Goal: Information Seeking & Learning: Check status

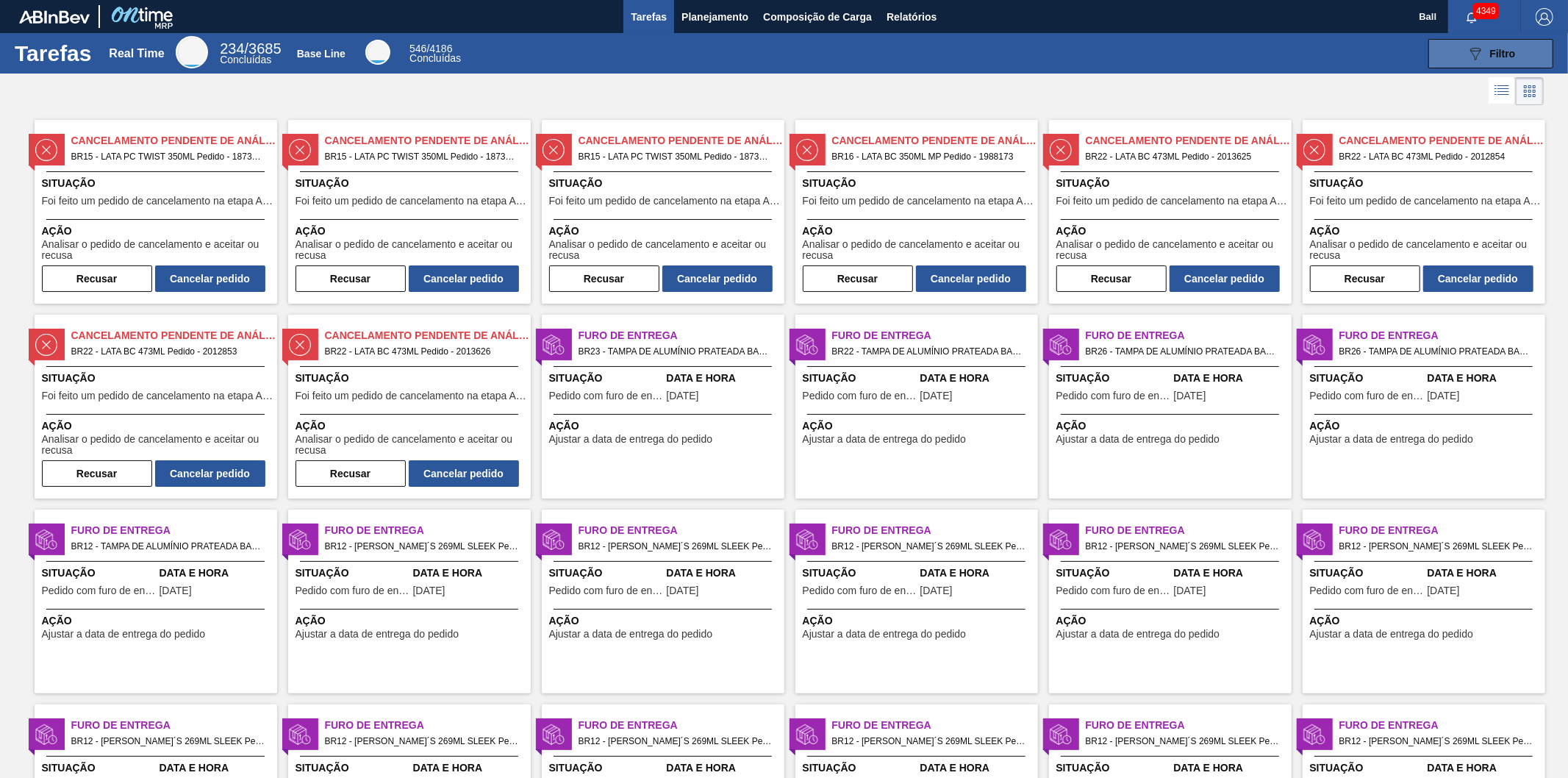
click at [1497, 57] on span "Filtro" at bounding box center [1503, 53] width 26 height 12
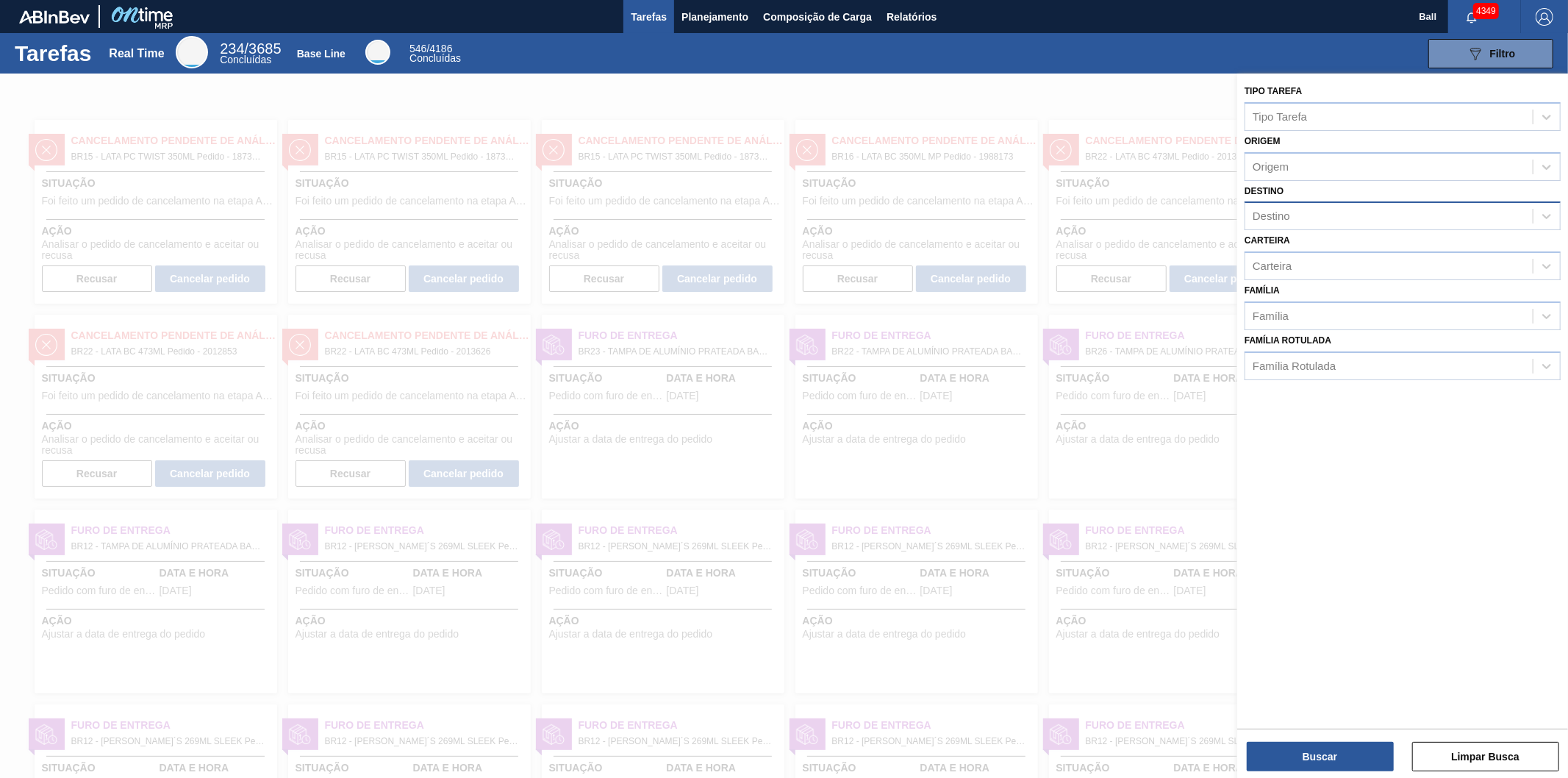
click at [1266, 210] on div "Destino" at bounding box center [1271, 217] width 38 height 13
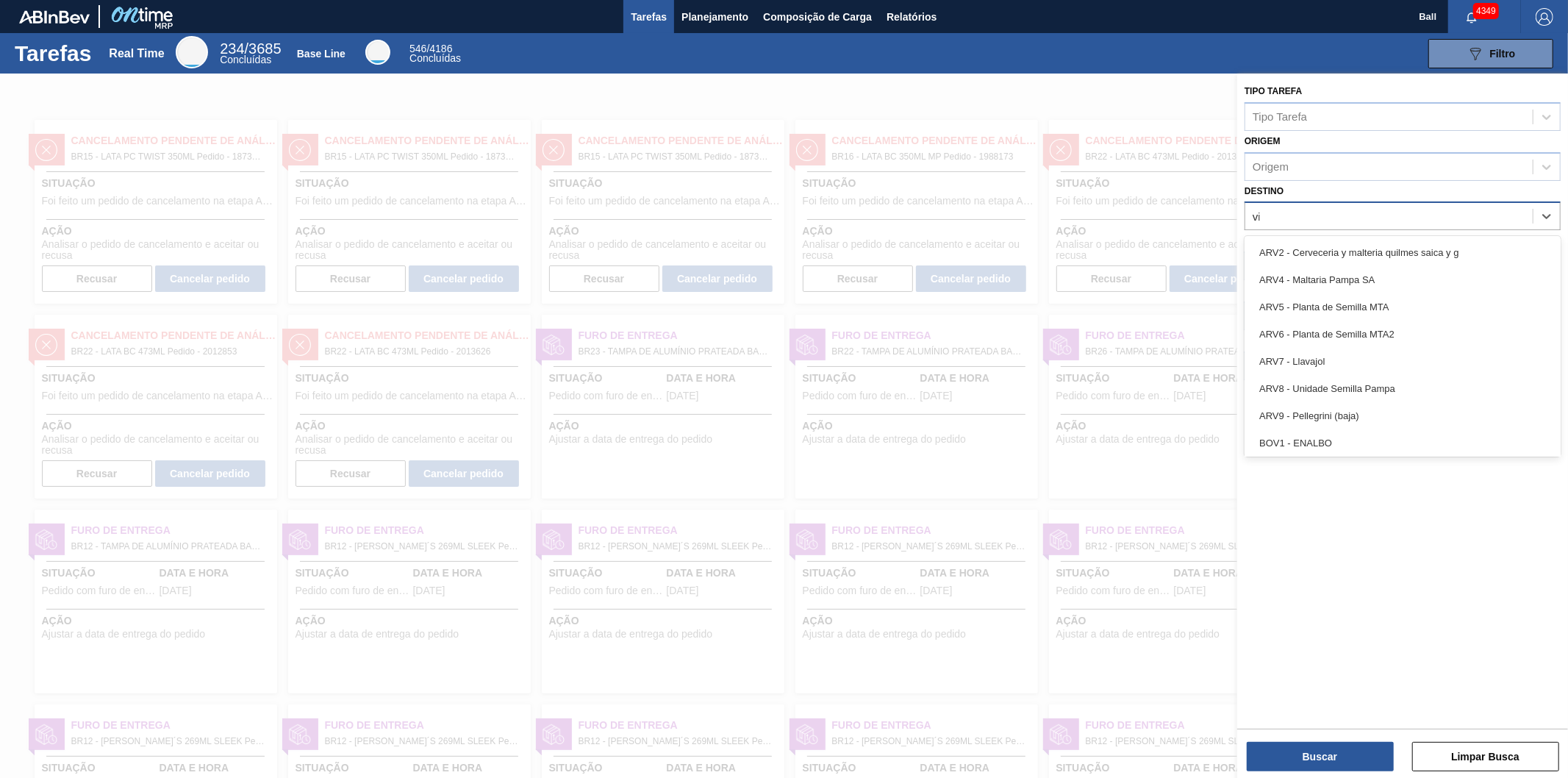
type input "via"
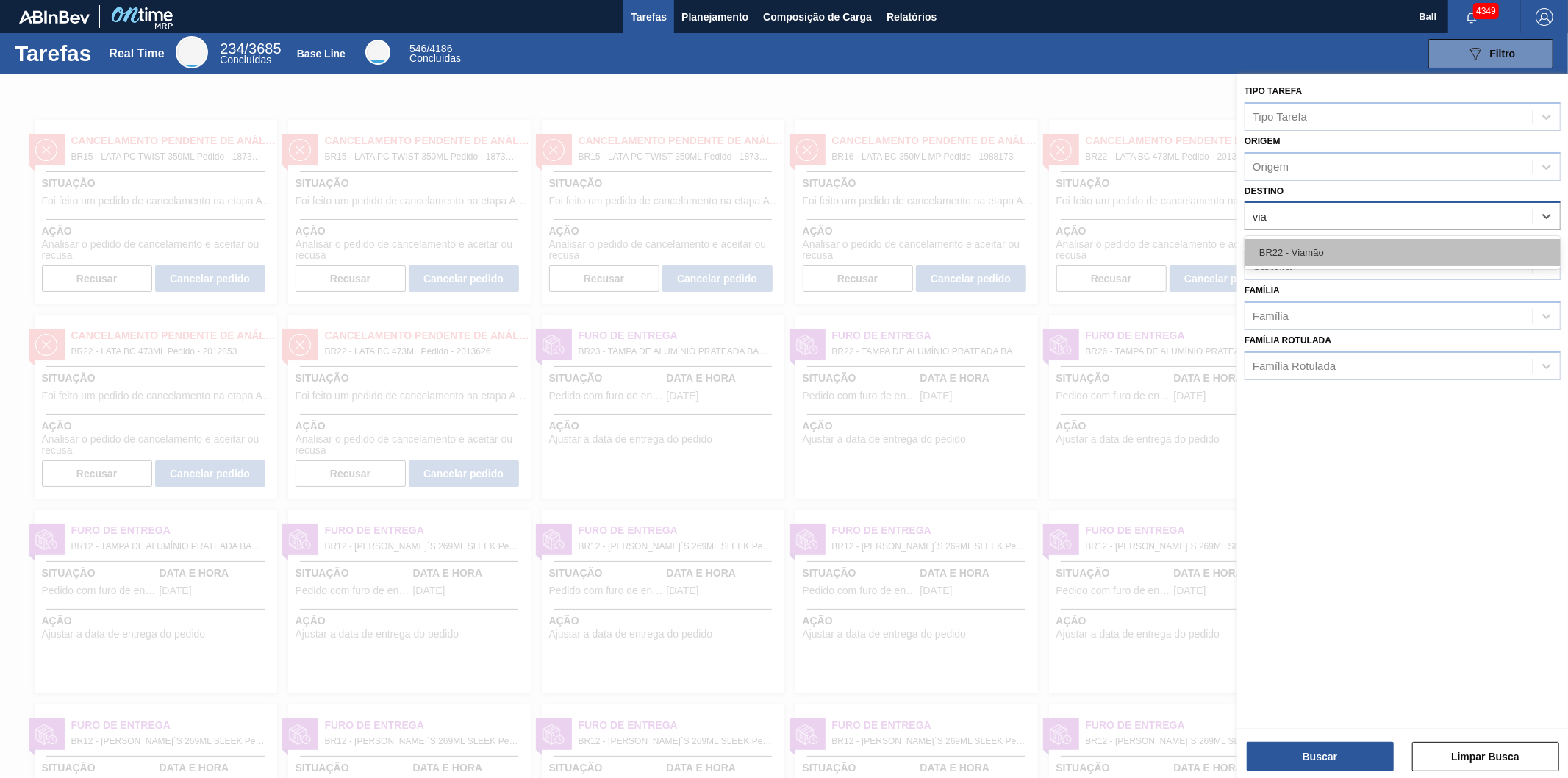
click at [1287, 251] on div "BR22 - Viamão" at bounding box center [1402, 252] width 316 height 27
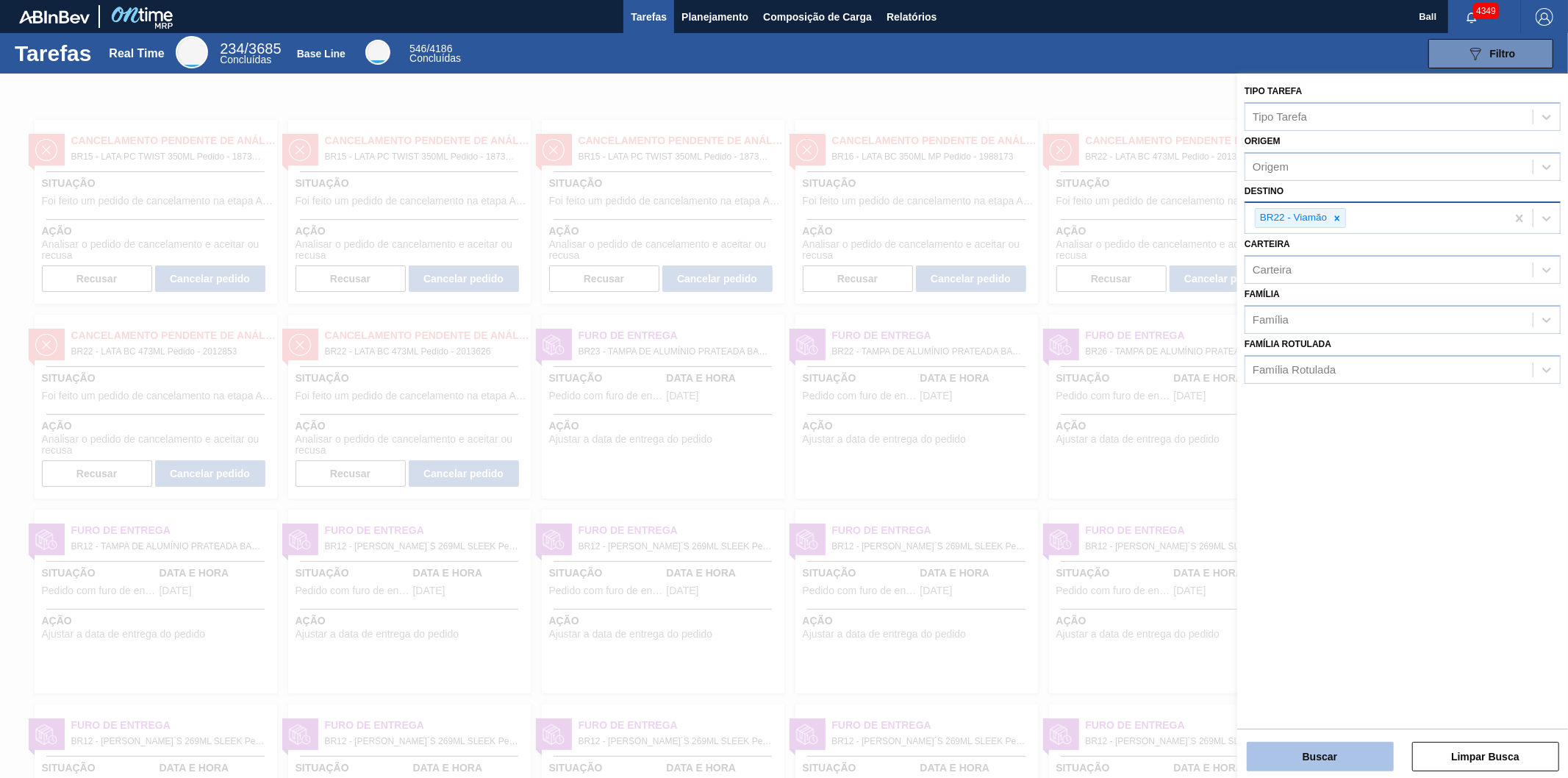
click at [1302, 753] on button "Buscar" at bounding box center [1320, 756] width 147 height 29
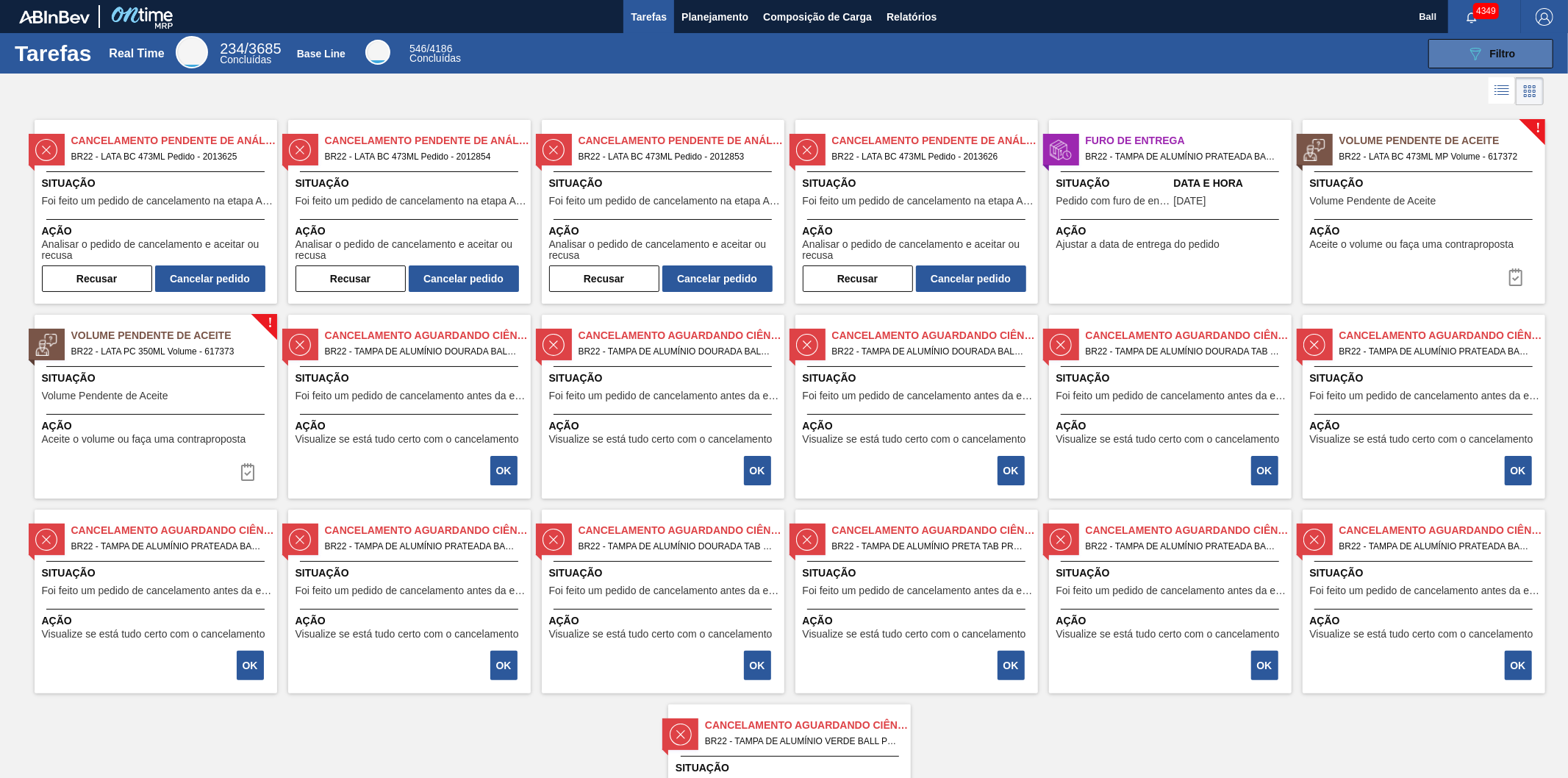
click at [1519, 61] on button "089F7B8B-B2A5-4AFE-B5C0-19BA573D28AC Filtro" at bounding box center [1490, 53] width 125 height 29
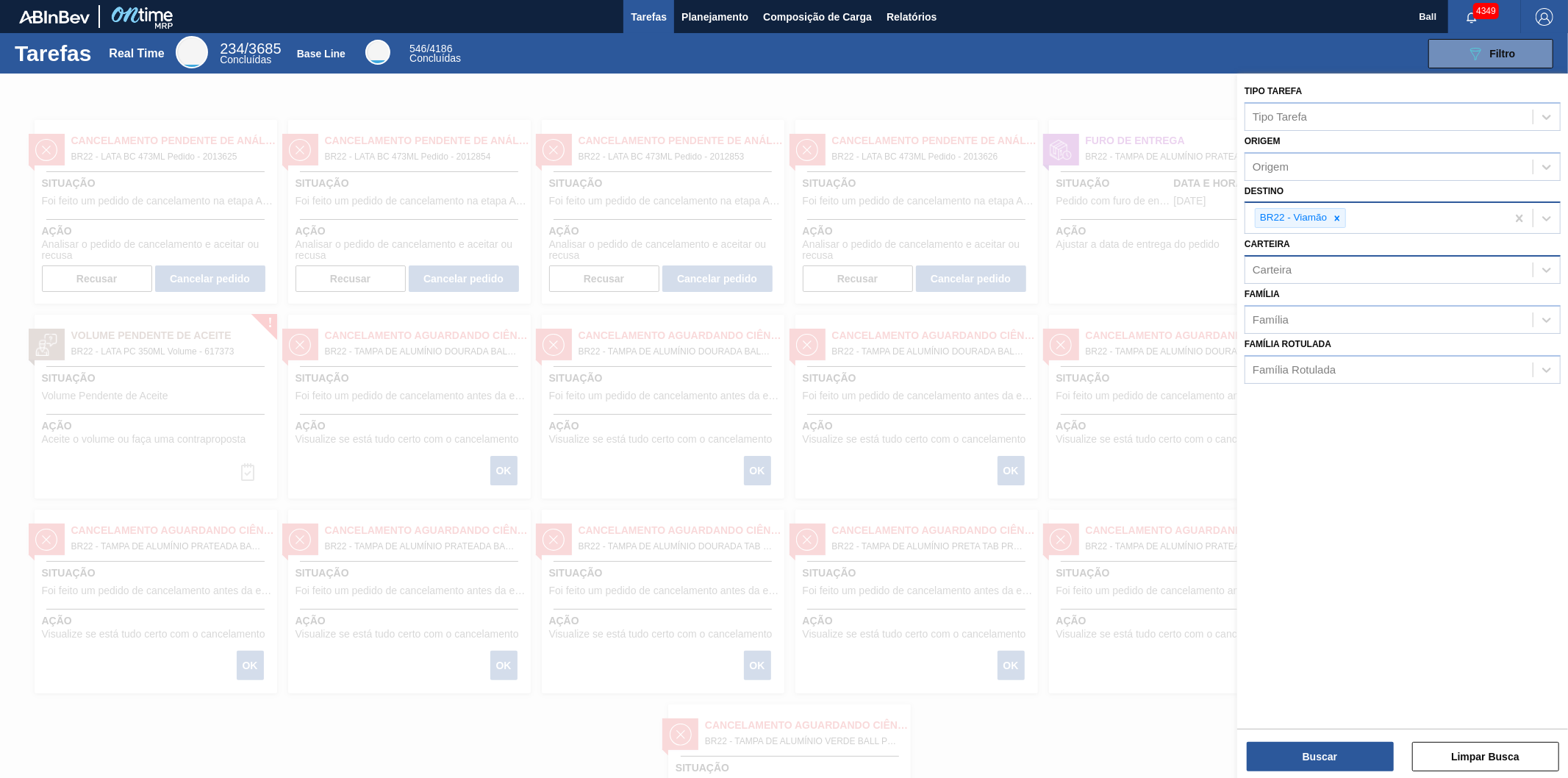
click at [1305, 267] on div "Carteira" at bounding box center [1389, 270] width 287 height 21
type input "lata"
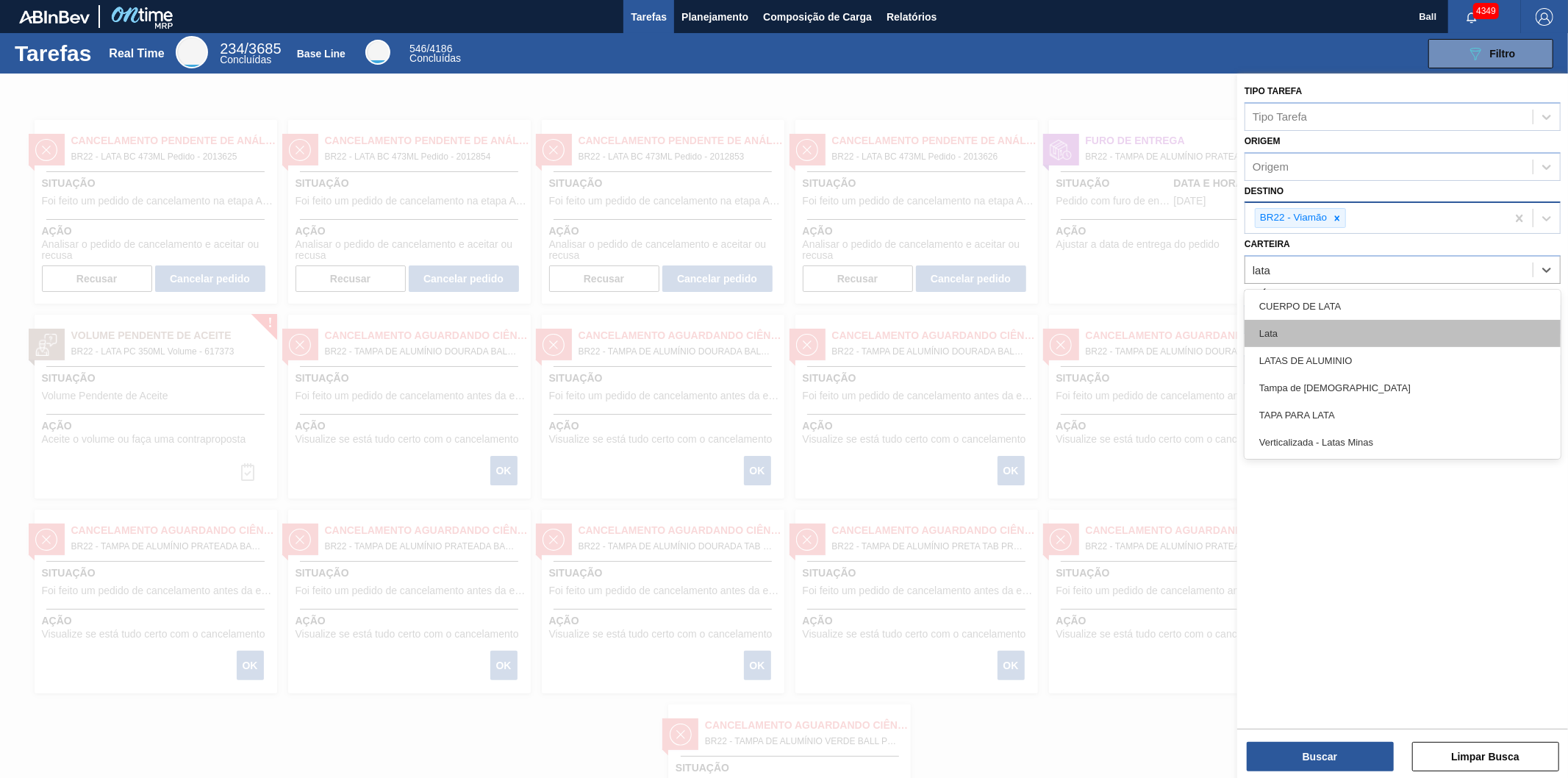
click at [1289, 329] on div "Lata" at bounding box center [1402, 333] width 316 height 27
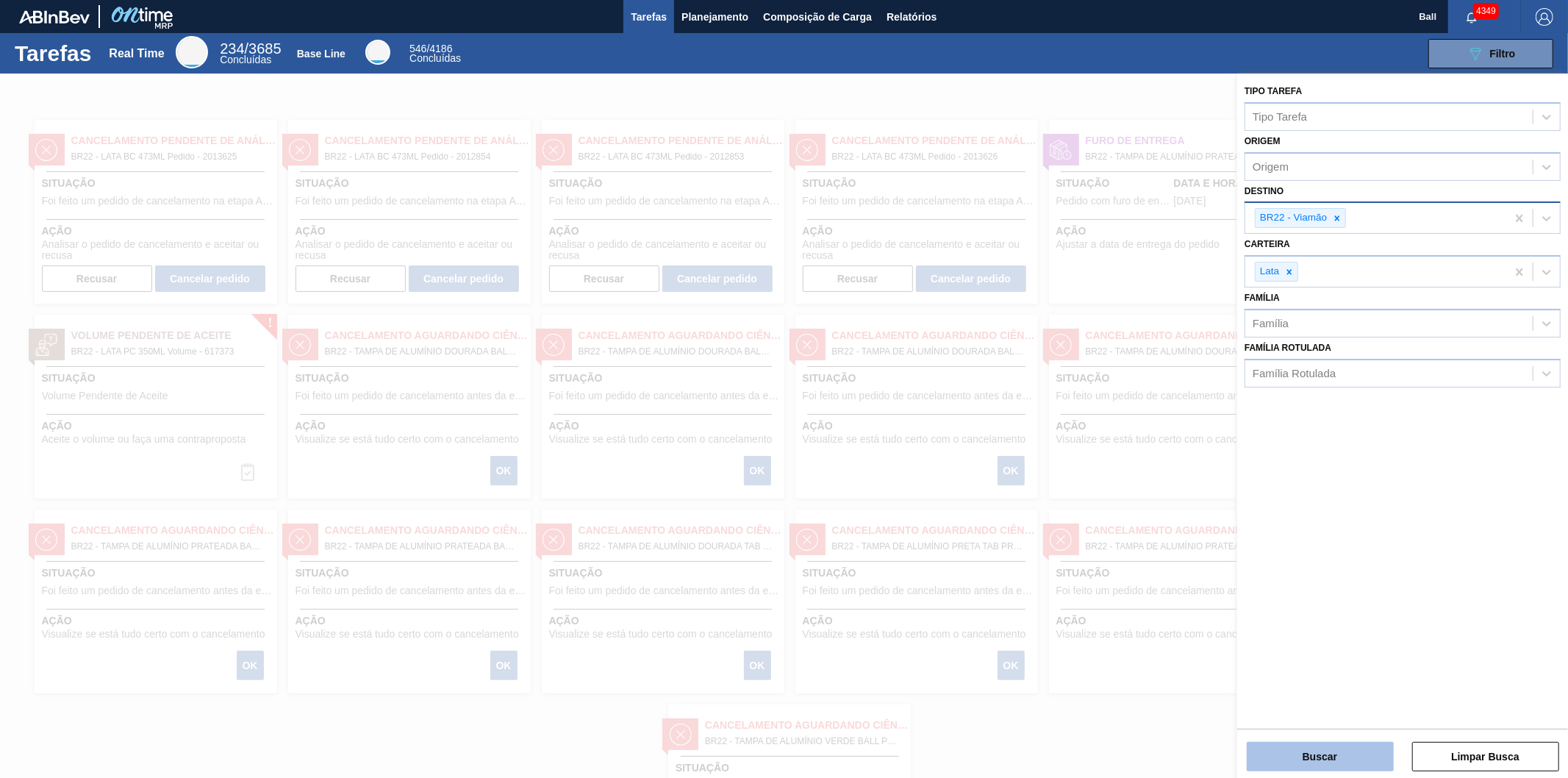
click at [1282, 746] on button "Buscar" at bounding box center [1320, 756] width 147 height 29
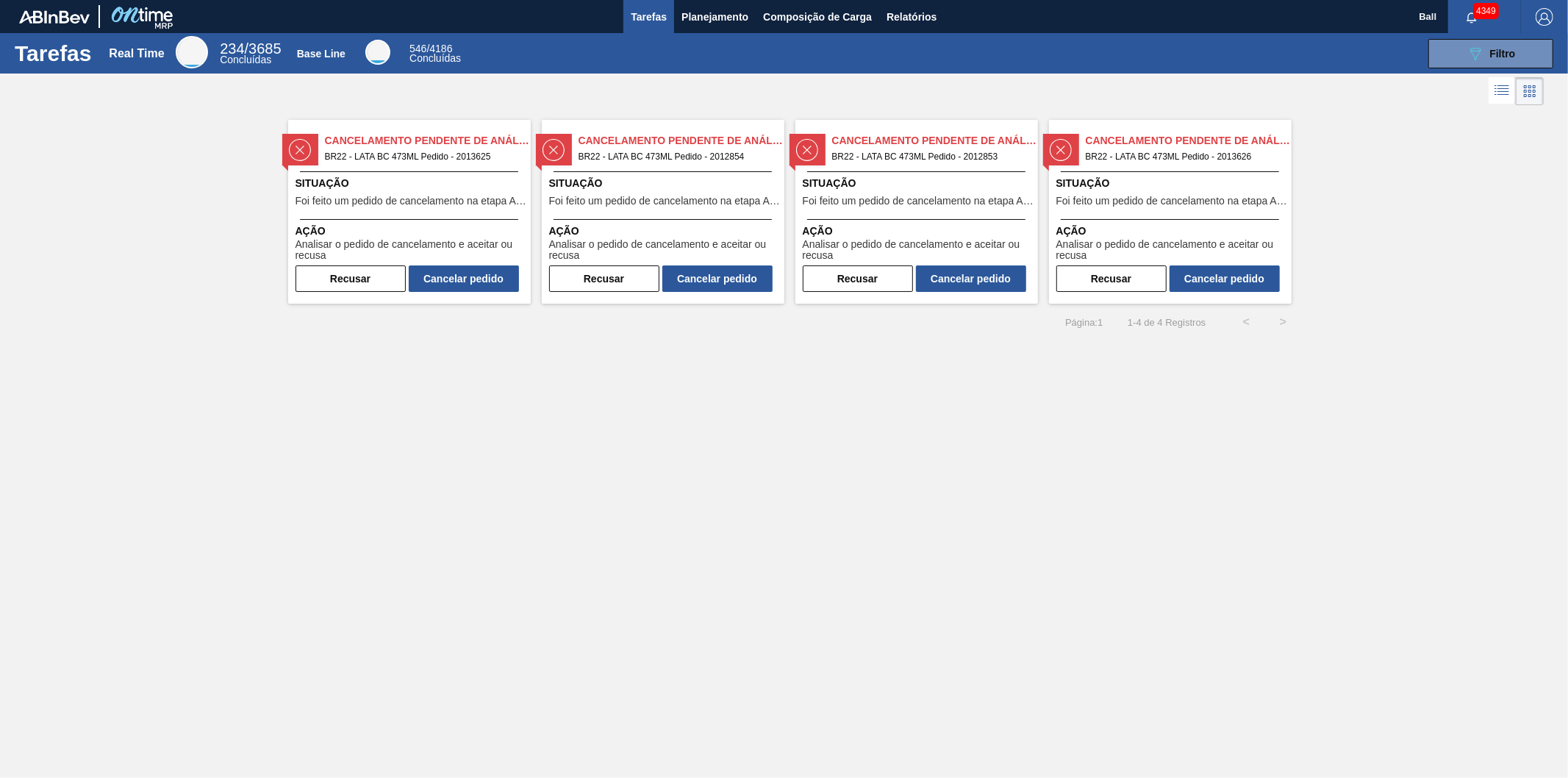
click at [416, 153] on span "BR22 - LATA BC 473ML Pedido - 2013625" at bounding box center [421, 156] width 194 height 16
click at [1464, 57] on button "089F7B8B-B2A5-4AFE-B5C0-19BA573D28AC Filtro" at bounding box center [1490, 53] width 125 height 29
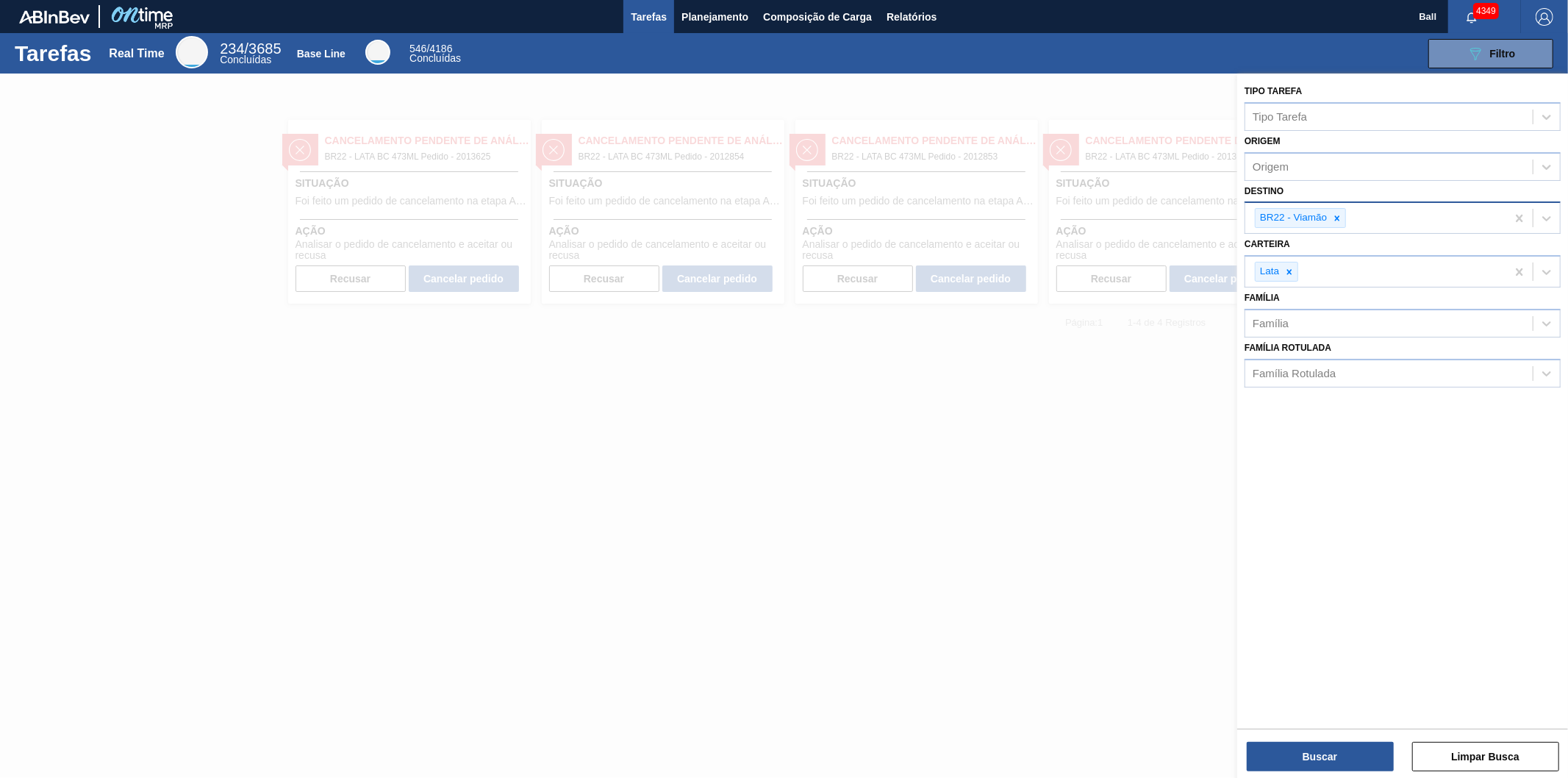
click at [1375, 214] on div "BR22 - Viamão" at bounding box center [1376, 218] width 261 height 30
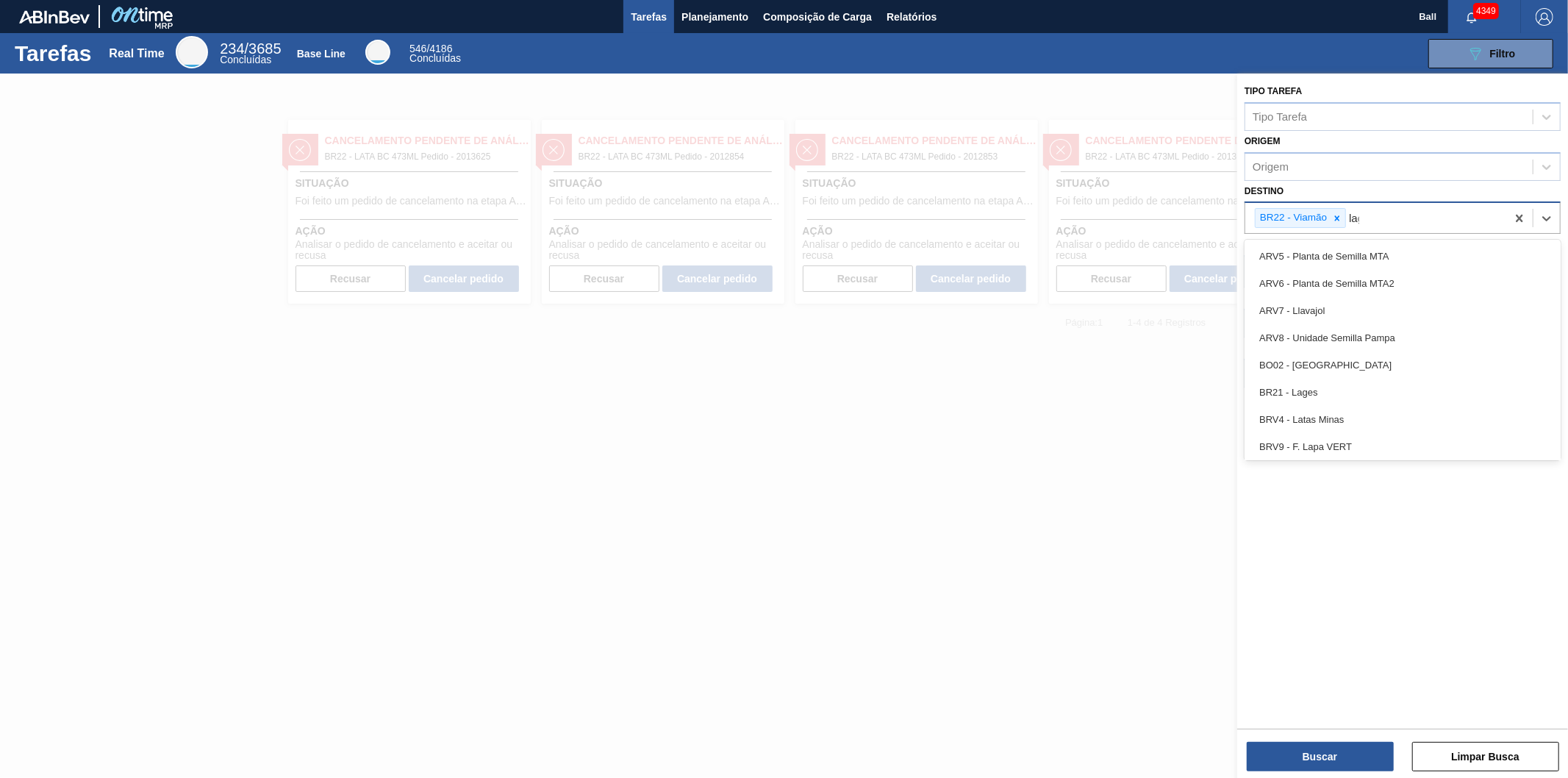
type input "lage"
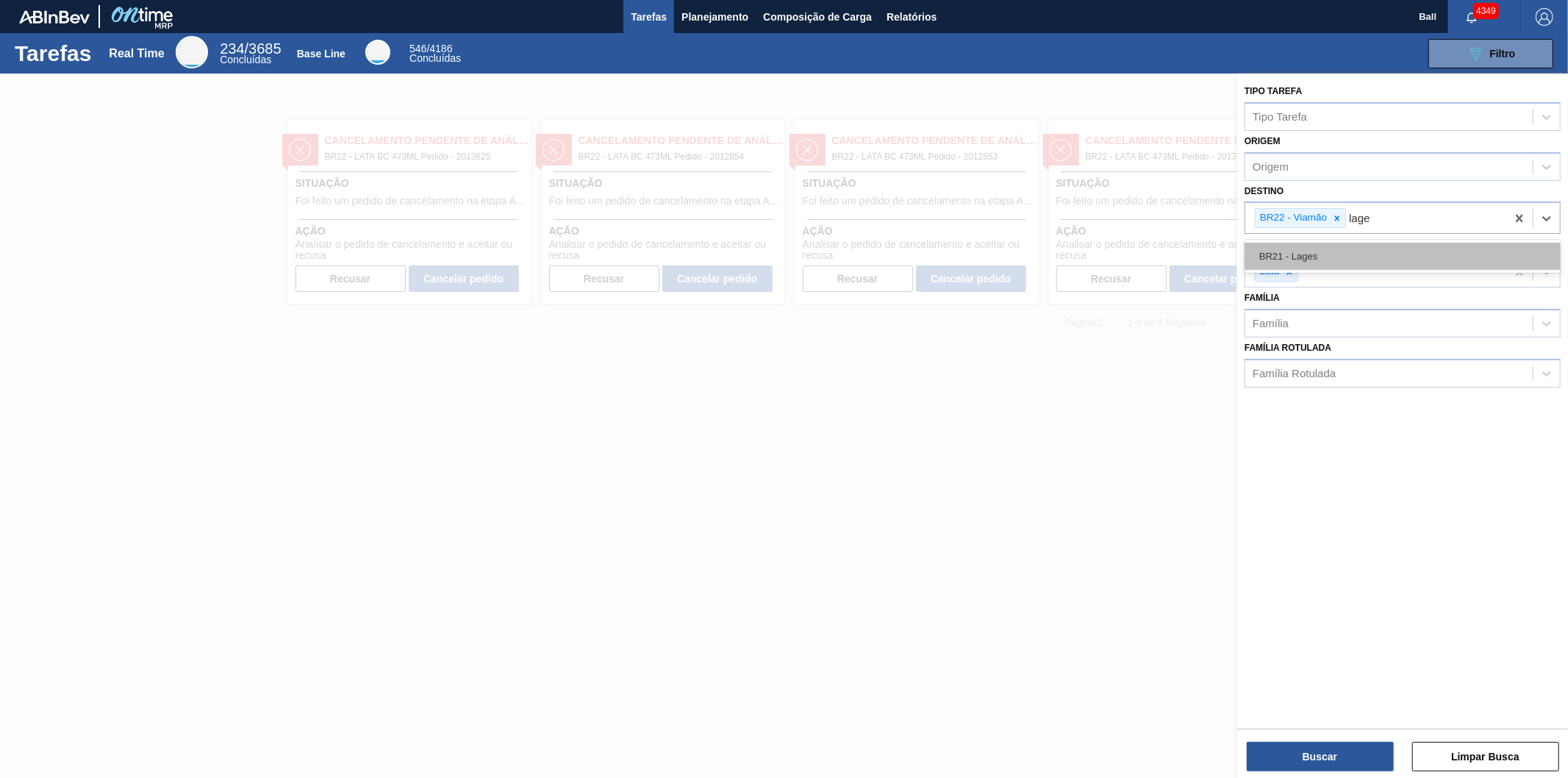
click at [1289, 260] on div "BR21 - Lages" at bounding box center [1402, 256] width 316 height 27
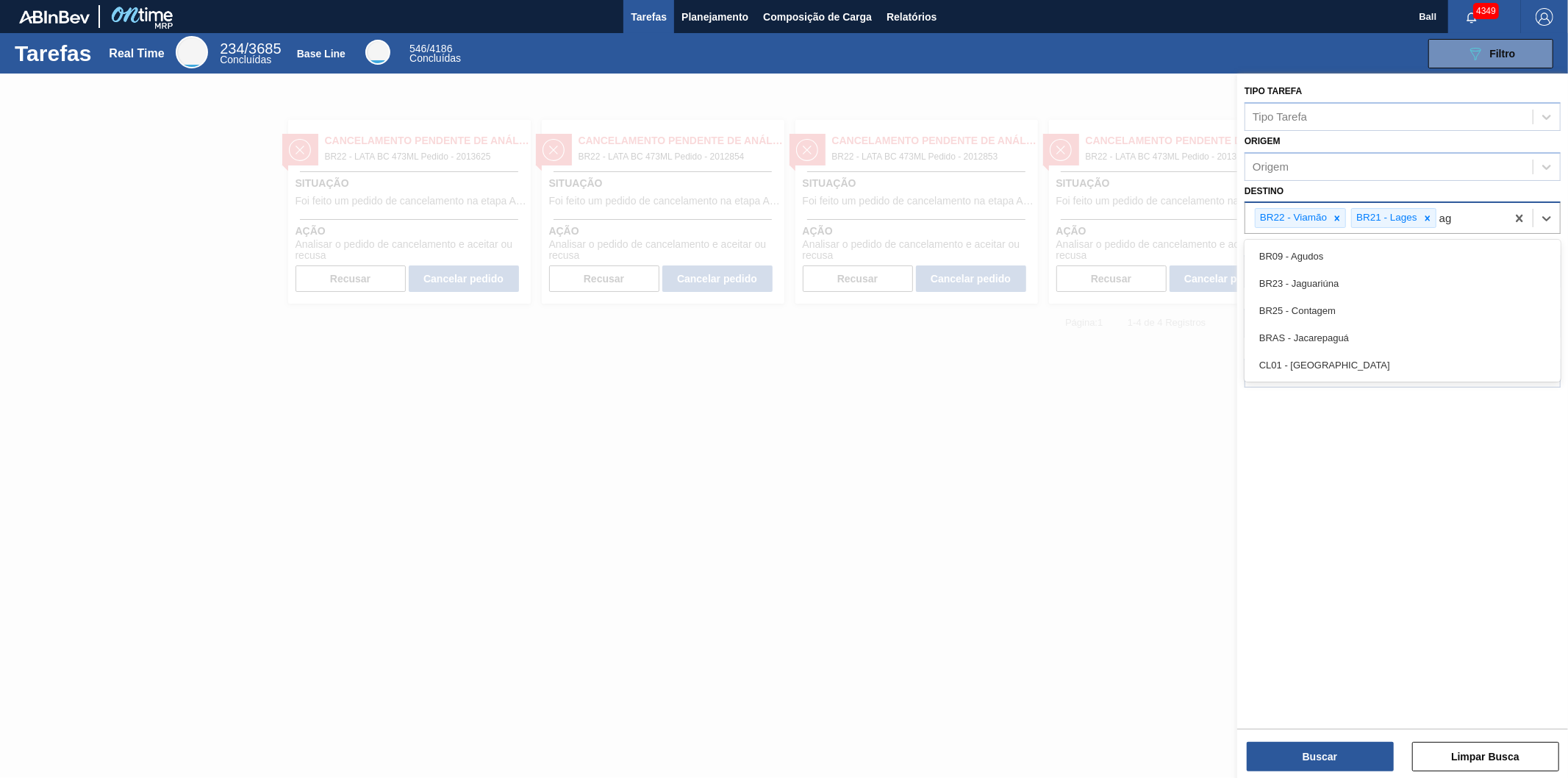
type input "agu"
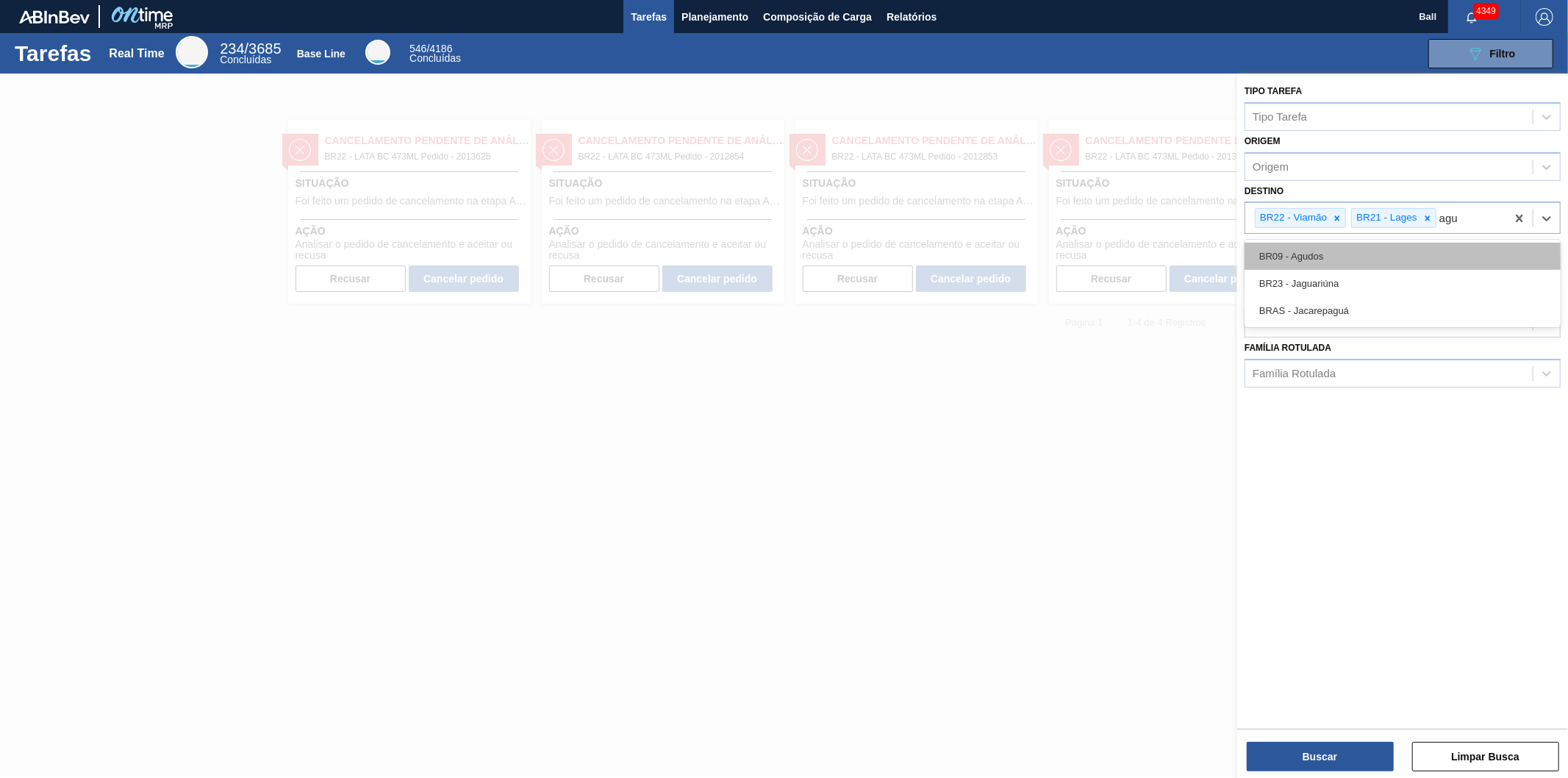
click at [1405, 254] on div "BR09 - Agudos" at bounding box center [1402, 256] width 316 height 27
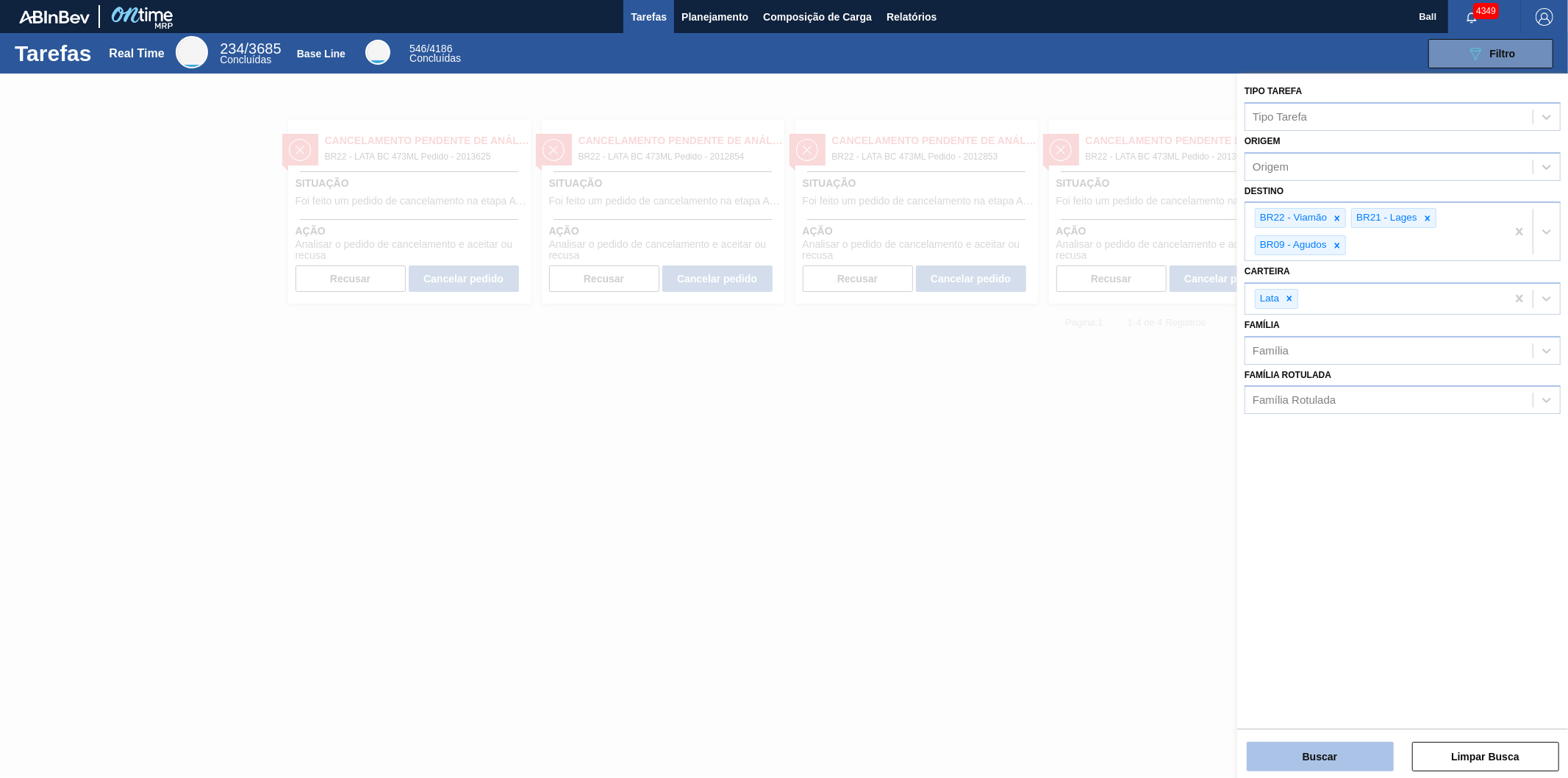
click at [1310, 745] on button "Buscar" at bounding box center [1320, 756] width 147 height 29
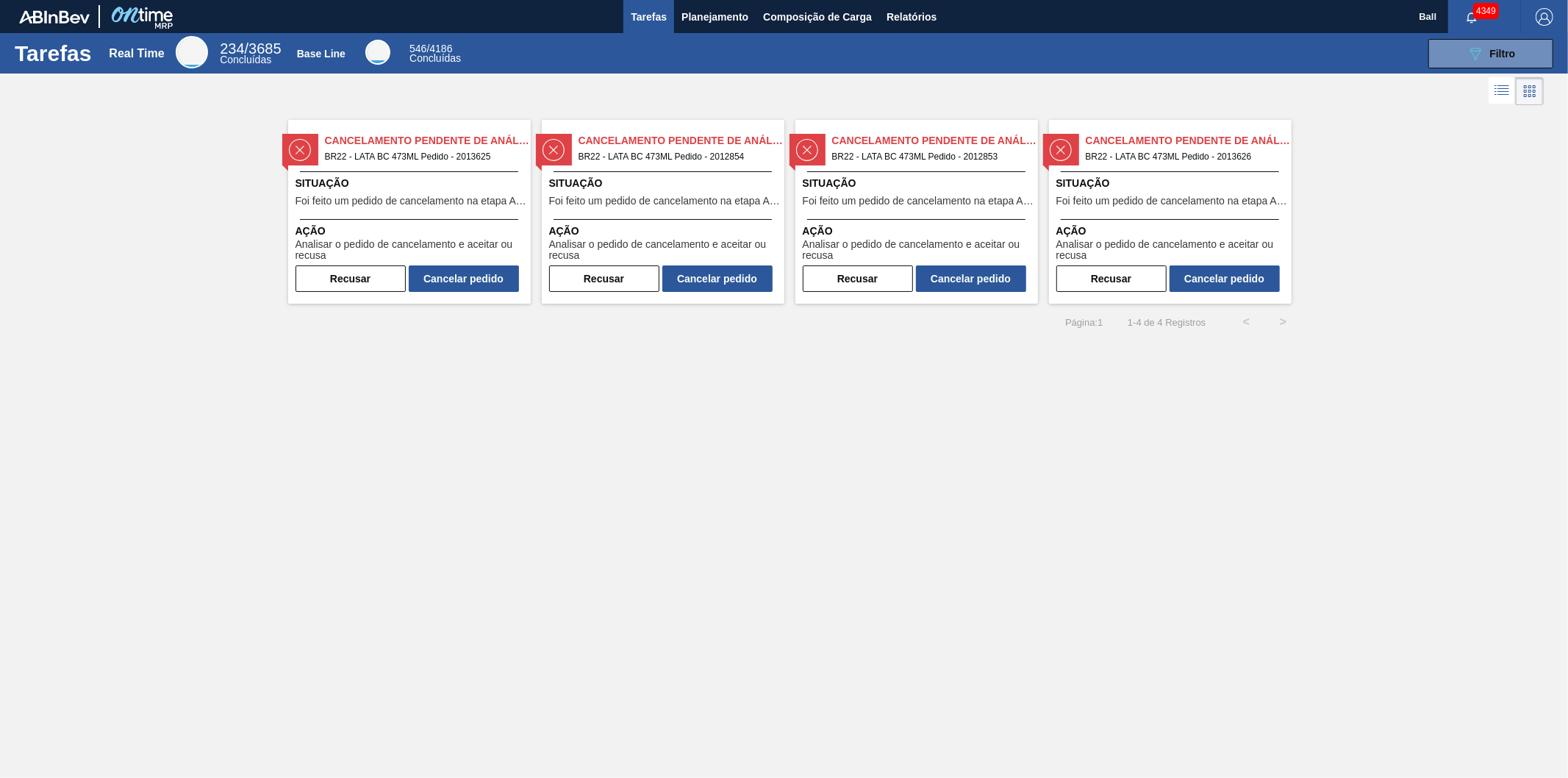
click at [444, 210] on div "Situação Foi feito um pedido de cancelamento na etapa Aguardando Faturamento" at bounding box center [411, 194] width 232 height 36
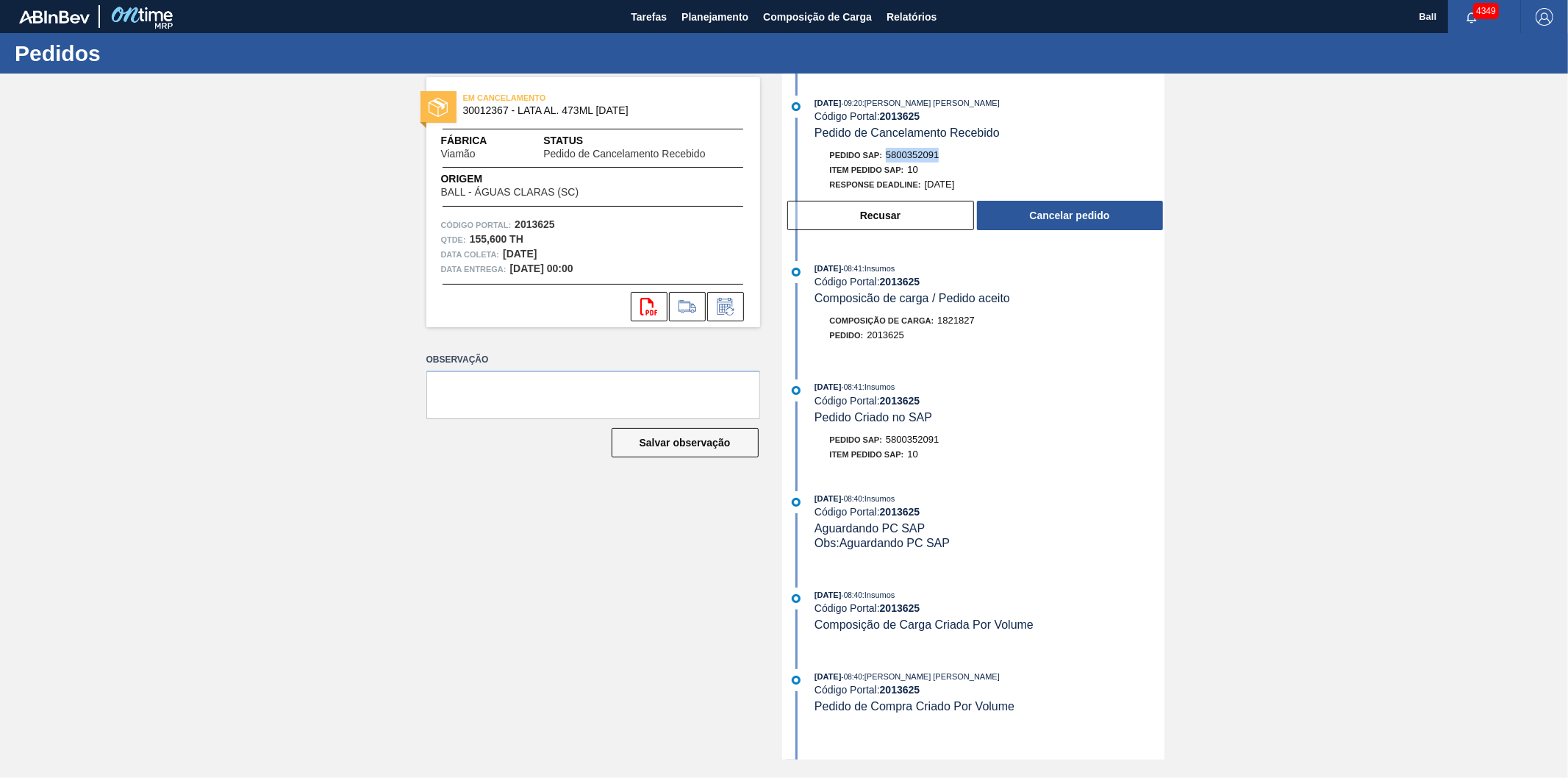
drag, startPoint x: 945, startPoint y: 155, endPoint x: 887, endPoint y: 155, distance: 58.0
click at [887, 155] on div "Pedido SAP: 5800352091" at bounding box center [990, 155] width 349 height 15
copy span "5800352091"
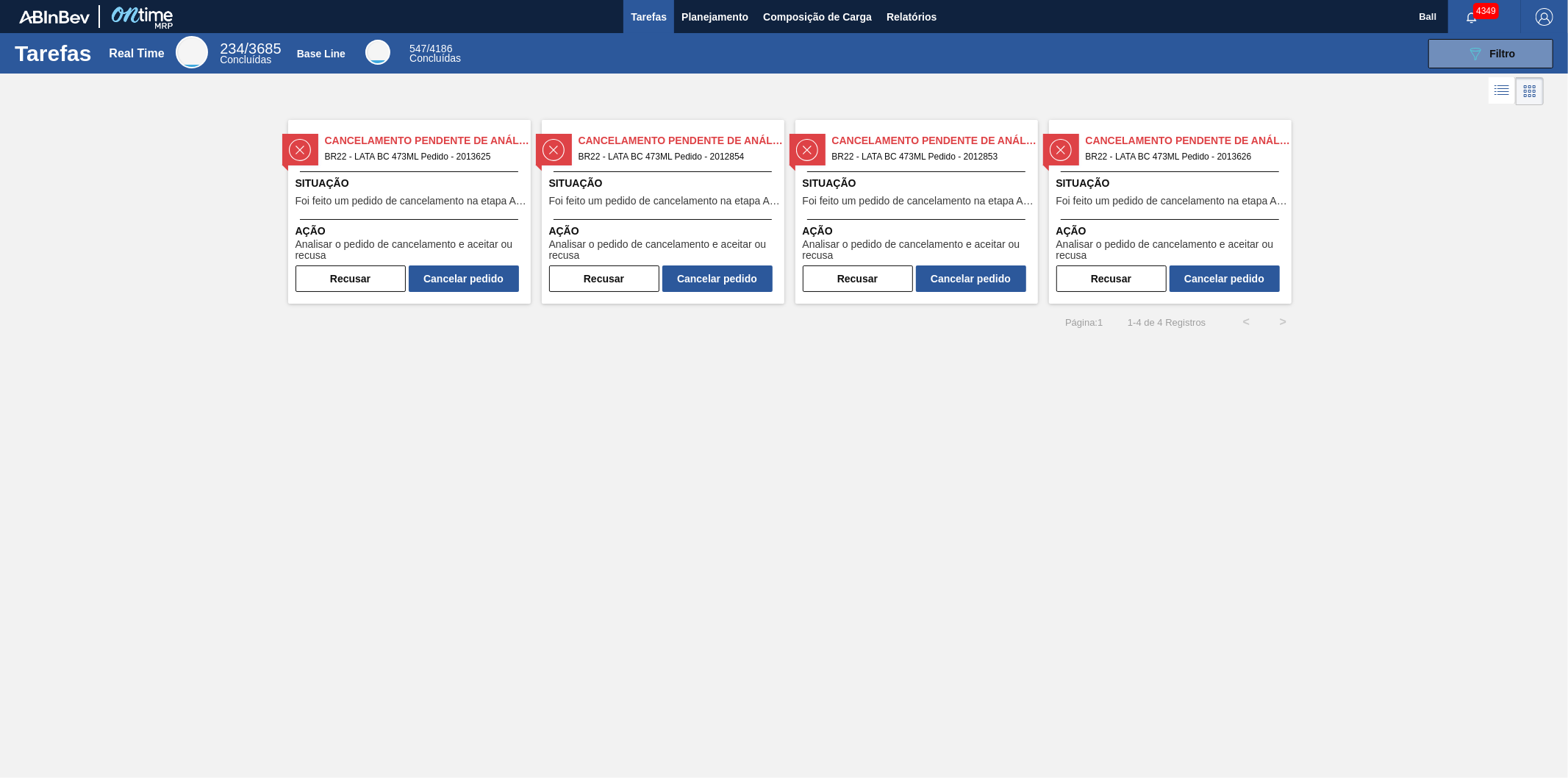
click at [660, 214] on div "Cancelamento Pendente de Análise BR22 - LATA BC 473ML Pedido - 2012854 Situação…" at bounding box center [662, 212] width 242 height 184
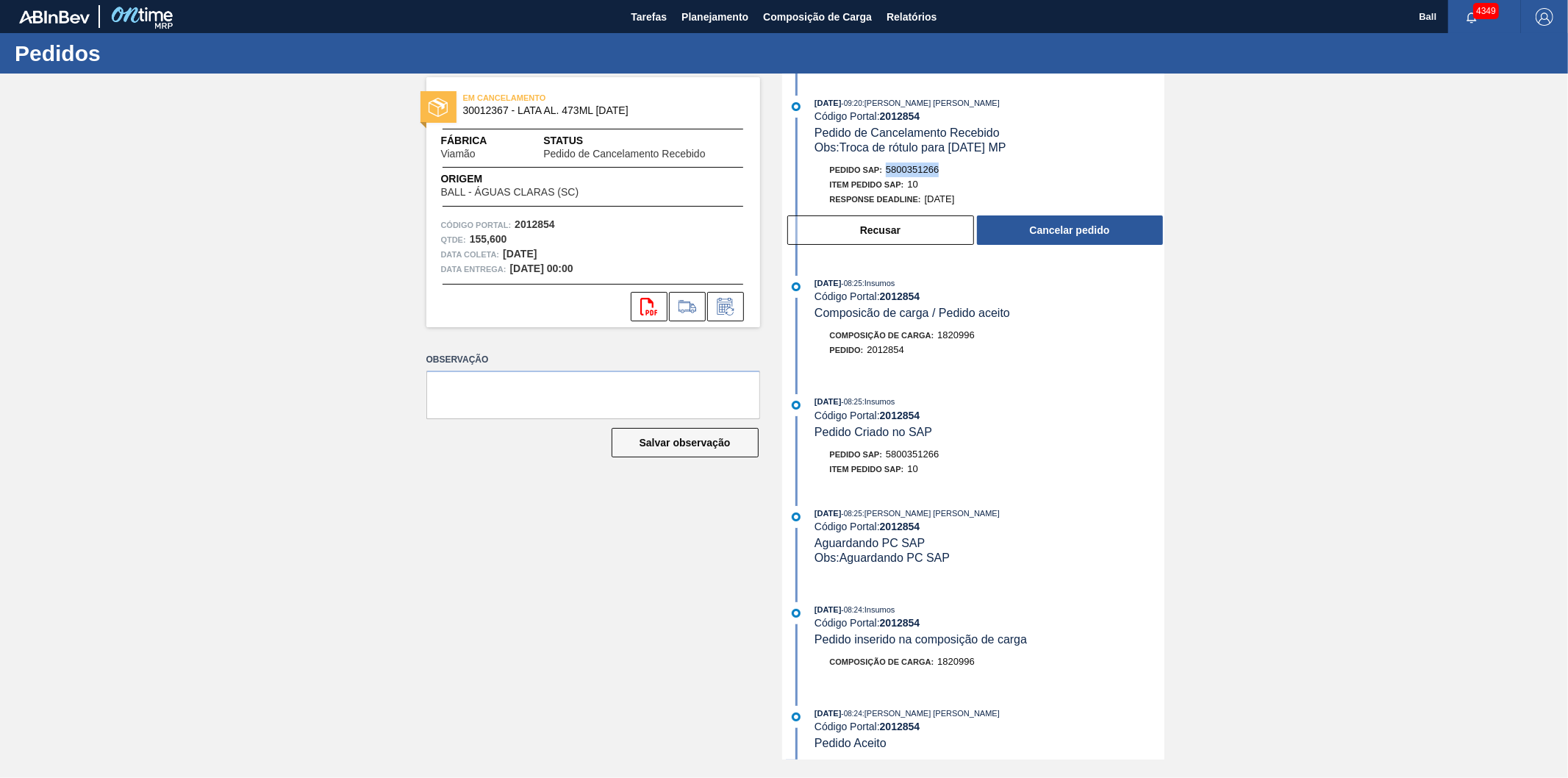
drag, startPoint x: 943, startPoint y: 171, endPoint x: 889, endPoint y: 173, distance: 54.0
click at [889, 173] on div "Pedido SAP: 5800351266" at bounding box center [990, 170] width 349 height 15
copy span "5800351266"
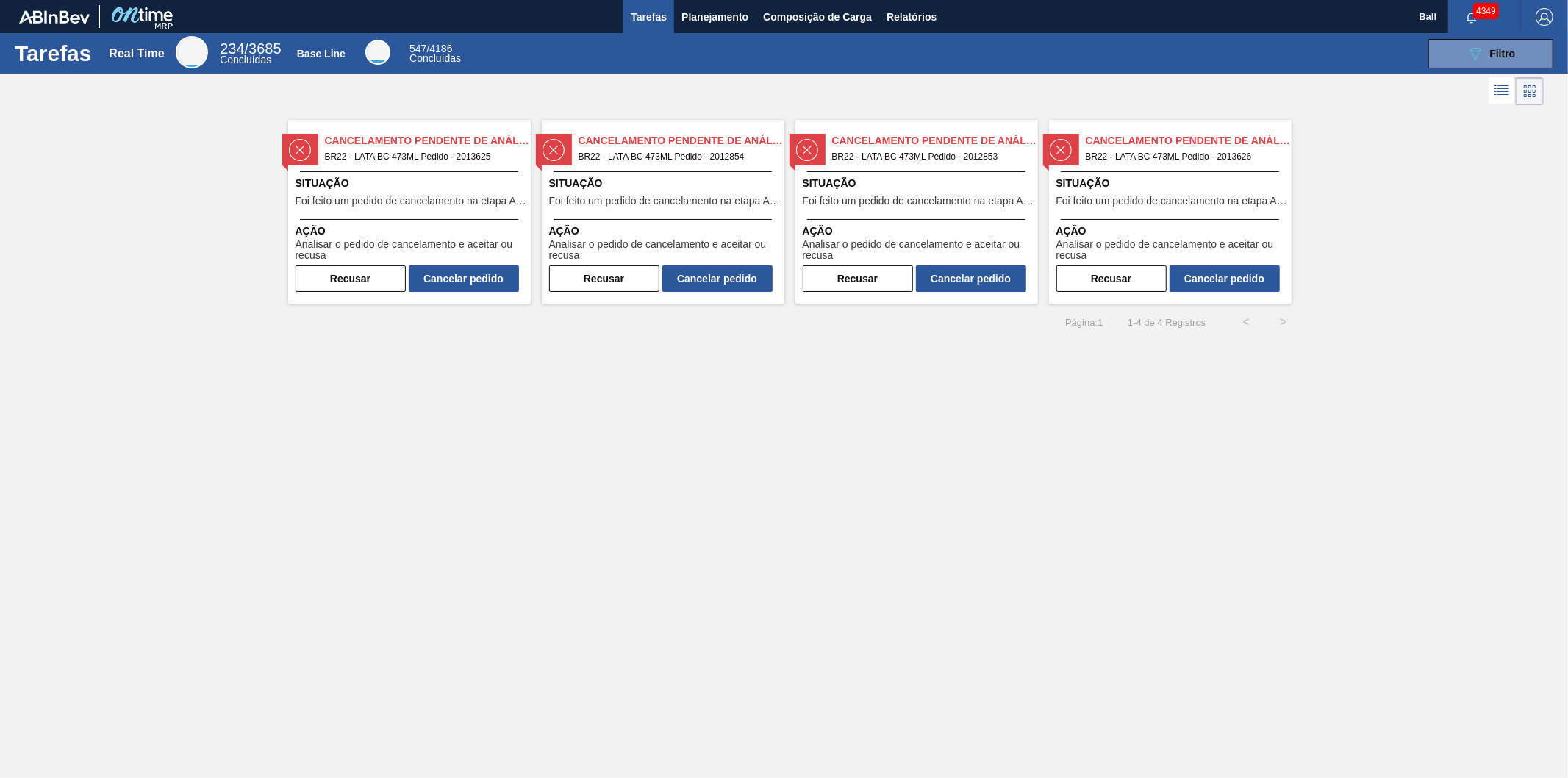
click at [935, 197] on span "Foi feito um pedido de cancelamento na etapa Aguardando Faturamento" at bounding box center [918, 201] width 232 height 11
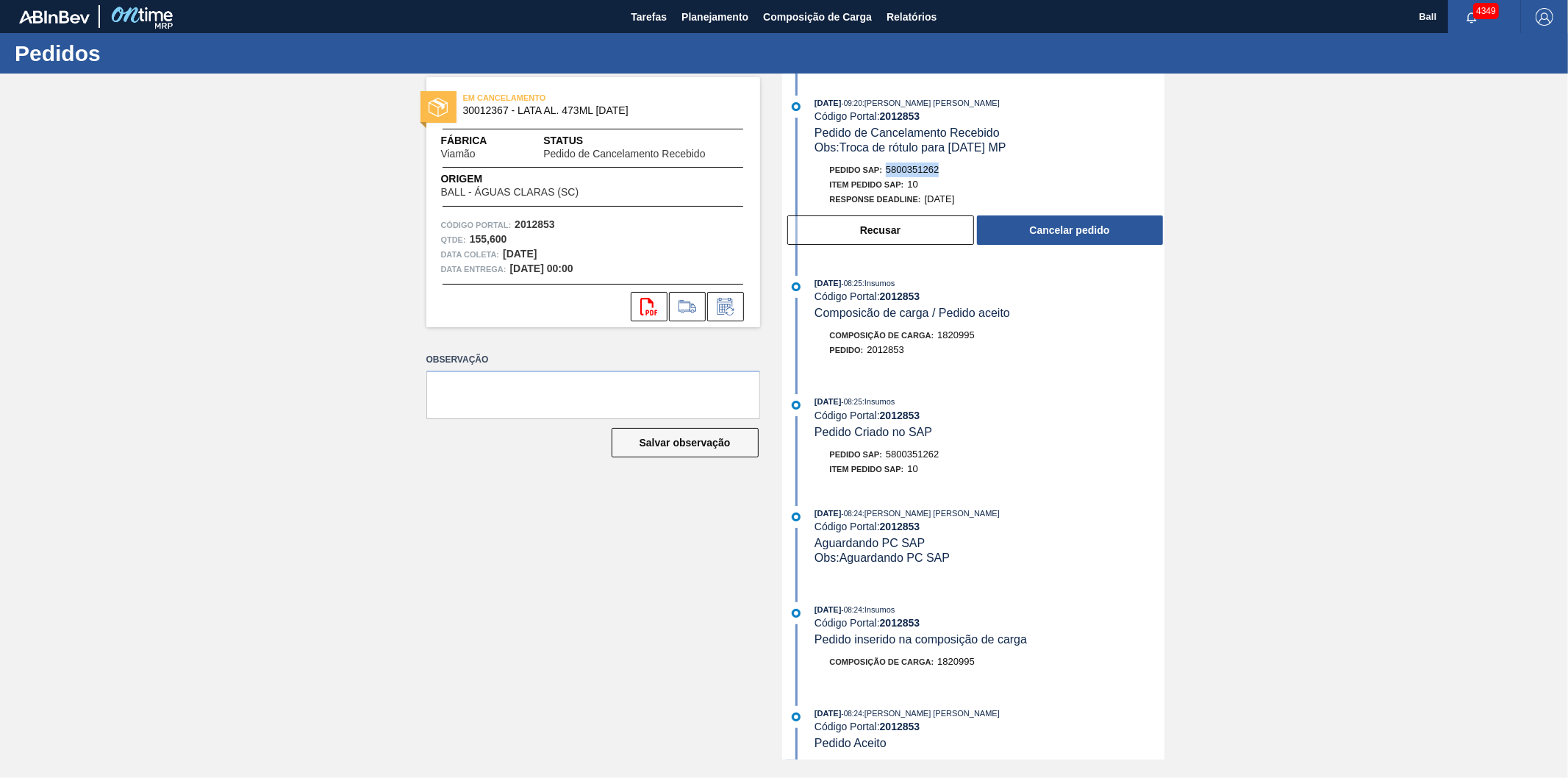
drag, startPoint x: 941, startPoint y: 170, endPoint x: 888, endPoint y: 173, distance: 53.1
click at [888, 173] on div "Pedido SAP: 5800351262" at bounding box center [885, 170] width 110 height 15
copy span "5800351262"
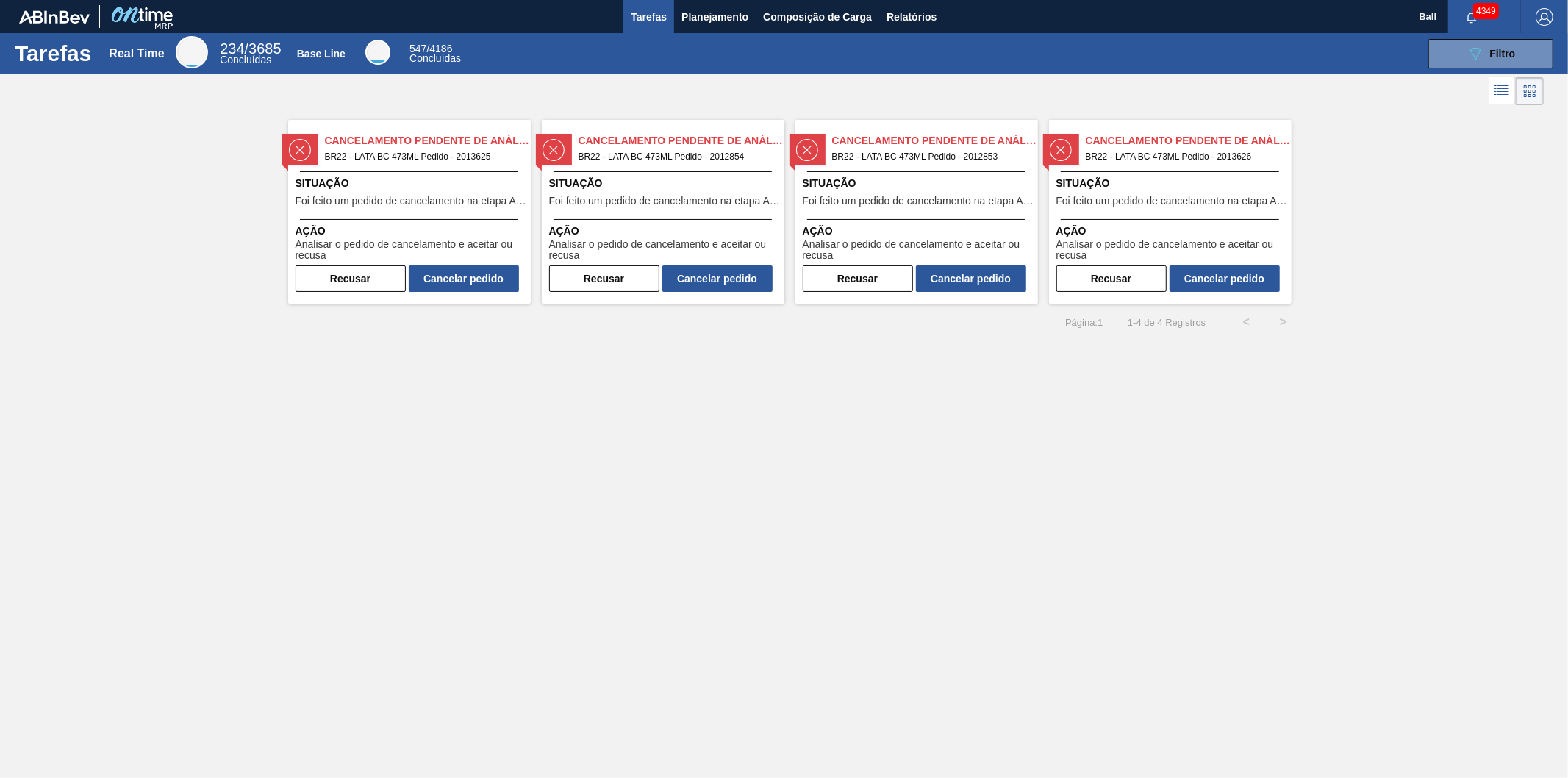
click at [1212, 184] on span "Situação" at bounding box center [1172, 184] width 232 height 16
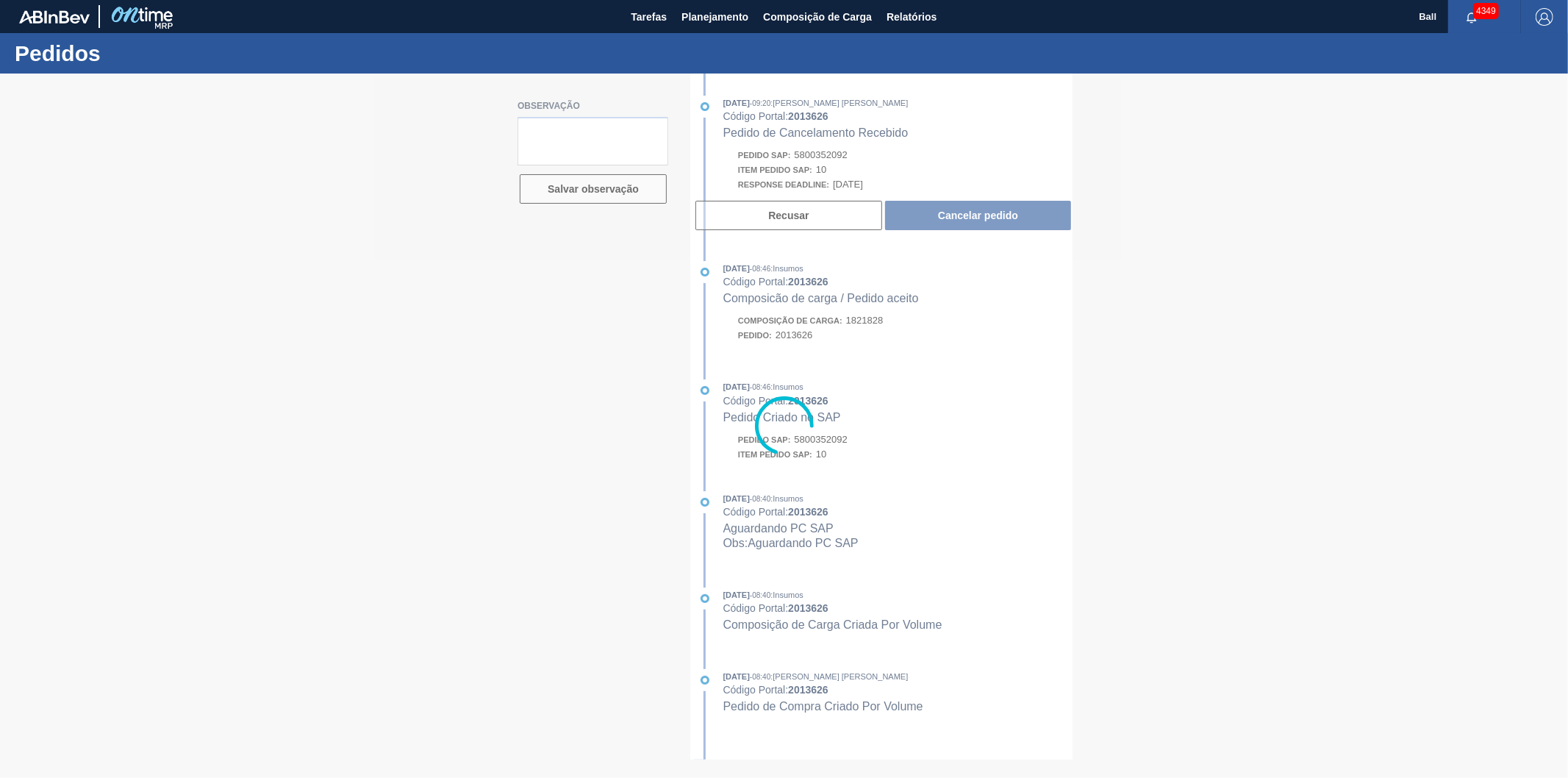
click at [849, 159] on div at bounding box center [784, 426] width 1568 height 704
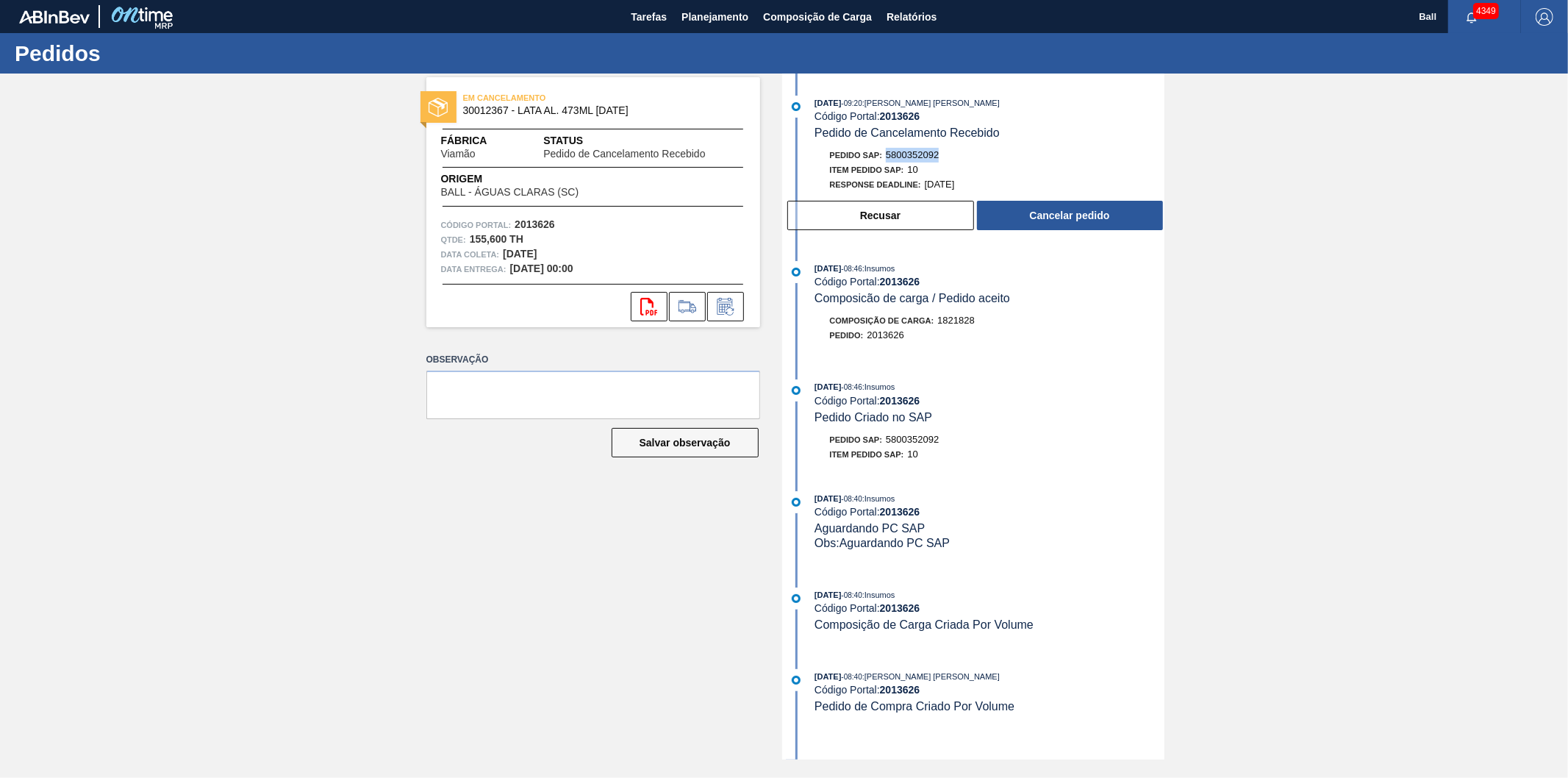
drag, startPoint x: 941, startPoint y: 158, endPoint x: 887, endPoint y: 158, distance: 54.0
click at [887, 158] on div "Pedido SAP: 5800352092" at bounding box center [885, 155] width 110 height 15
copy span "5800352092"
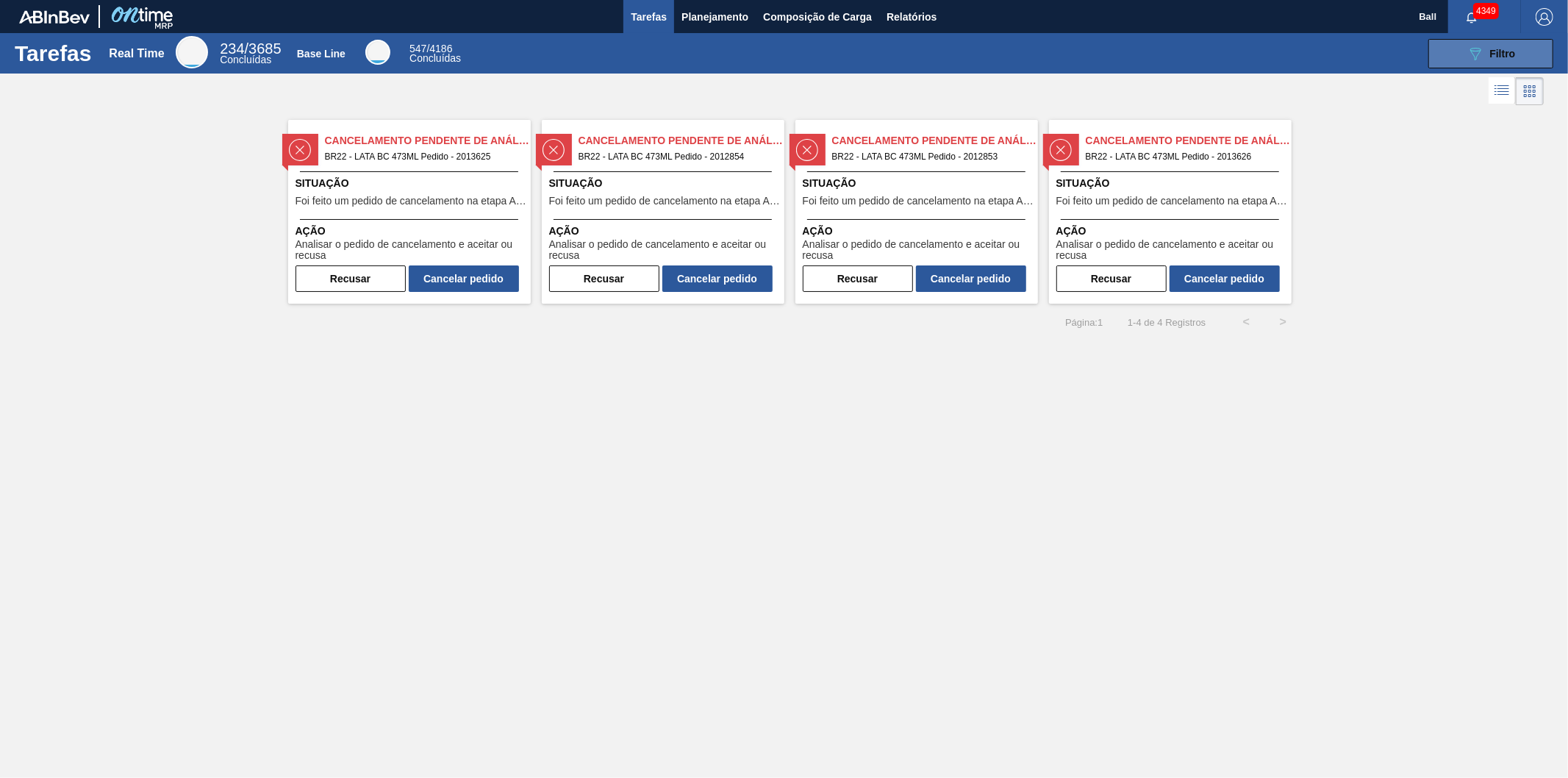
click at [1487, 50] on div "089F7B8B-B2A5-4AFE-B5C0-19BA573D28AC Filtro" at bounding box center [1491, 53] width 49 height 17
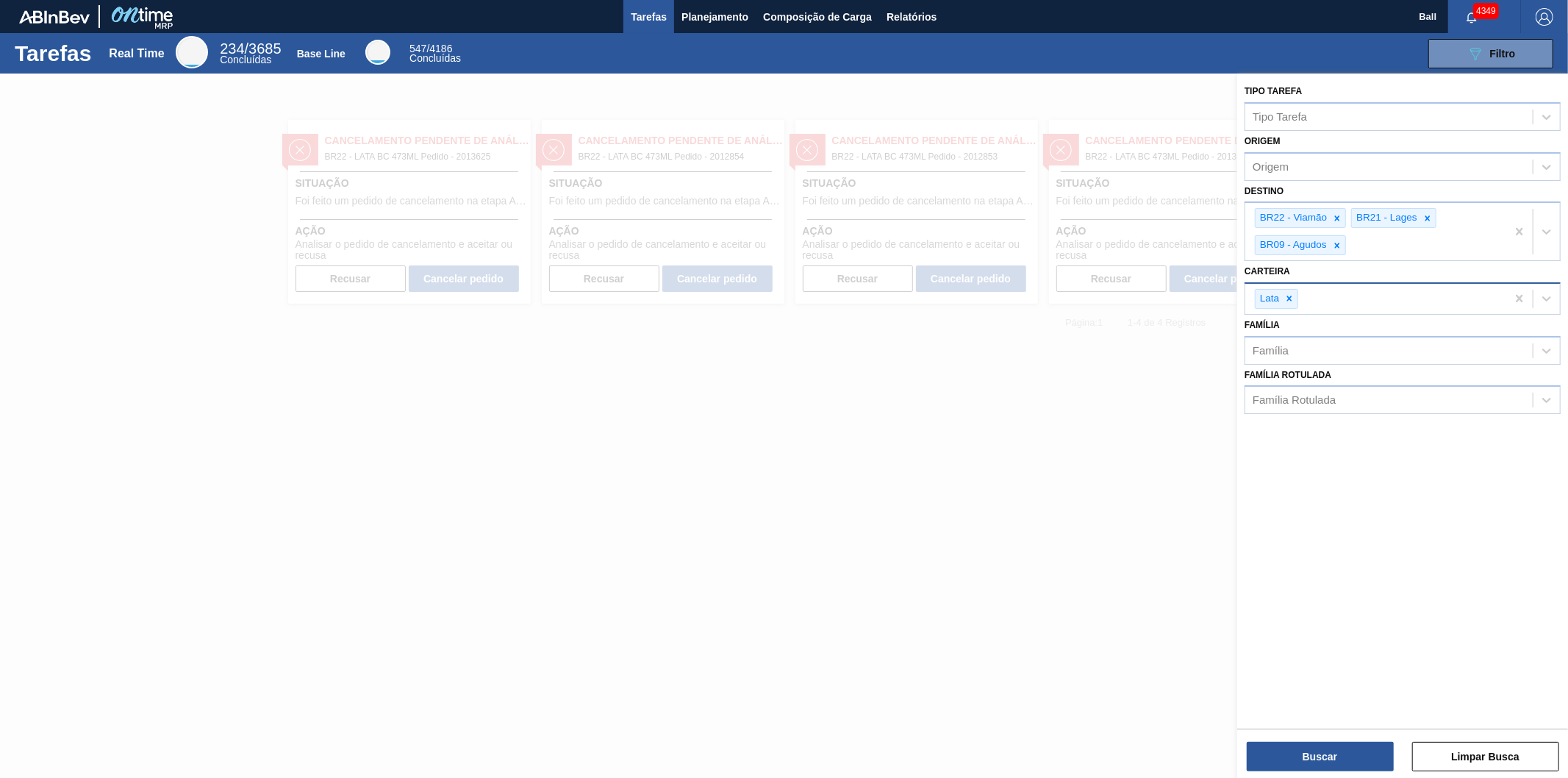
click at [1365, 305] on div "Lata" at bounding box center [1376, 299] width 261 height 30
type input "lata"
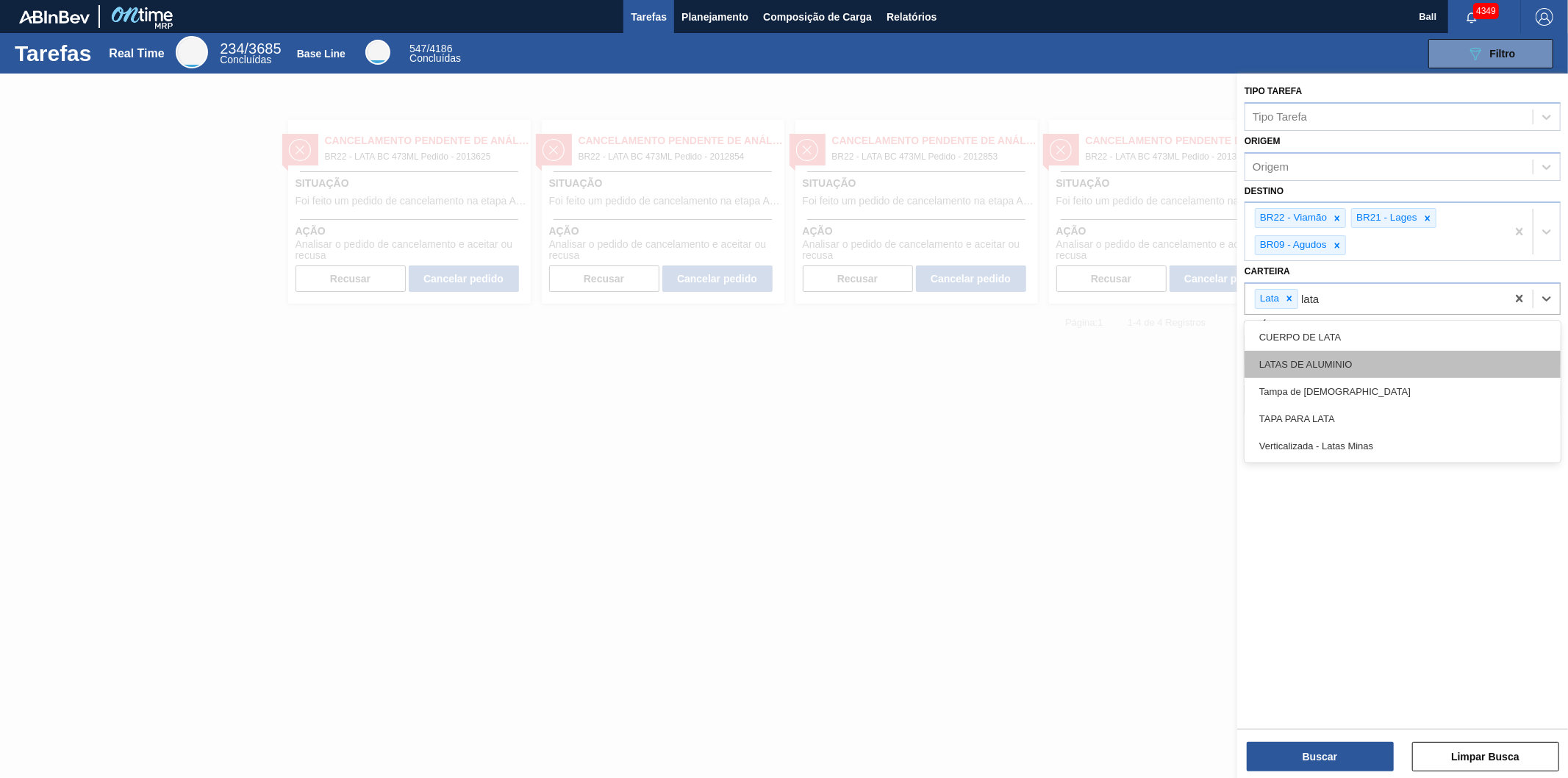
click at [1318, 361] on div "LATAS DE ALUMINIO" at bounding box center [1402, 364] width 316 height 27
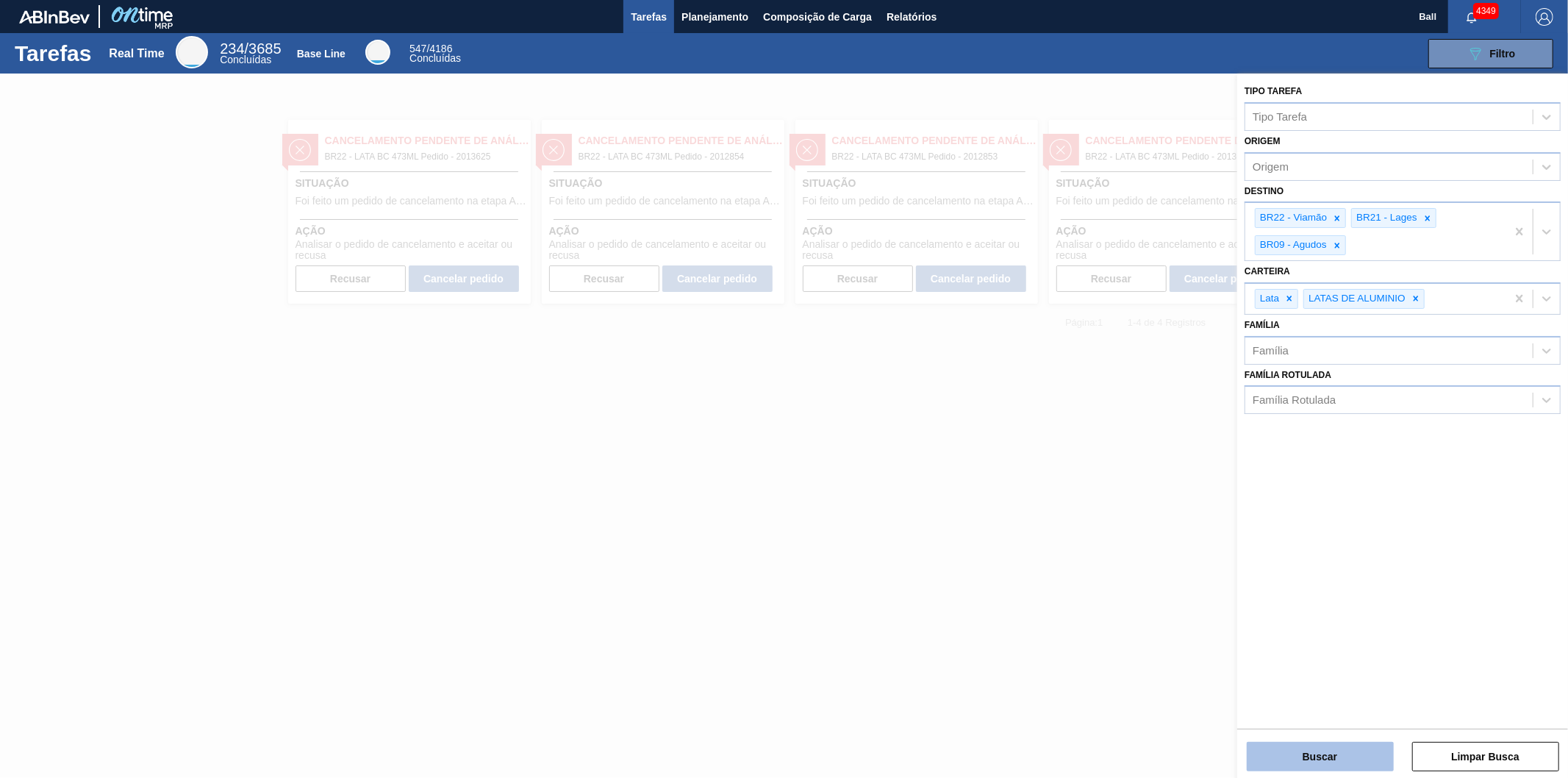
click at [1336, 751] on button "Buscar" at bounding box center [1320, 756] width 147 height 29
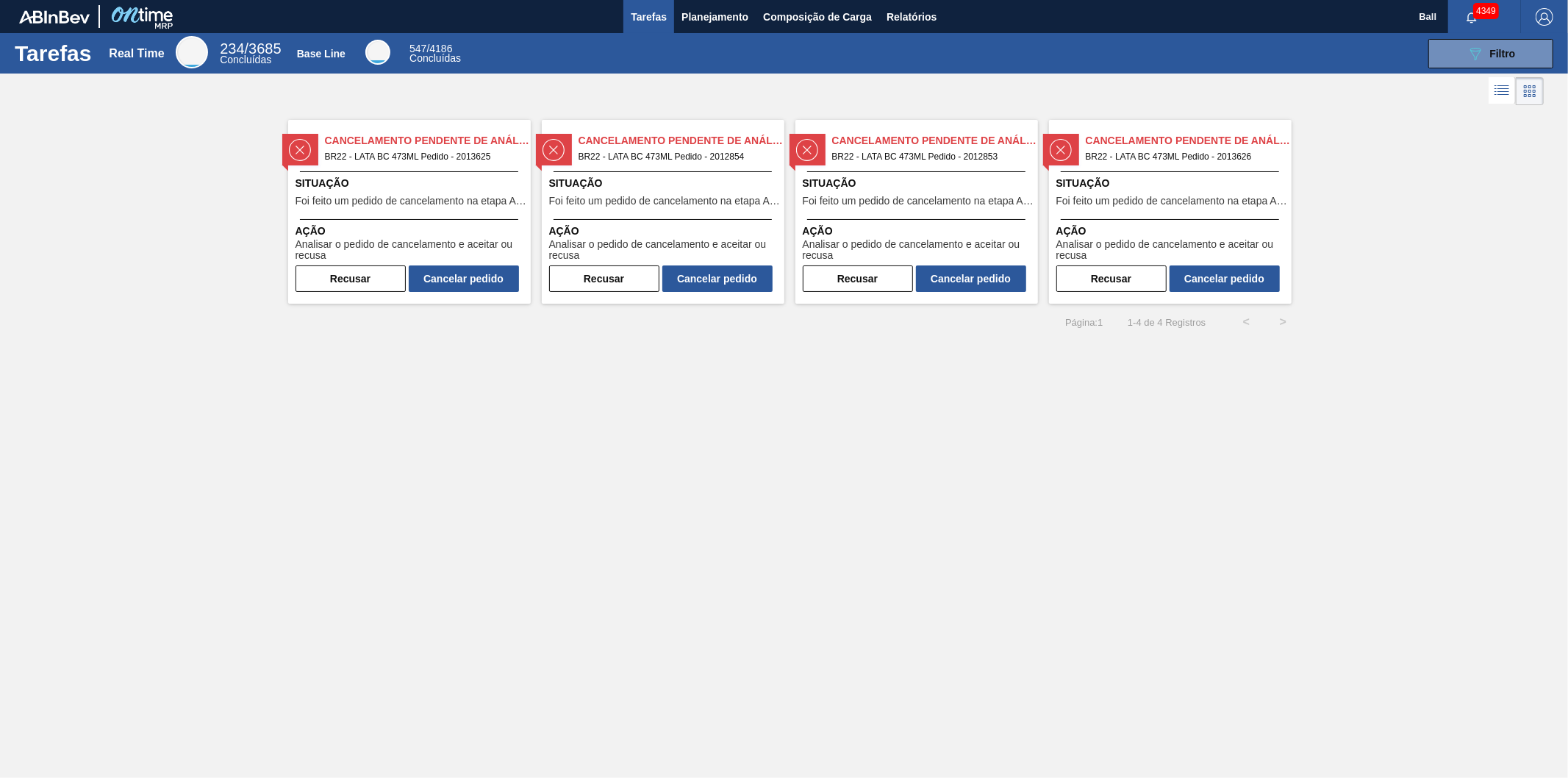
click at [1503, 100] on li at bounding box center [1502, 90] width 27 height 27
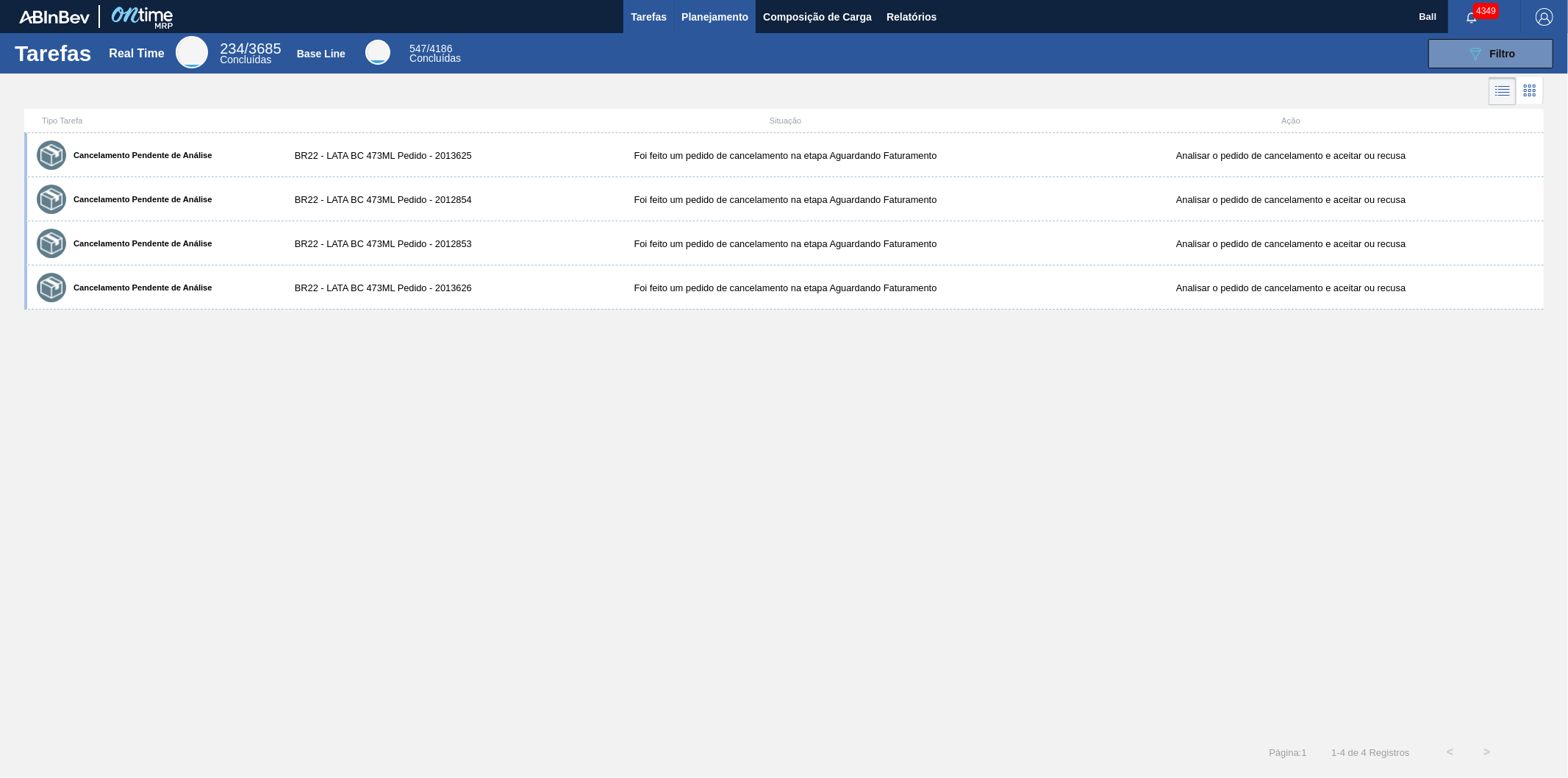
click at [720, 16] on span "Planejamento" at bounding box center [714, 16] width 67 height 17
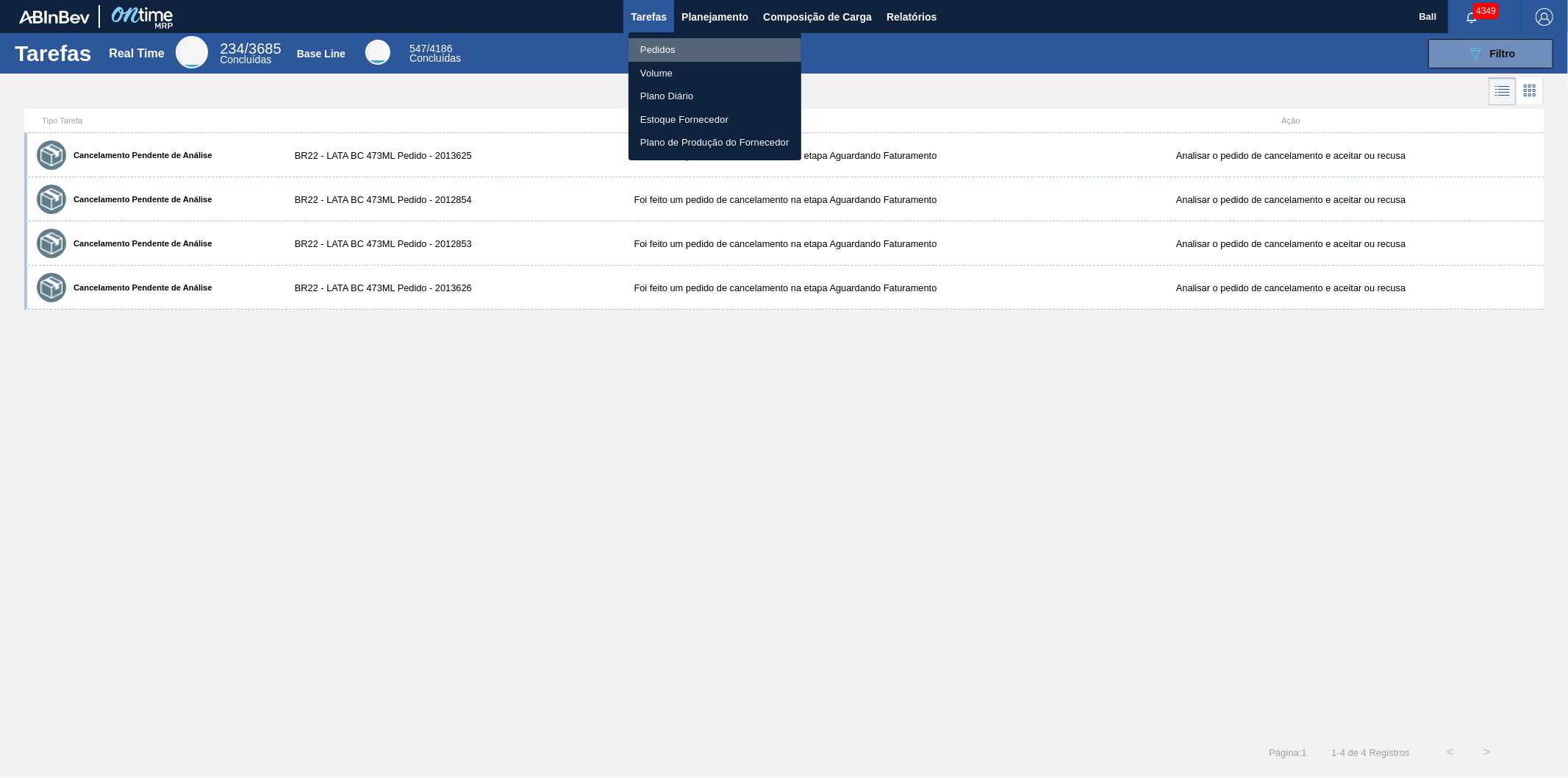
click at [676, 49] on li "Pedidos" at bounding box center [715, 50] width 173 height 24
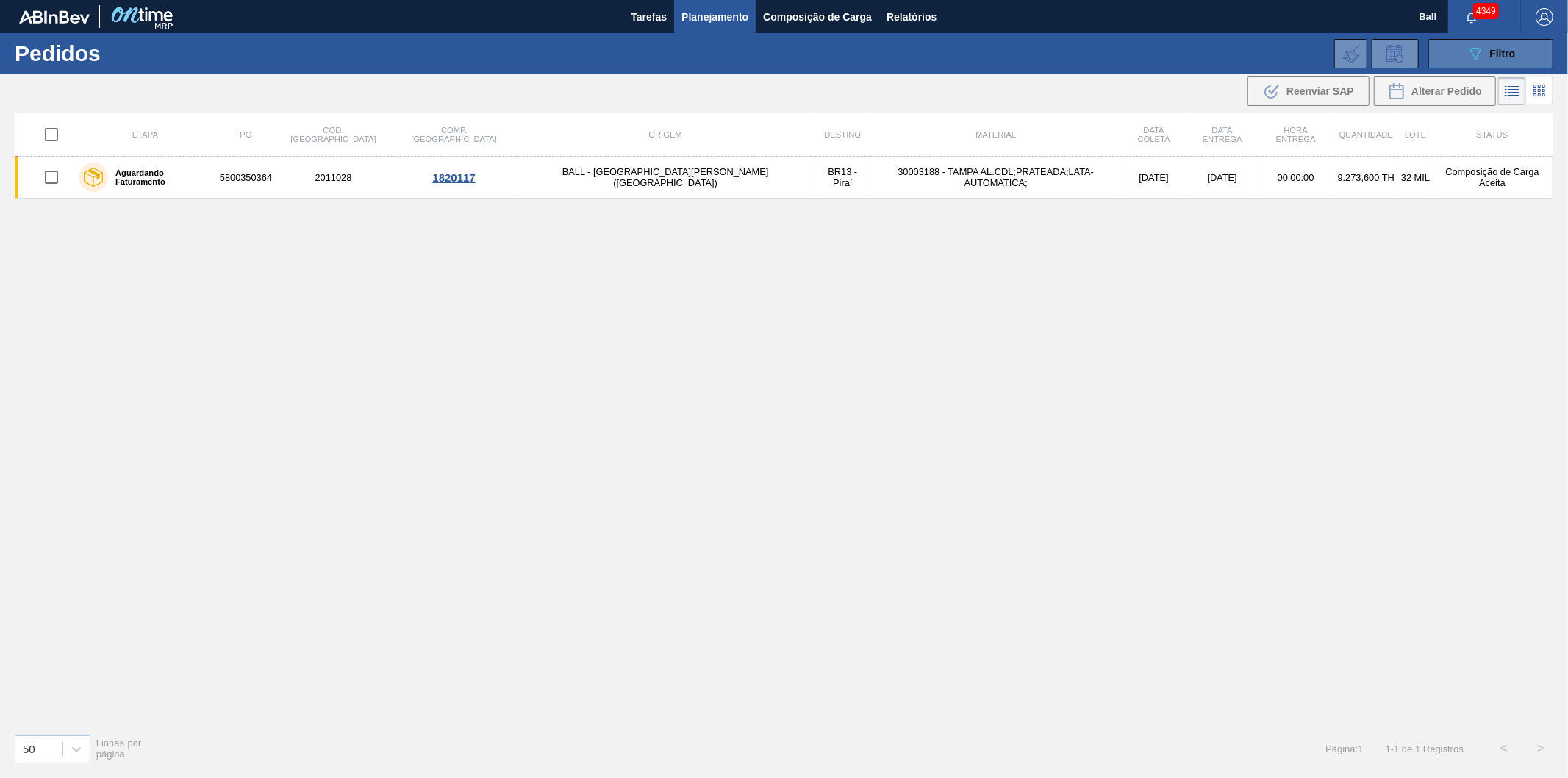
click at [1532, 57] on button "089F7B8B-B2A5-4AFE-B5C0-19BA573D28AC Filtro" at bounding box center [1490, 53] width 125 height 29
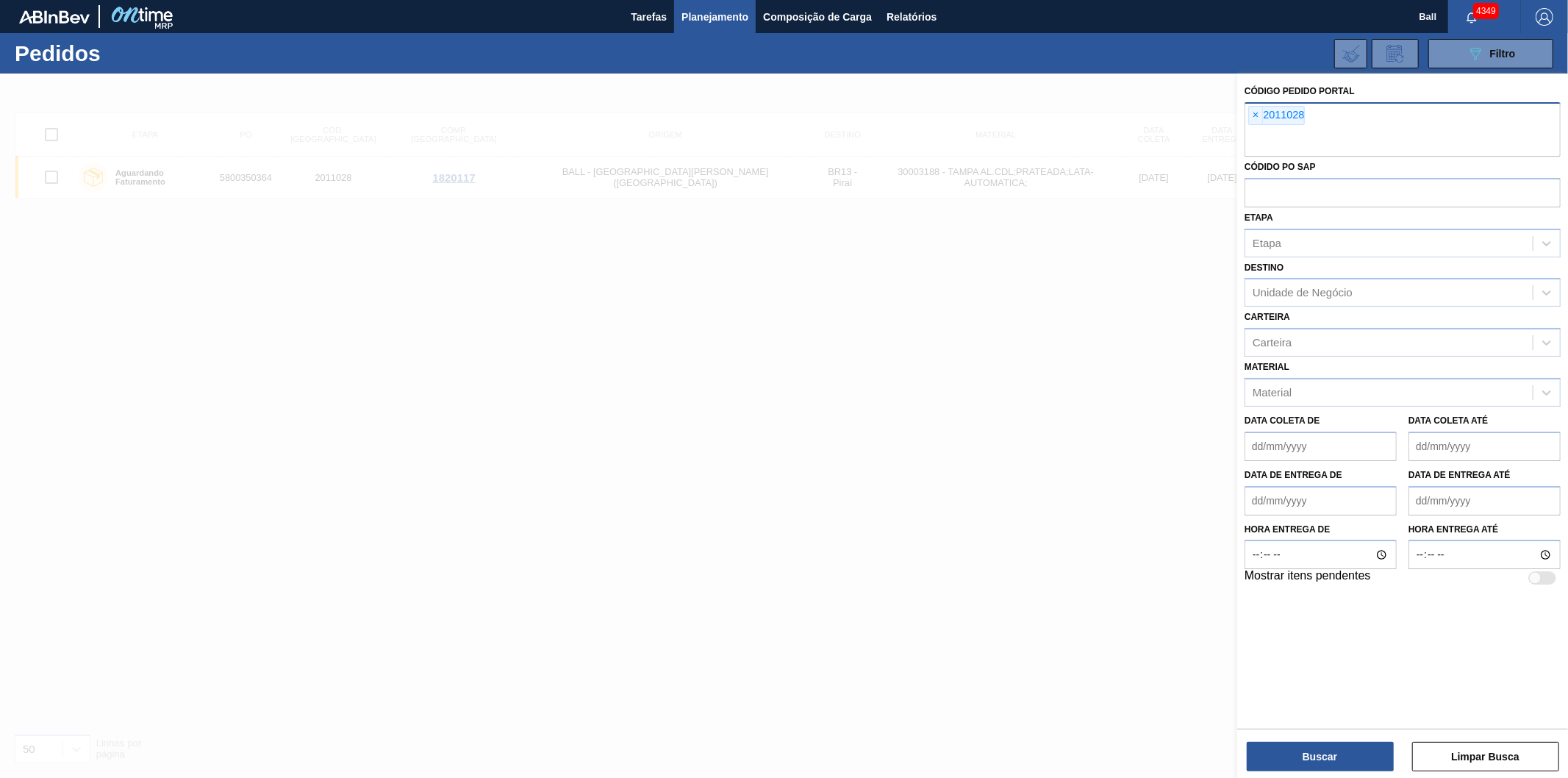
click at [1255, 121] on span "×" at bounding box center [1256, 115] width 14 height 17
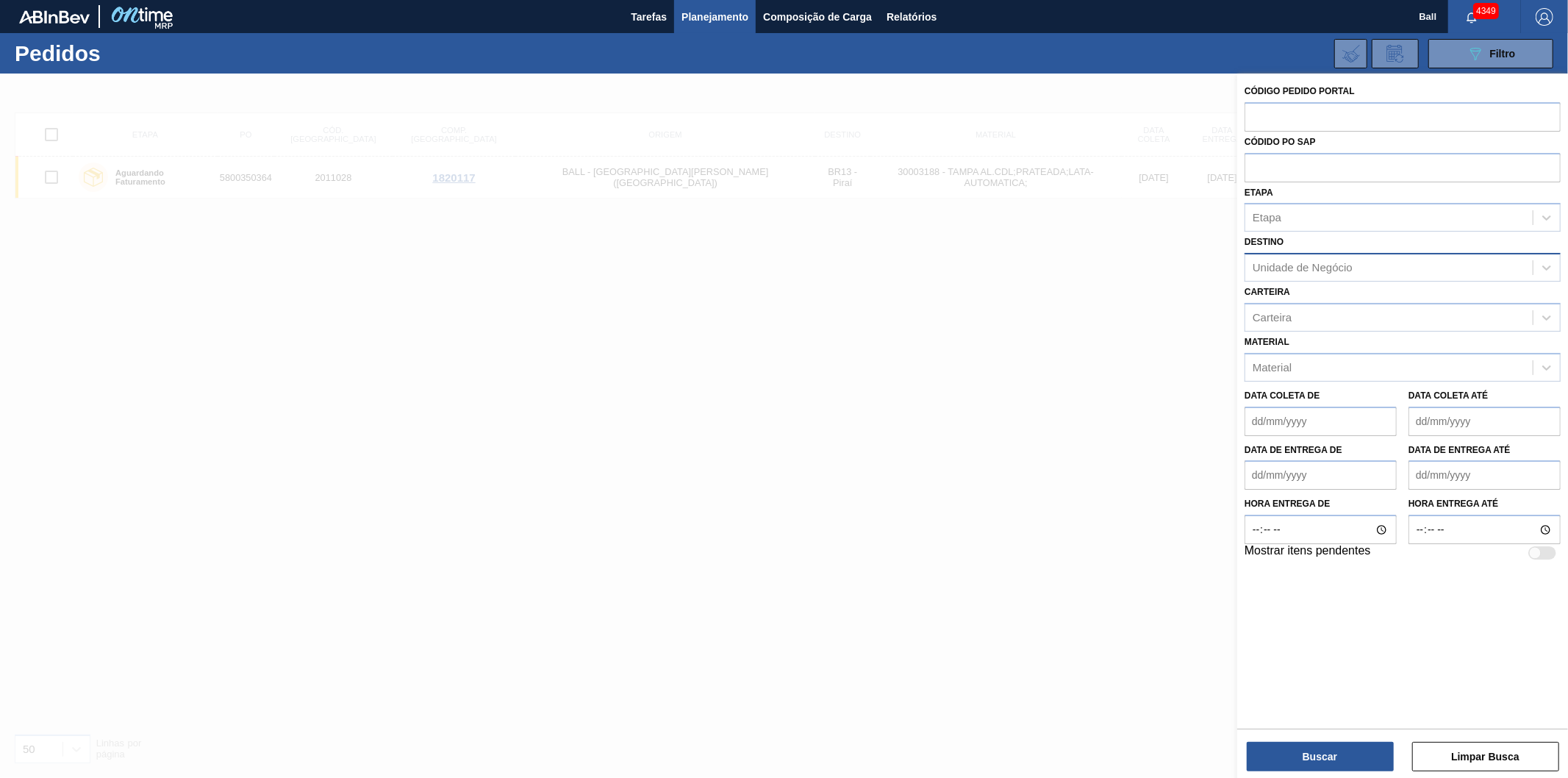
click at [1273, 262] on div "Unidade de Negócio" at bounding box center [1302, 268] width 100 height 13
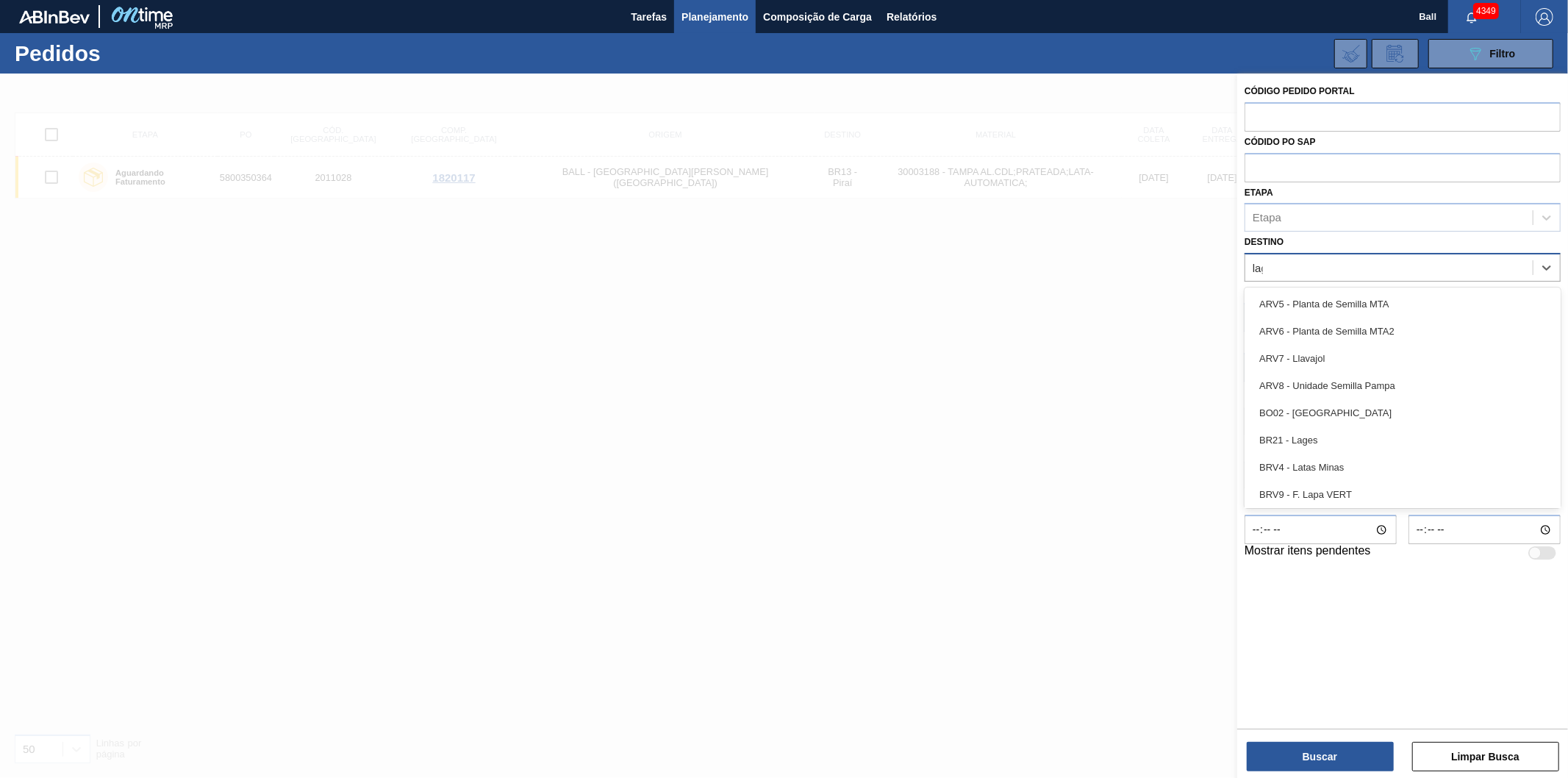
type input "lage"
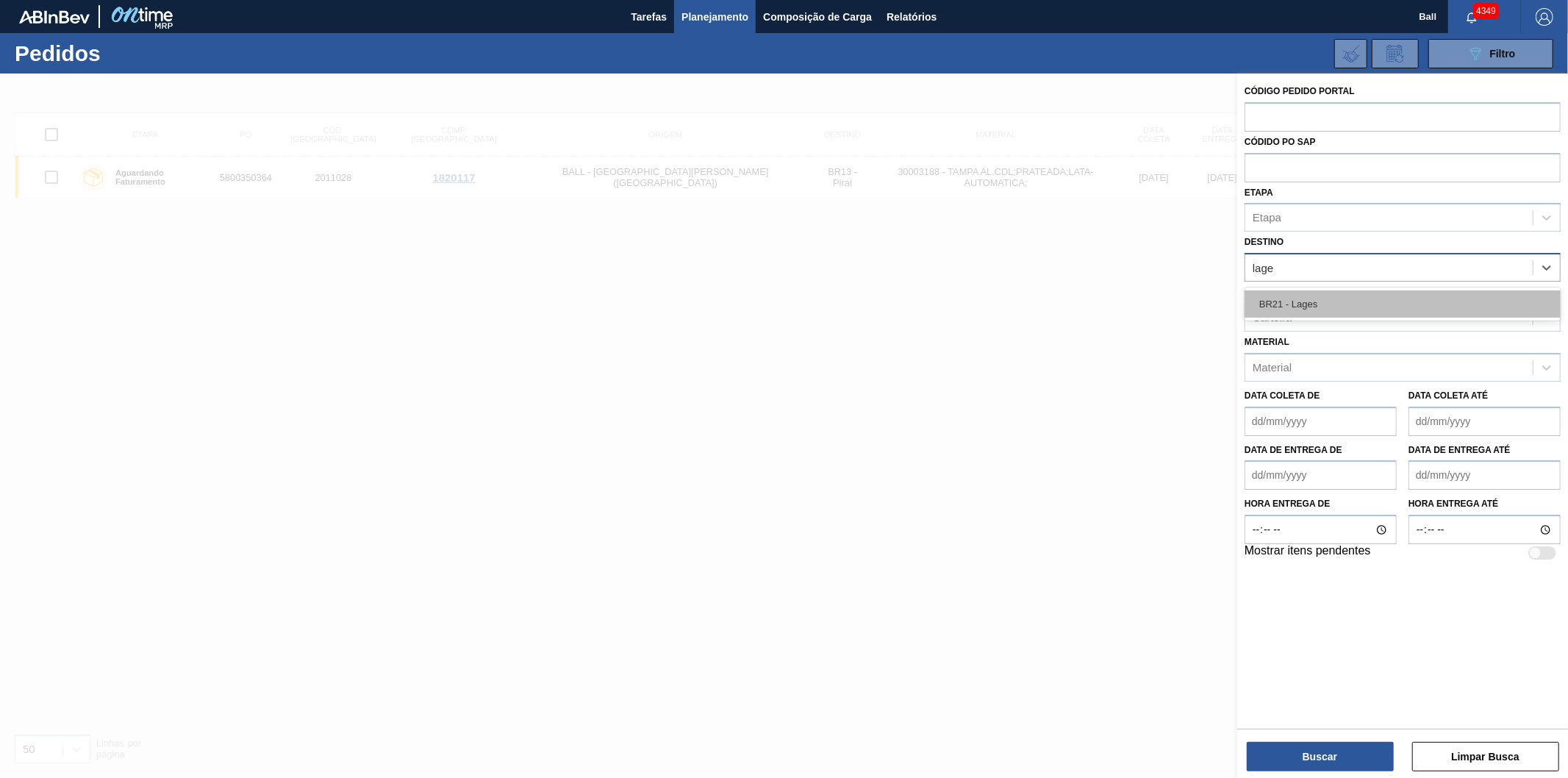
click at [1278, 307] on div "BR21 - Lages" at bounding box center [1402, 304] width 316 height 27
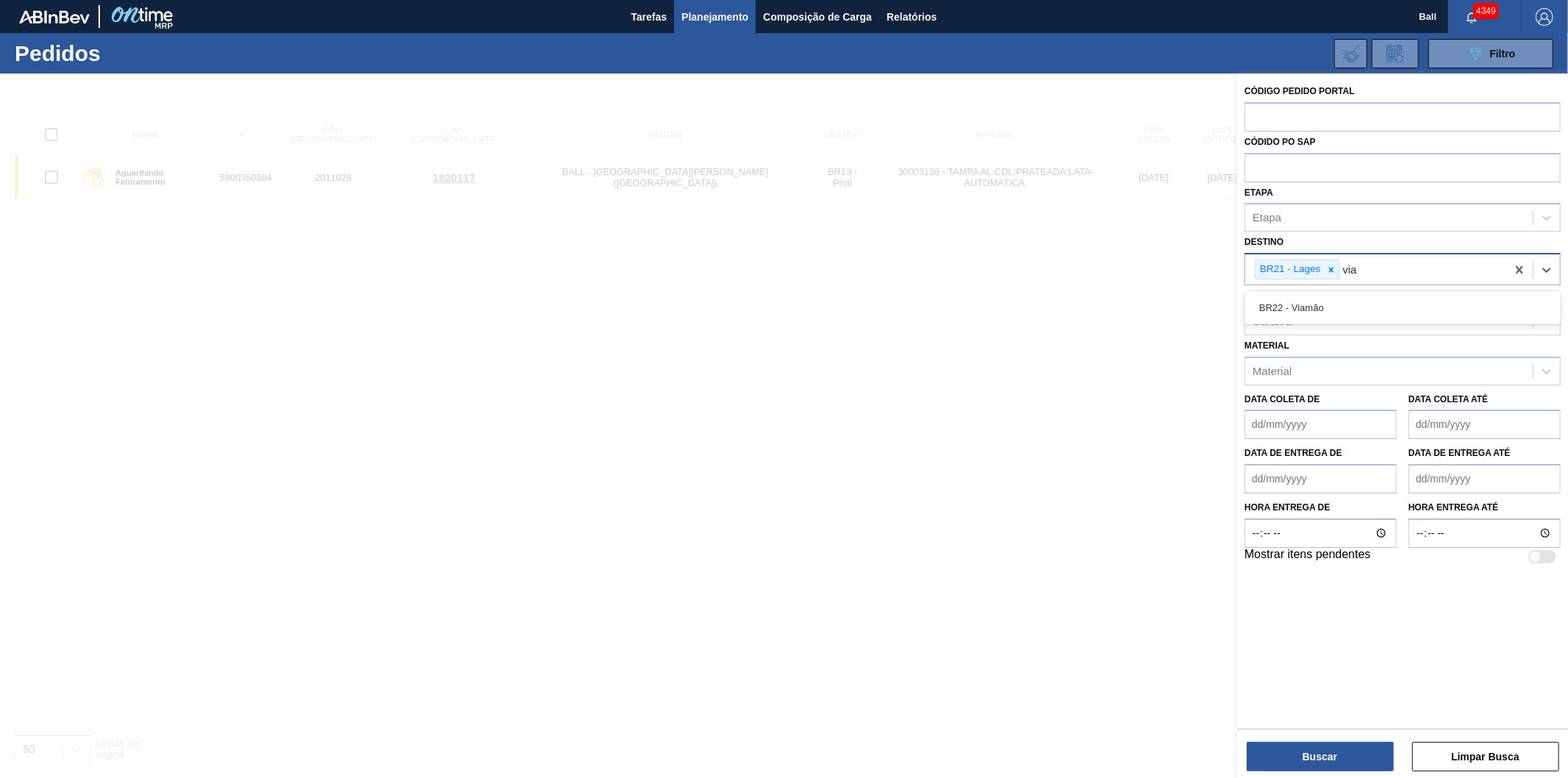
type input "viam"
click at [1307, 308] on div "BR22 - Viamão" at bounding box center [1402, 308] width 316 height 27
type input "agu"
click at [1307, 308] on div "BR09 - Agudos" at bounding box center [1402, 308] width 316 height 27
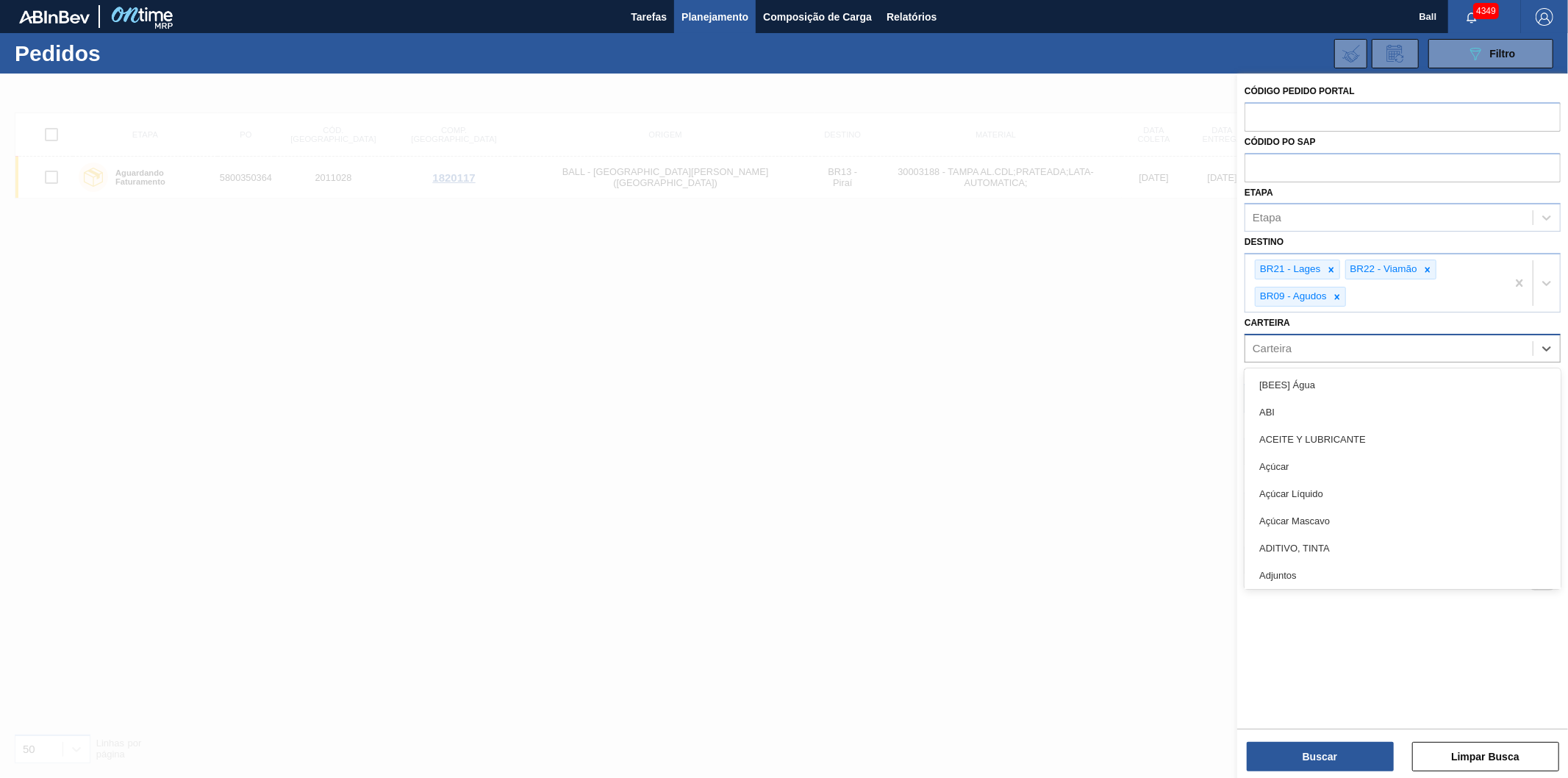
click at [1266, 350] on div "Carteira" at bounding box center [1272, 349] width 39 height 13
type input "lata"
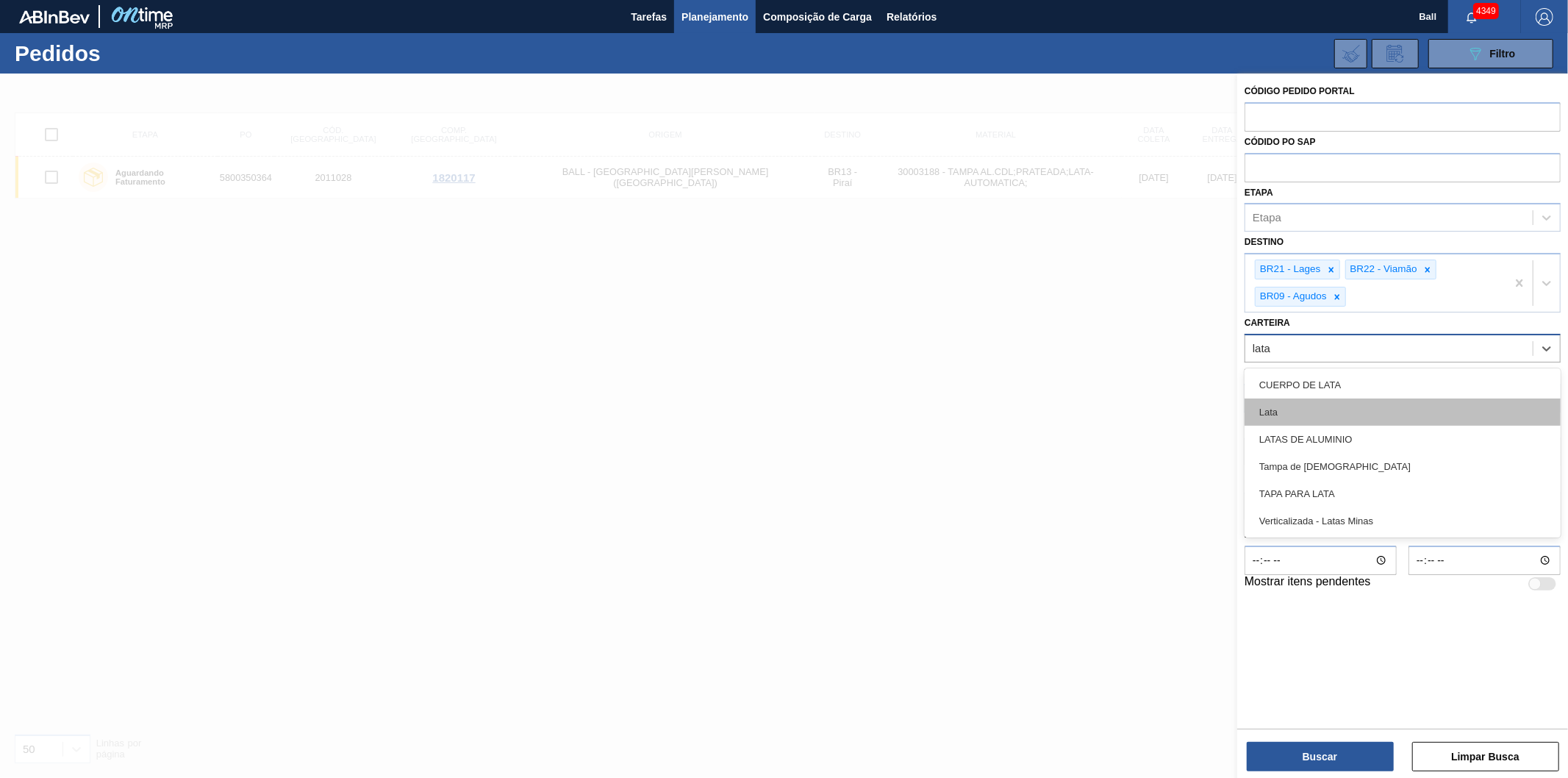
click at [1274, 412] on div "Lata" at bounding box center [1402, 412] width 316 height 27
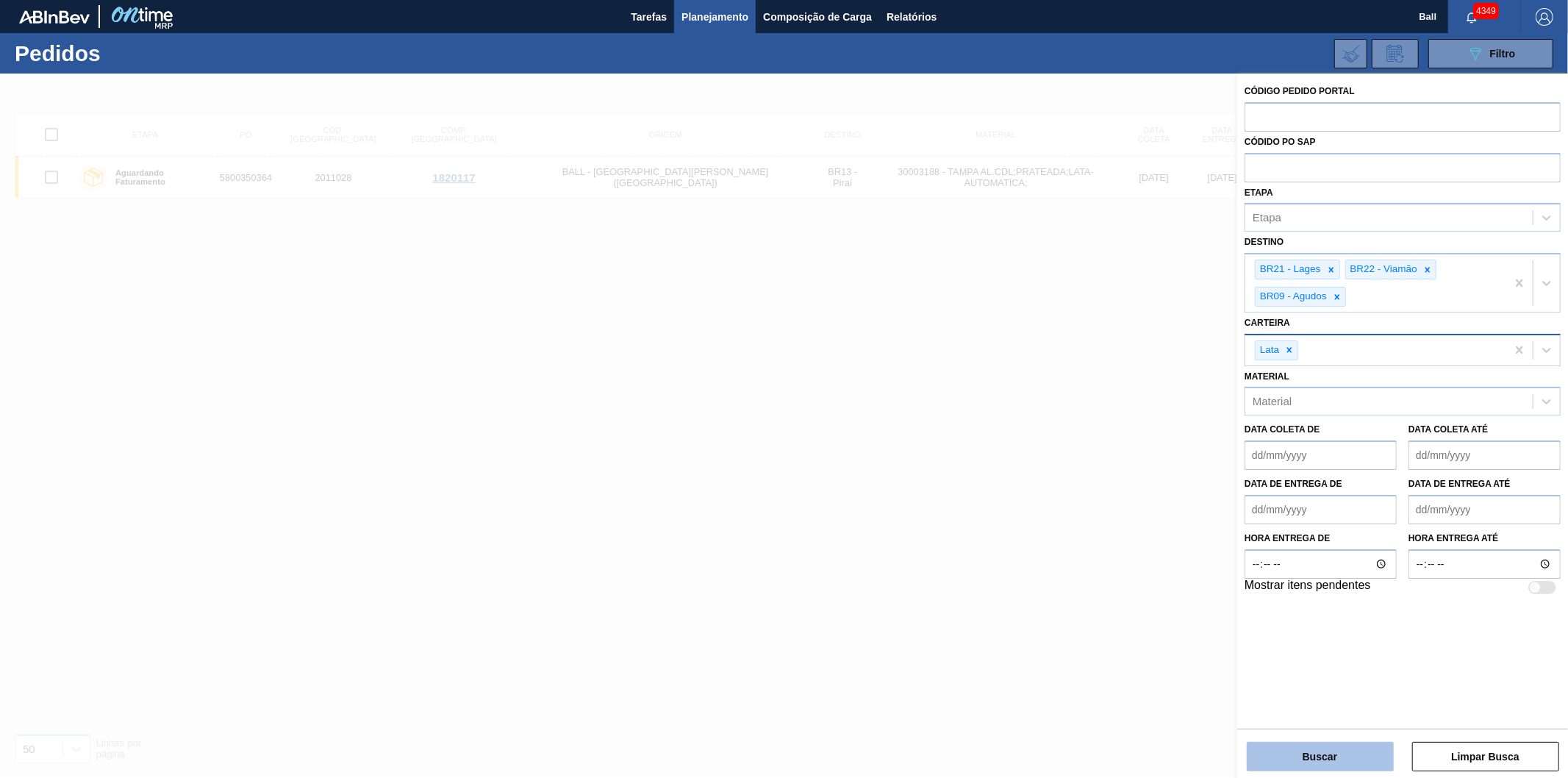
click at [1308, 754] on button "Buscar" at bounding box center [1320, 756] width 147 height 29
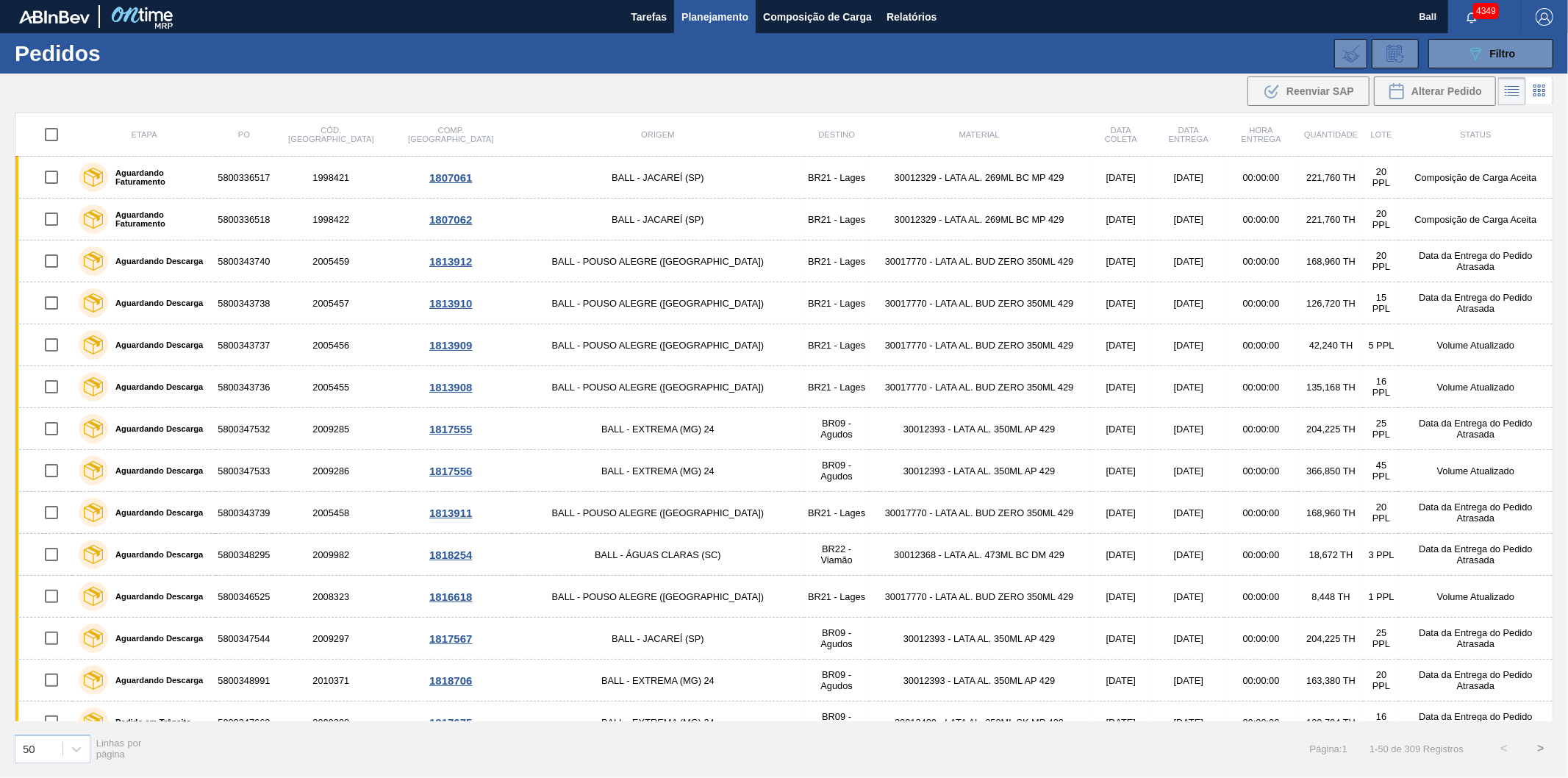
click at [1537, 90] on icon at bounding box center [1539, 90] width 17 height 17
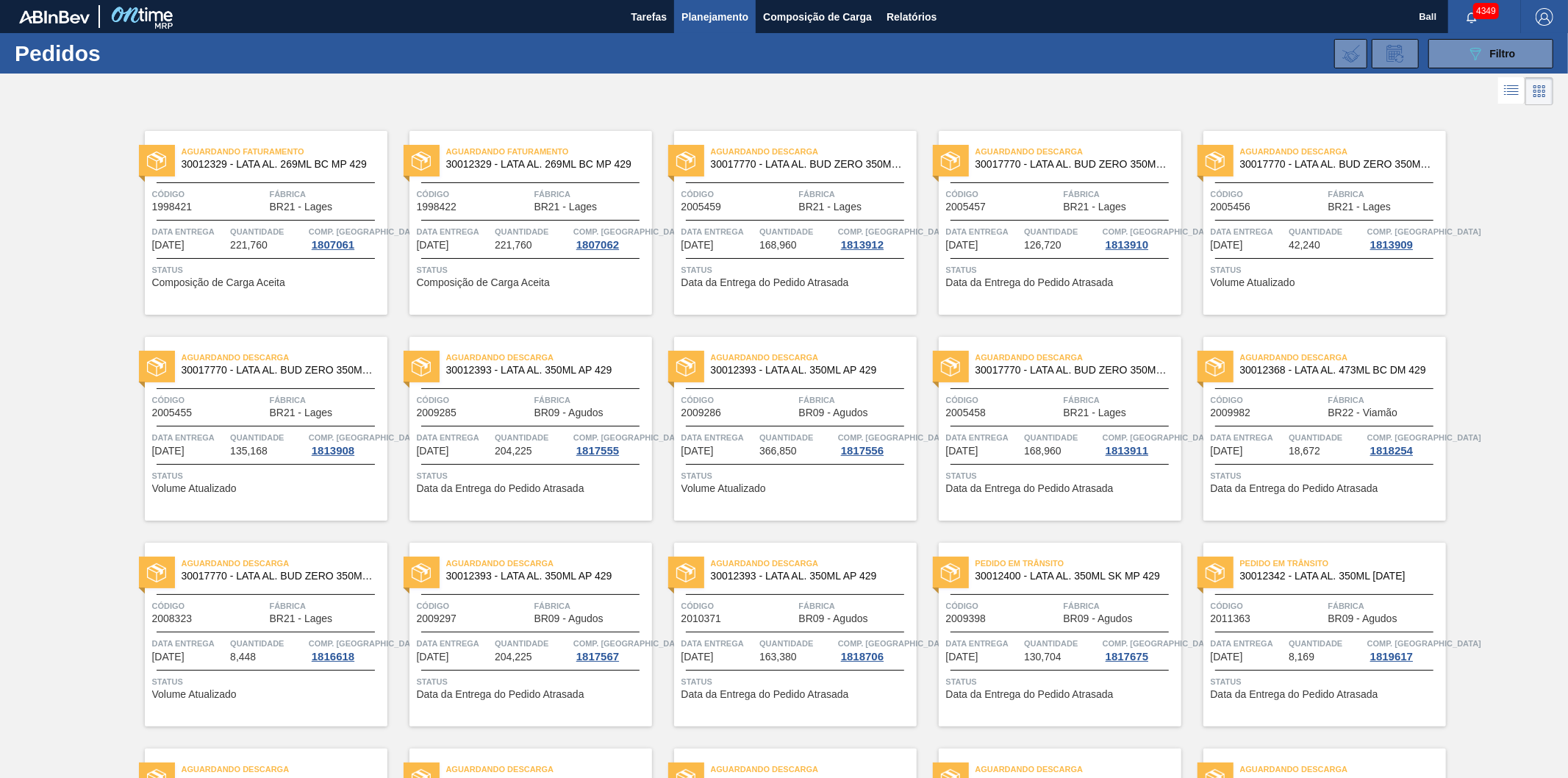
click at [1511, 97] on icon at bounding box center [1511, 90] width 17 height 17
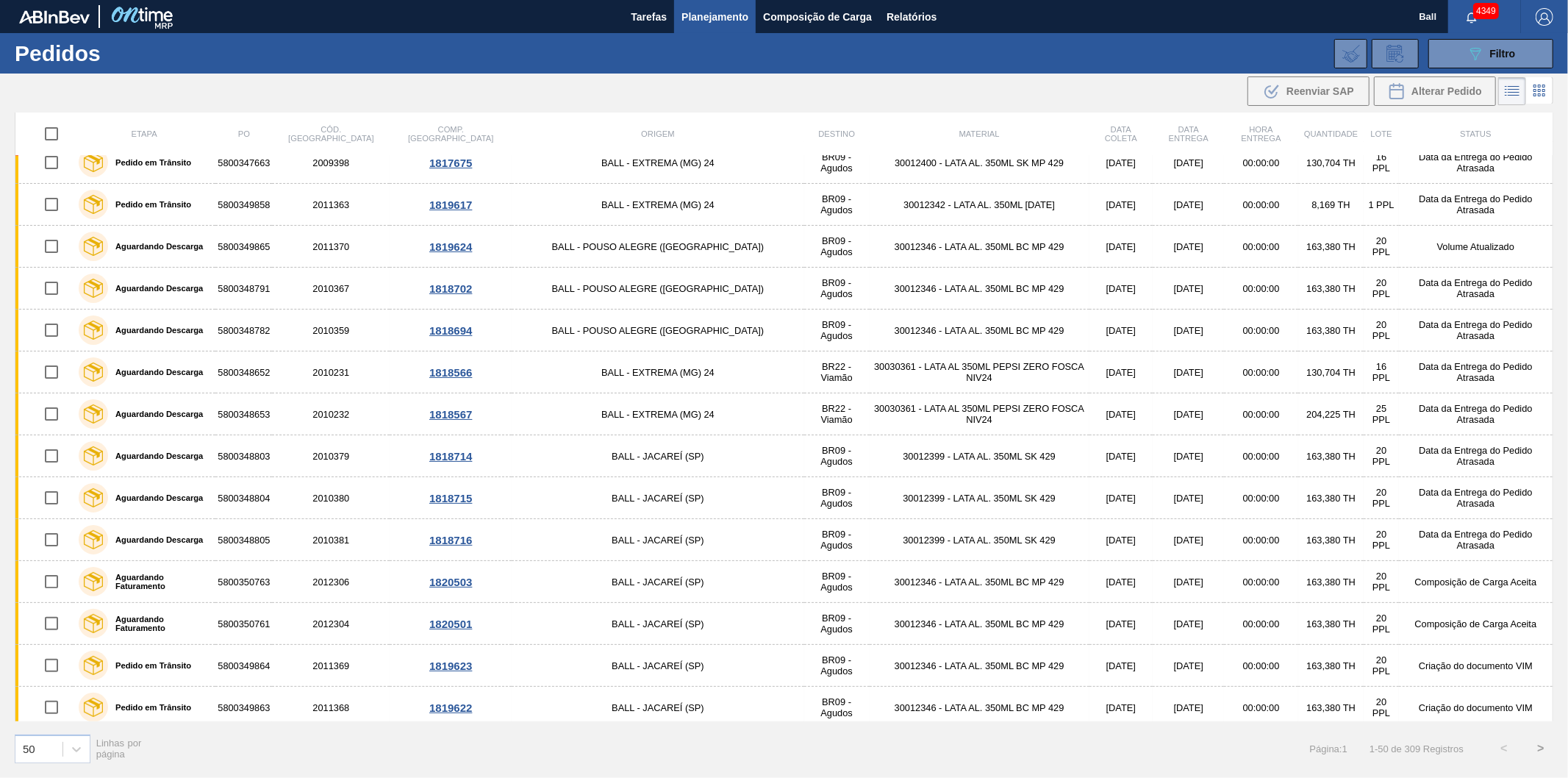
scroll to position [389, 0]
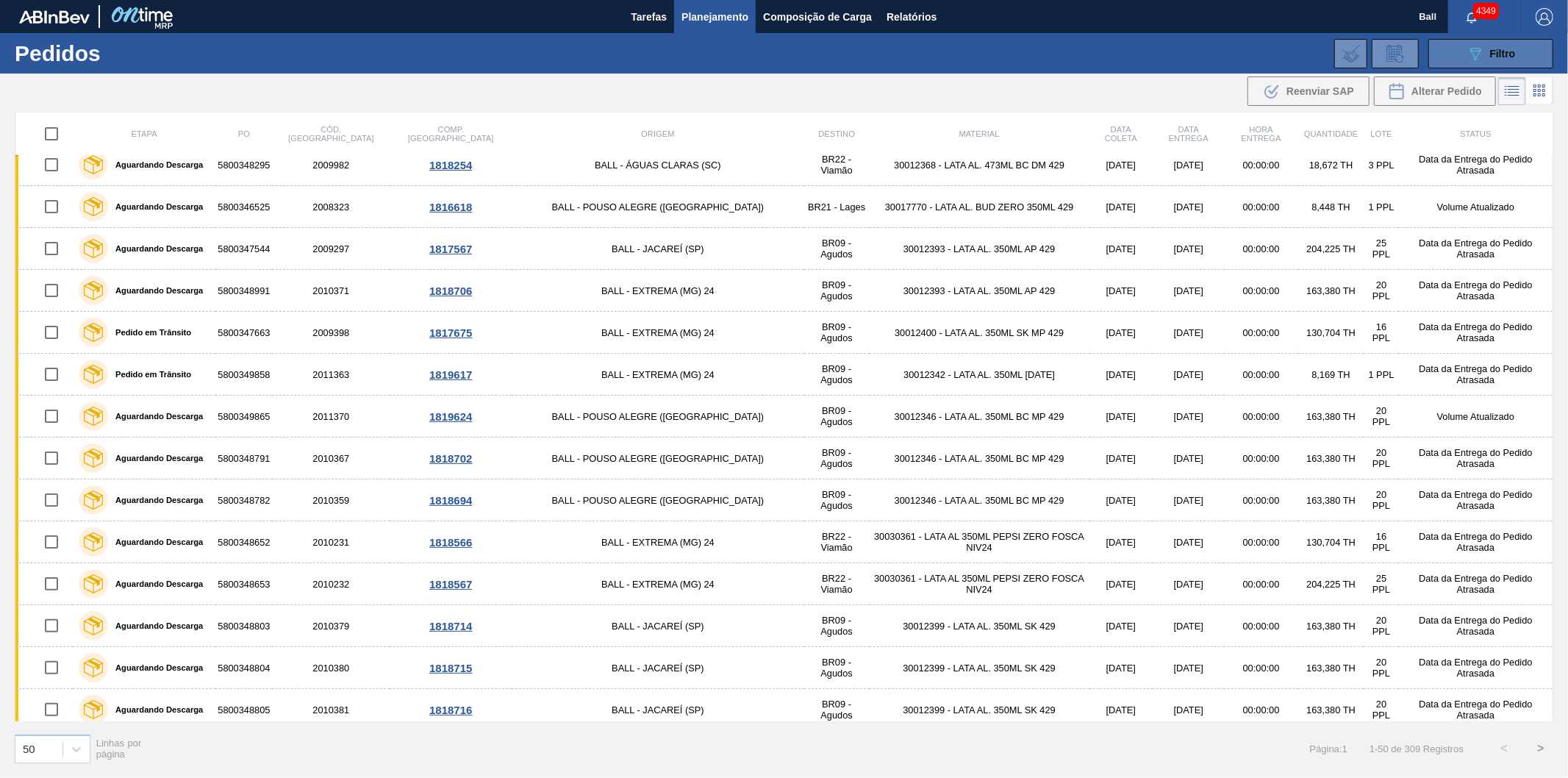
click at [1453, 49] on button "089F7B8B-B2A5-4AFE-B5C0-19BA573D28AC Filtro" at bounding box center [1490, 53] width 125 height 29
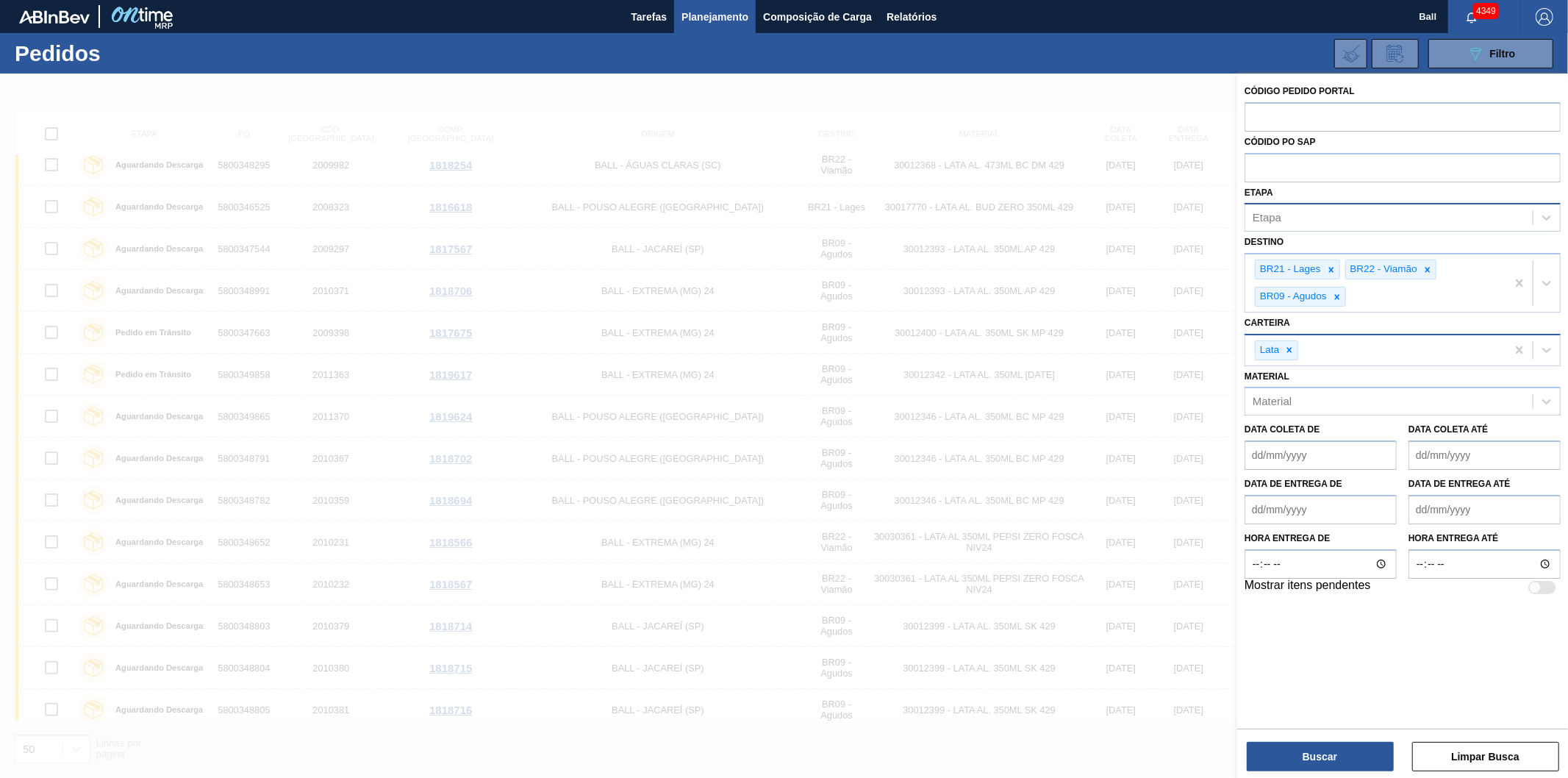
click at [1345, 217] on div "Etapa" at bounding box center [1389, 217] width 287 height 21
type input "[PERSON_NAME]"
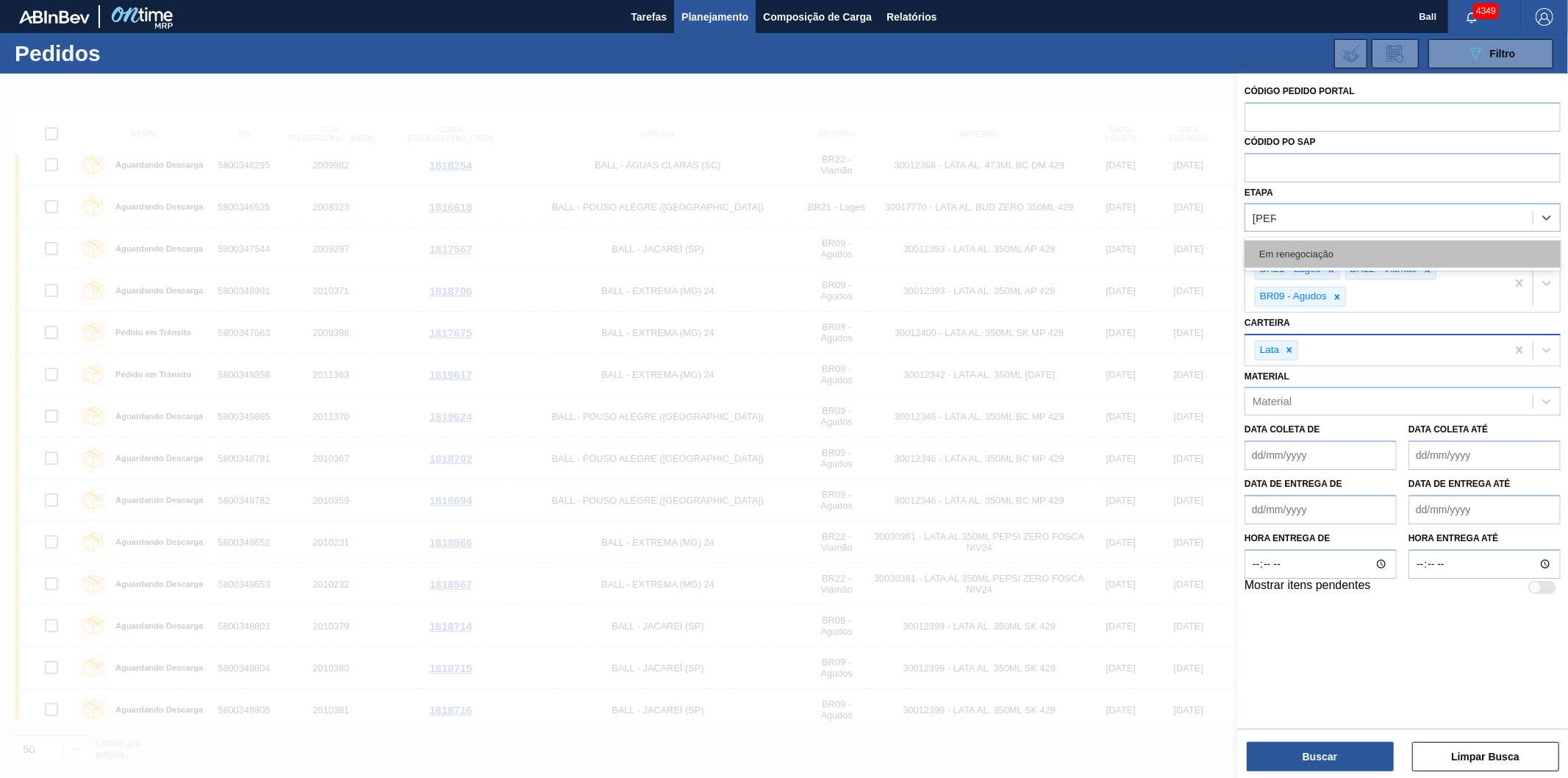
click at [1319, 258] on div "Em renegociação" at bounding box center [1402, 254] width 316 height 27
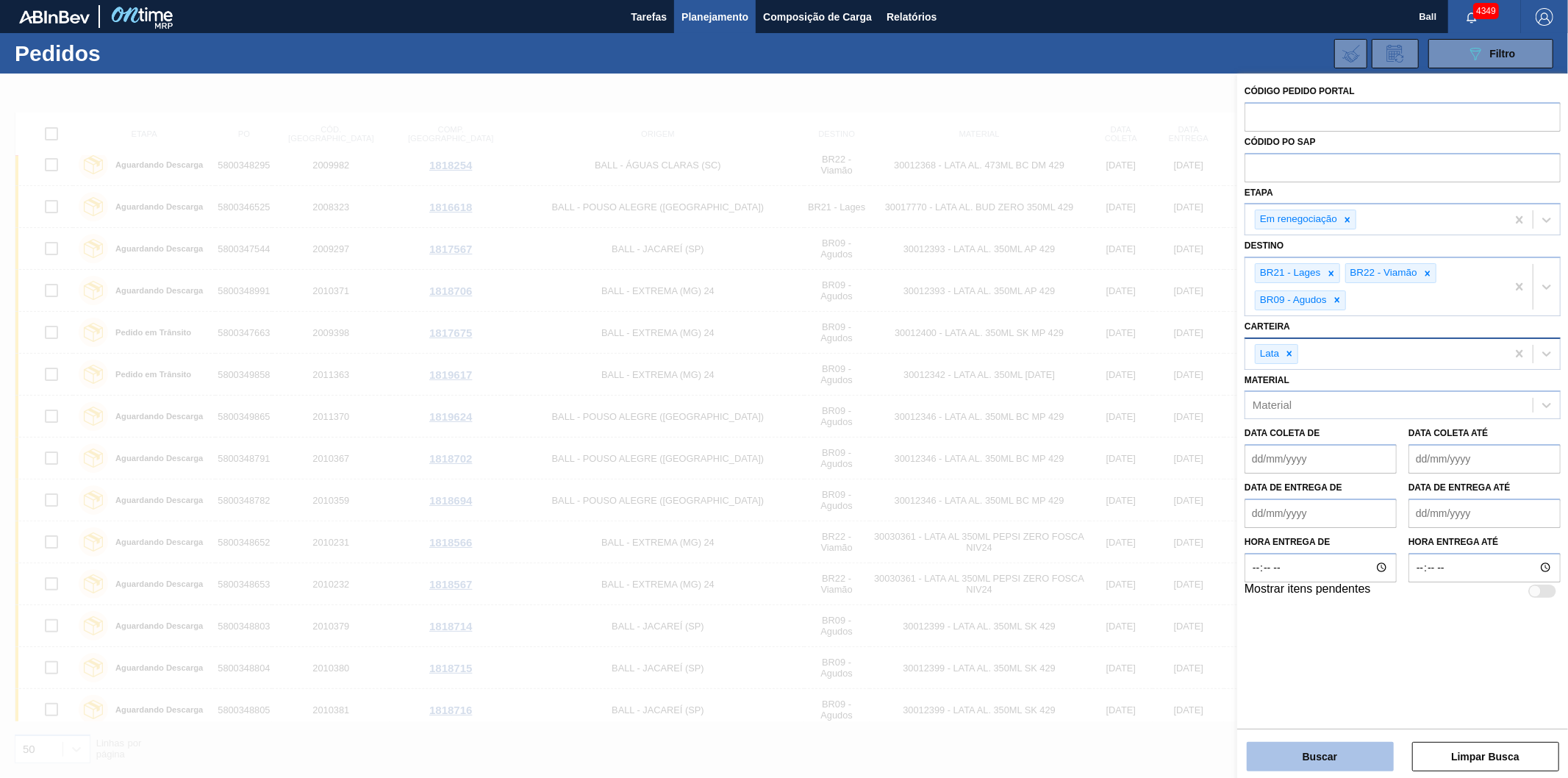
click at [1315, 762] on button "Buscar" at bounding box center [1320, 756] width 147 height 29
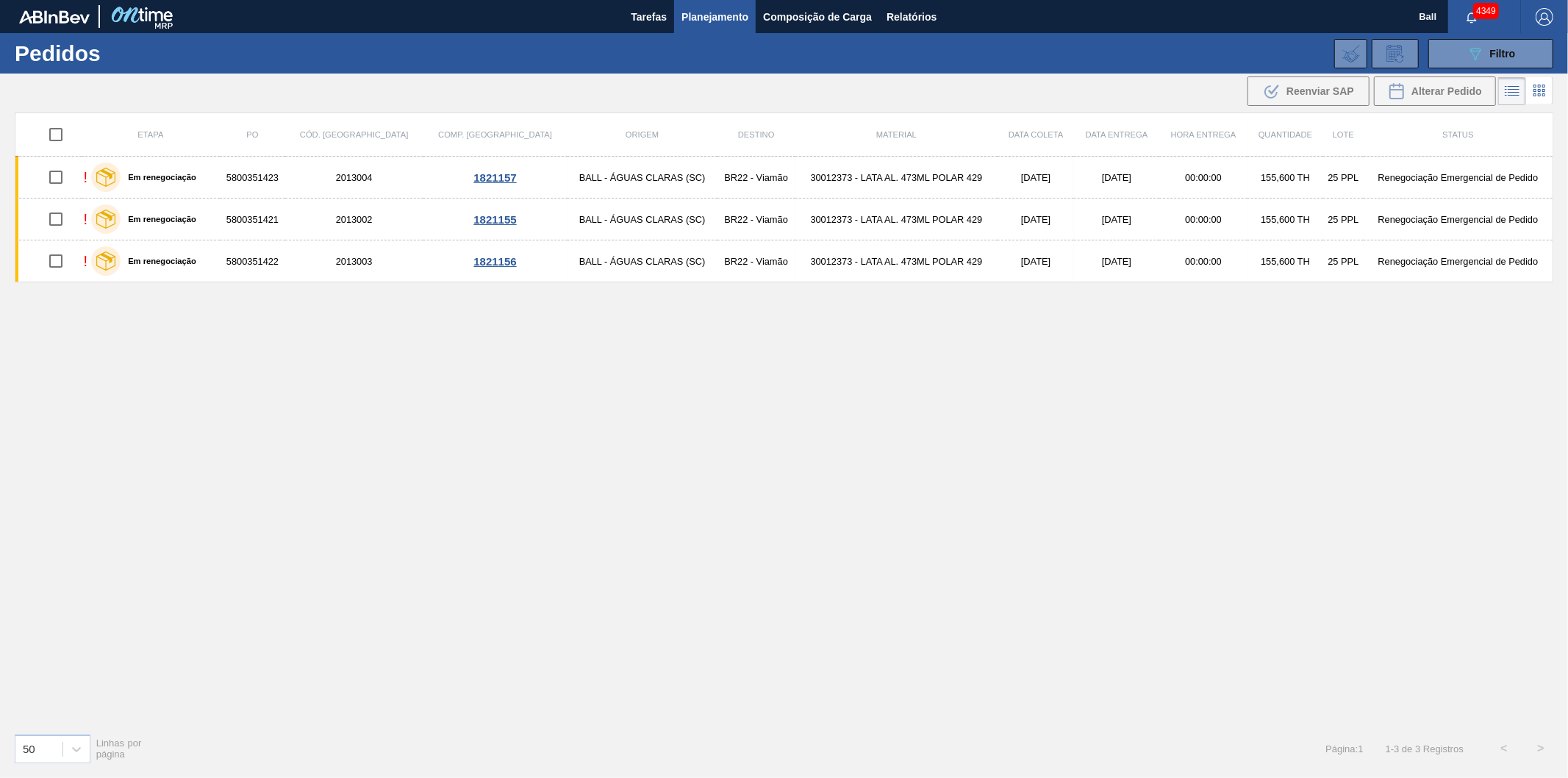
scroll to position [0, 0]
click at [978, 507] on div "Etapa PO Cód. Pedido Comp. Carga Origem Destino Material Data [PERSON_NAME] Dat…" at bounding box center [784, 417] width 1539 height 609
click at [924, 27] on button "Relatórios" at bounding box center [911, 16] width 64 height 33
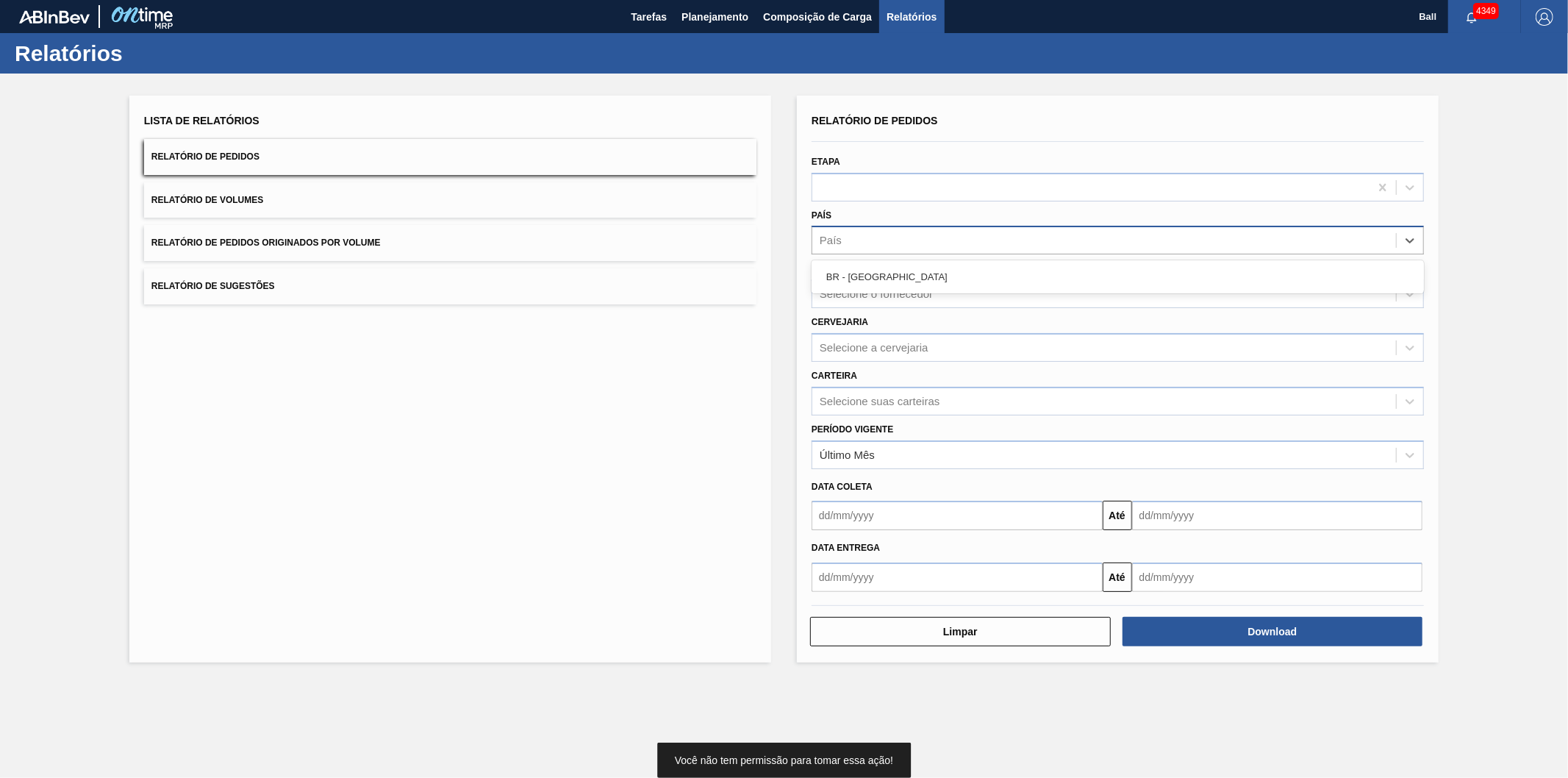
click at [855, 250] on div "País" at bounding box center [1118, 240] width 612 height 29
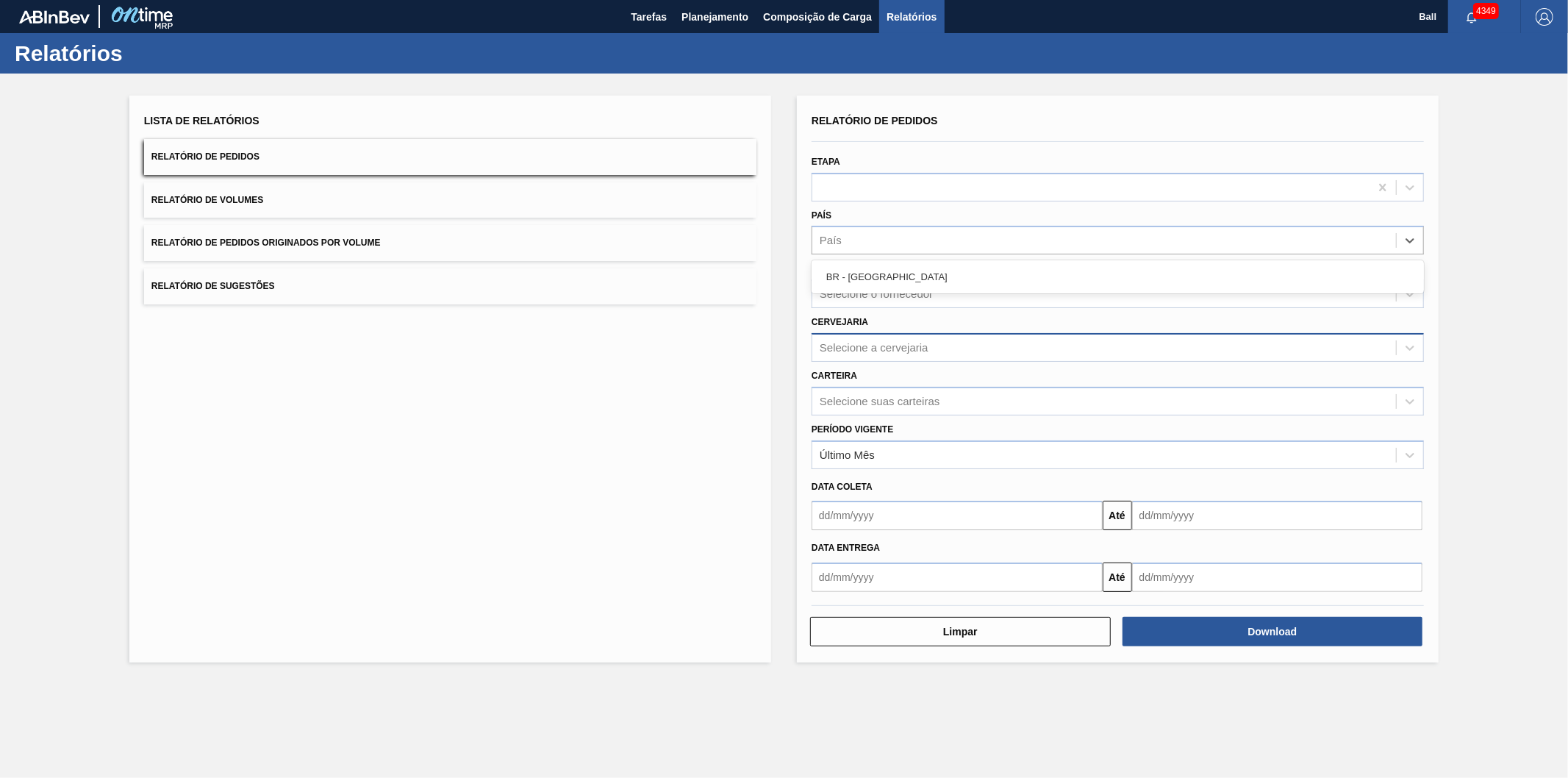
click at [855, 342] on div "Selecione a cervejaria" at bounding box center [873, 348] width 109 height 13
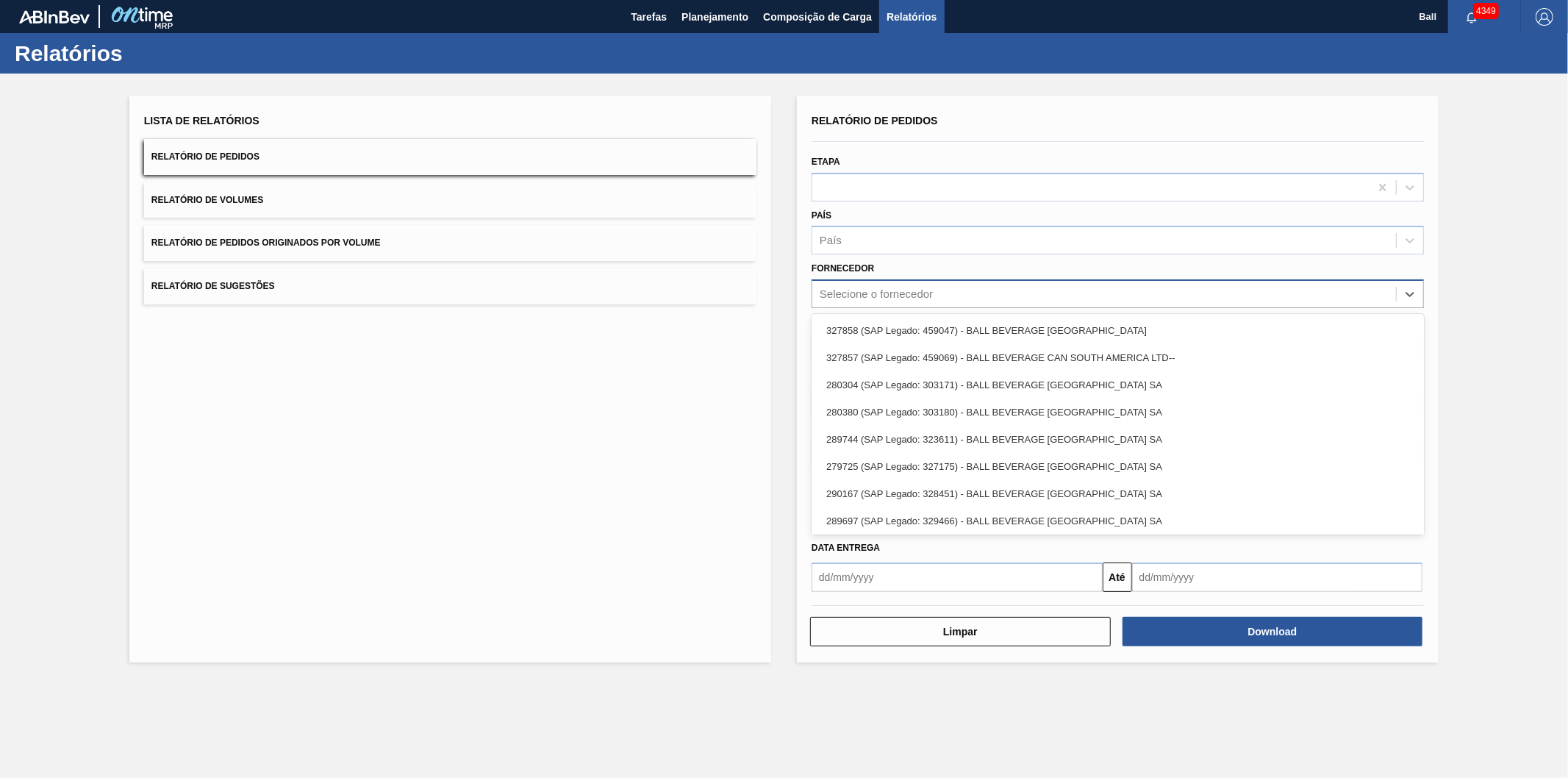
click at [855, 298] on div "Selecione o fornecedor" at bounding box center [876, 294] width 113 height 13
click at [702, 305] on div "Lista de Relatórios Relatório de Pedidos Relatório de Volumes Relatório de Pedi…" at bounding box center [450, 379] width 642 height 567
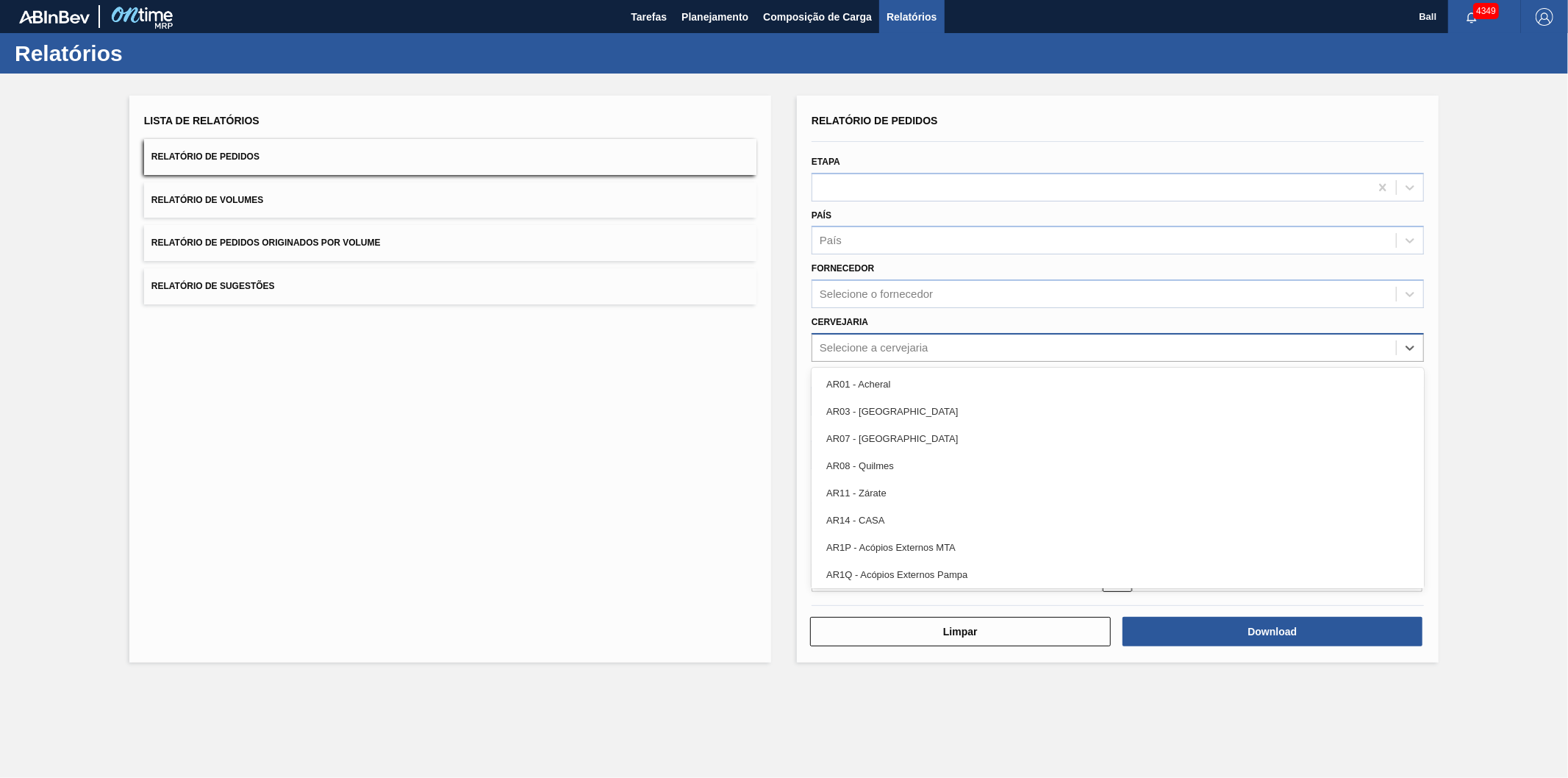
click at [846, 344] on div "Selecione a cervejaria" at bounding box center [873, 348] width 109 height 13
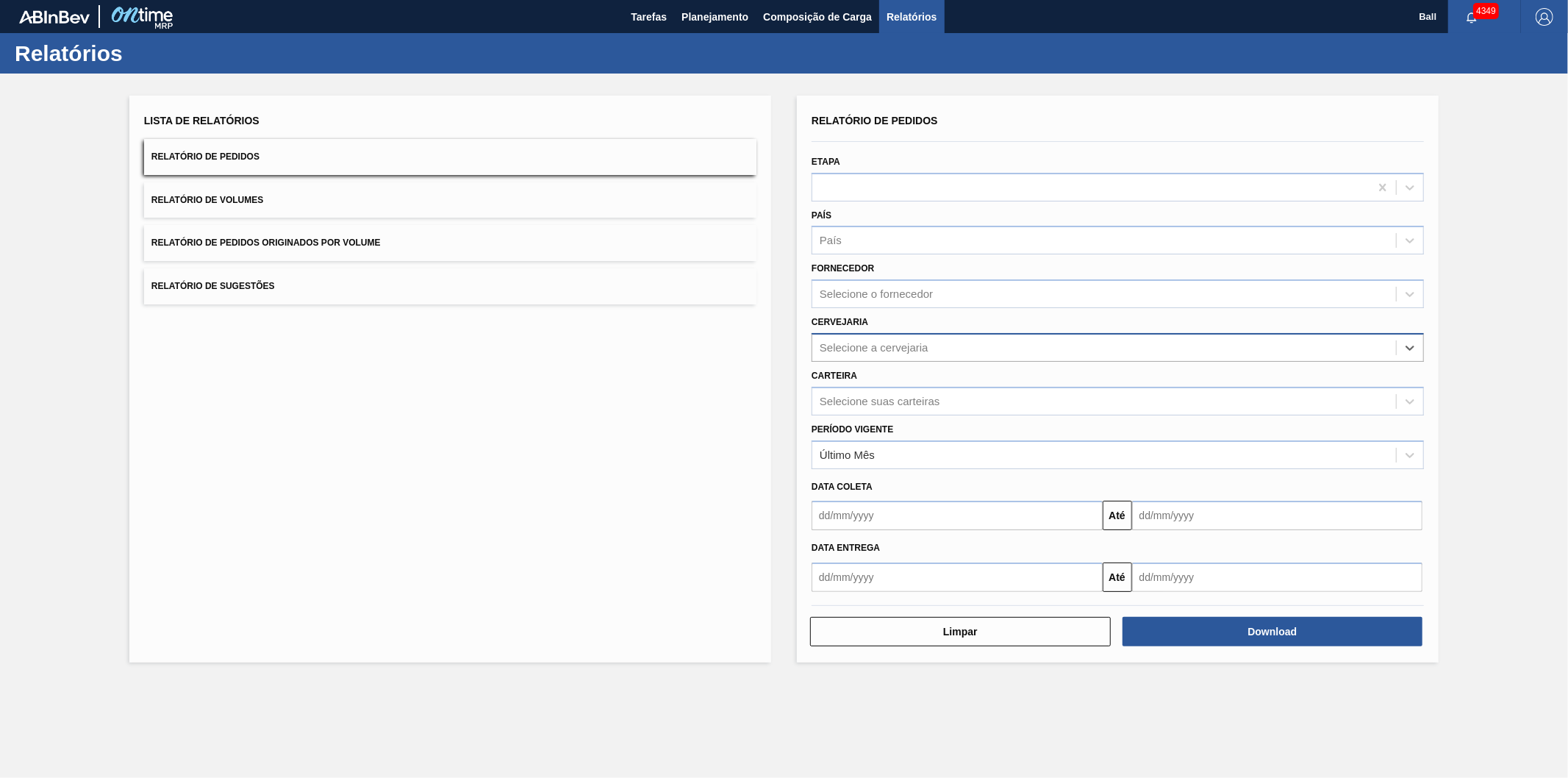
click at [846, 344] on div "Selecione a cervejaria" at bounding box center [873, 348] width 109 height 13
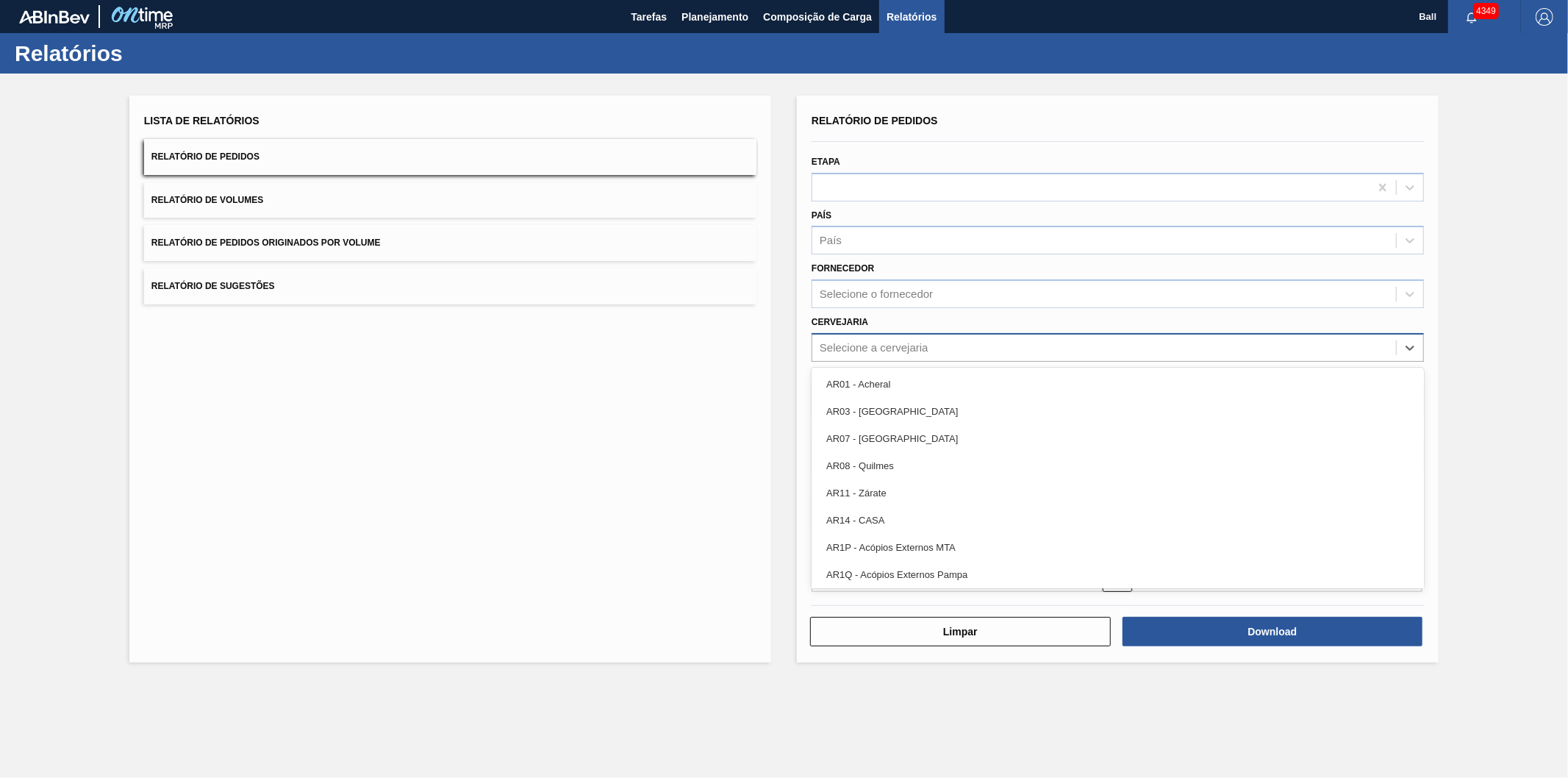
click at [845, 355] on div "Selecione a cervejaria" at bounding box center [1104, 347] width 584 height 21
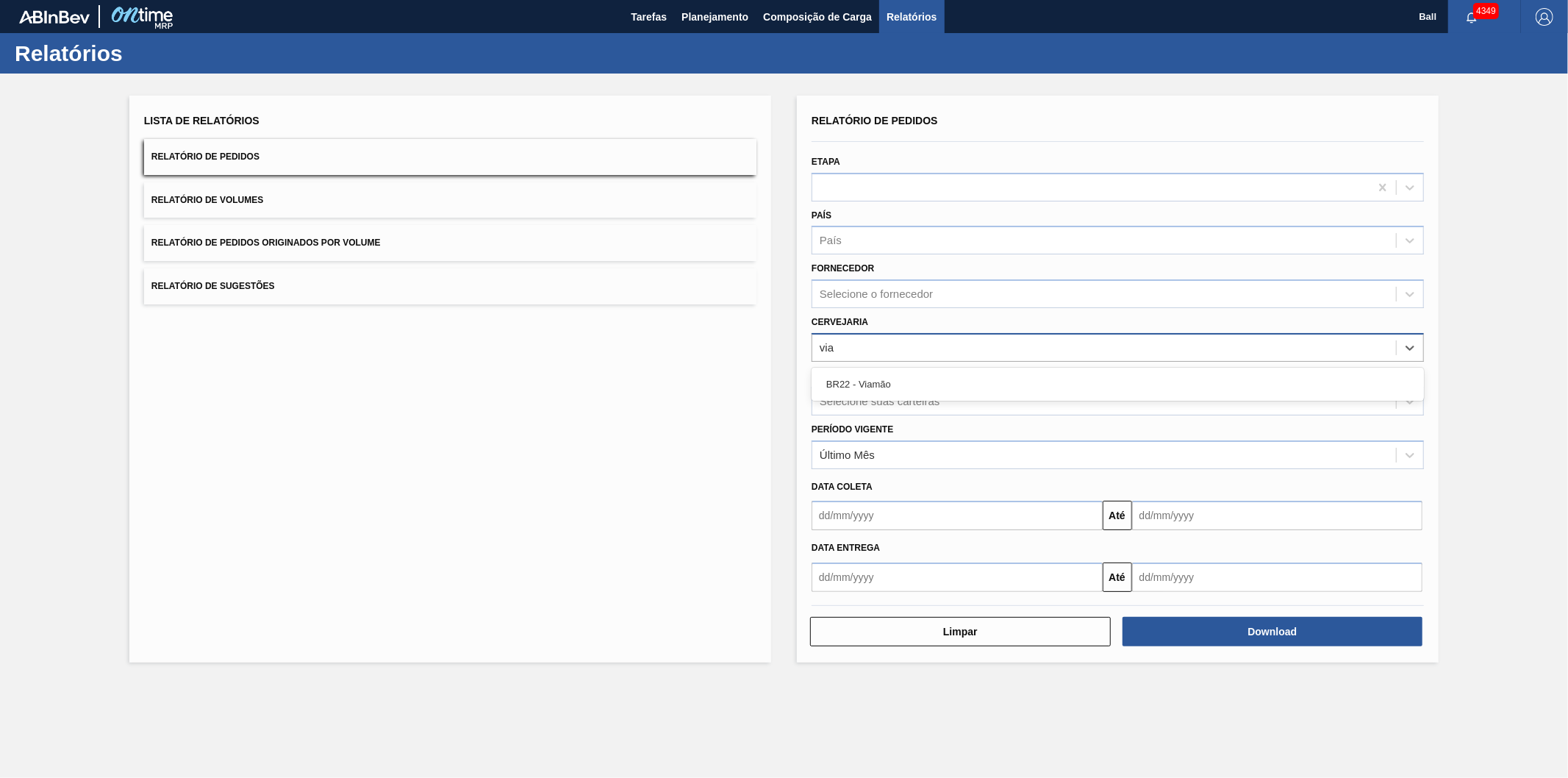
type input "viam"
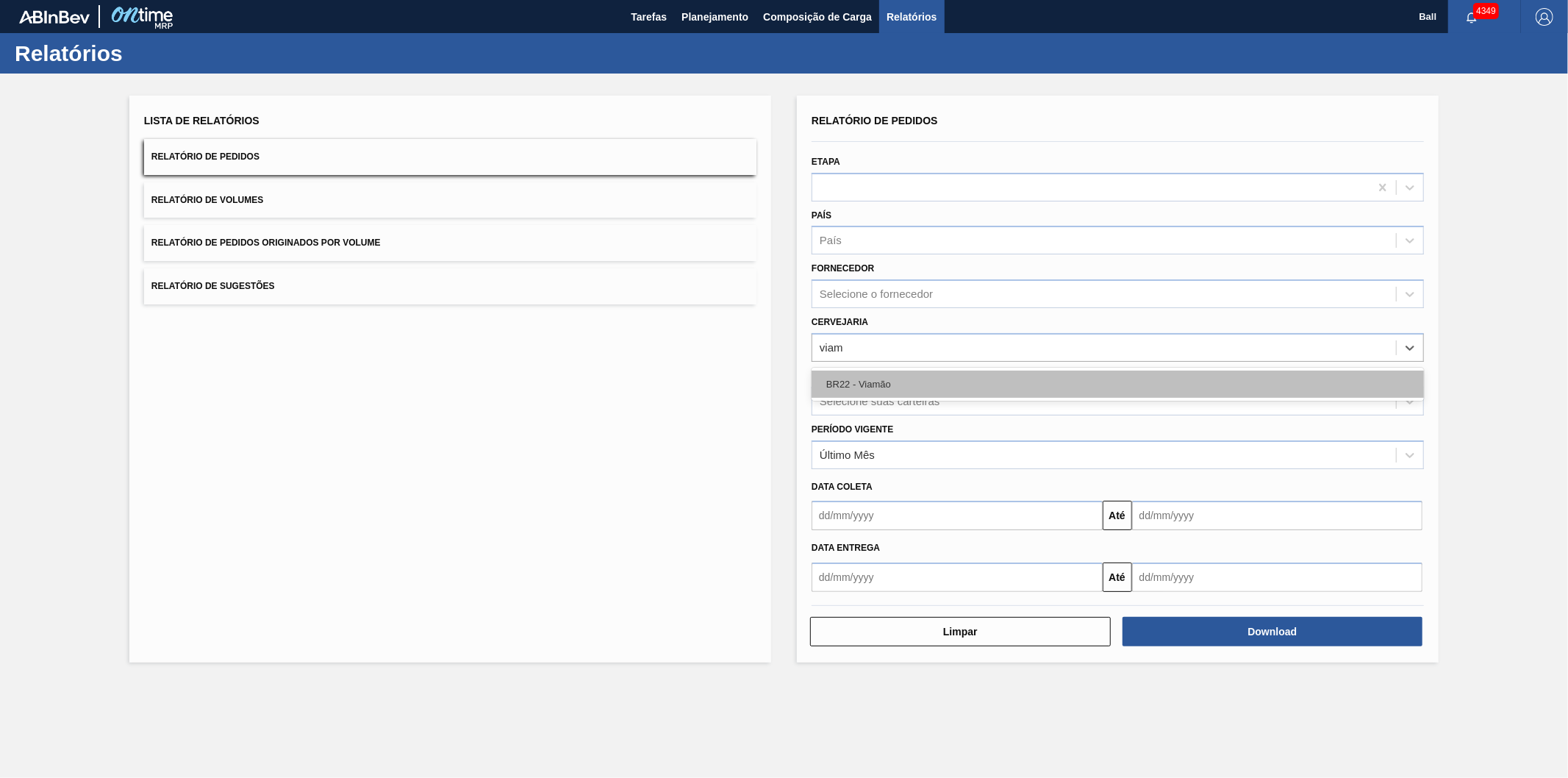
click at [847, 373] on div "BR22 - Viamão" at bounding box center [1118, 384] width 612 height 27
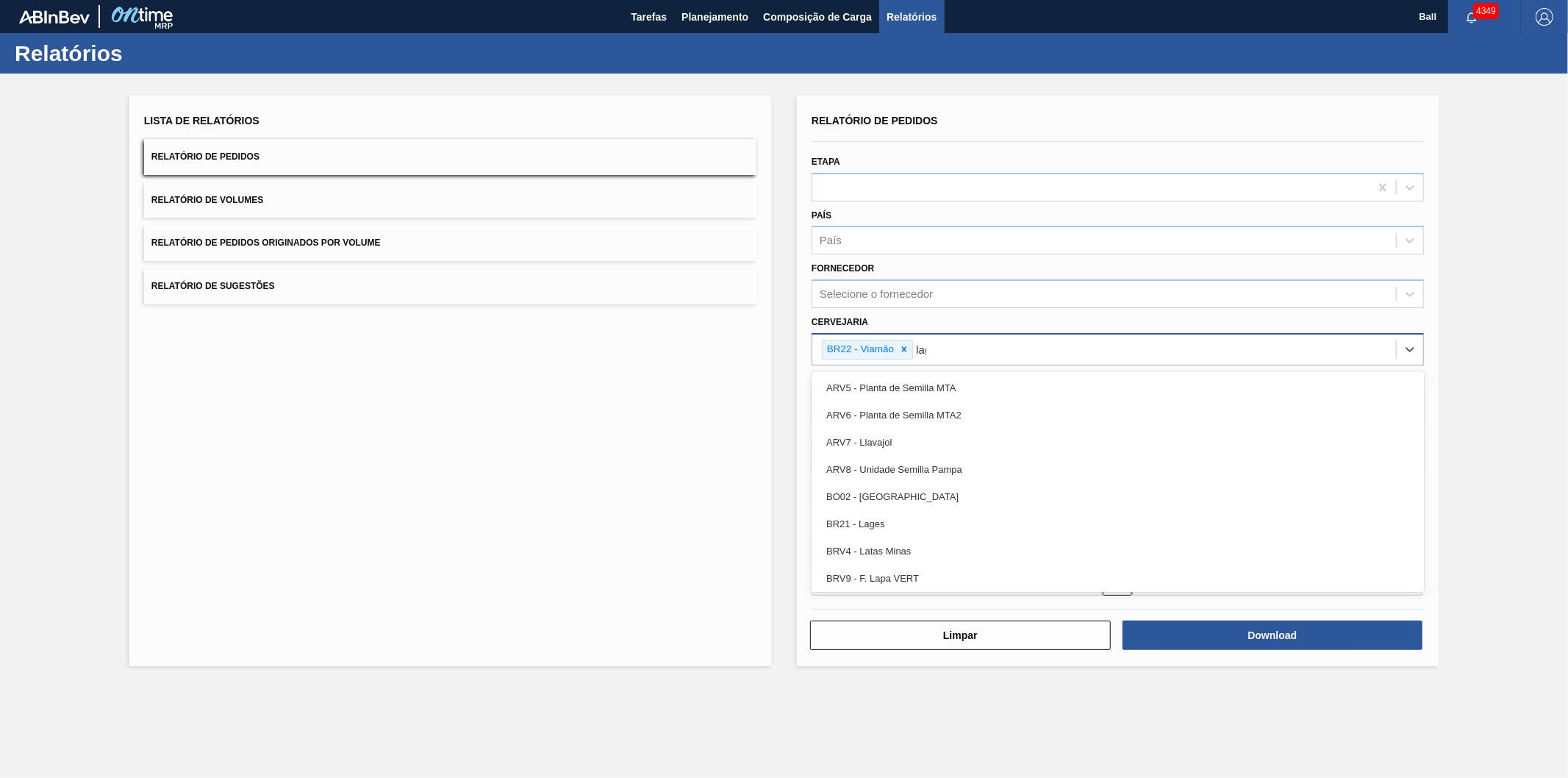
type input "lage"
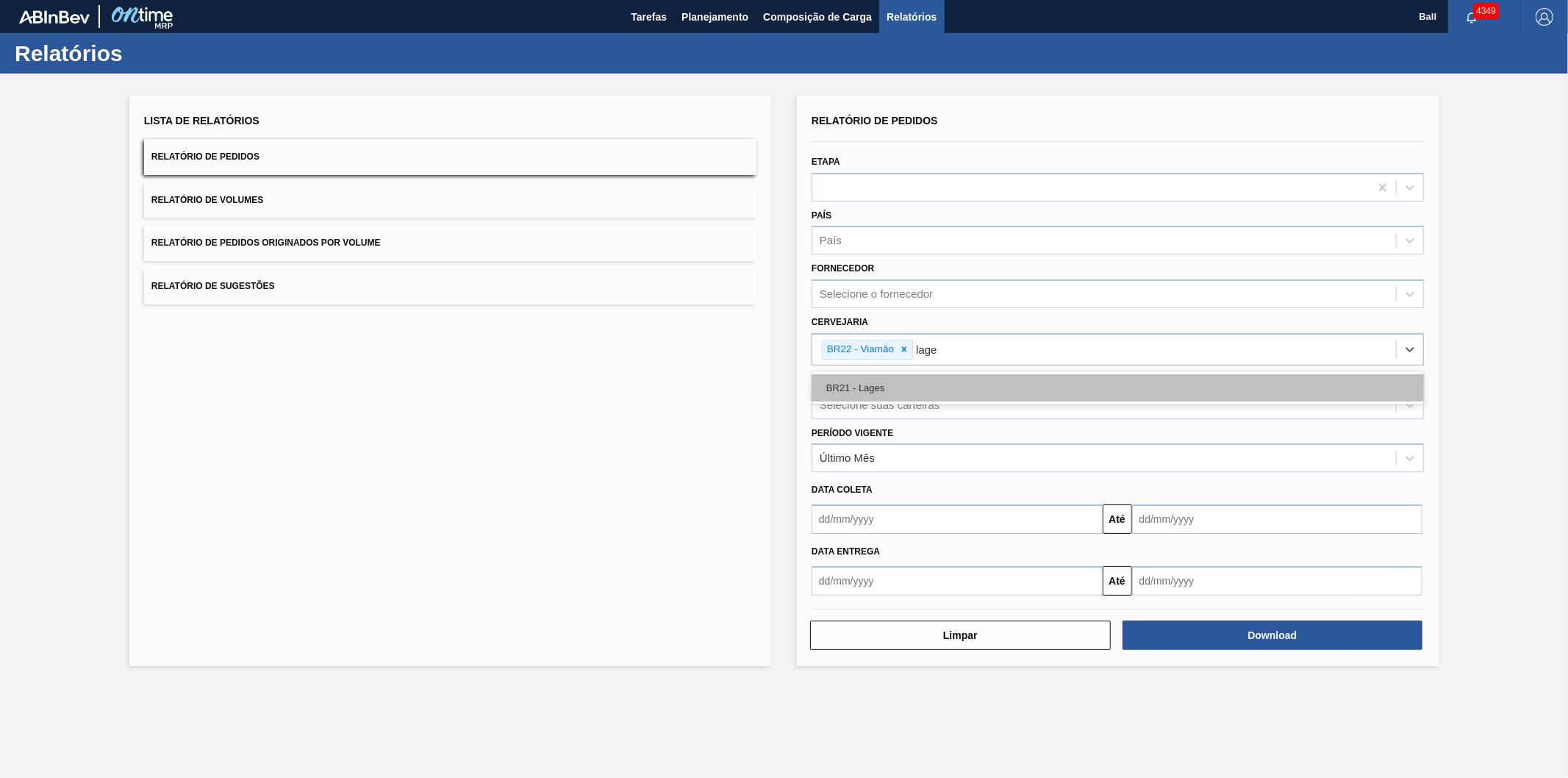
click at [859, 391] on div "BR21 - Lages" at bounding box center [1118, 388] width 612 height 27
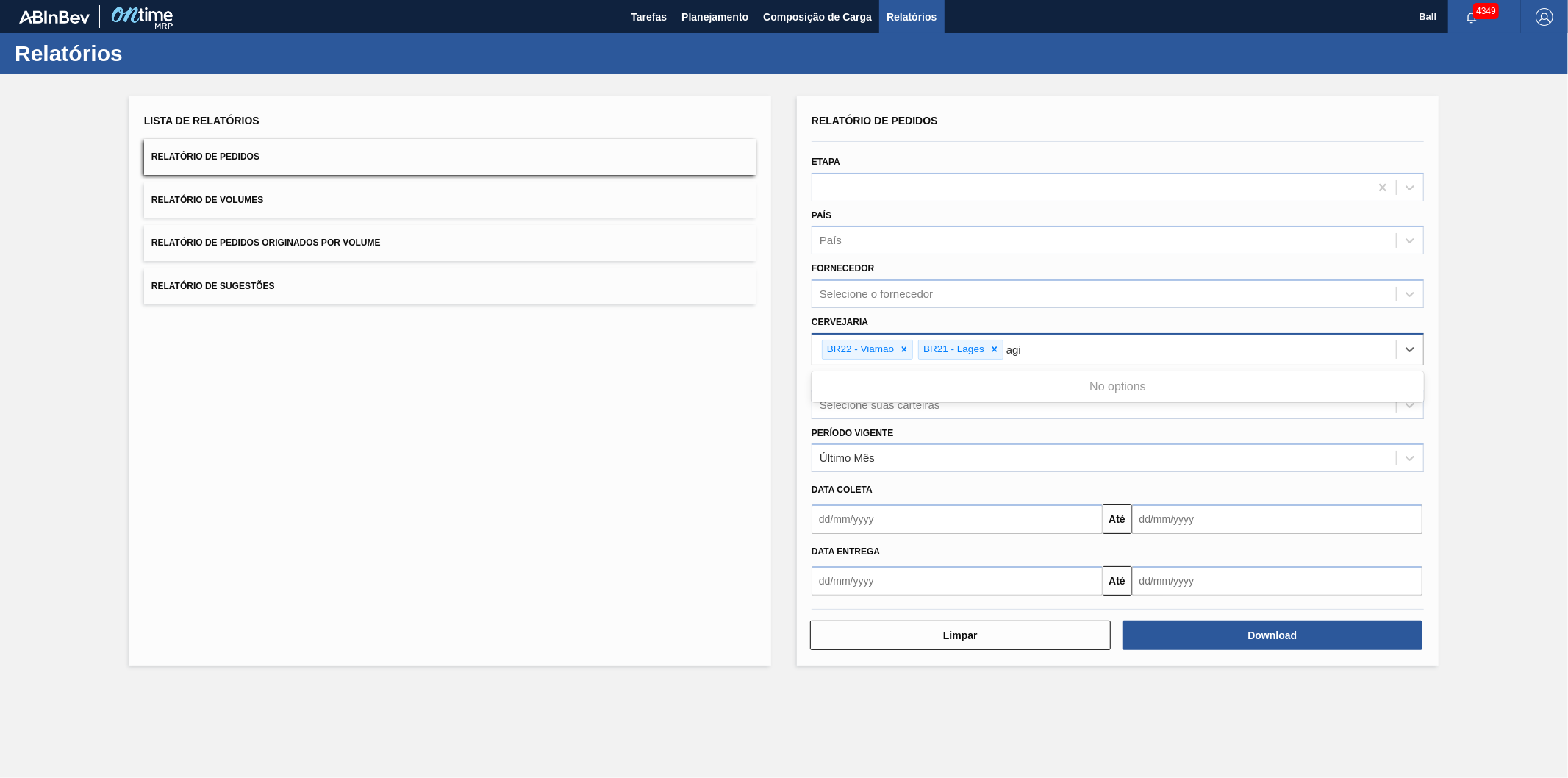
type input "ag"
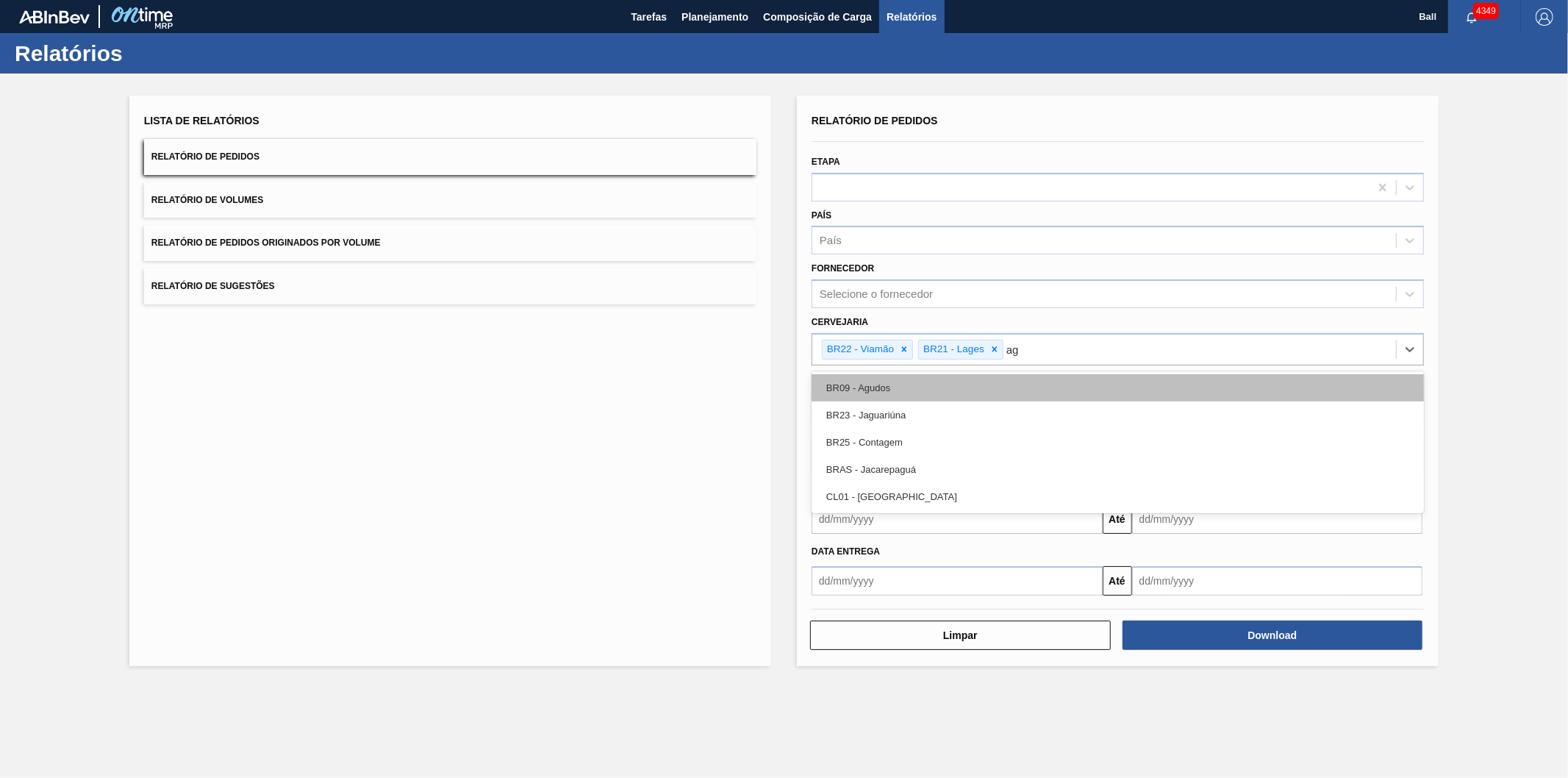
click at [917, 384] on div "BR09 - Agudos" at bounding box center [1118, 388] width 612 height 27
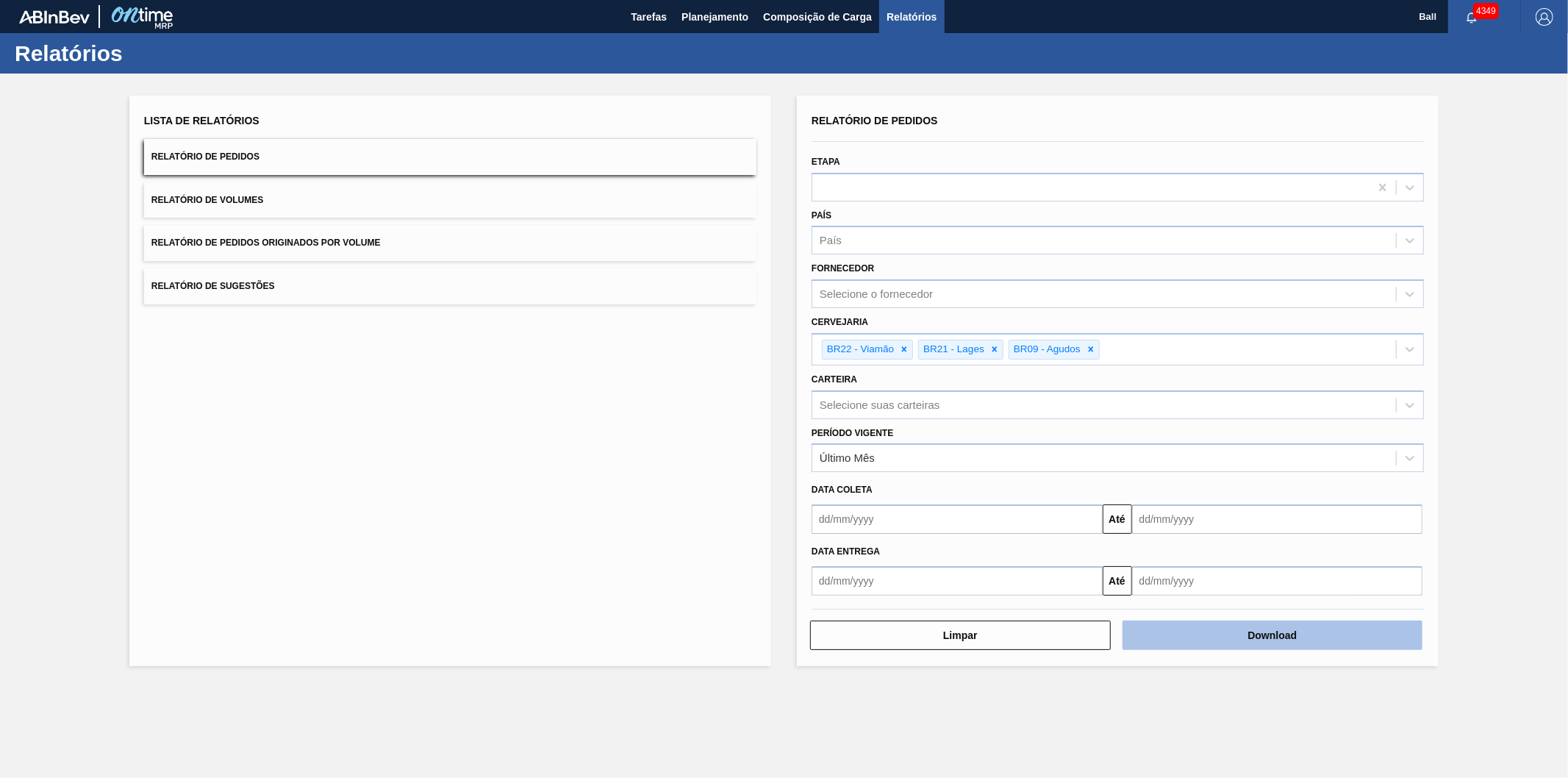
drag, startPoint x: 1350, startPoint y: 659, endPoint x: 1333, endPoint y: 640, distance: 25.5
click at [1349, 658] on div "Relatório de Pedidos Etapa País País Fornecedor Selecione o fornecedor Cervejar…" at bounding box center [1118, 381] width 642 height 571
click at [1332, 635] on button "Download" at bounding box center [1272, 635] width 301 height 29
click at [850, 408] on div "Selecione suas carteiras" at bounding box center [1104, 404] width 584 height 21
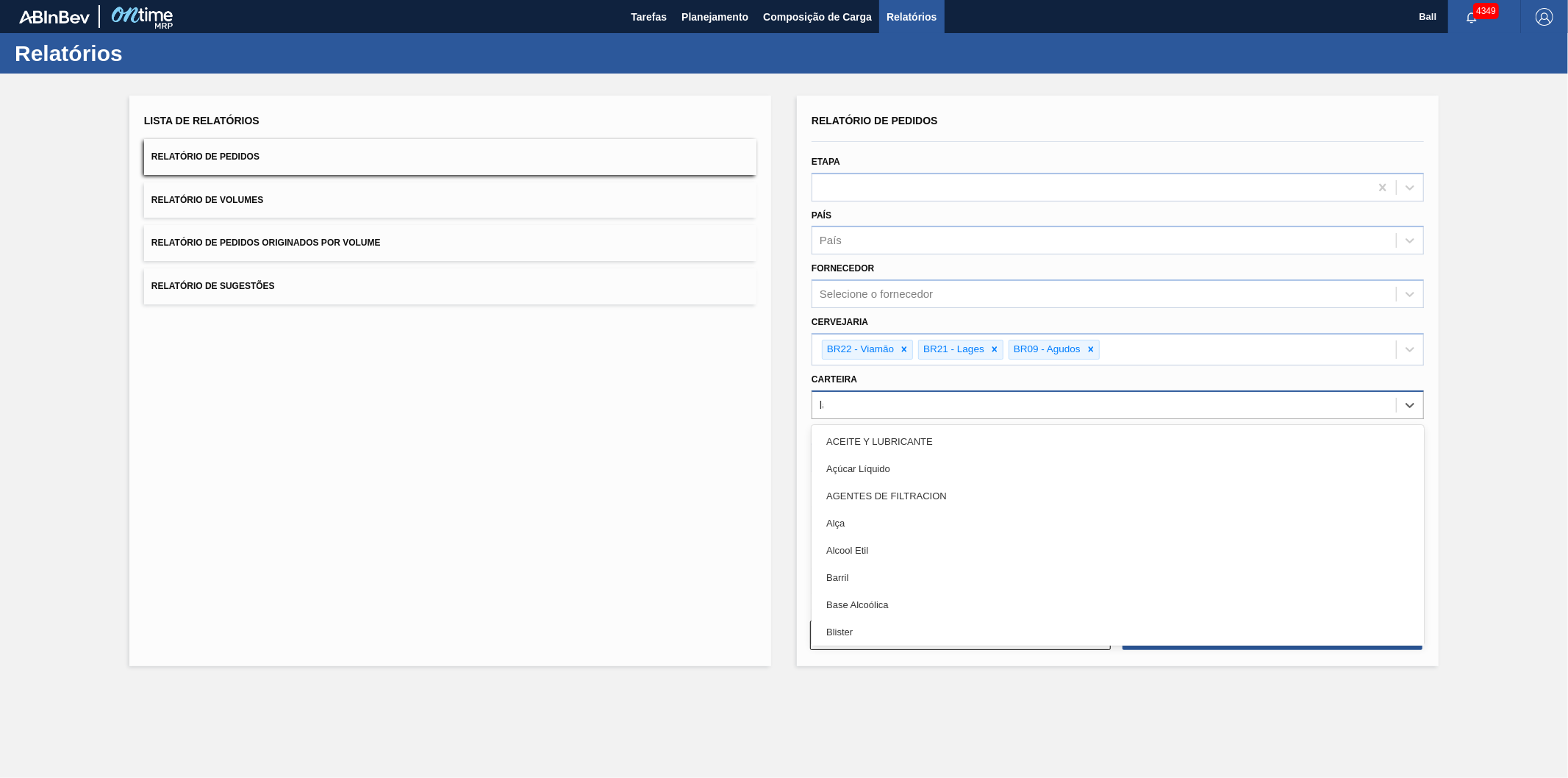
type input "lata"
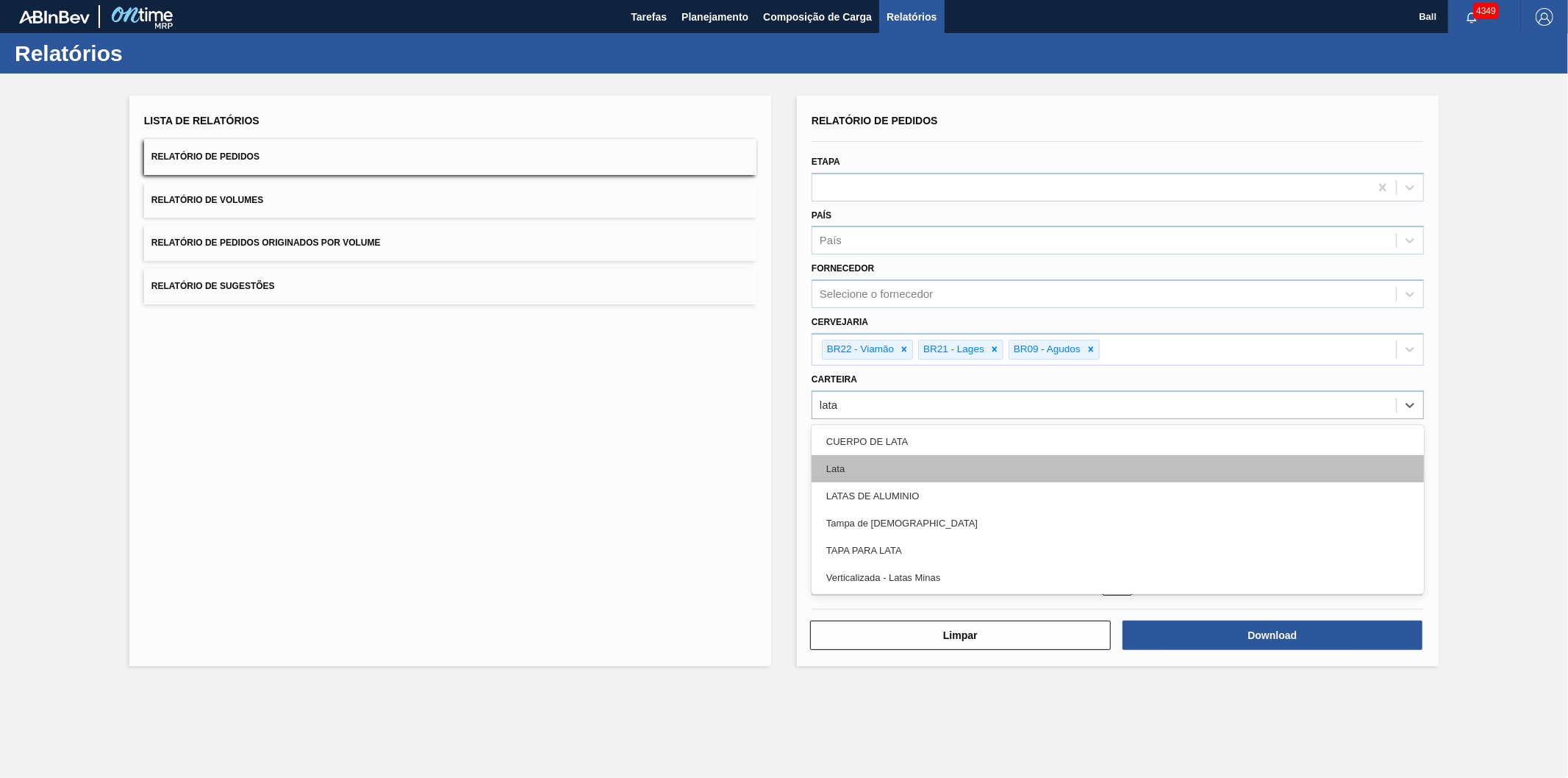
click at [843, 455] on div "Lata" at bounding box center [1118, 469] width 612 height 27
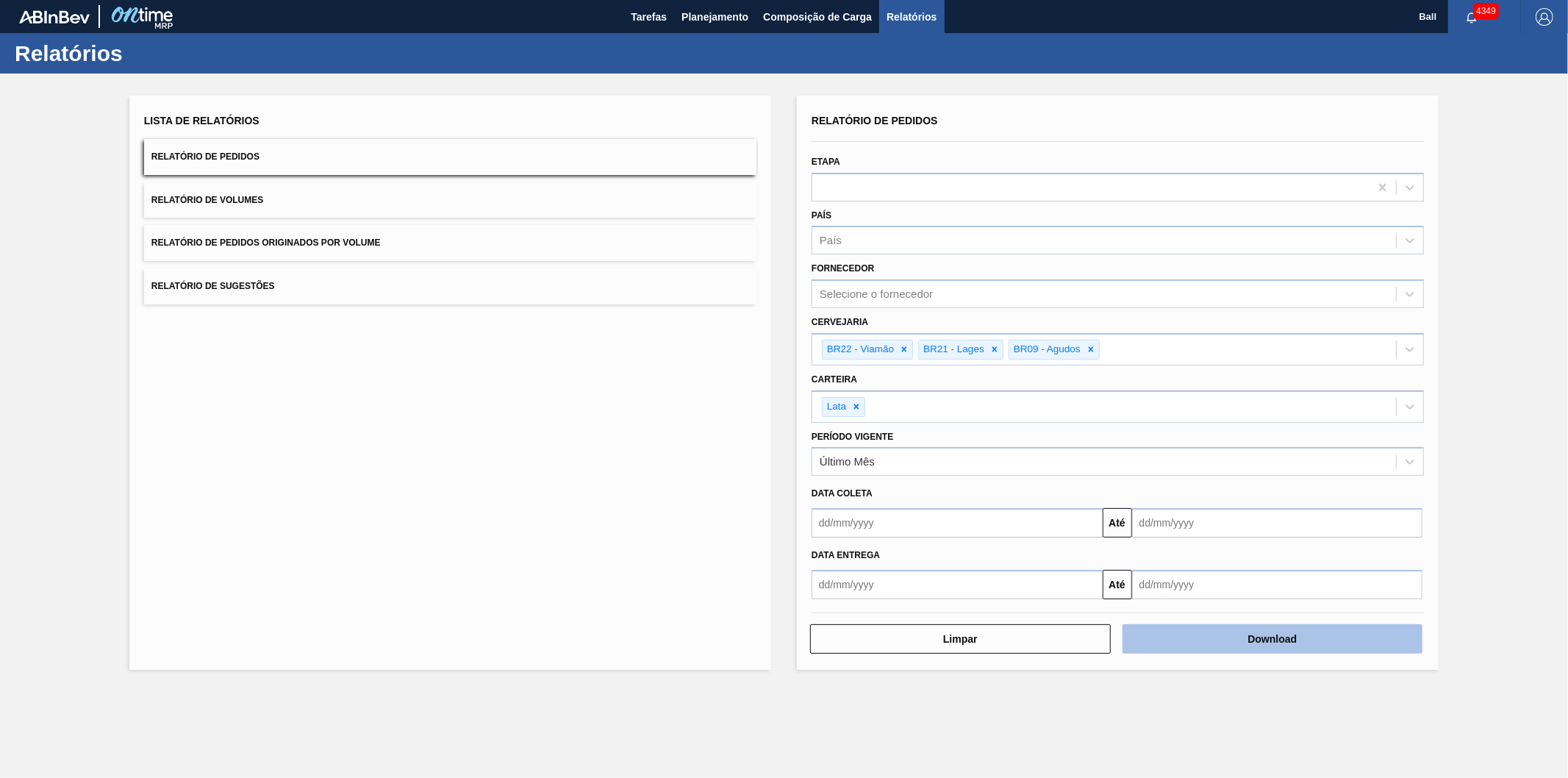
click at [1258, 637] on button "Download" at bounding box center [1272, 638] width 301 height 29
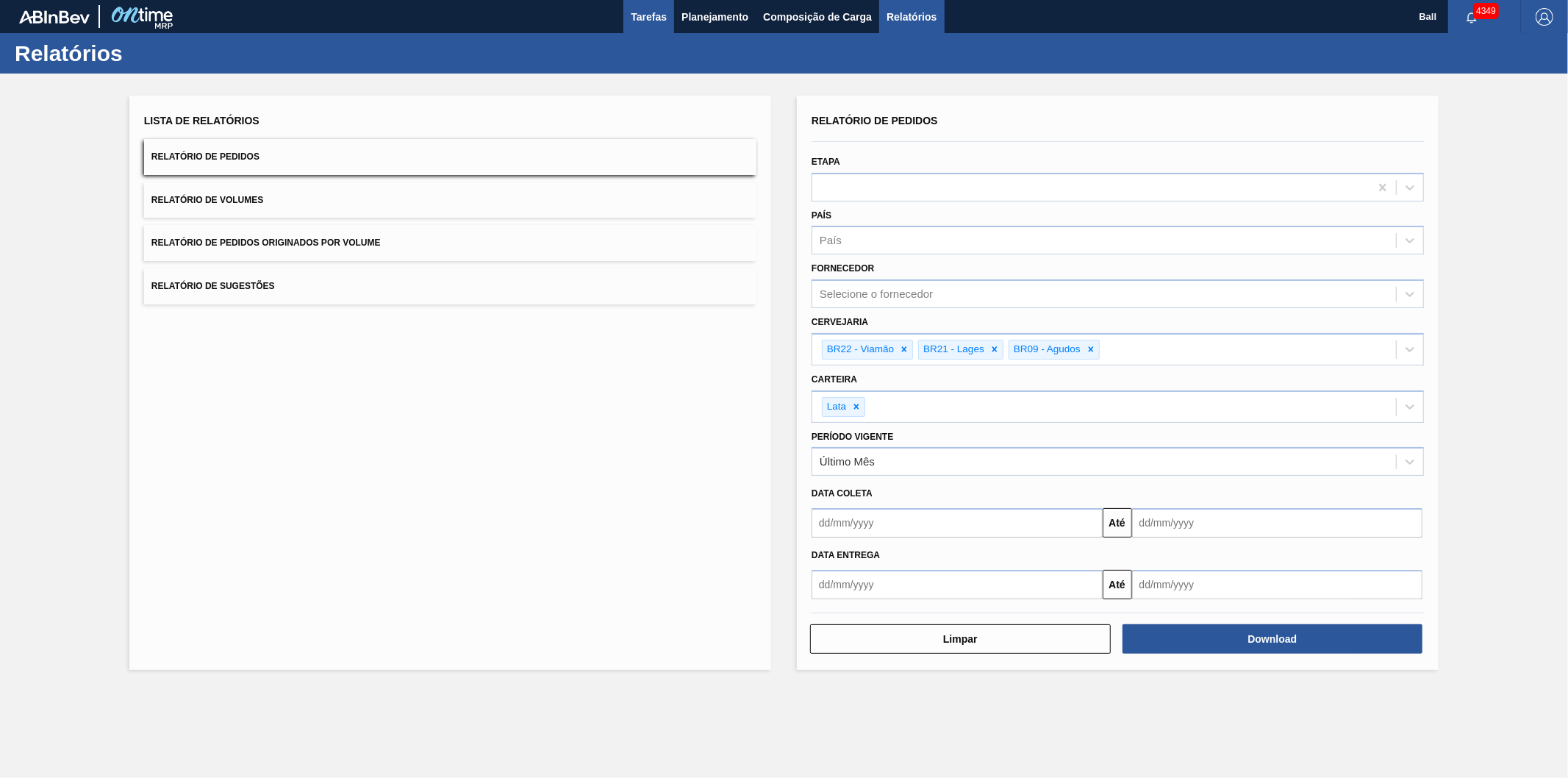
click at [655, 11] on span "Tarefas" at bounding box center [649, 16] width 36 height 17
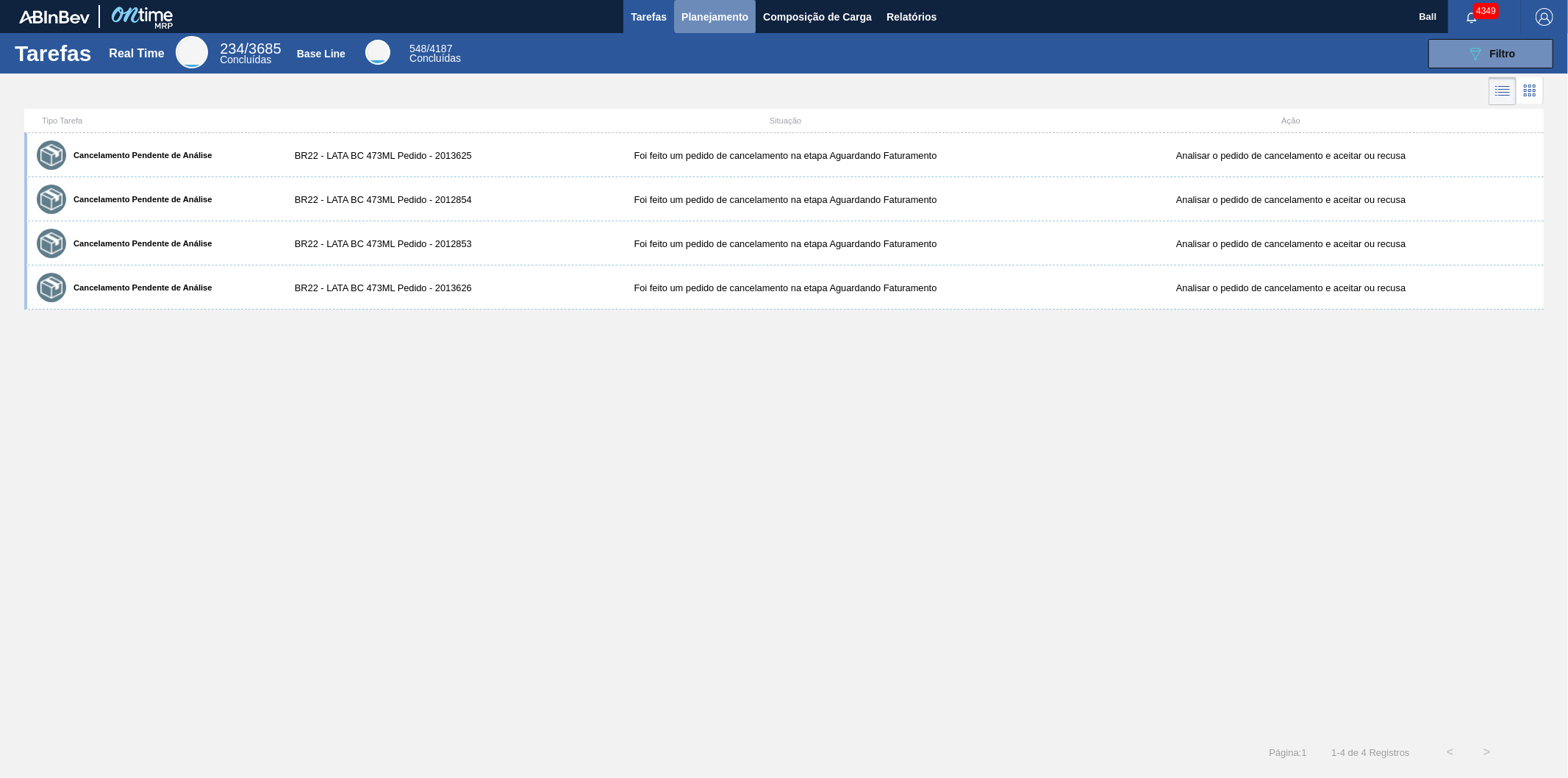
click at [737, 18] on span "Planejamento" at bounding box center [714, 16] width 67 height 17
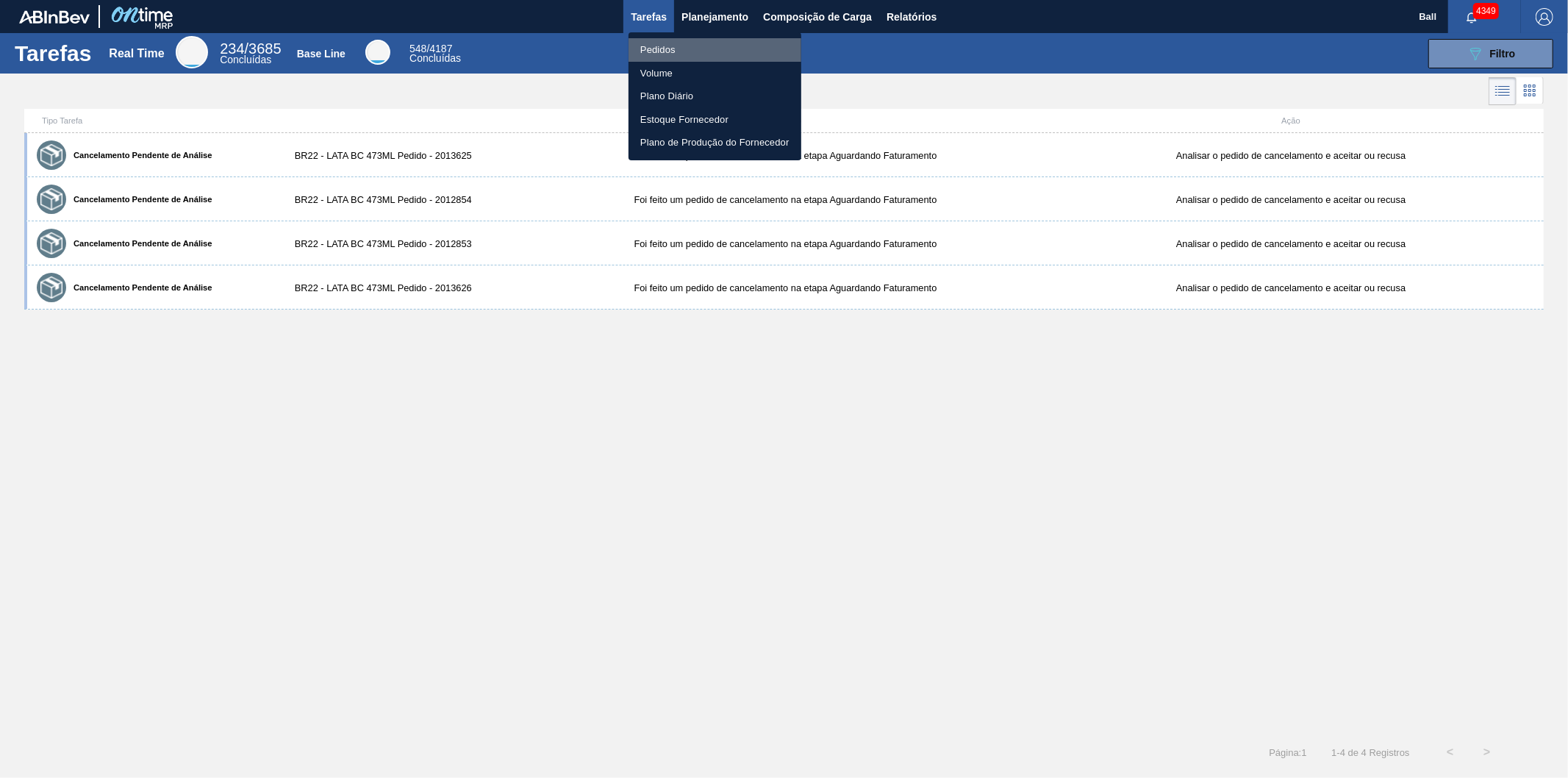
click at [665, 49] on li "Pedidos" at bounding box center [715, 50] width 173 height 24
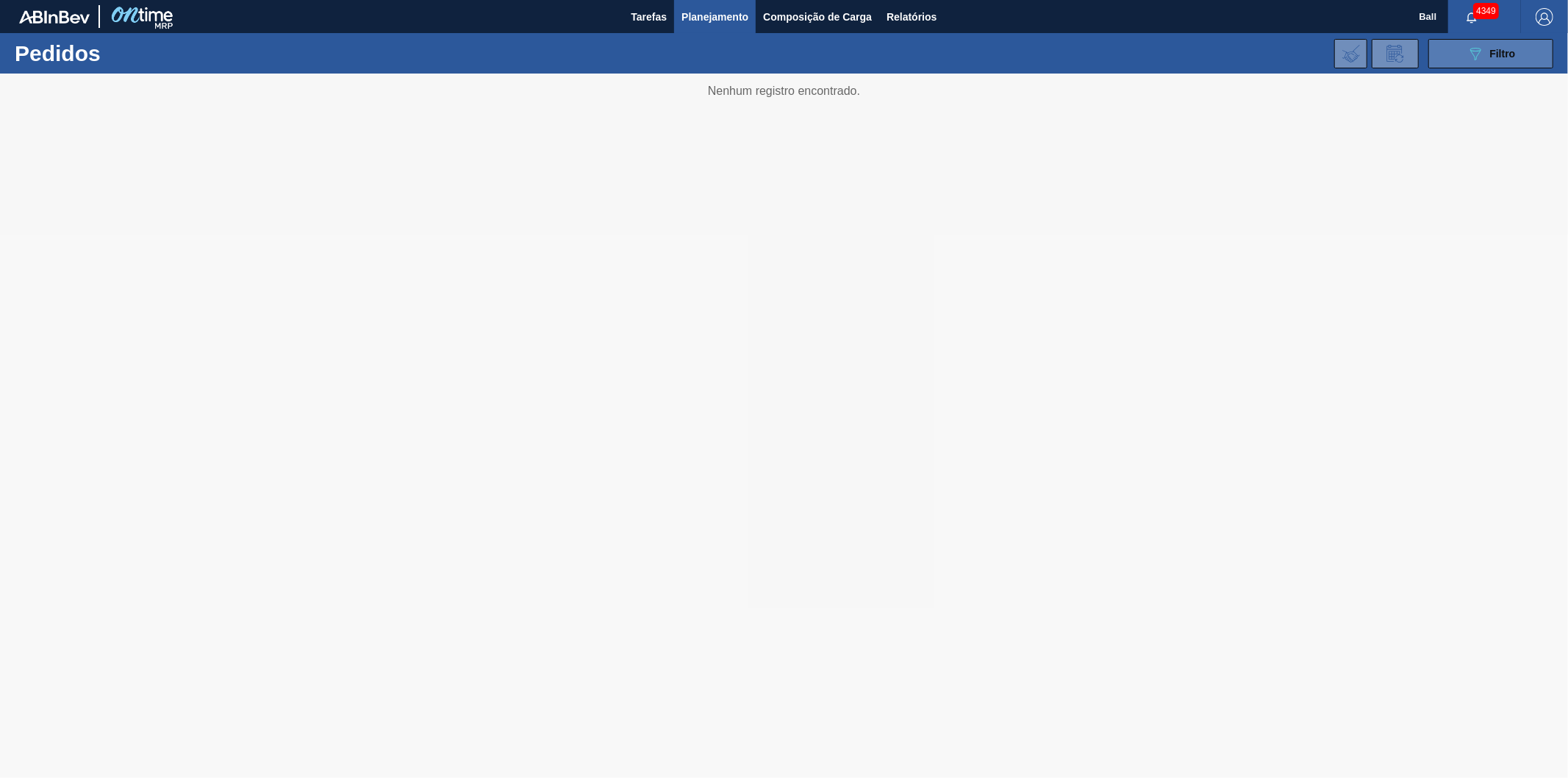
click at [1453, 54] on button "089F7B8B-B2A5-4AFE-B5C0-19BA573D28AC Filtro" at bounding box center [1490, 53] width 125 height 29
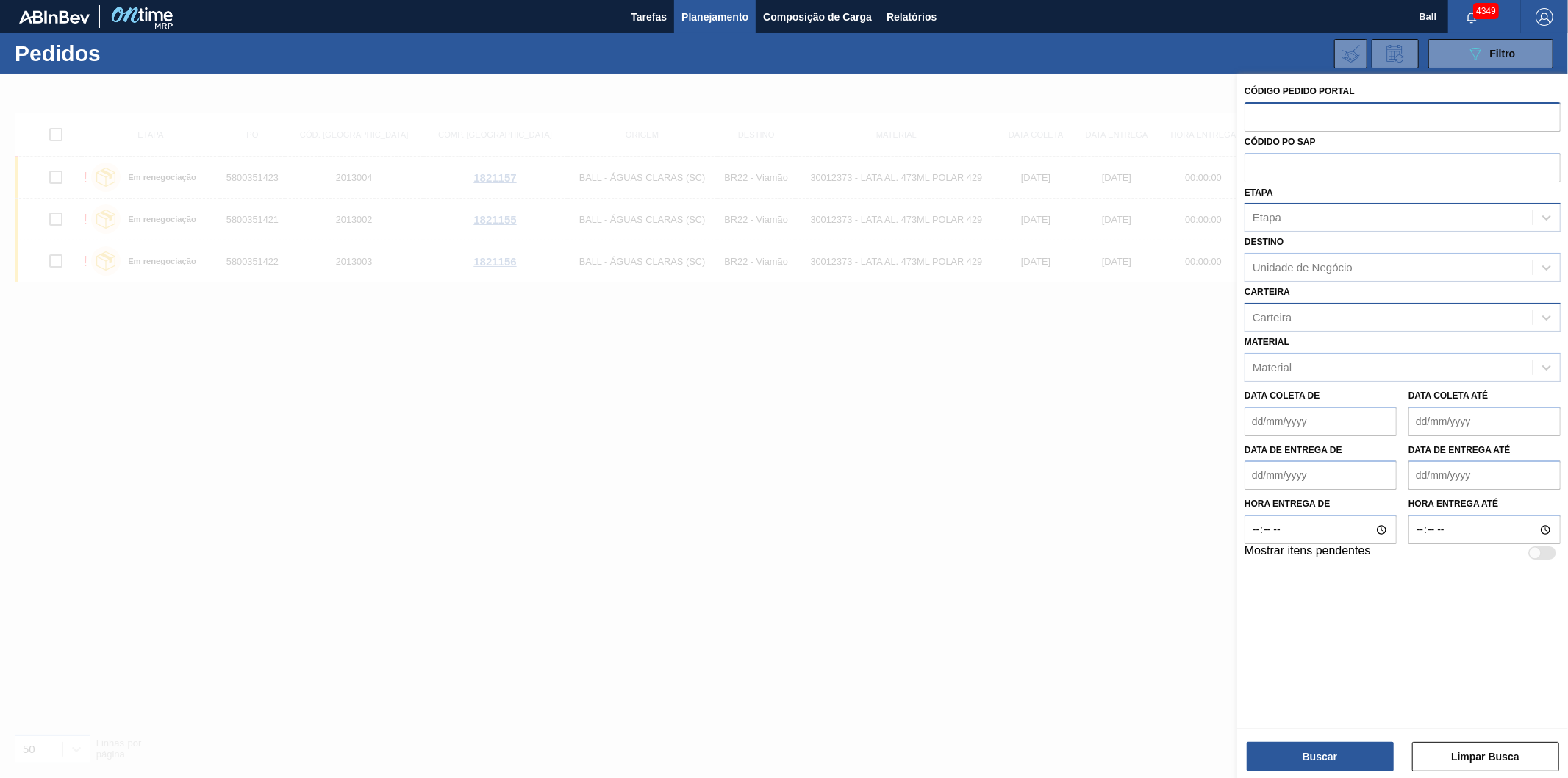
click at [1326, 119] on input "text" at bounding box center [1402, 116] width 316 height 28
click at [1294, 153] on input "text" at bounding box center [1402, 167] width 316 height 28
paste input "text"
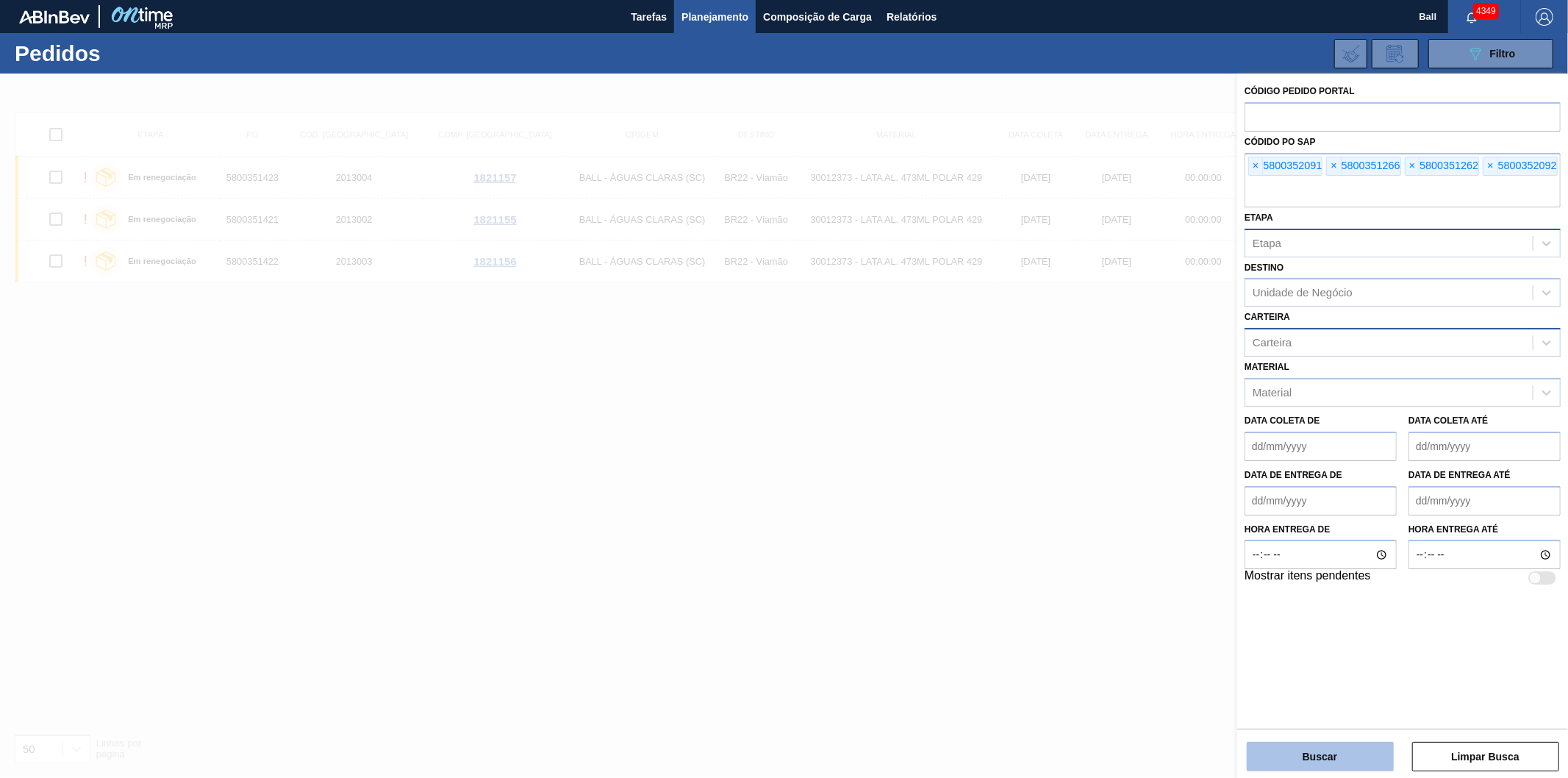
click at [1308, 755] on button "Buscar" at bounding box center [1320, 756] width 147 height 29
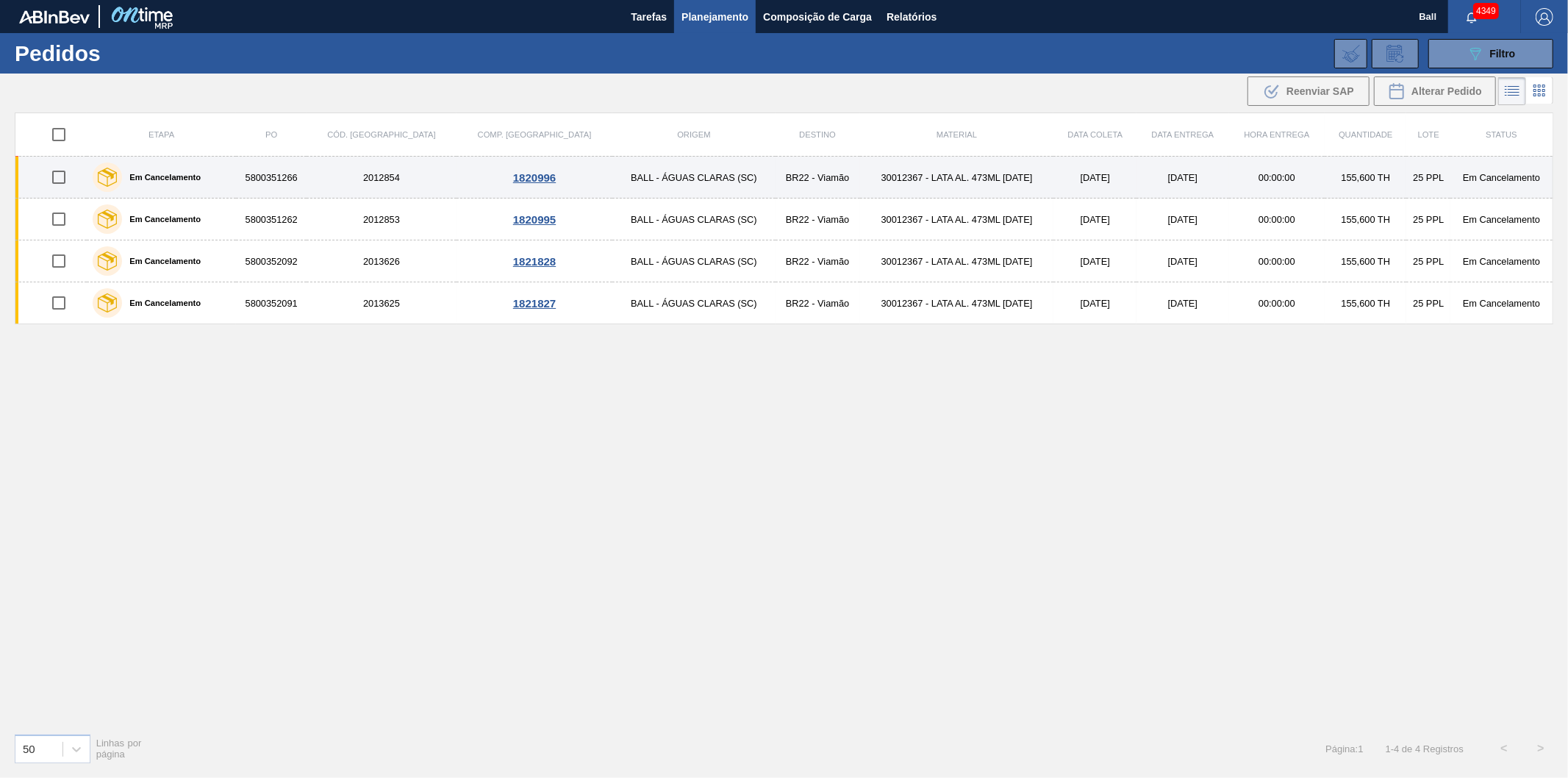
click at [1136, 184] on td "[DATE]" at bounding box center [1182, 177] width 92 height 42
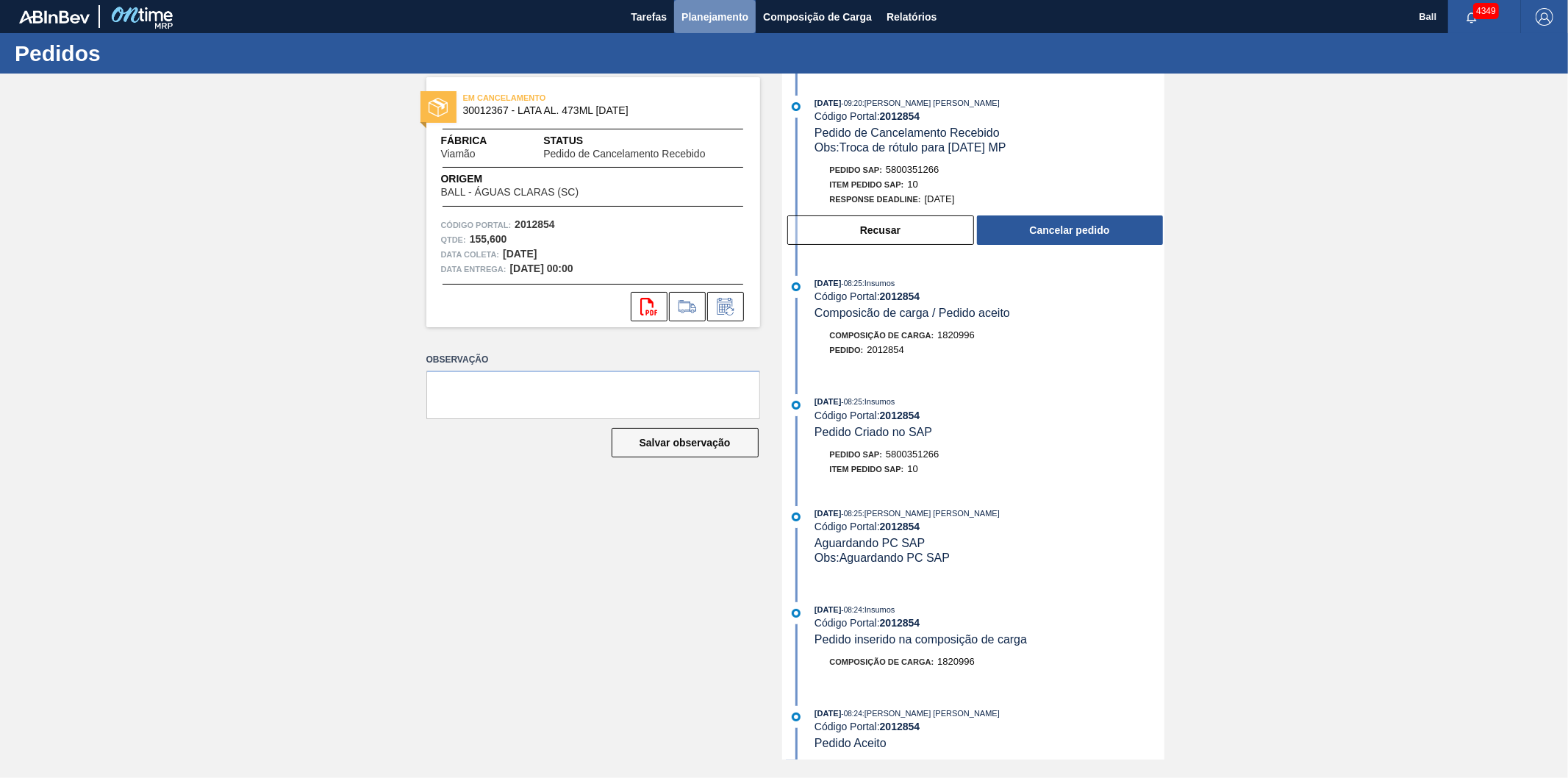
click at [726, 16] on span "Planejamento" at bounding box center [714, 16] width 67 height 17
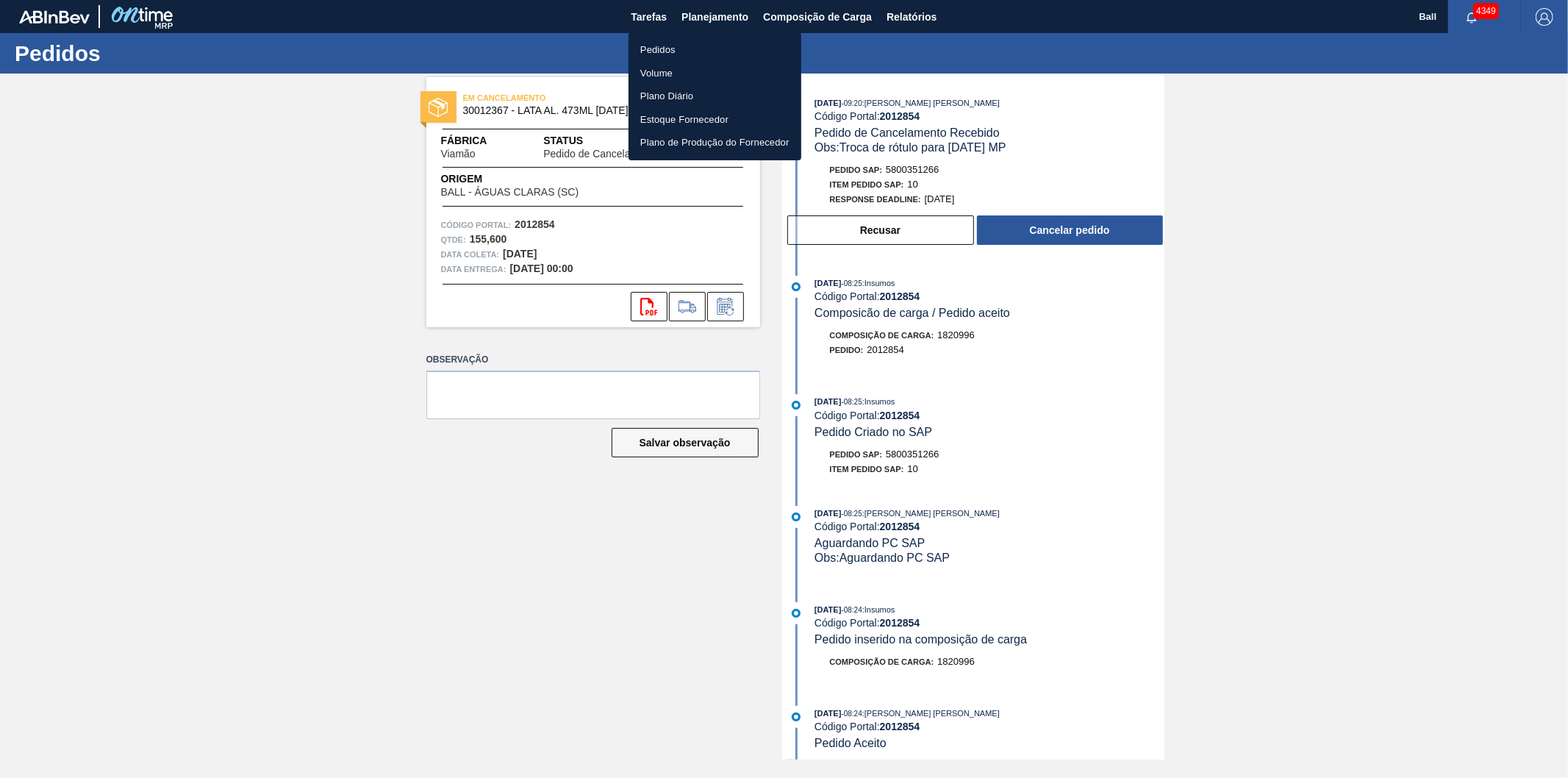
click at [900, 8] on div at bounding box center [784, 389] width 1568 height 778
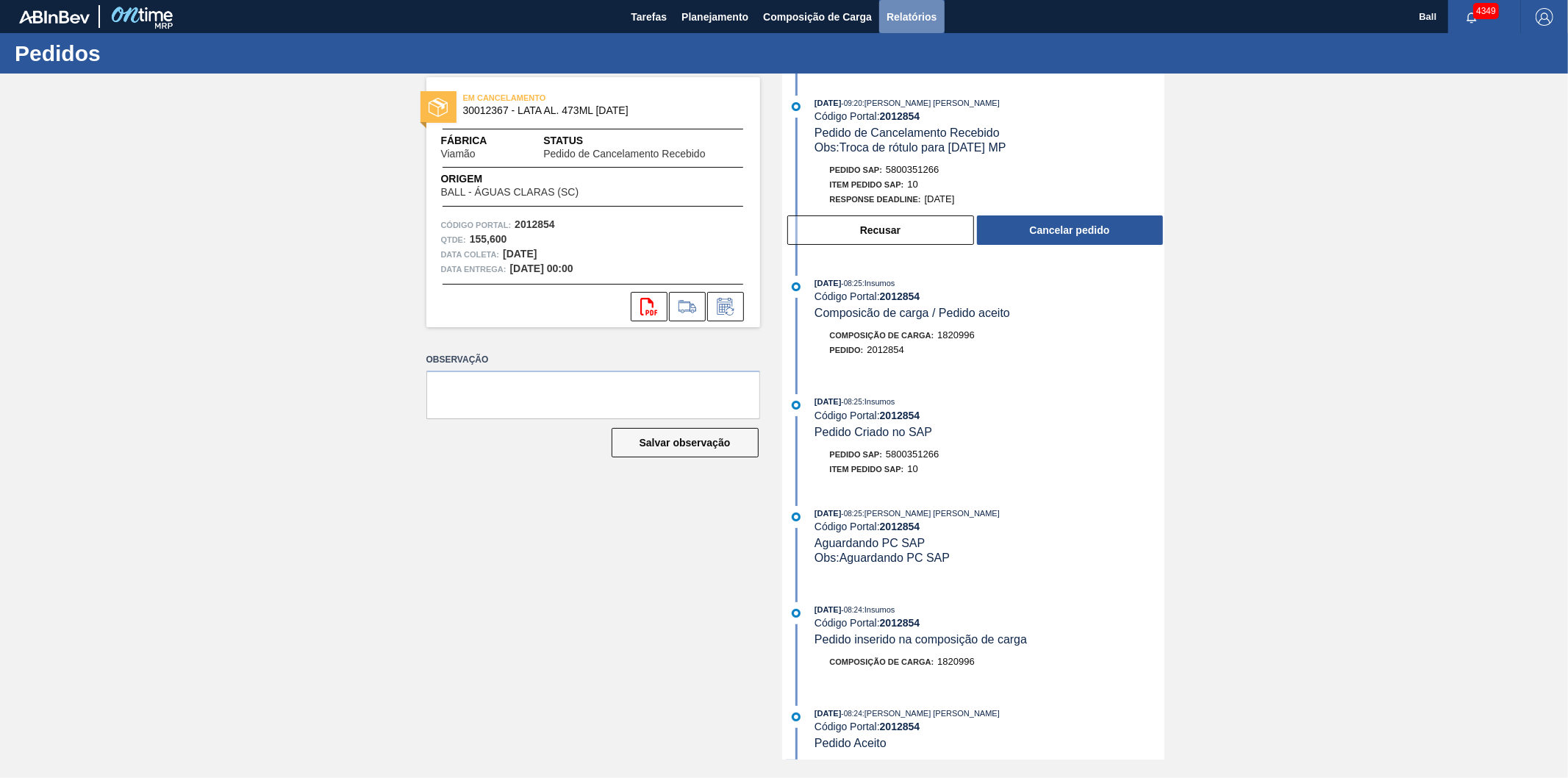
click at [907, 16] on span "Relatórios" at bounding box center [912, 16] width 50 height 17
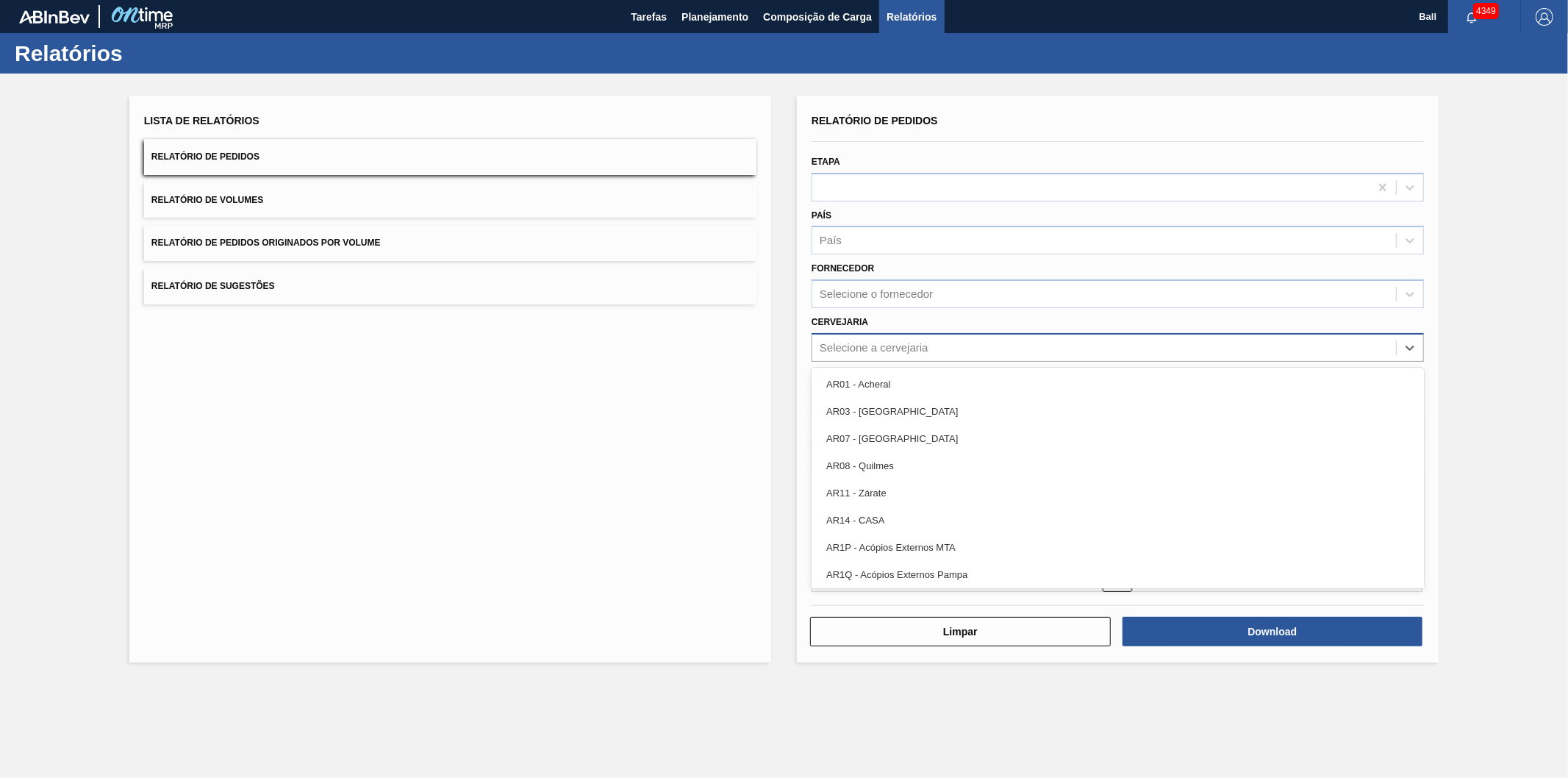
click at [837, 357] on div "Selecione a cervejaria" at bounding box center [1118, 347] width 612 height 29
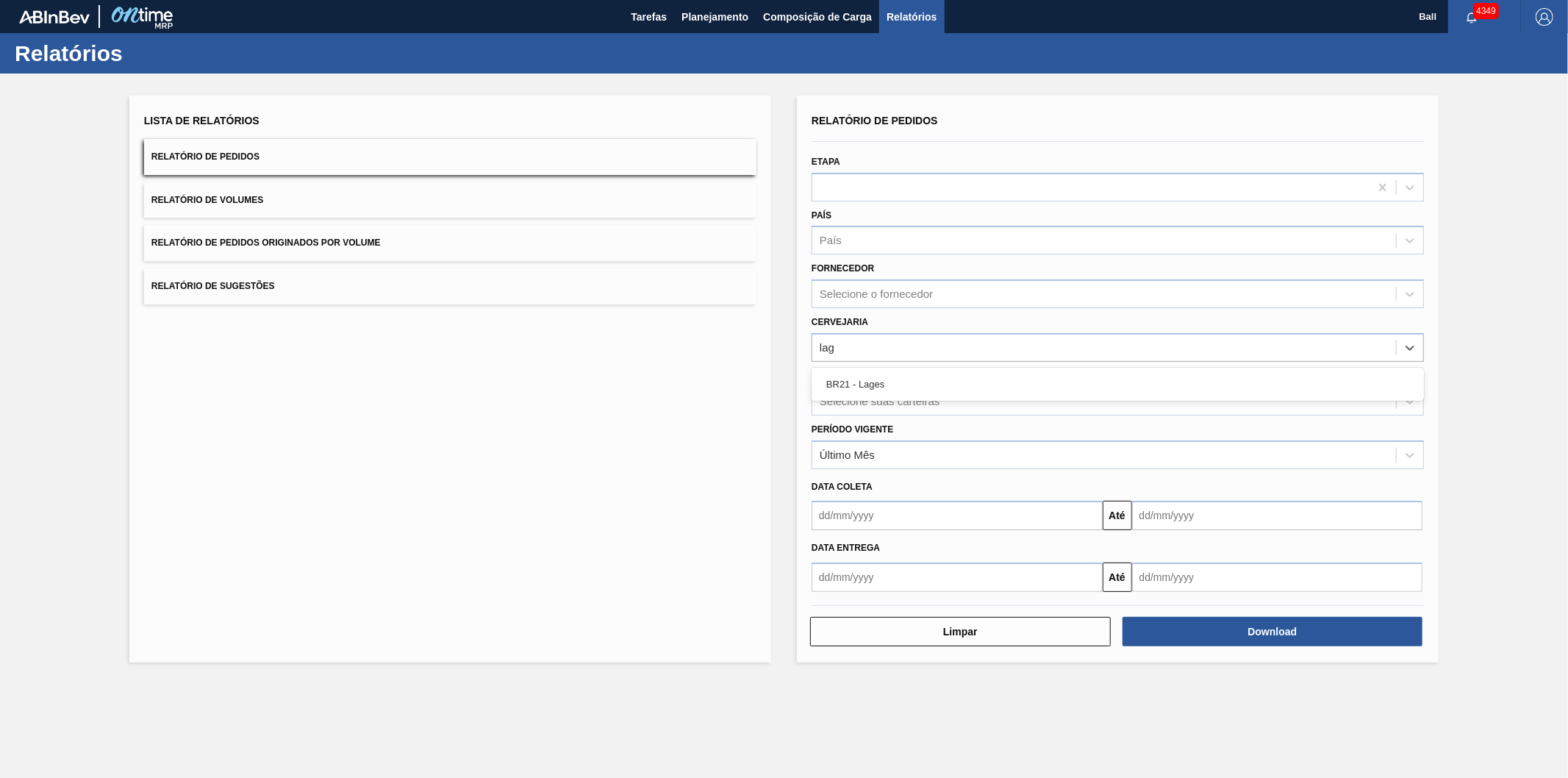
type input "lage"
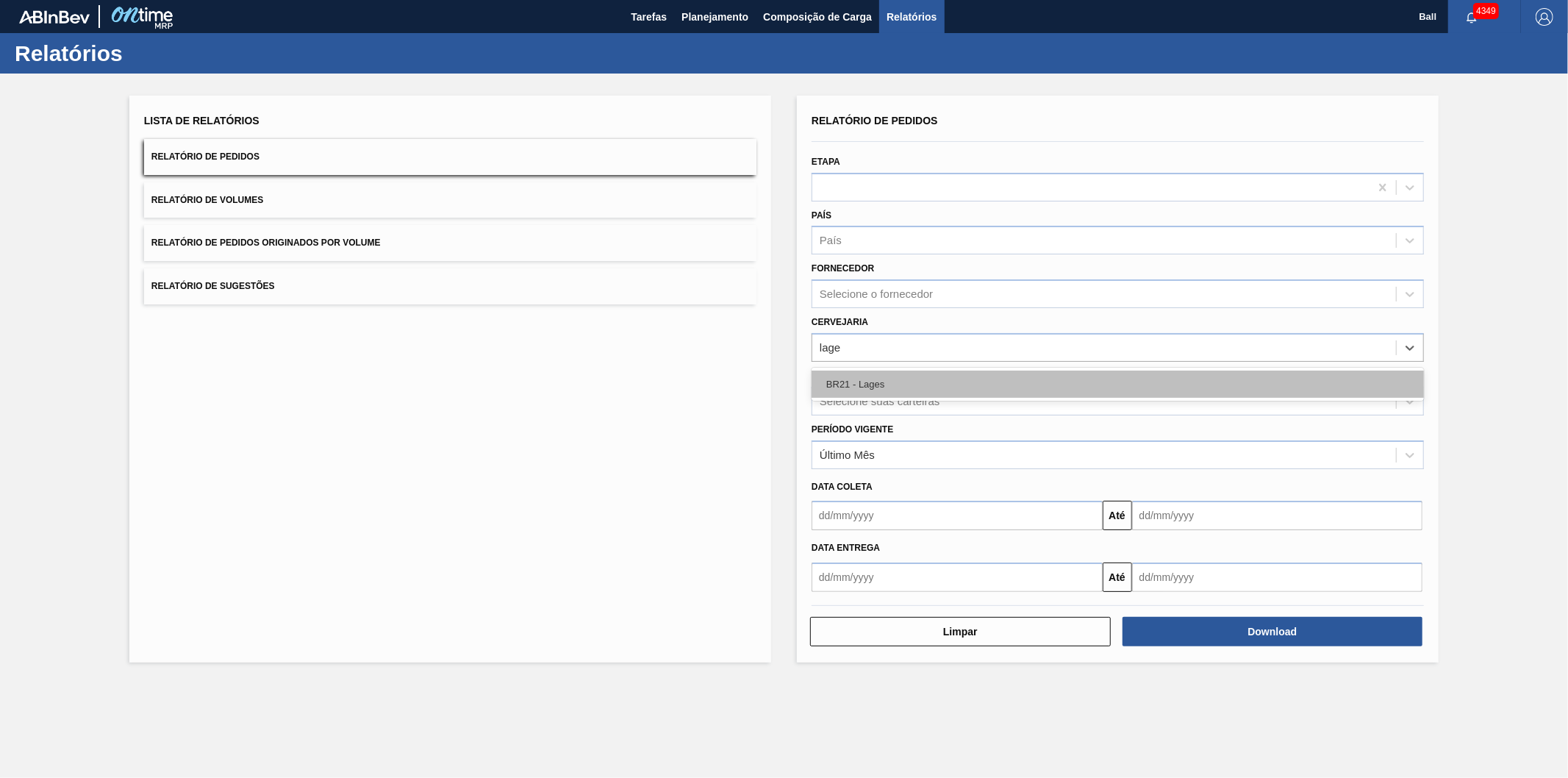
click at [932, 378] on div "BR21 - Lages" at bounding box center [1118, 384] width 612 height 27
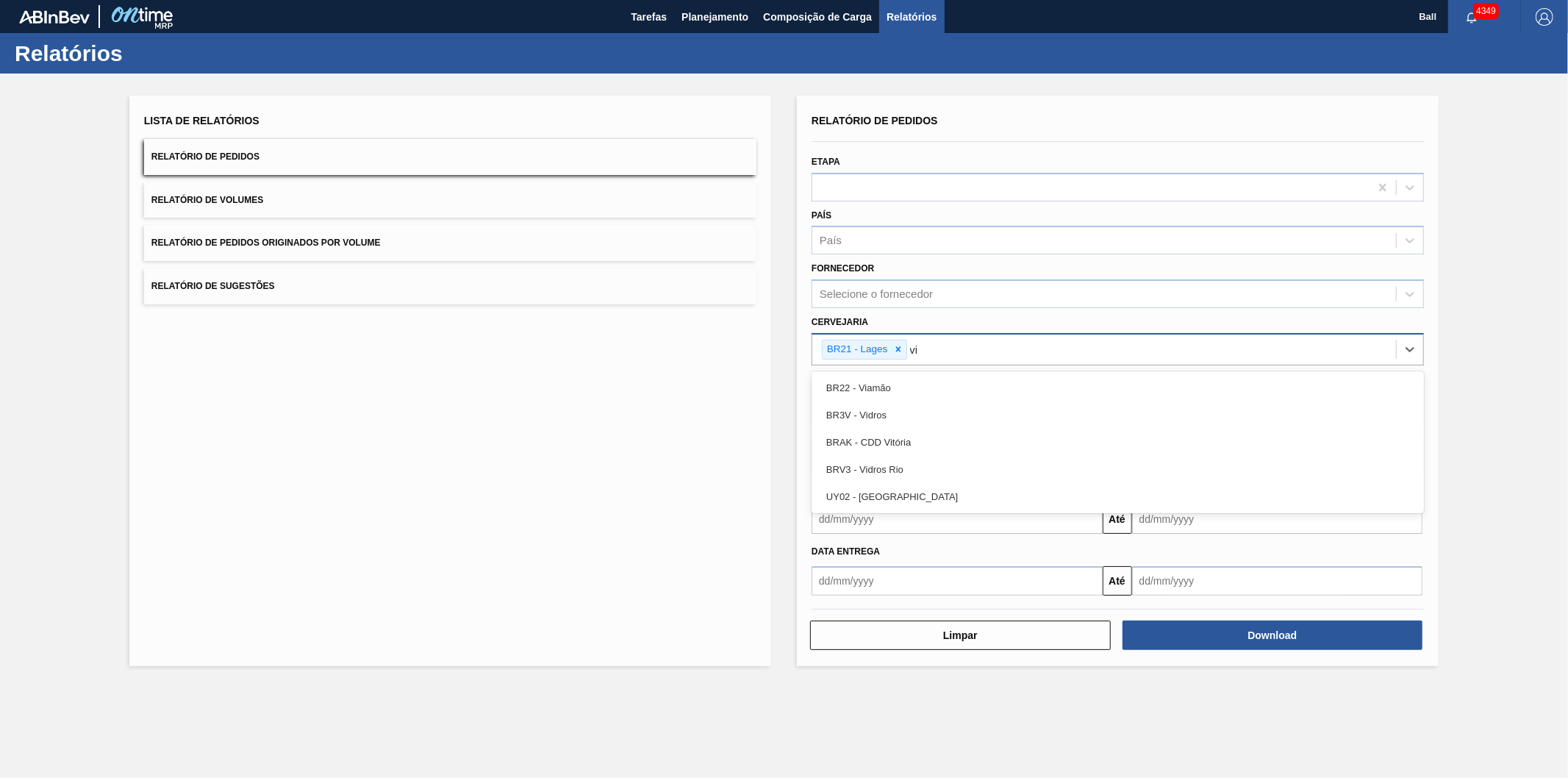
type input "via"
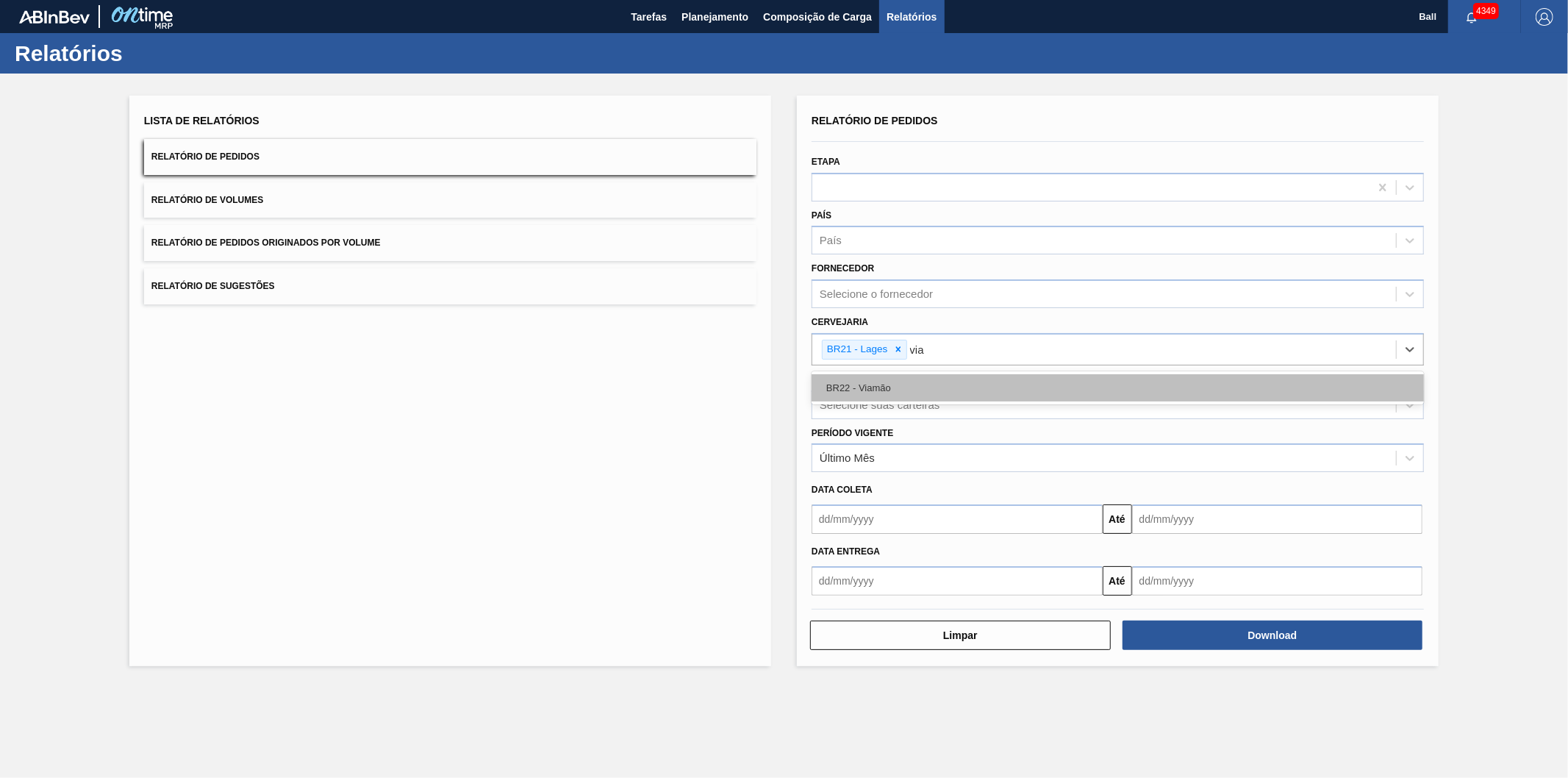
click at [866, 381] on div "BR22 - Viamão" at bounding box center [1118, 388] width 612 height 27
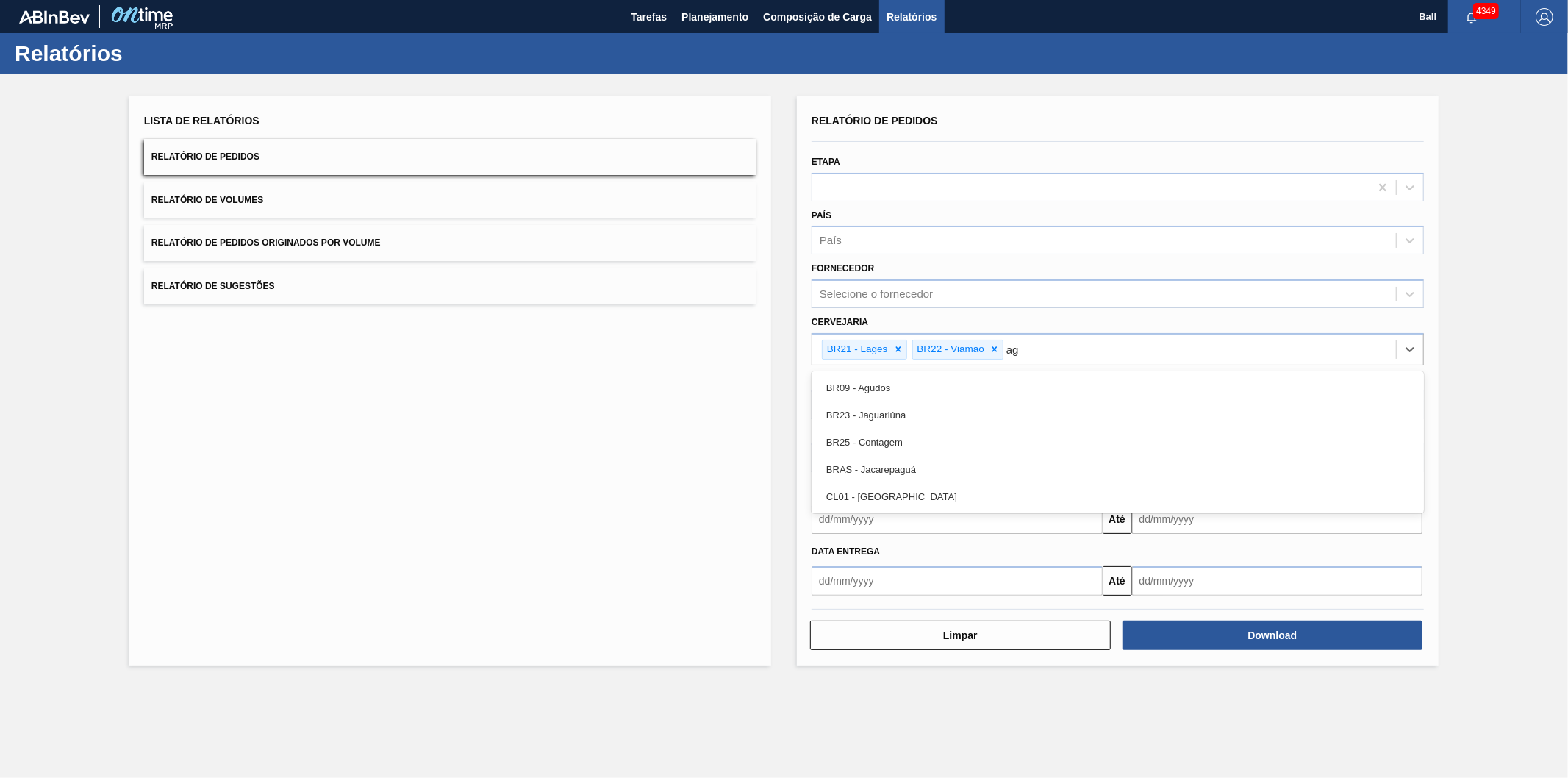
type input "agu"
click at [866, 381] on div "BR09 - Agudos" at bounding box center [1118, 388] width 612 height 27
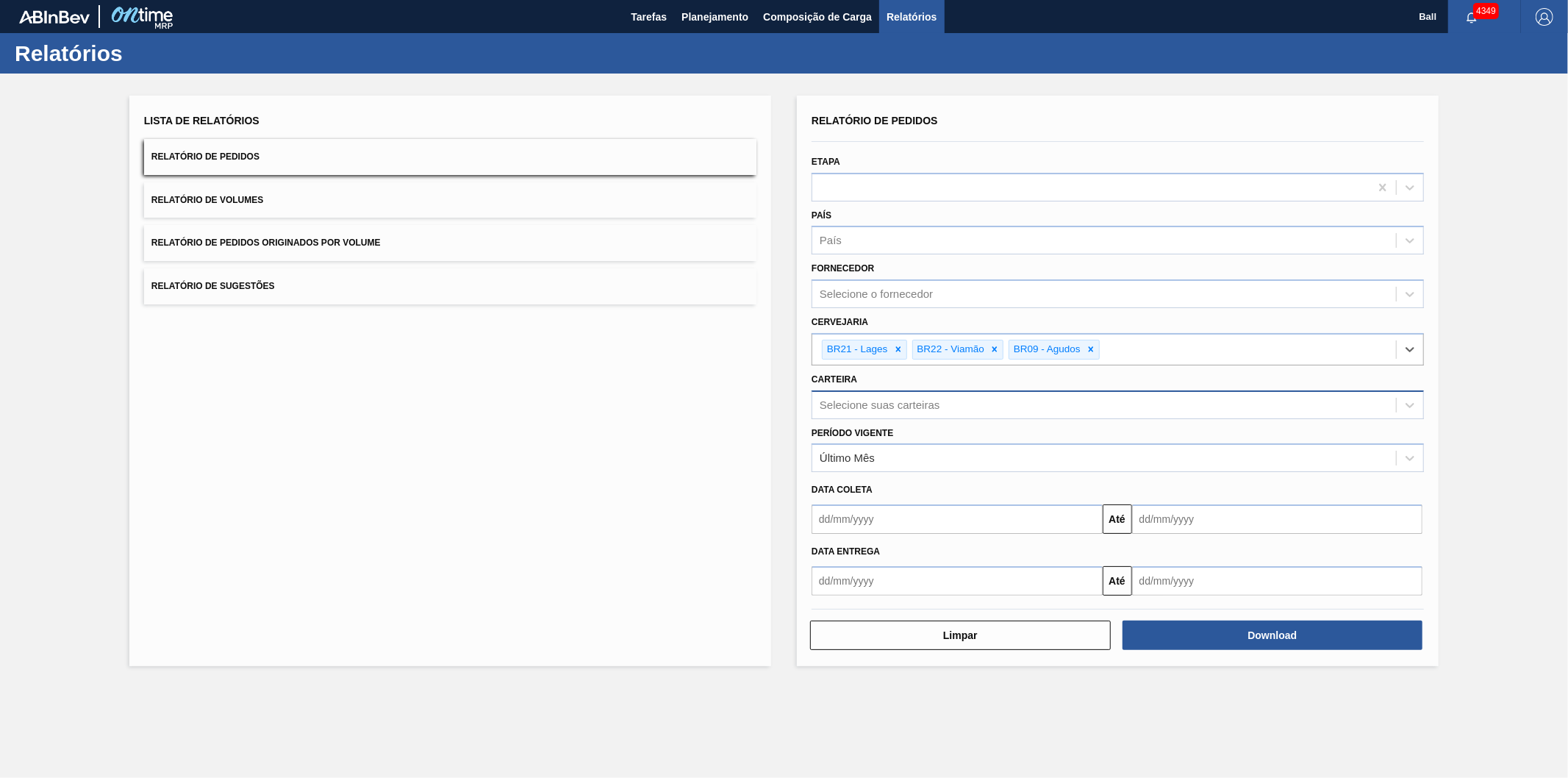
click at [884, 405] on div "Selecione suas carteiras" at bounding box center [879, 405] width 120 height 13
type input "lata"
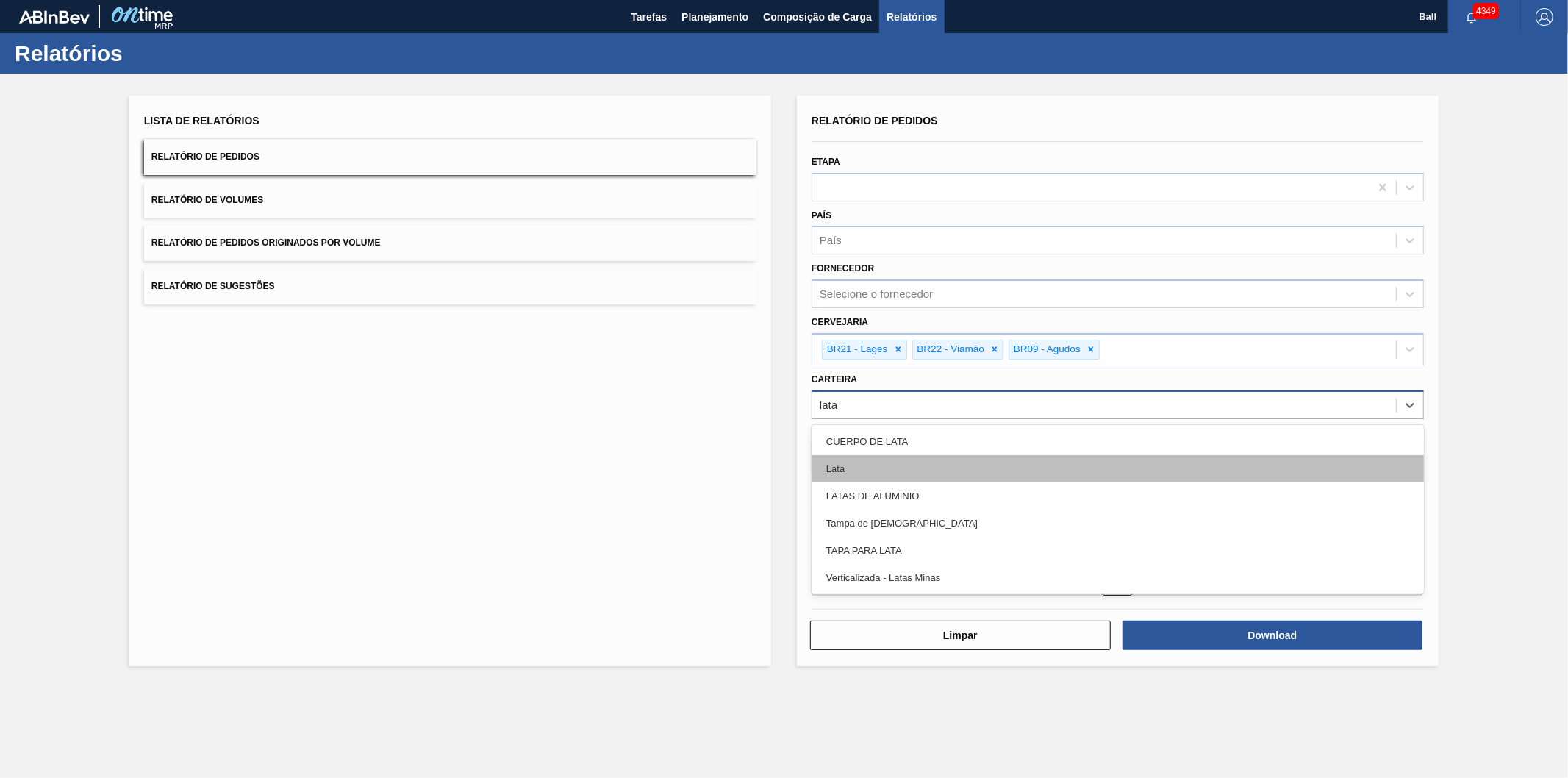
click at [851, 460] on div "Lata" at bounding box center [1118, 469] width 612 height 27
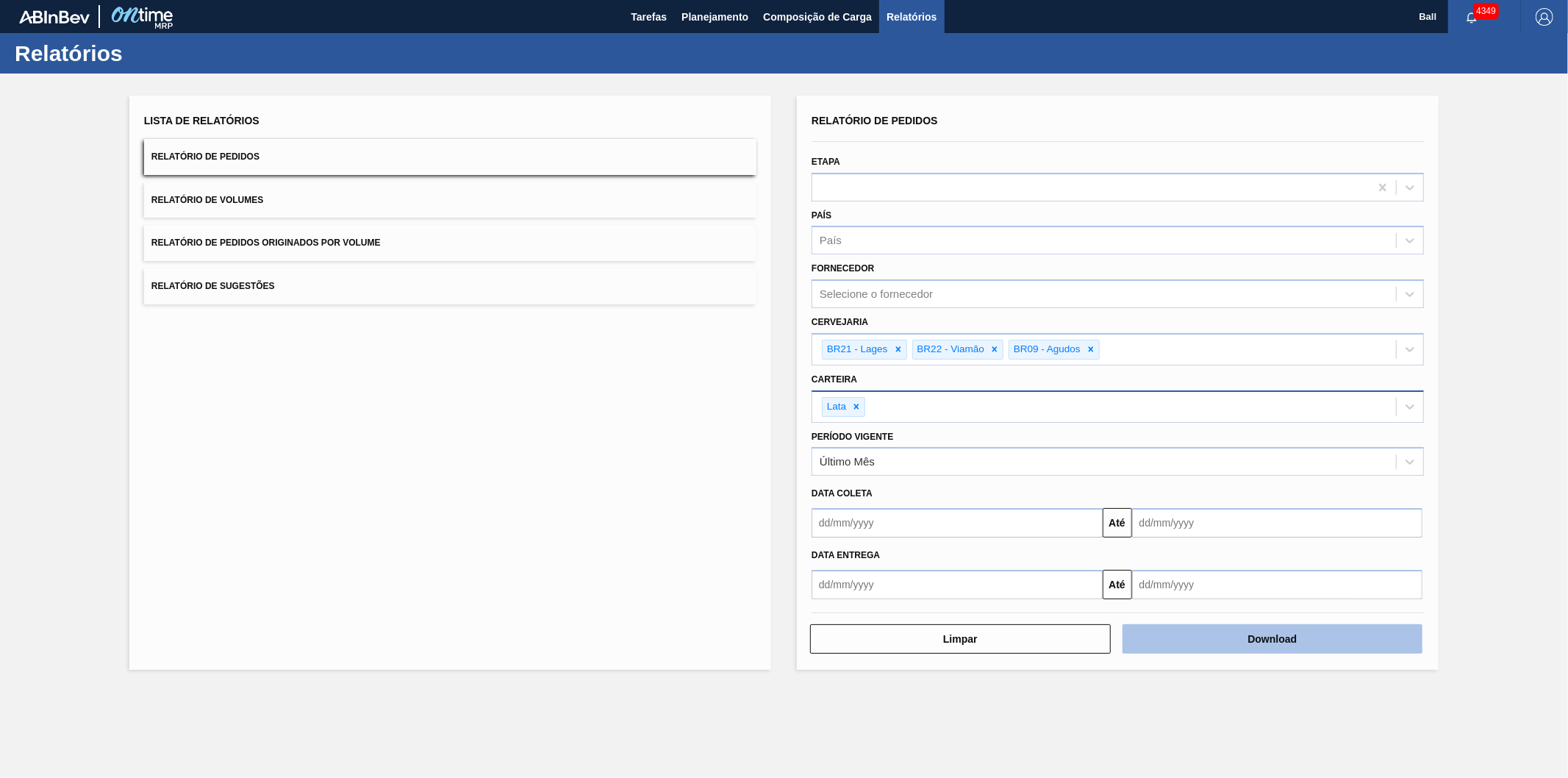
click at [1231, 641] on button "Download" at bounding box center [1272, 638] width 301 height 29
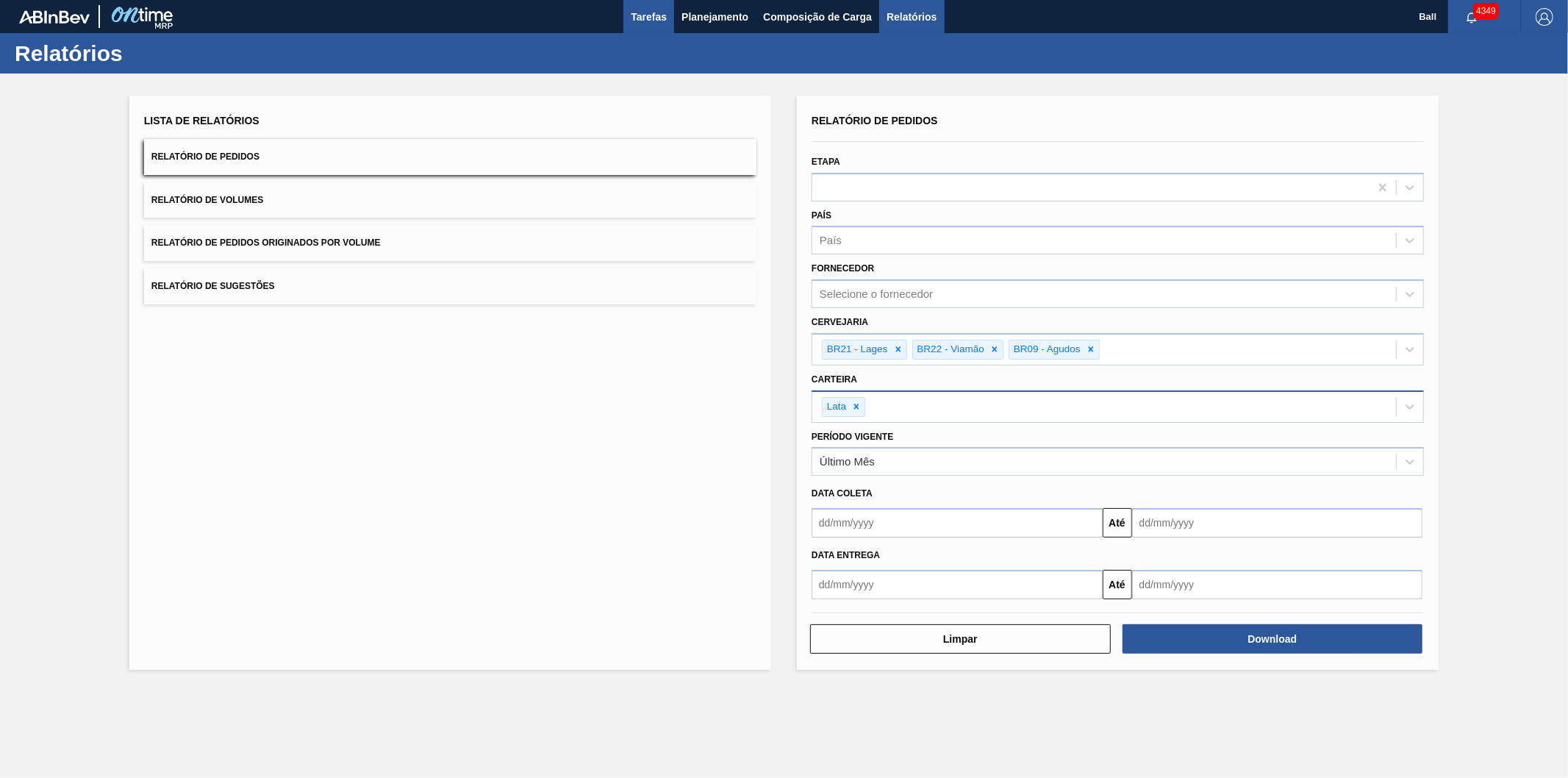
click at [645, 20] on span "Tarefas" at bounding box center [649, 16] width 36 height 17
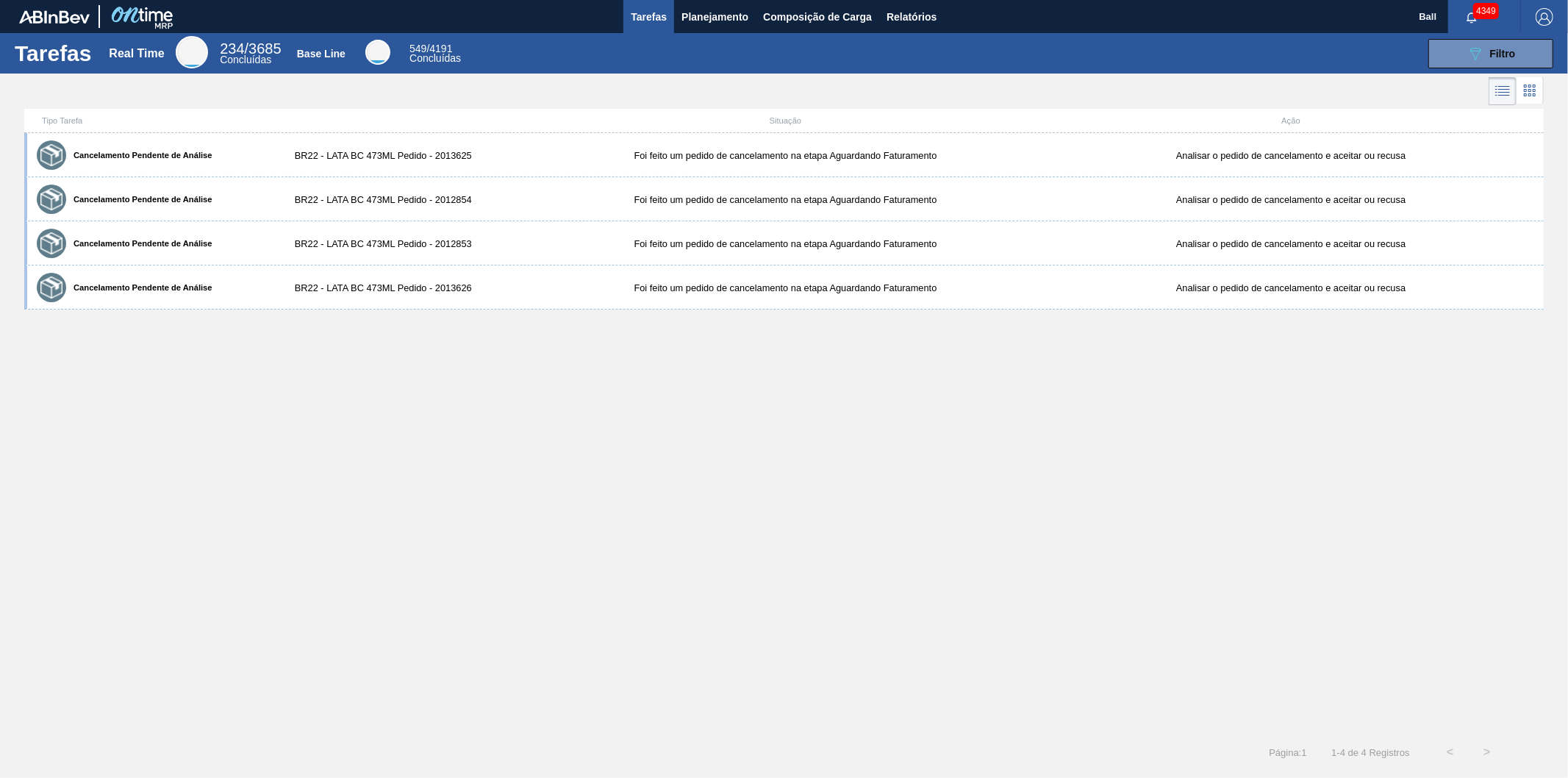
click at [655, 10] on span "Tarefas" at bounding box center [649, 16] width 36 height 17
click at [1490, 48] on span "Filtro" at bounding box center [1503, 53] width 26 height 12
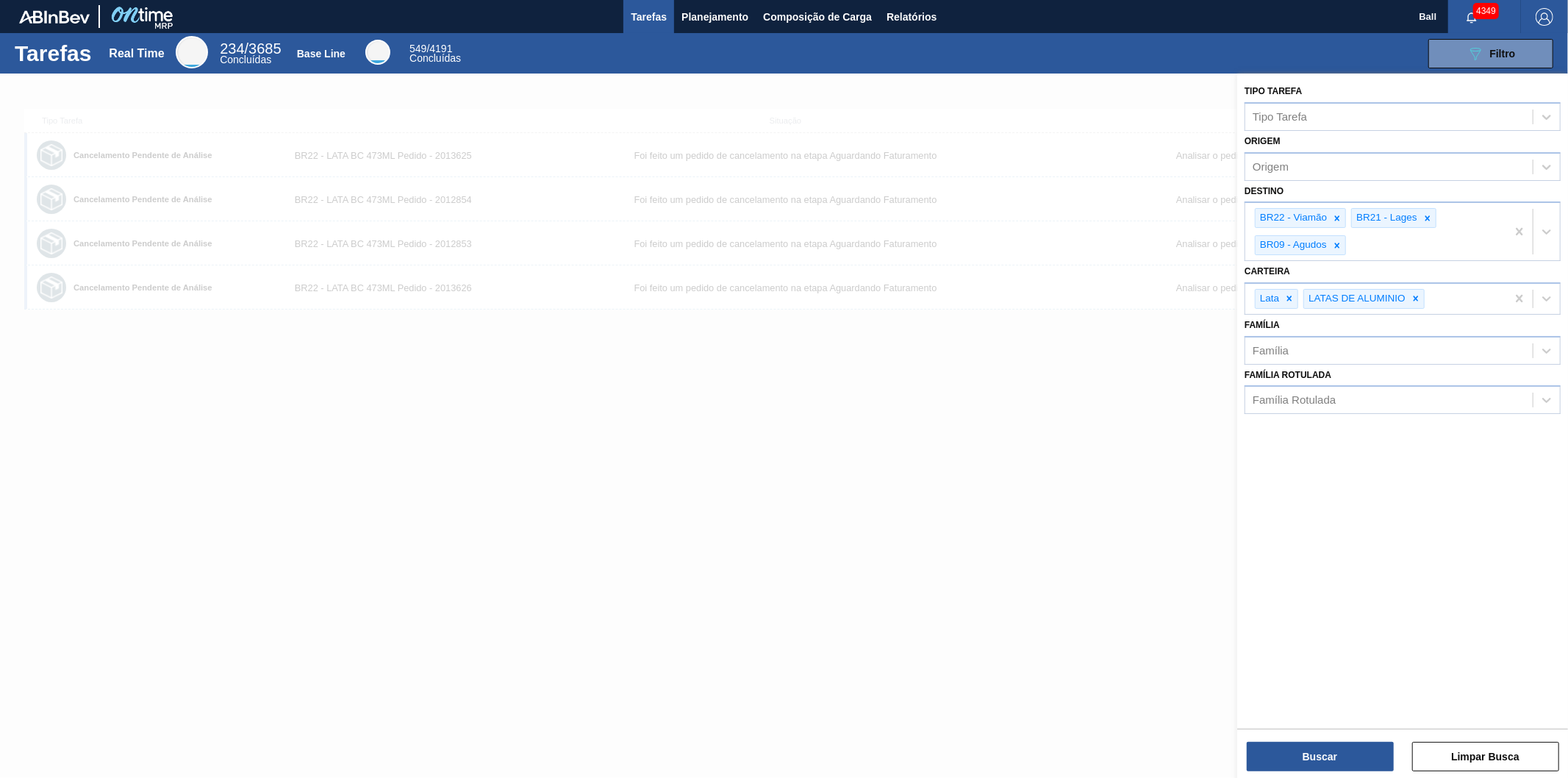
click at [965, 402] on div at bounding box center [784, 462] width 1568 height 778
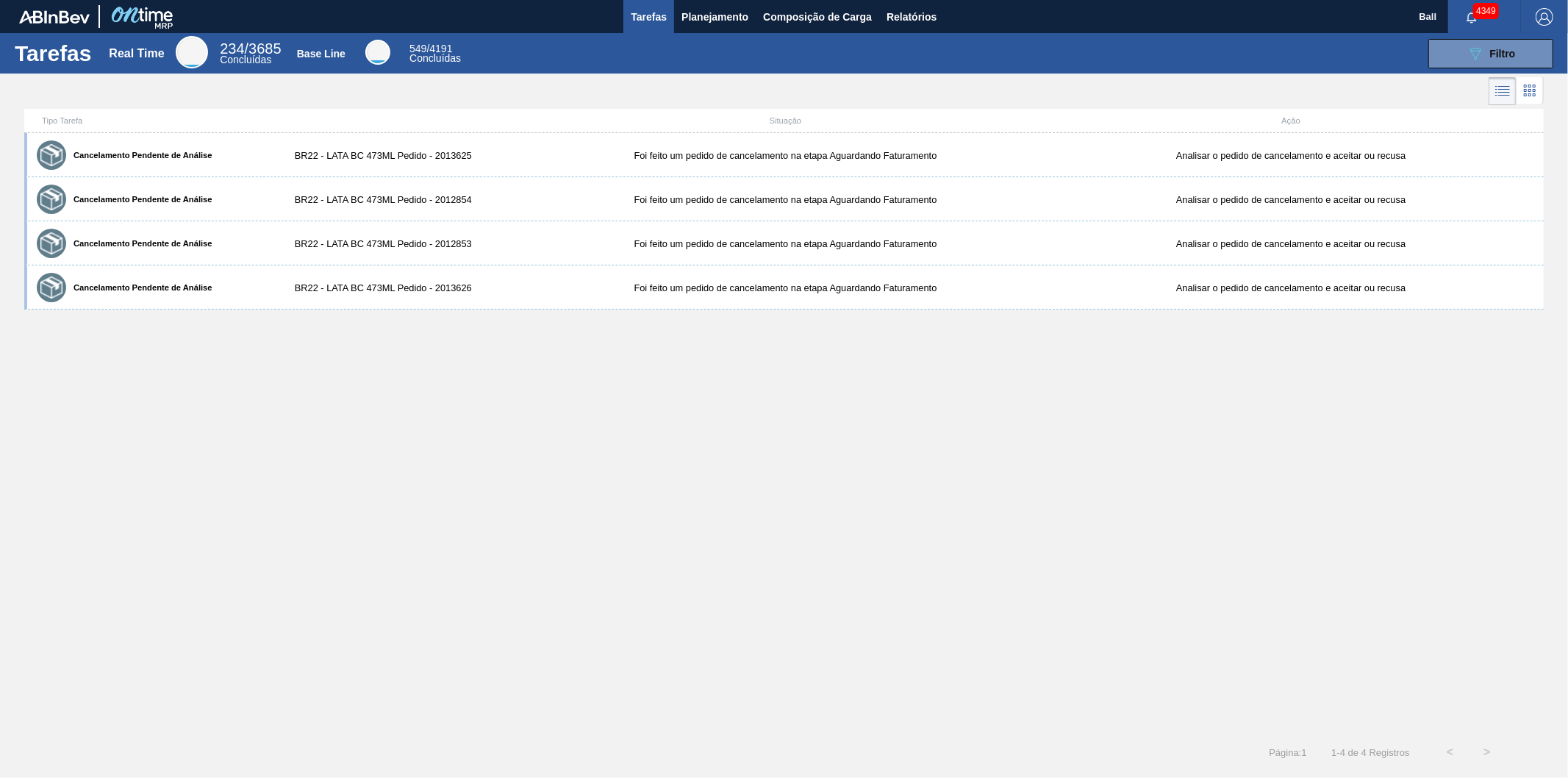
click at [1526, 93] on icon at bounding box center [1530, 90] width 17 height 17
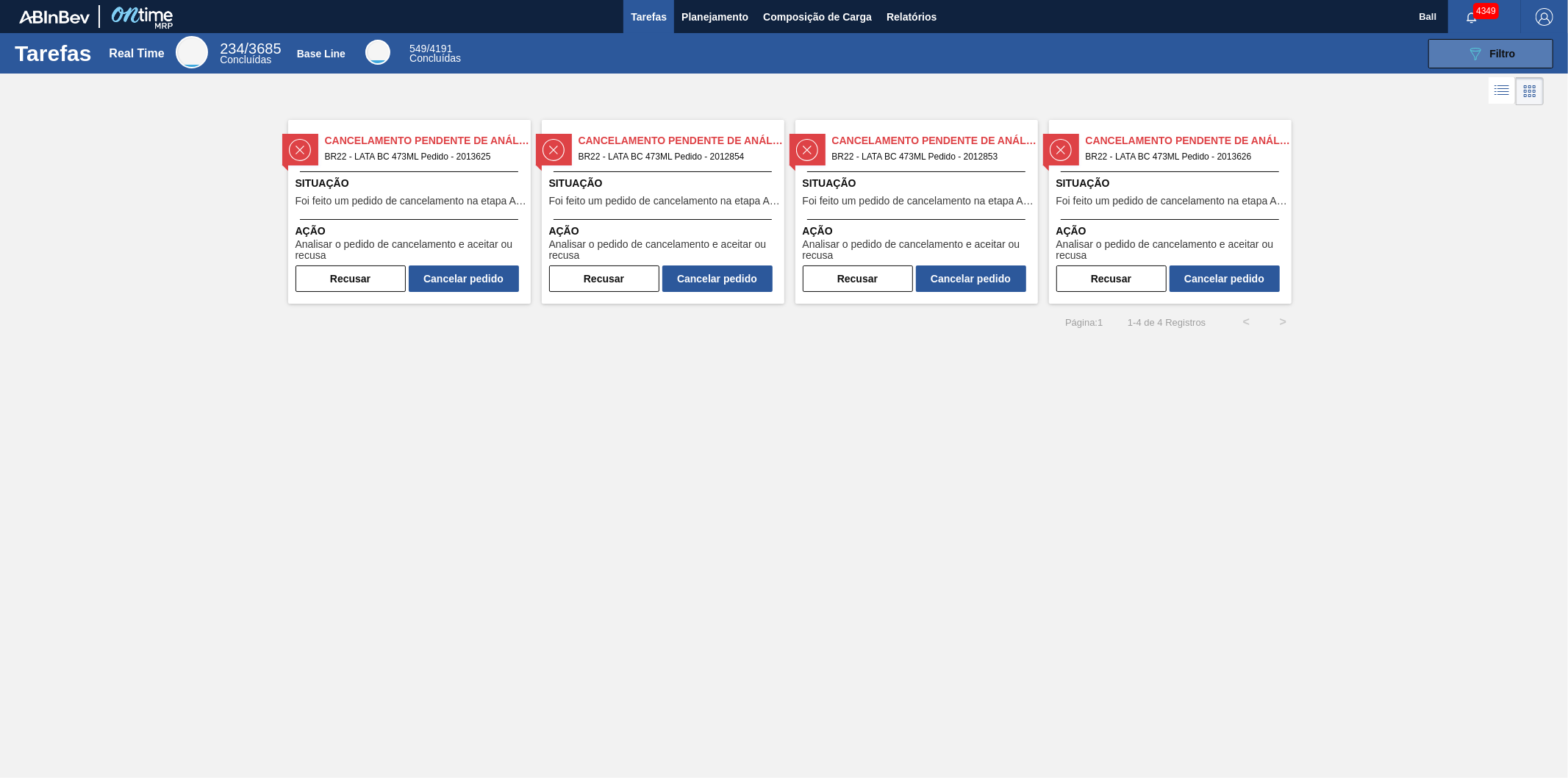
click at [1533, 49] on button "089F7B8B-B2A5-4AFE-B5C0-19BA573D28AC Filtro" at bounding box center [1490, 53] width 125 height 29
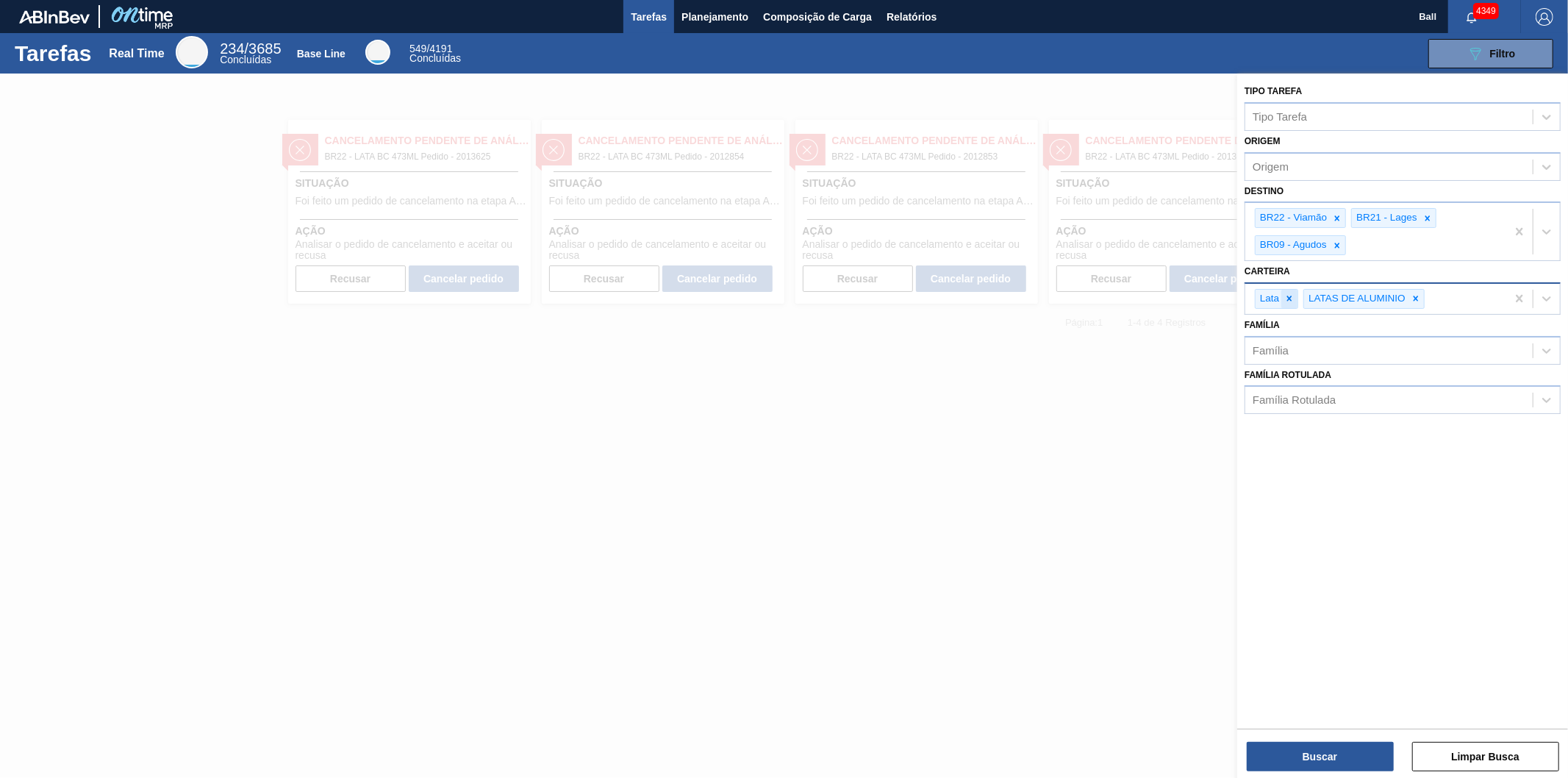
click at [1291, 298] on icon at bounding box center [1289, 299] width 5 height 5
click at [1363, 298] on icon at bounding box center [1367, 298] width 10 height 10
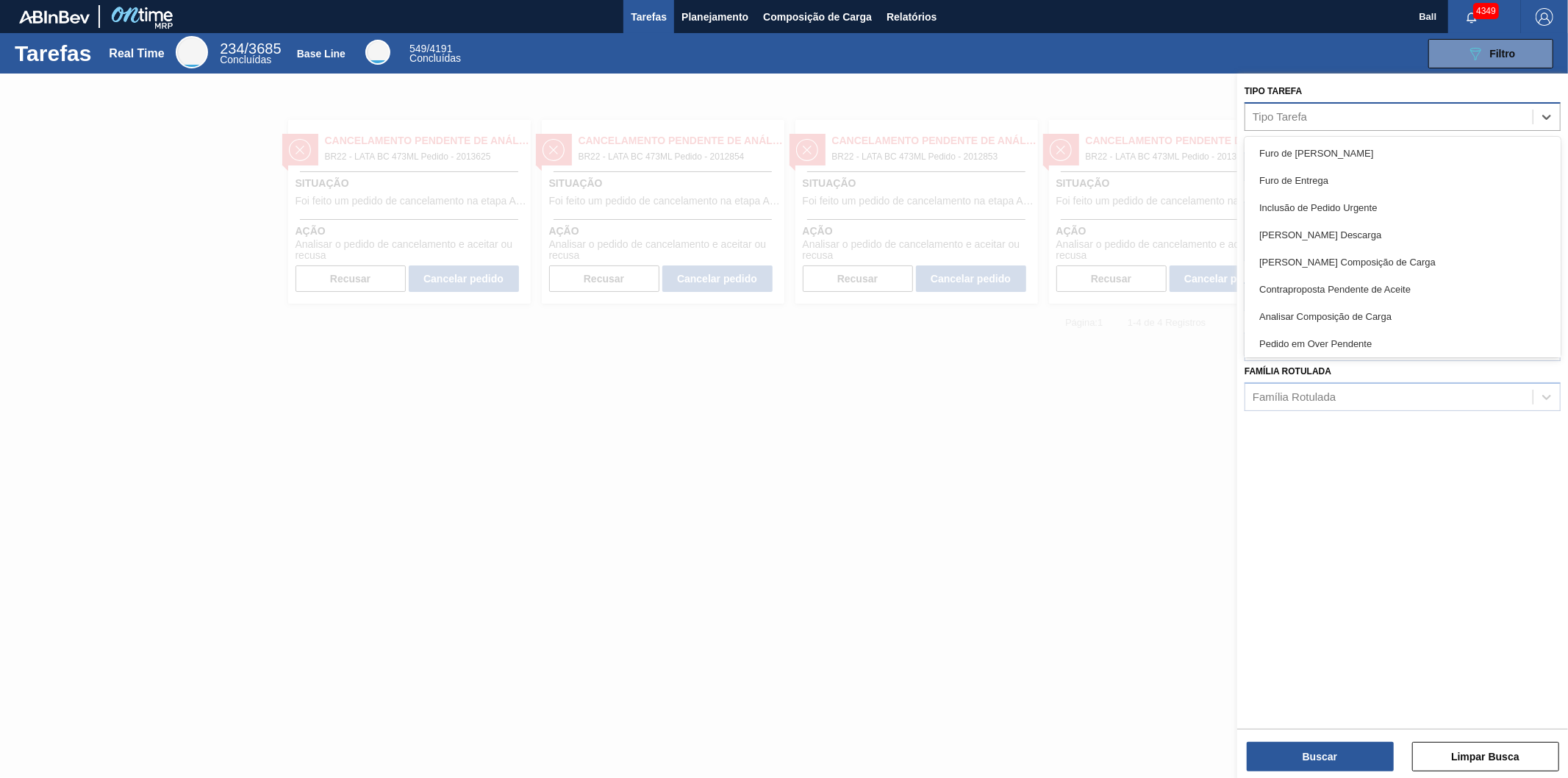
click at [1353, 122] on div "Tipo Tarefa" at bounding box center [1389, 116] width 287 height 21
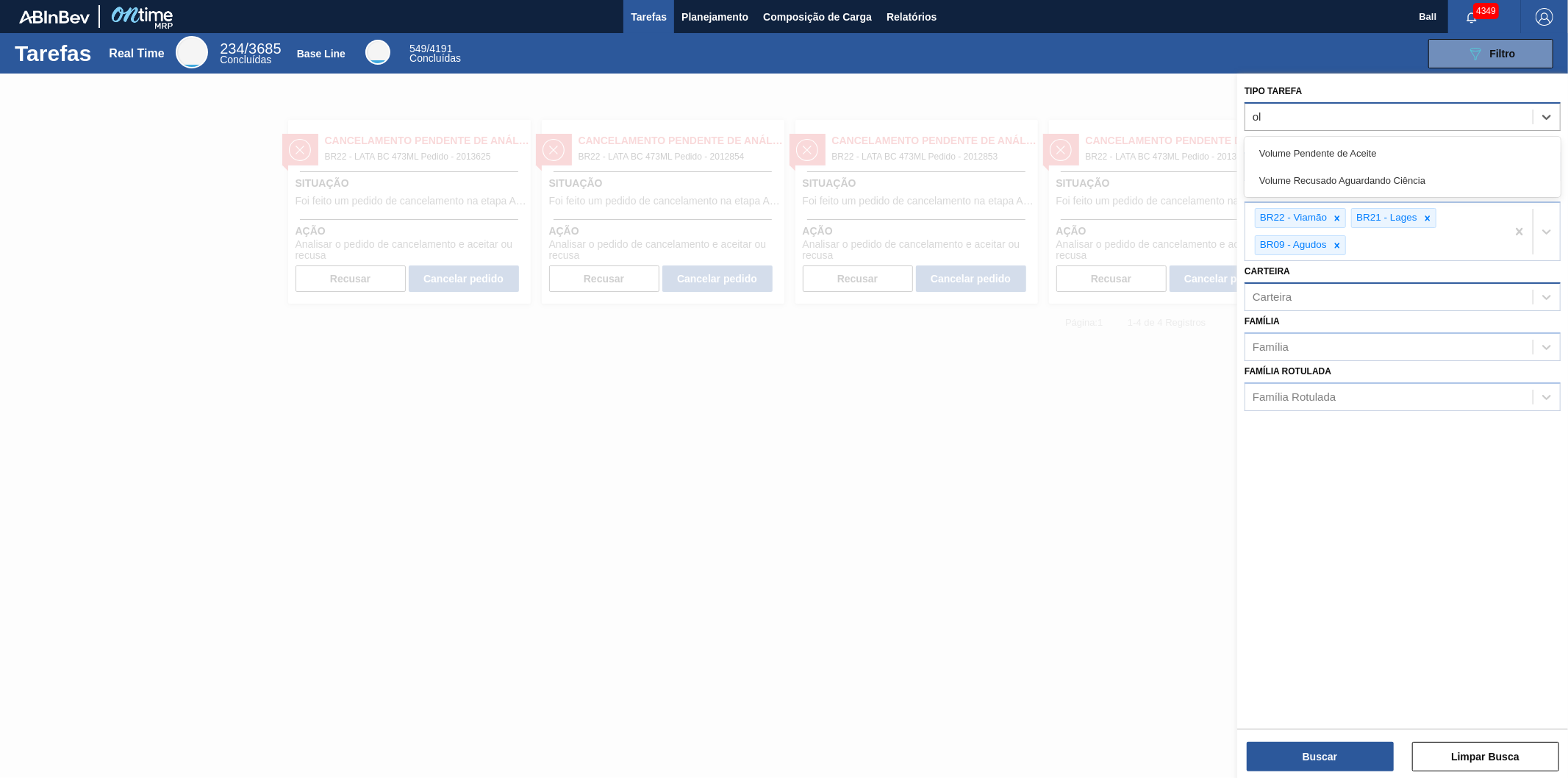
type Tarefa "olu"
click at [1348, 158] on div "Volume Pendente de Aceite" at bounding box center [1402, 153] width 316 height 27
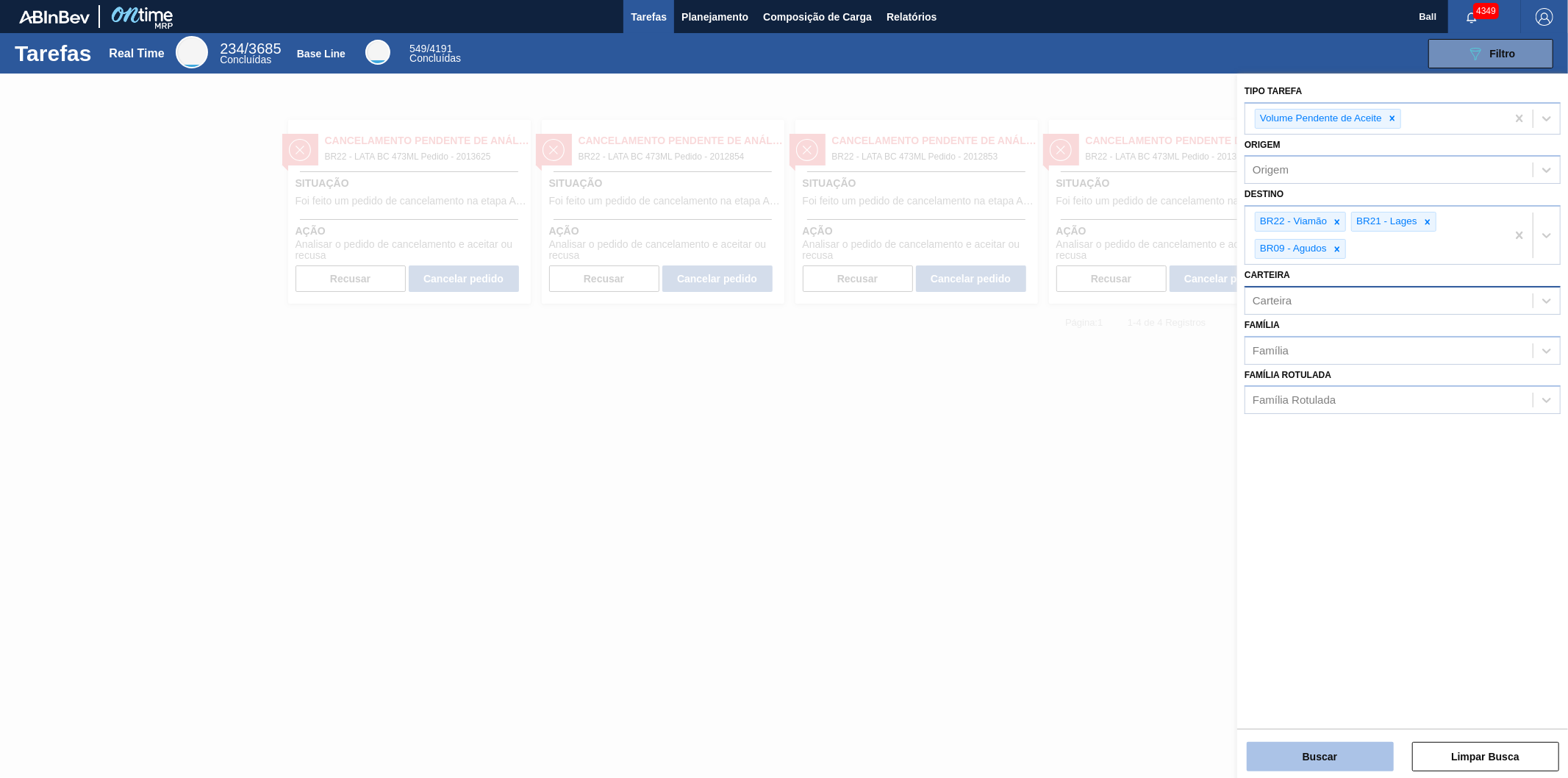
click at [1318, 755] on button "Buscar" at bounding box center [1320, 756] width 147 height 29
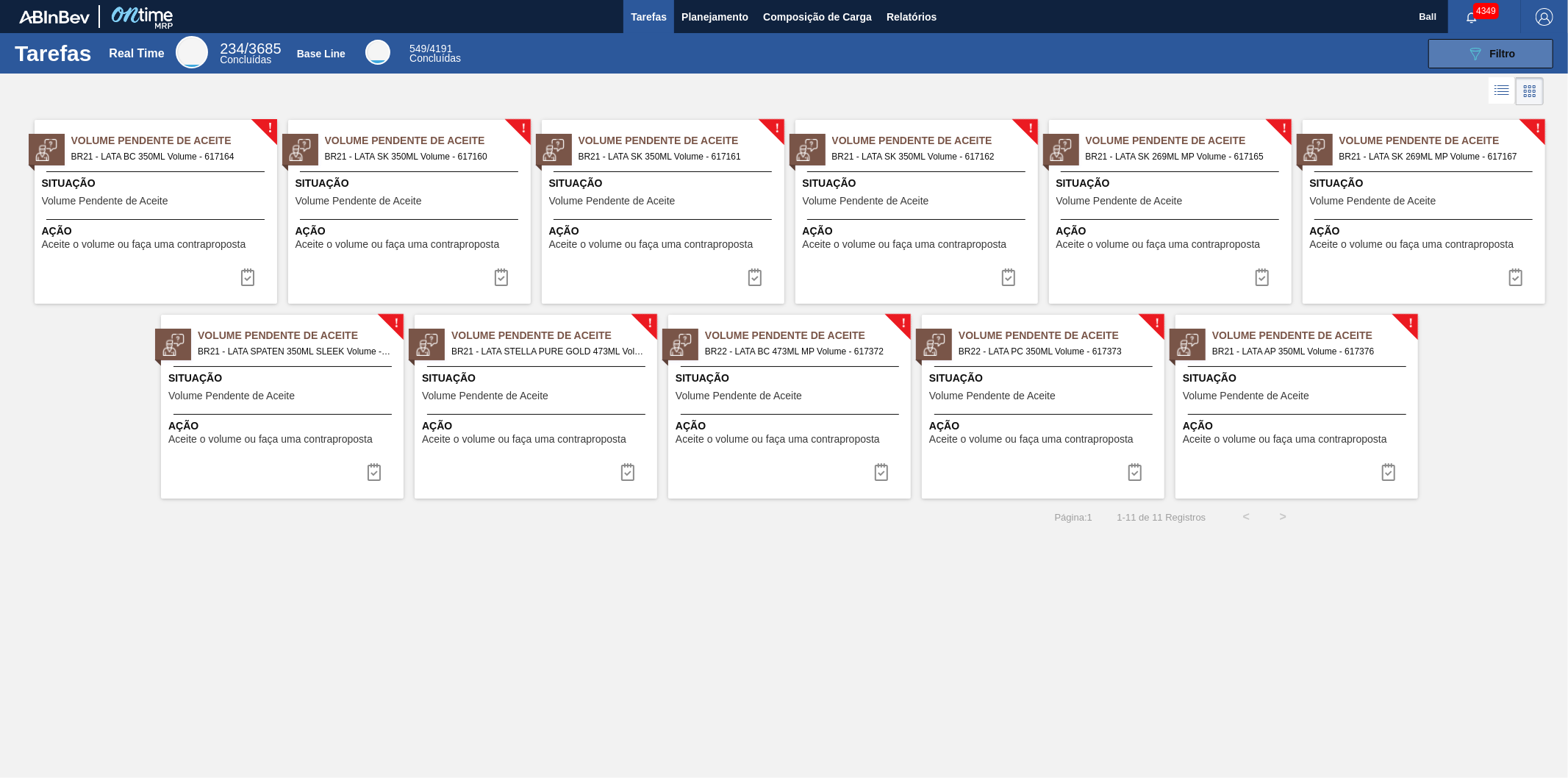
click at [1464, 59] on button "089F7B8B-B2A5-4AFE-B5C0-19BA573D28AC Filtro" at bounding box center [1490, 53] width 125 height 29
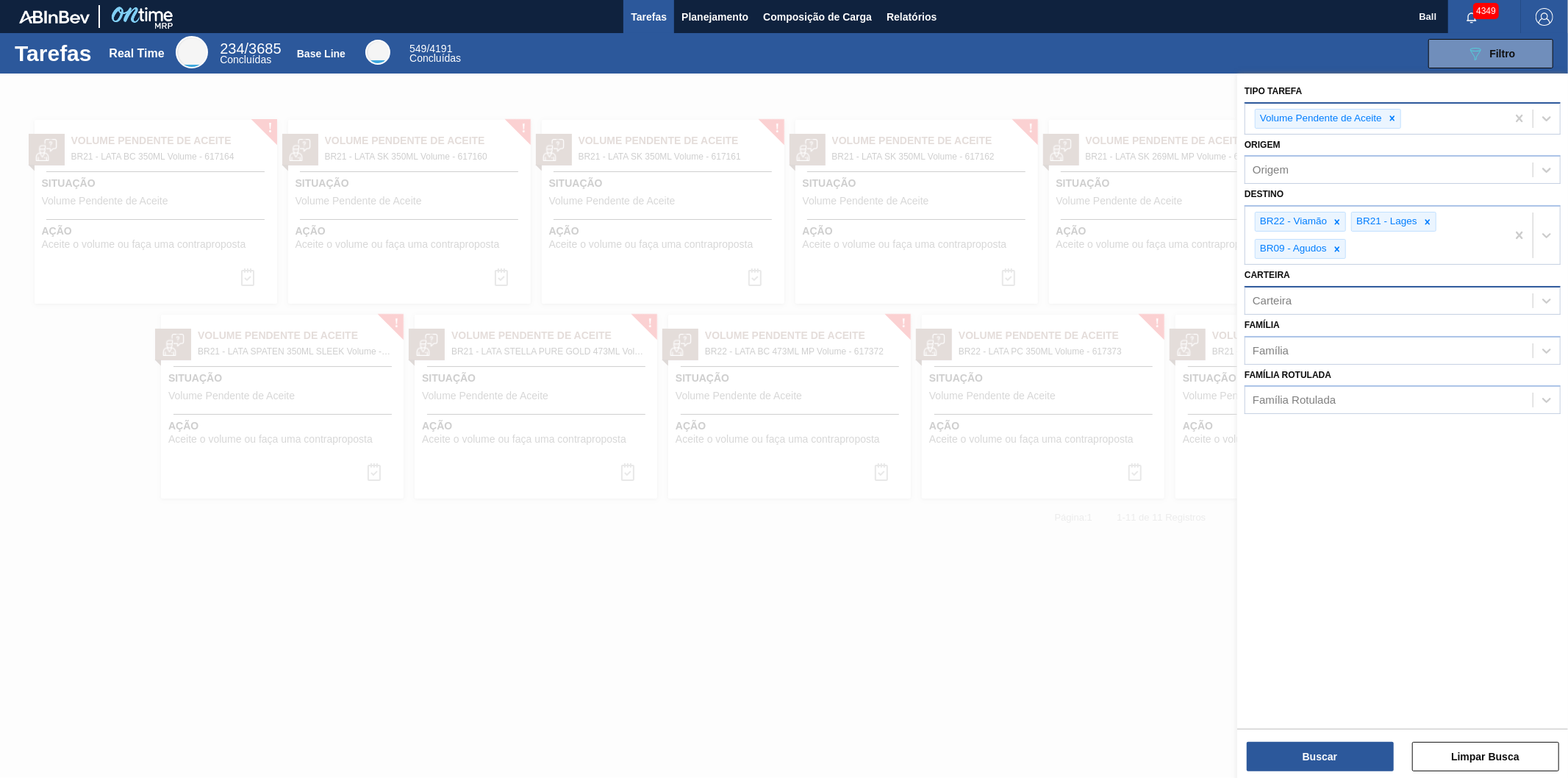
click at [1394, 119] on icon at bounding box center [1392, 118] width 10 height 10
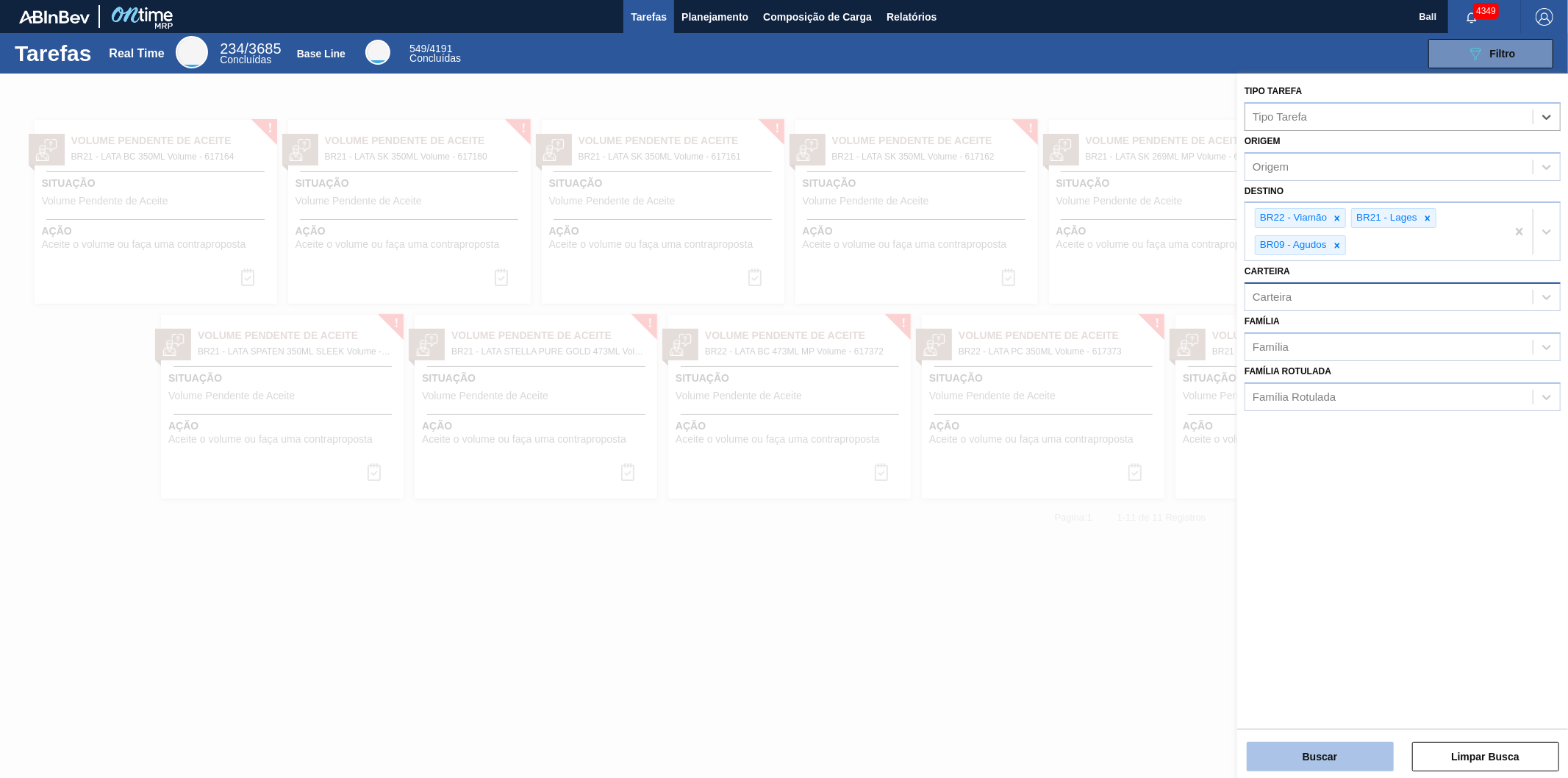
click at [1299, 762] on button "Buscar" at bounding box center [1320, 756] width 147 height 29
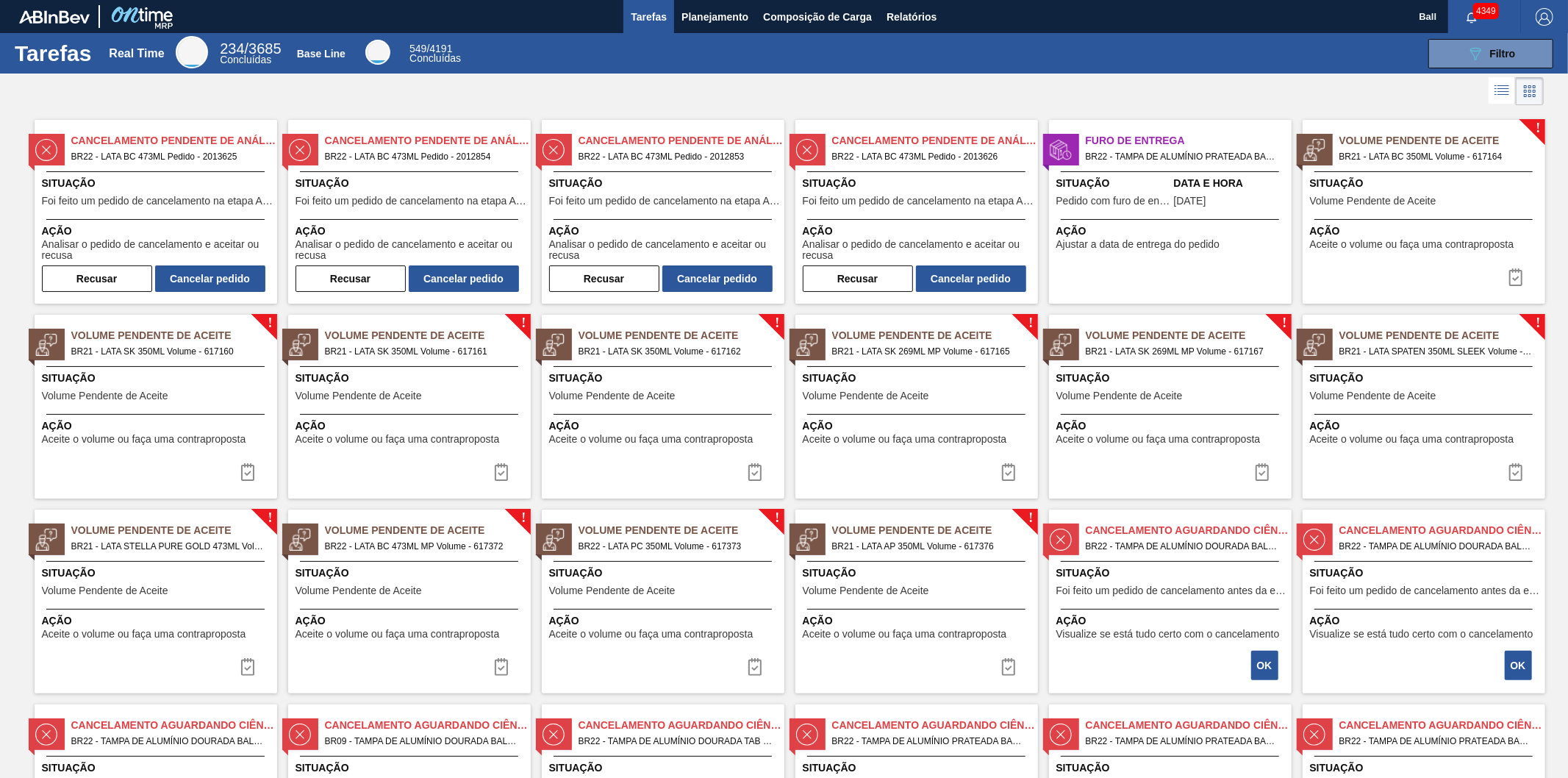
click at [1498, 92] on icon at bounding box center [1503, 91] width 12 height 1
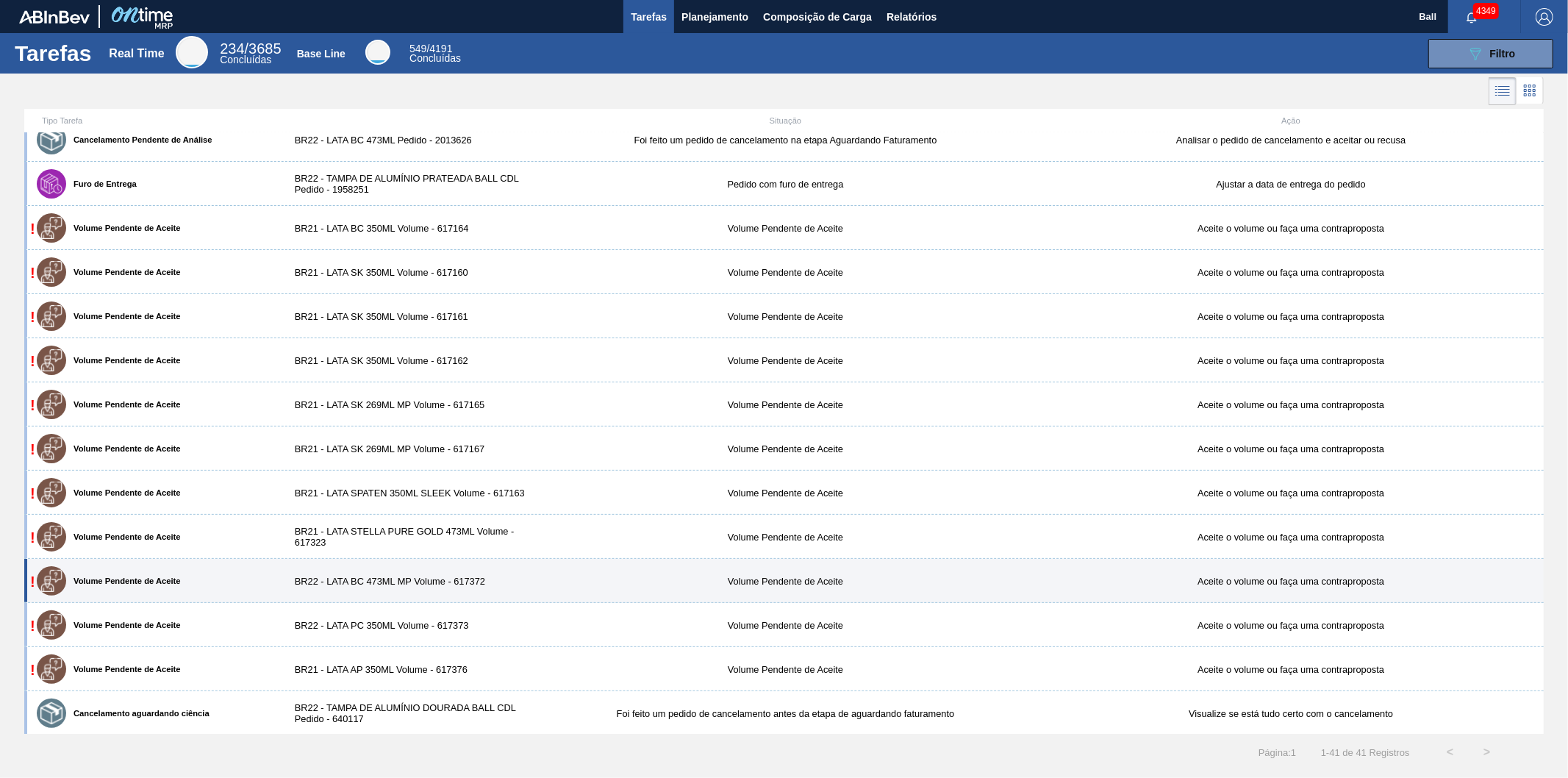
scroll to position [145, 0]
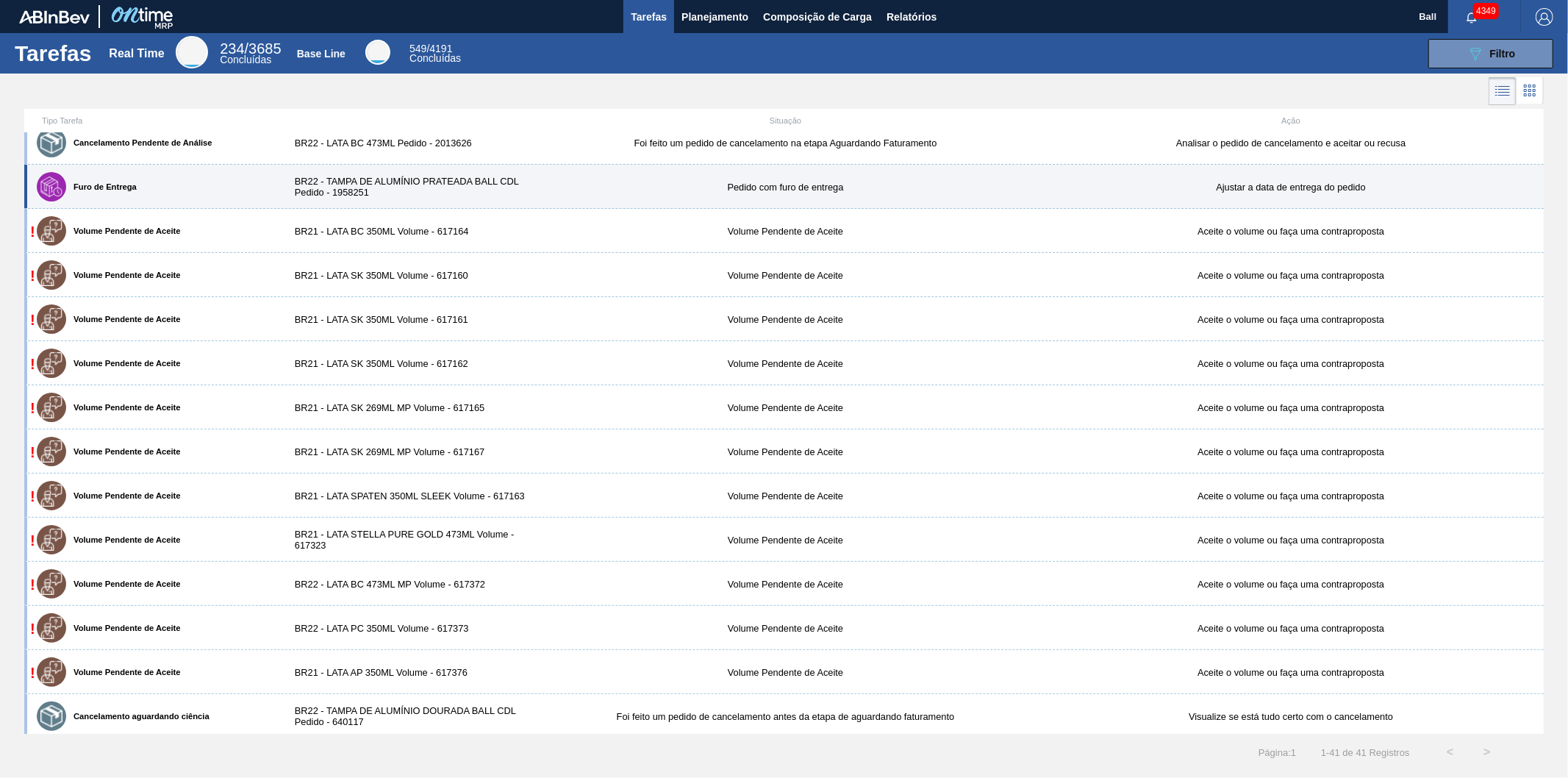
click at [706, 184] on div "Pedido com furo de entrega" at bounding box center [786, 187] width 505 height 11
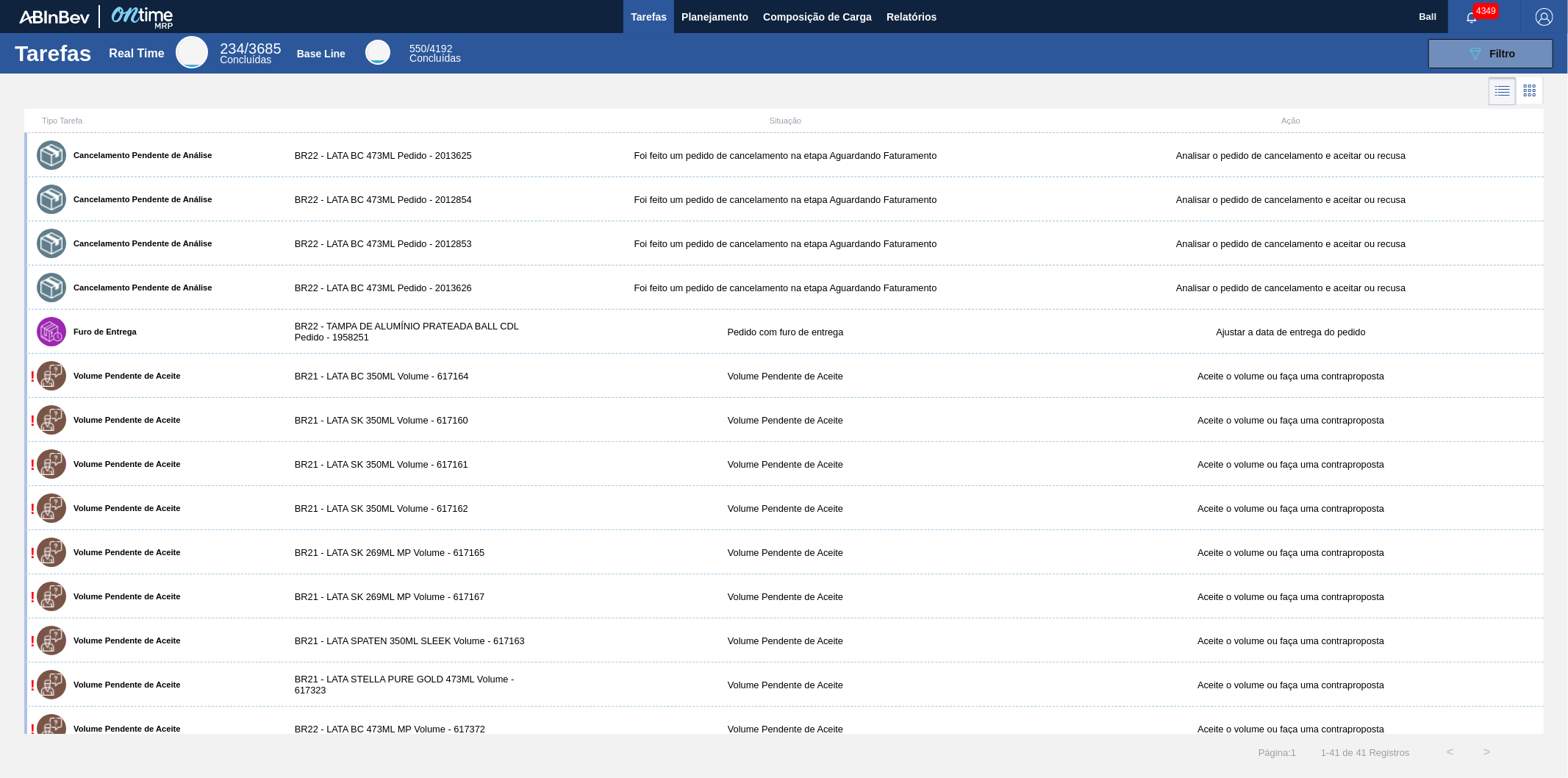
drag, startPoint x: 1537, startPoint y: 92, endPoint x: 1203, endPoint y: 78, distance: 334.3
click at [1537, 92] on icon at bounding box center [1530, 90] width 17 height 17
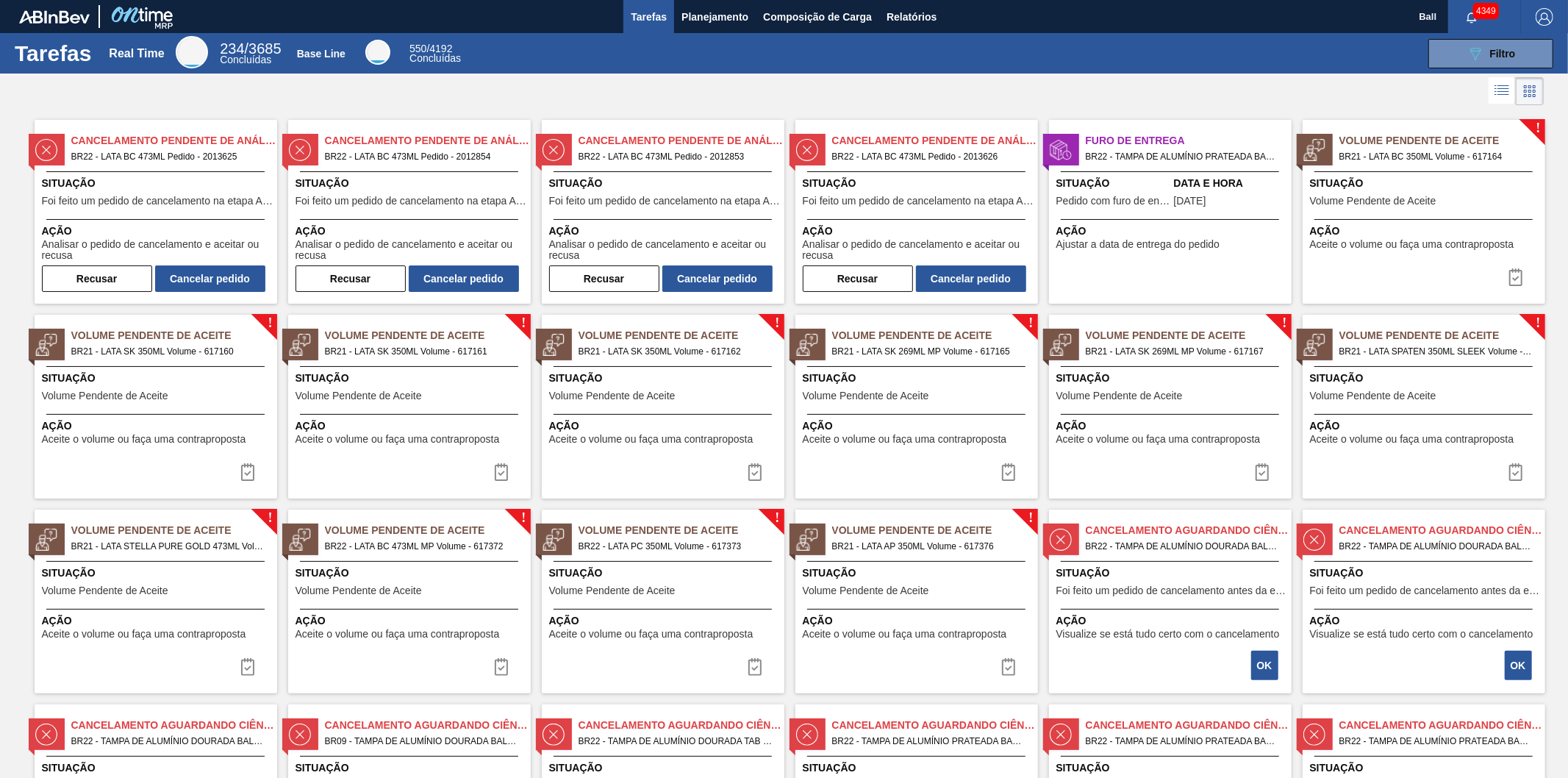
click at [1501, 98] on icon at bounding box center [1502, 90] width 17 height 17
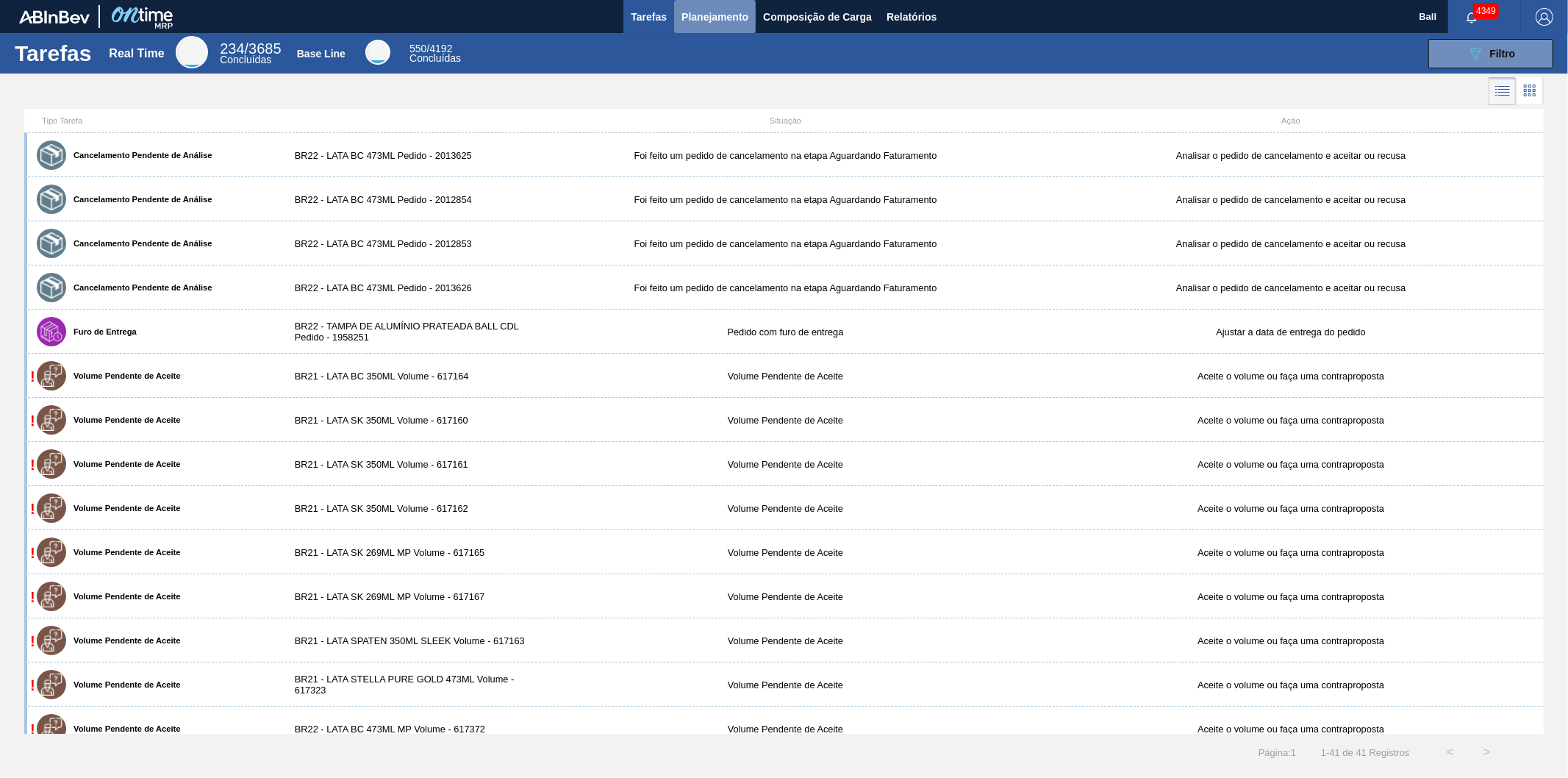
click at [716, 15] on span "Planejamento" at bounding box center [714, 16] width 67 height 17
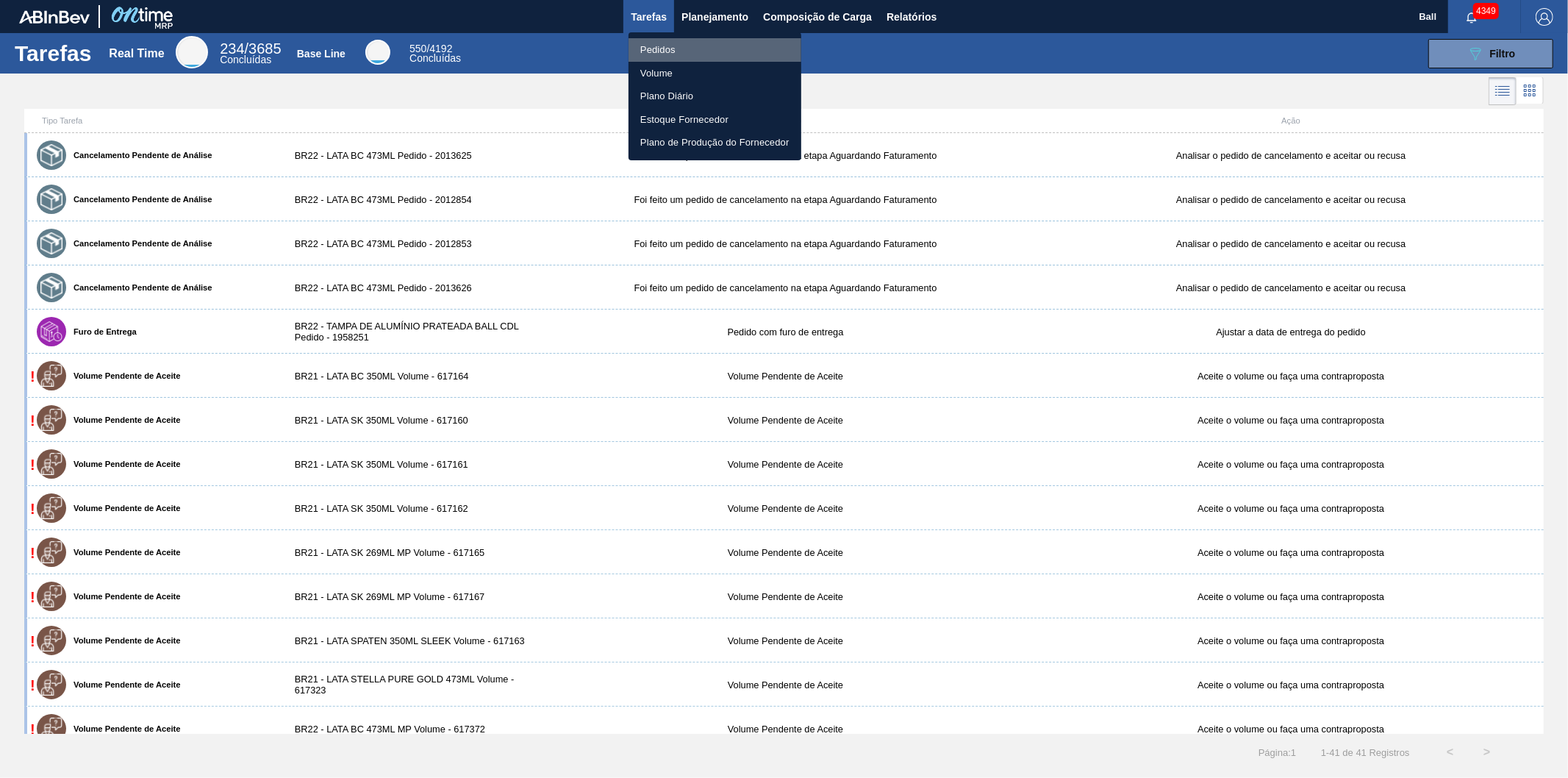
click at [670, 47] on li "Pedidos" at bounding box center [715, 50] width 173 height 24
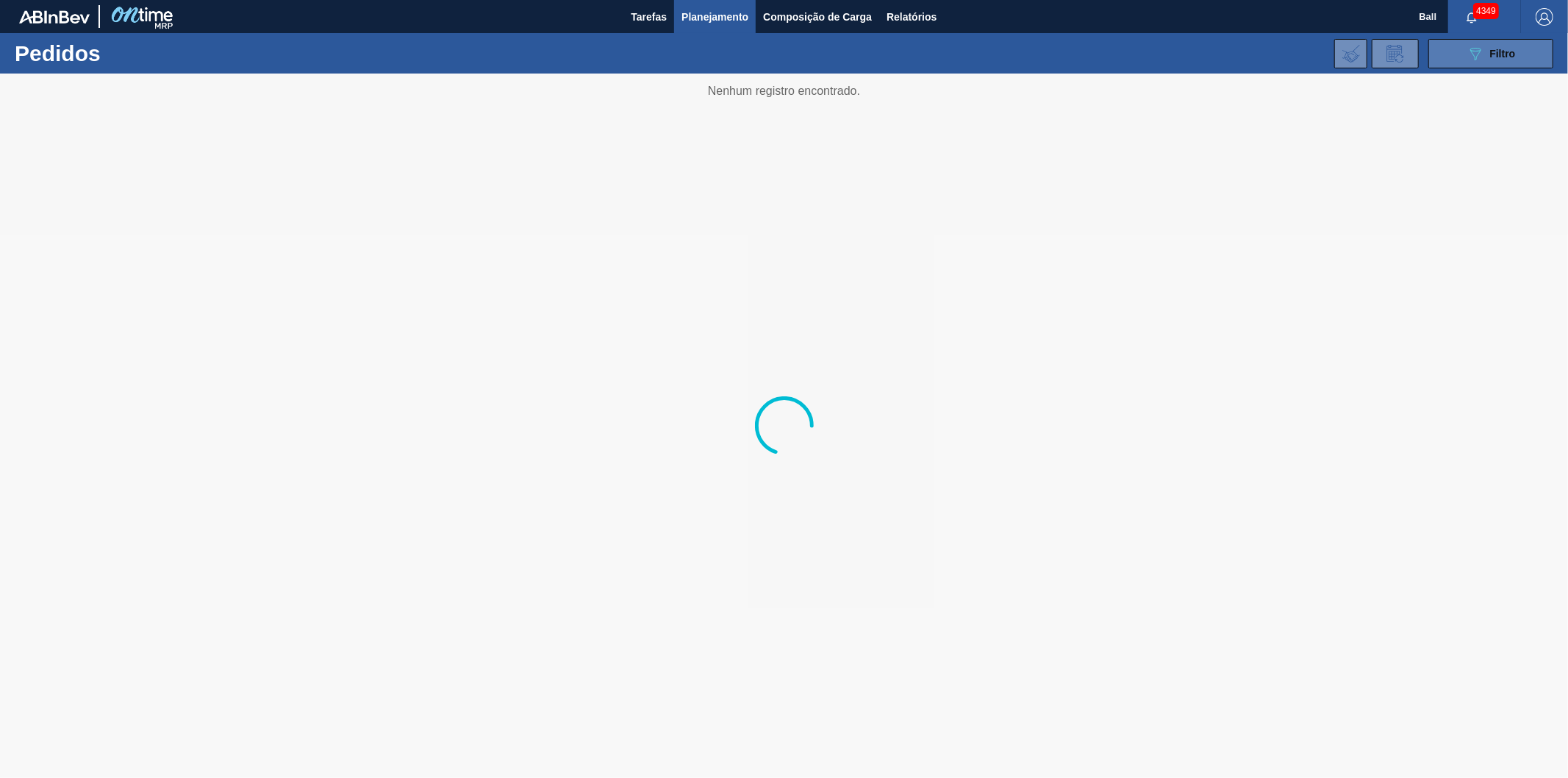
click at [1460, 41] on button "089F7B8B-B2A5-4AFE-B5C0-19BA573D28AC Filtro" at bounding box center [1490, 53] width 125 height 29
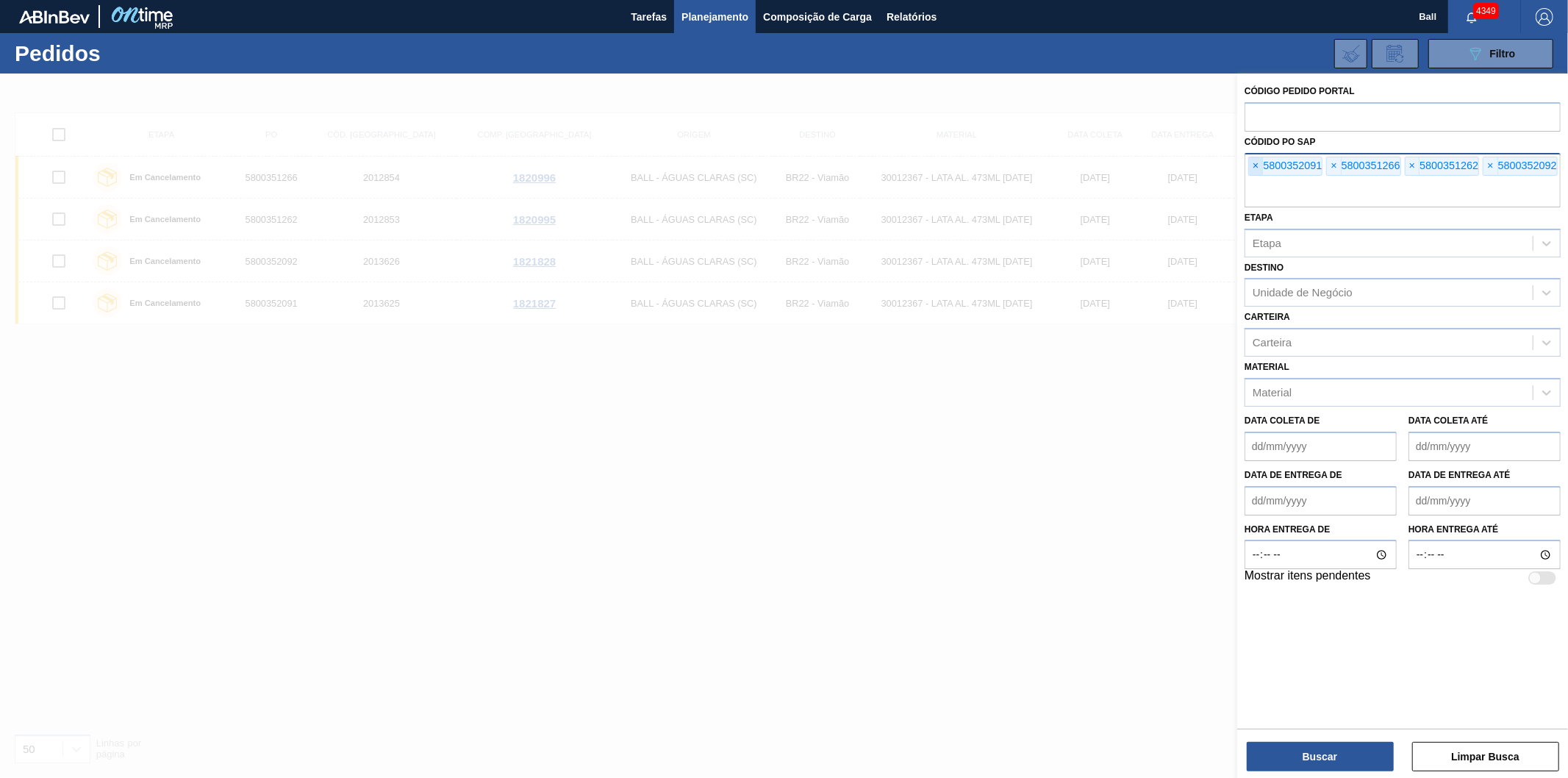
click at [1251, 169] on span "×" at bounding box center [1256, 166] width 14 height 17
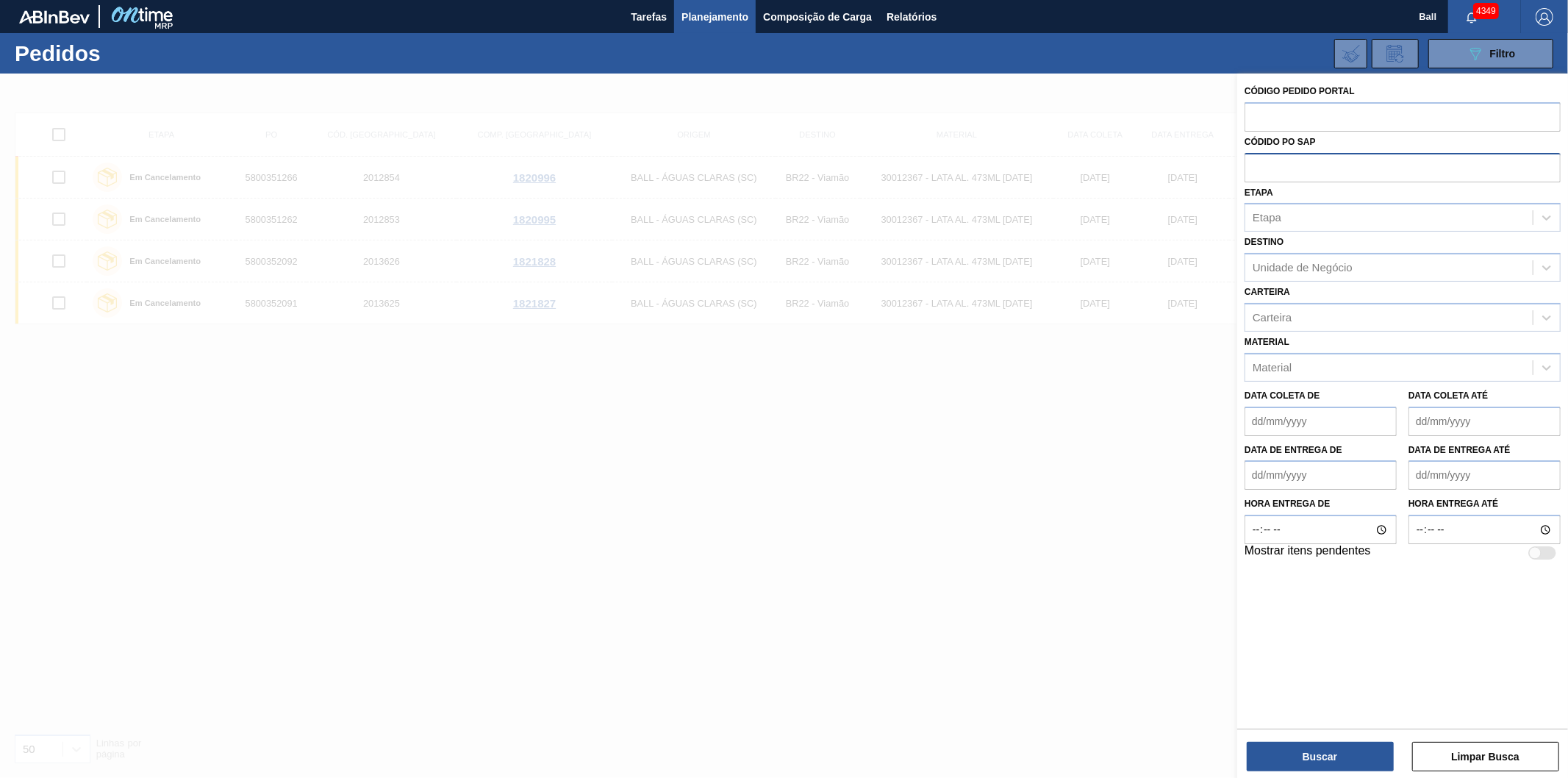
click at [1251, 169] on input "text" at bounding box center [1402, 167] width 316 height 28
click at [1267, 114] on input "text" at bounding box center [1402, 116] width 316 height 28
paste input "2012877"
type input "2012877"
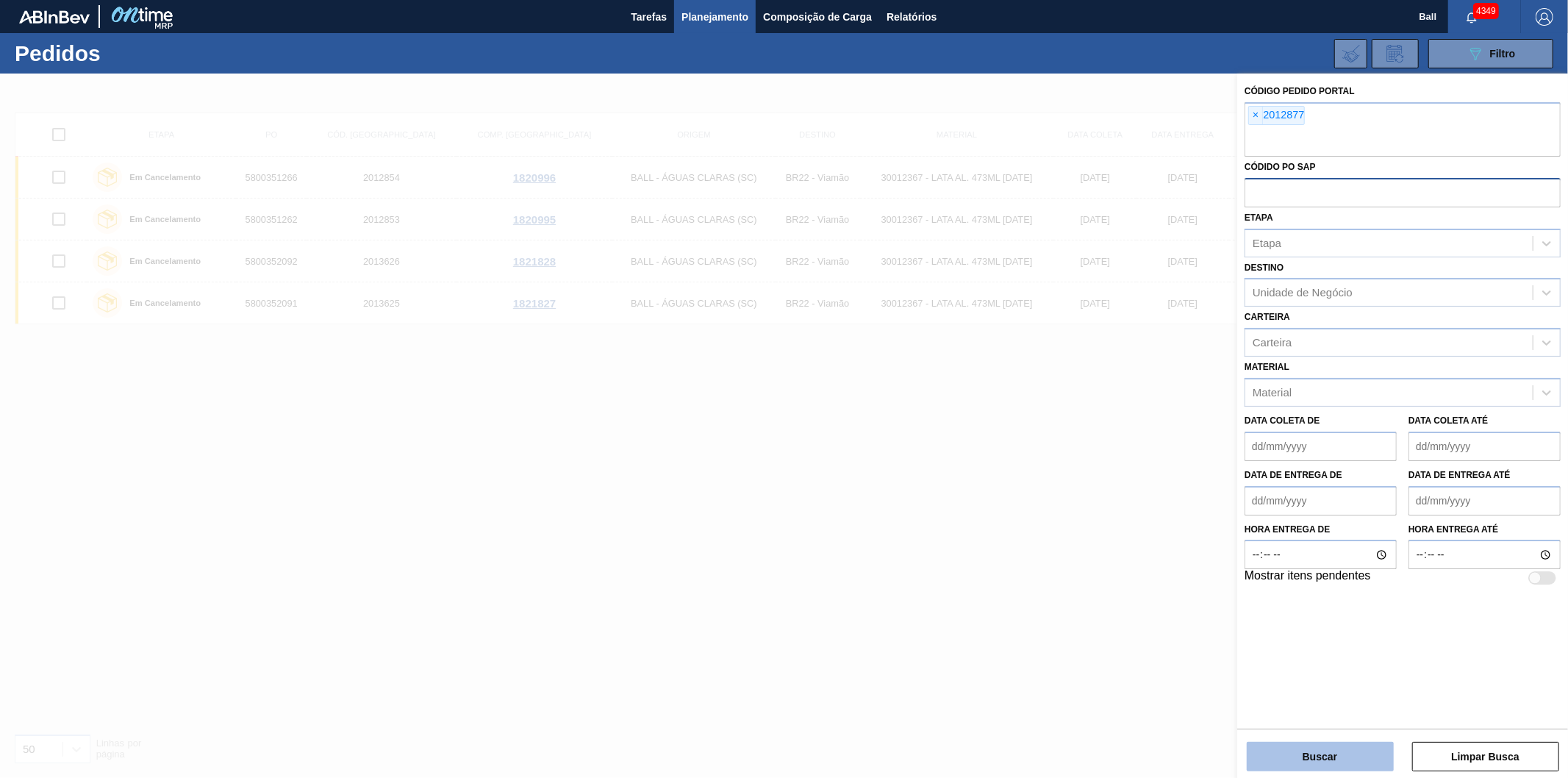
click at [1316, 765] on button "Buscar" at bounding box center [1320, 756] width 147 height 29
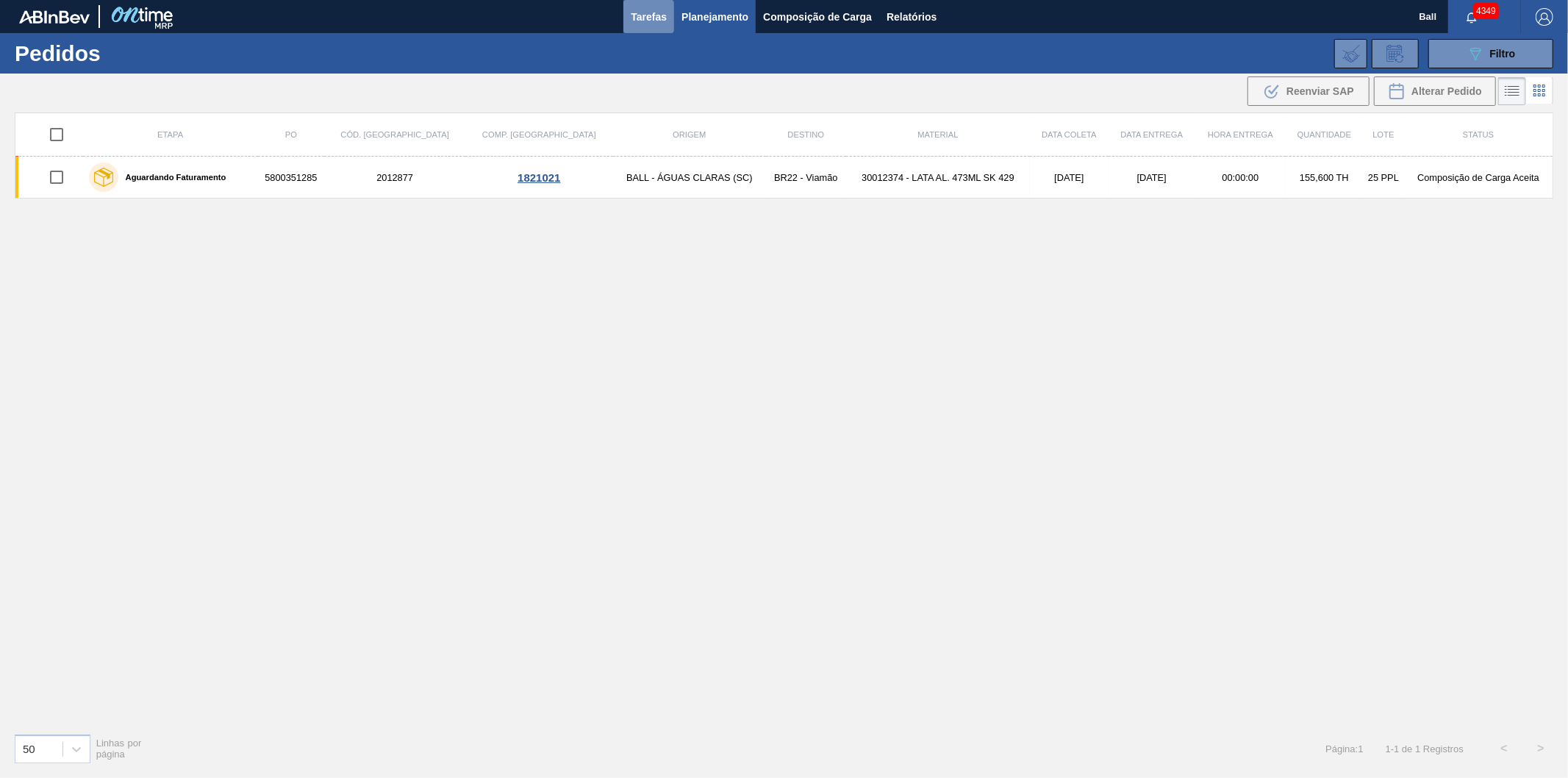
click at [663, 16] on span "Tarefas" at bounding box center [649, 16] width 36 height 17
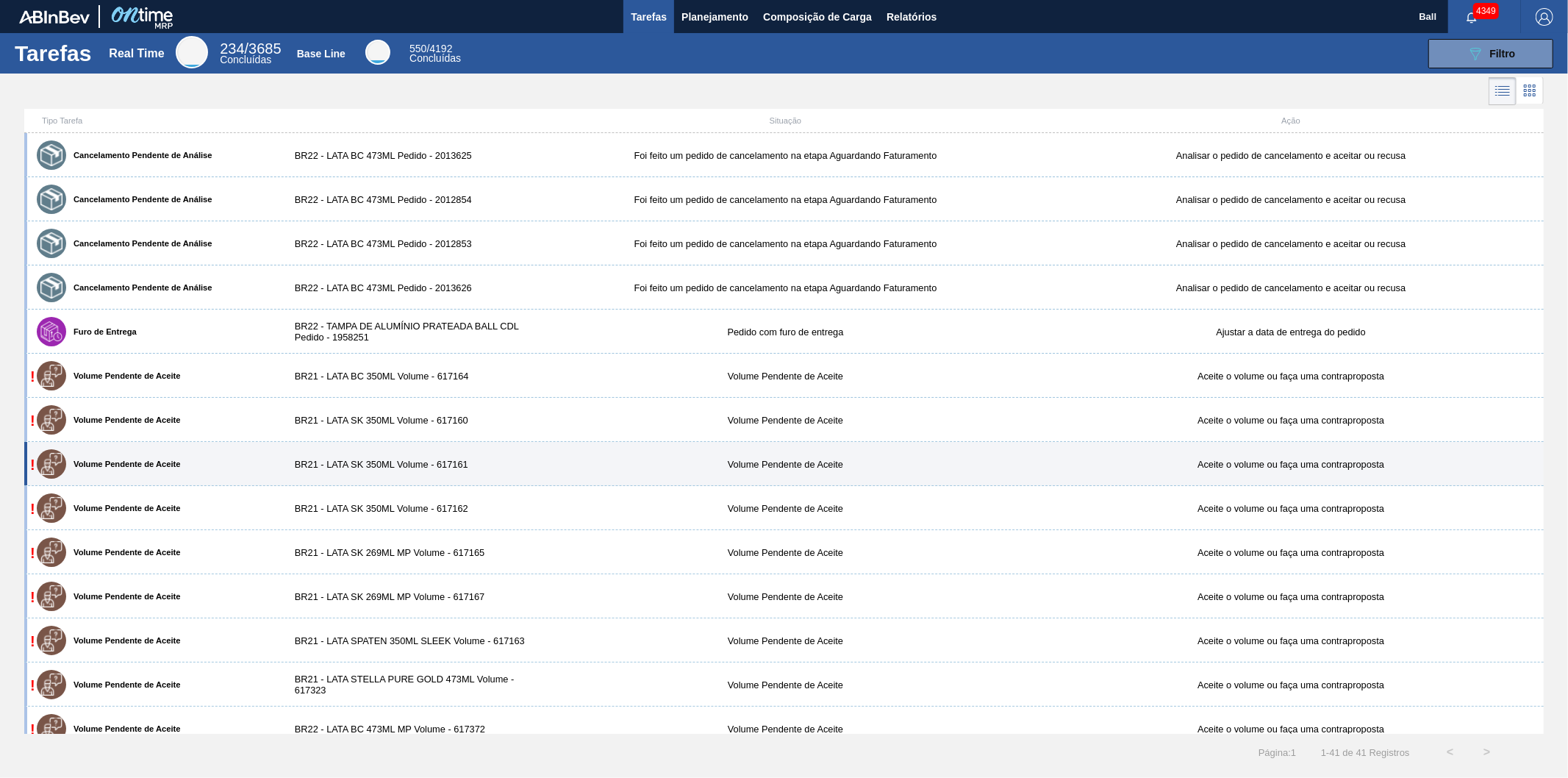
click at [848, 458] on div "! Volume Pendente de Aceite BR21 - LATA SK 350ML Volume - 617161 Volume Pendent…" at bounding box center [784, 464] width 1519 height 44
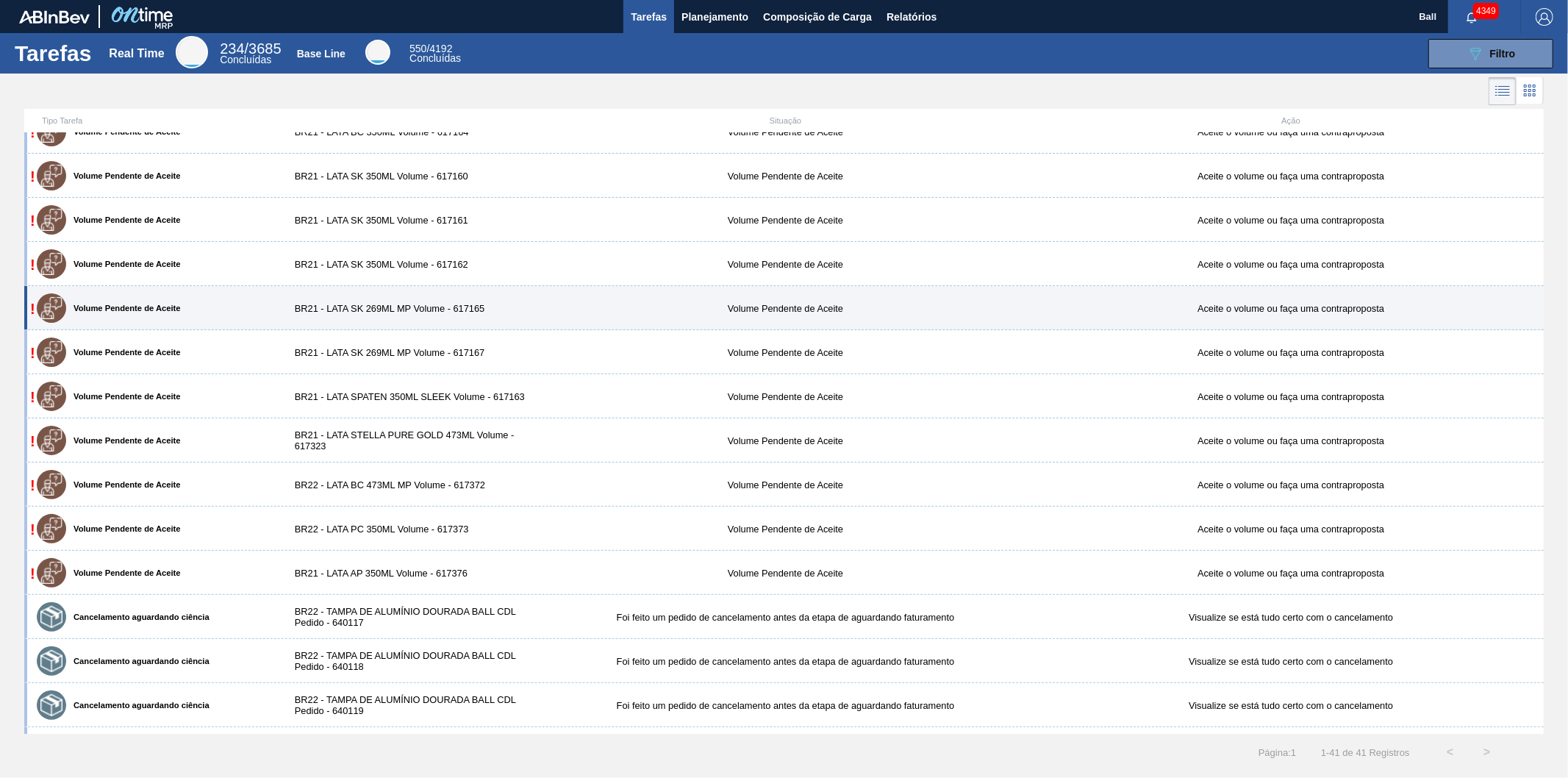
scroll to position [245, 0]
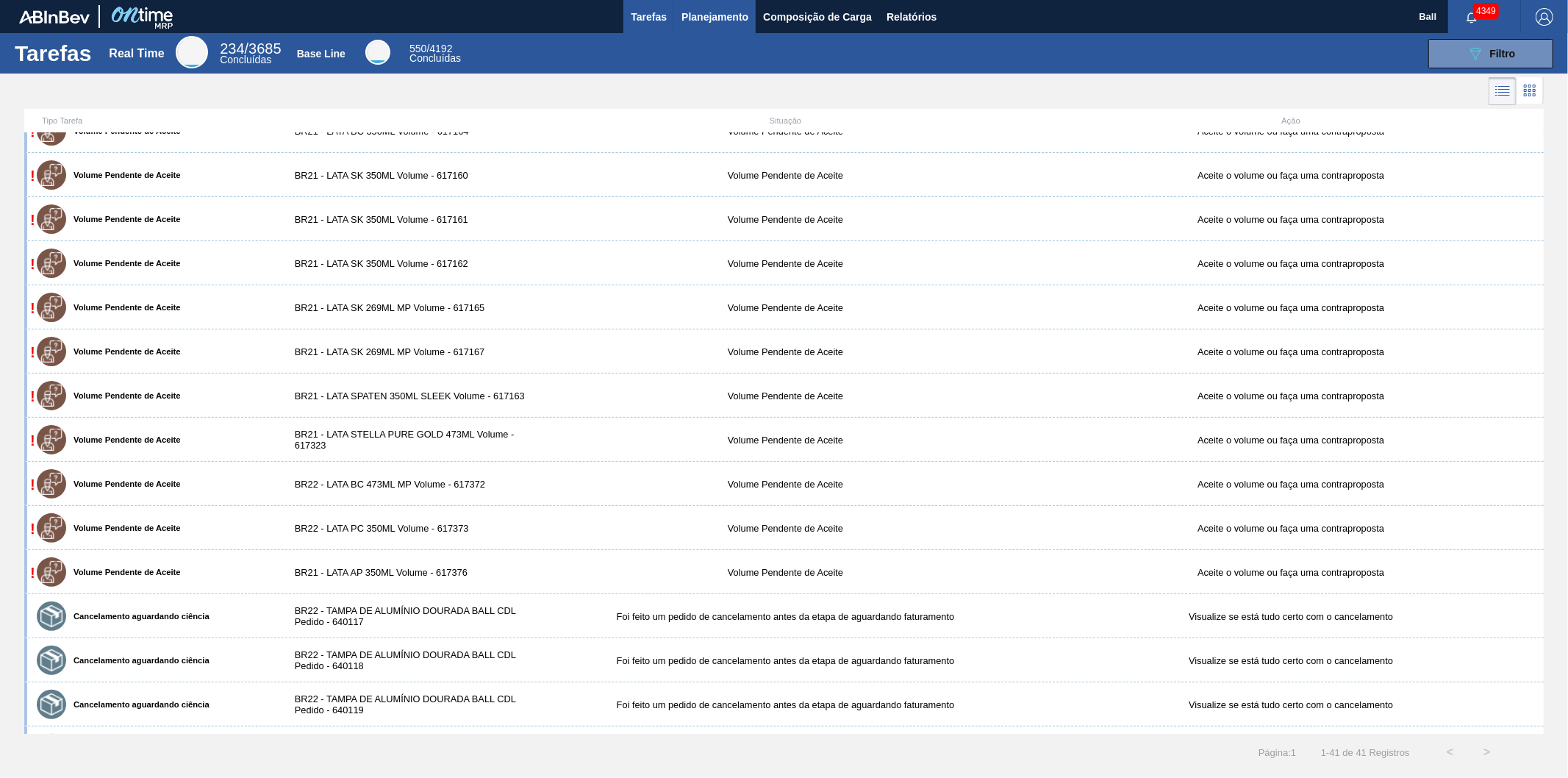
click at [745, 16] on span "Planejamento" at bounding box center [714, 16] width 67 height 17
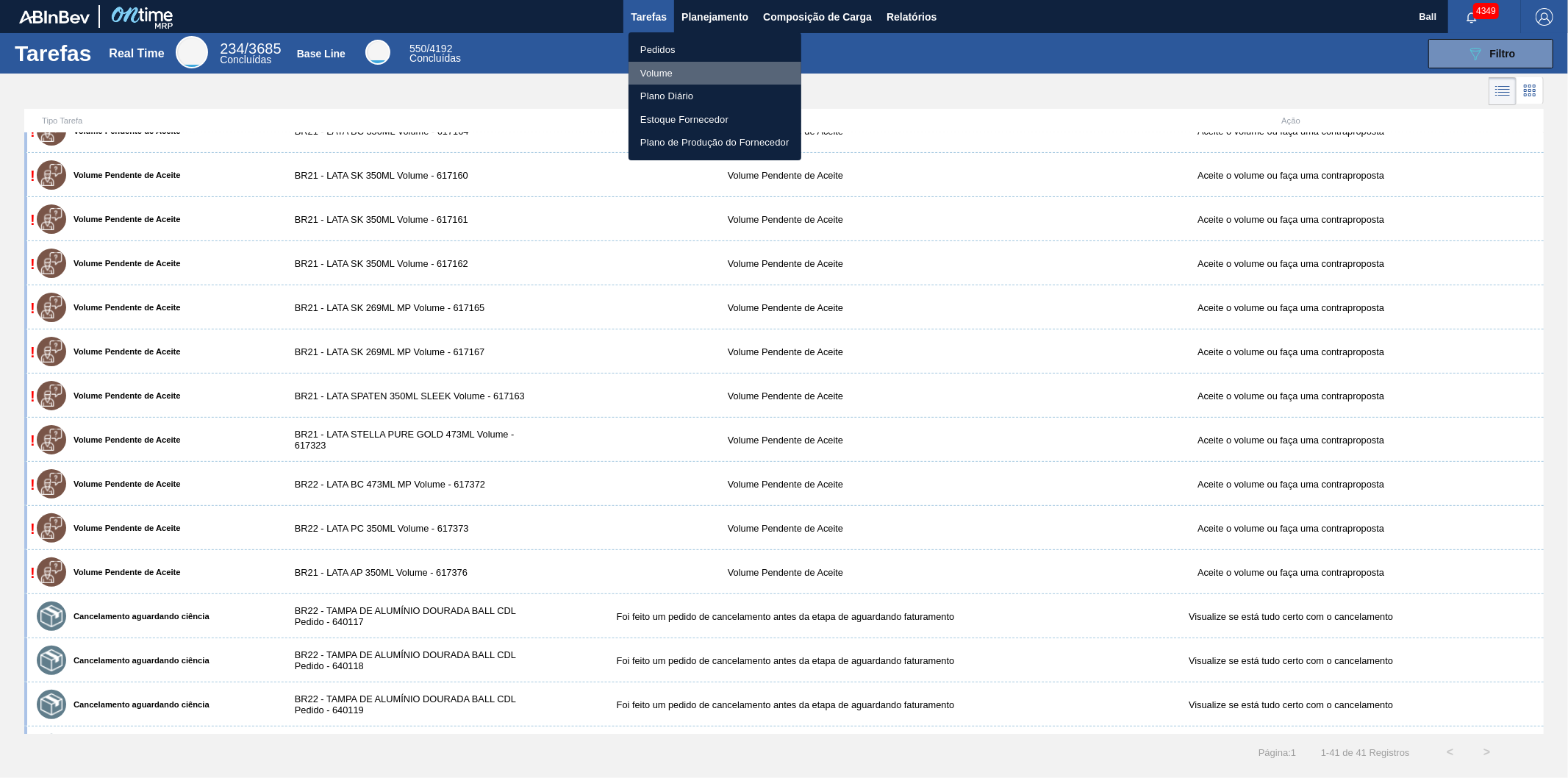
click at [663, 74] on li "Volume" at bounding box center [715, 74] width 173 height 24
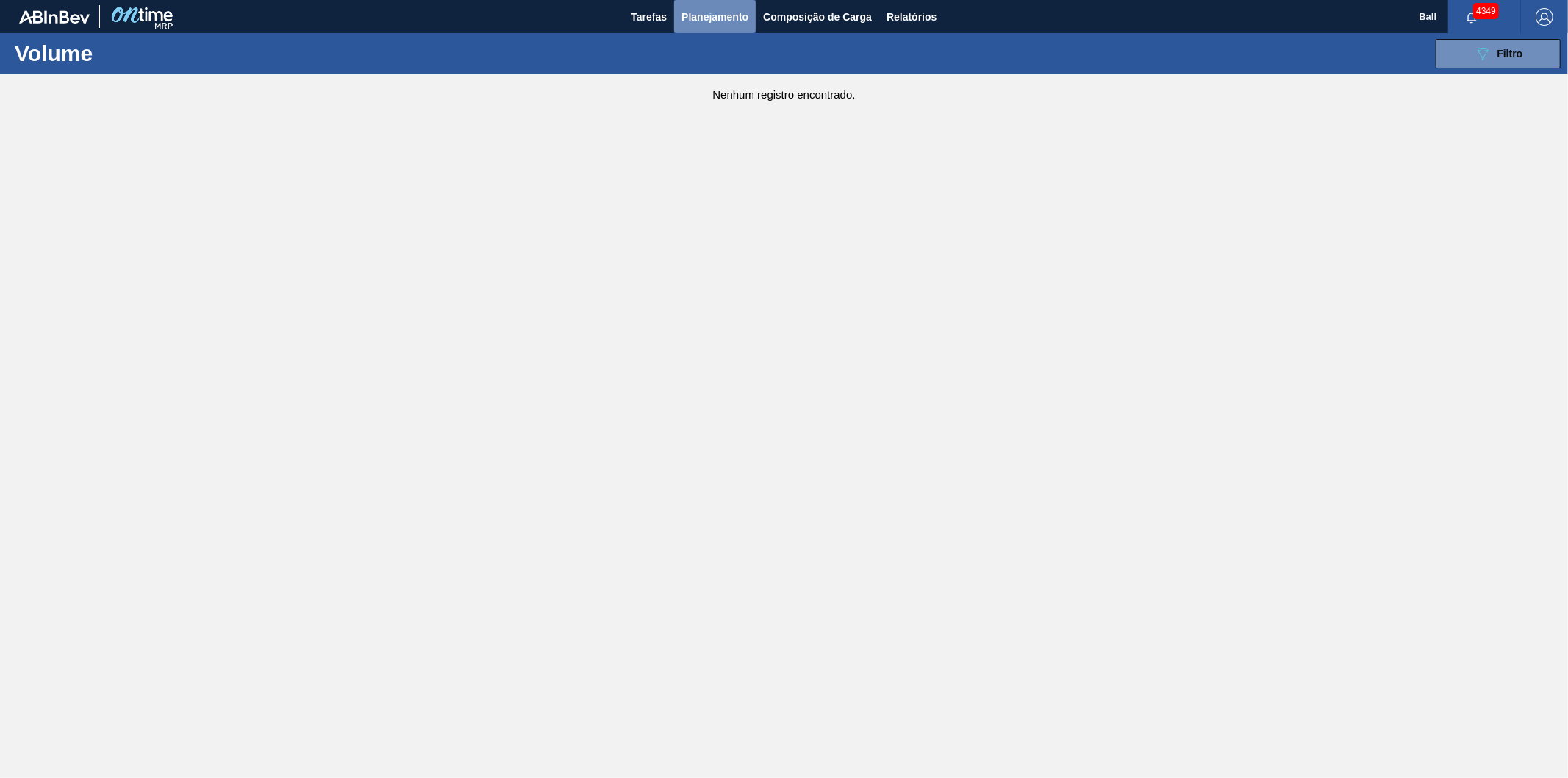
click at [709, 17] on span "Planejamento" at bounding box center [714, 16] width 67 height 17
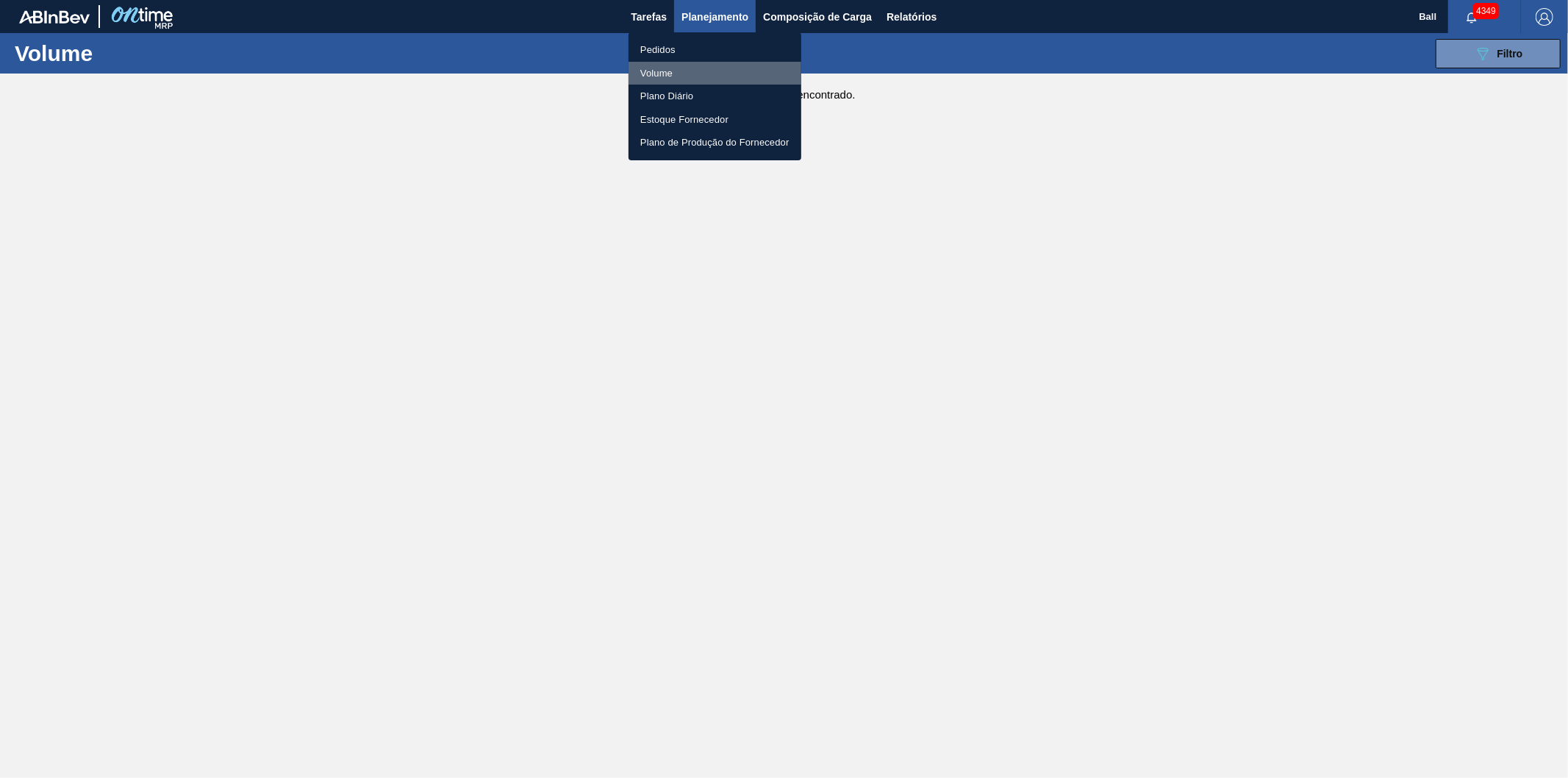
click at [667, 69] on li "Volume" at bounding box center [715, 74] width 173 height 24
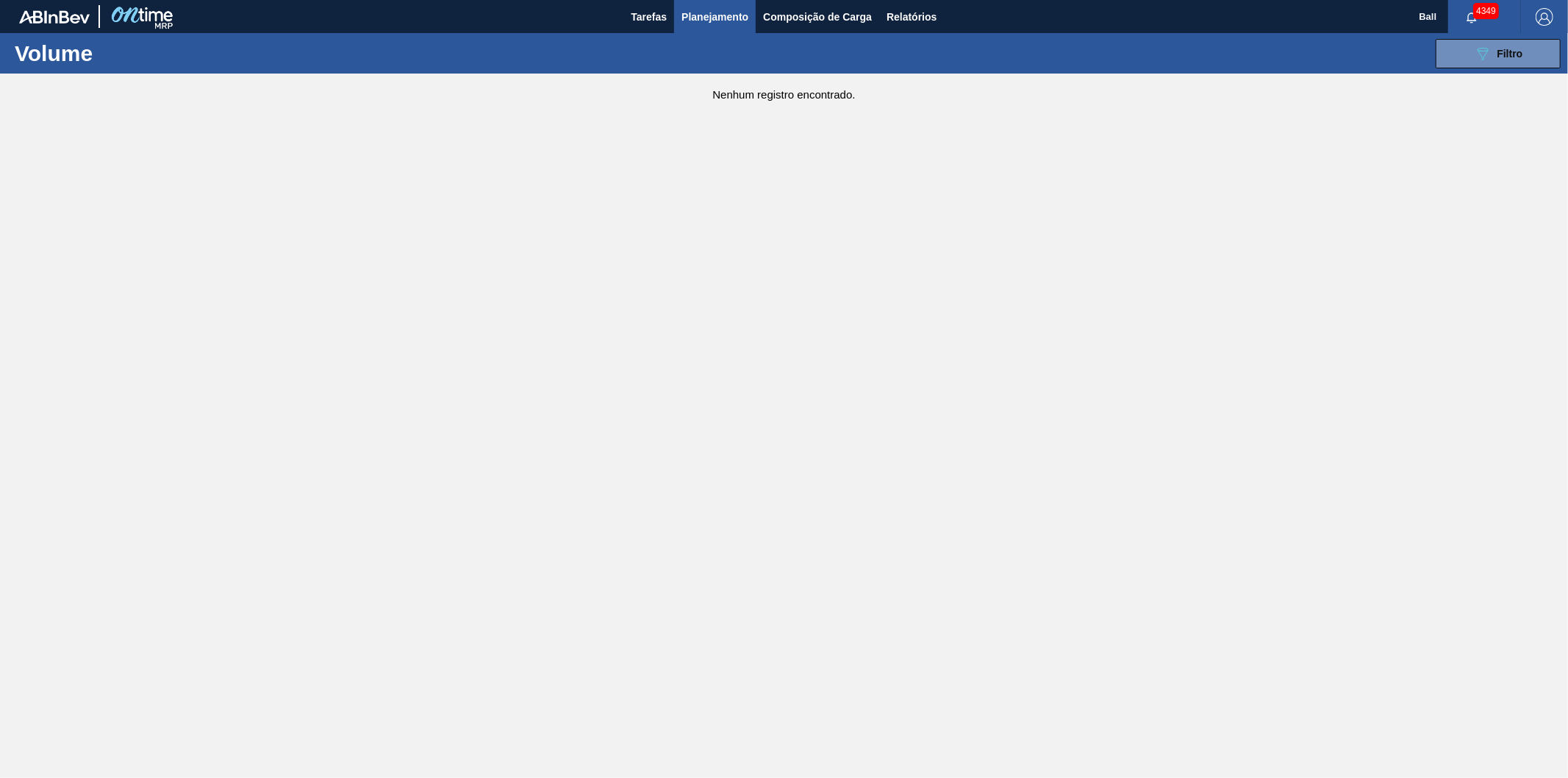
click at [730, 9] on span "Planejamento" at bounding box center [714, 16] width 67 height 17
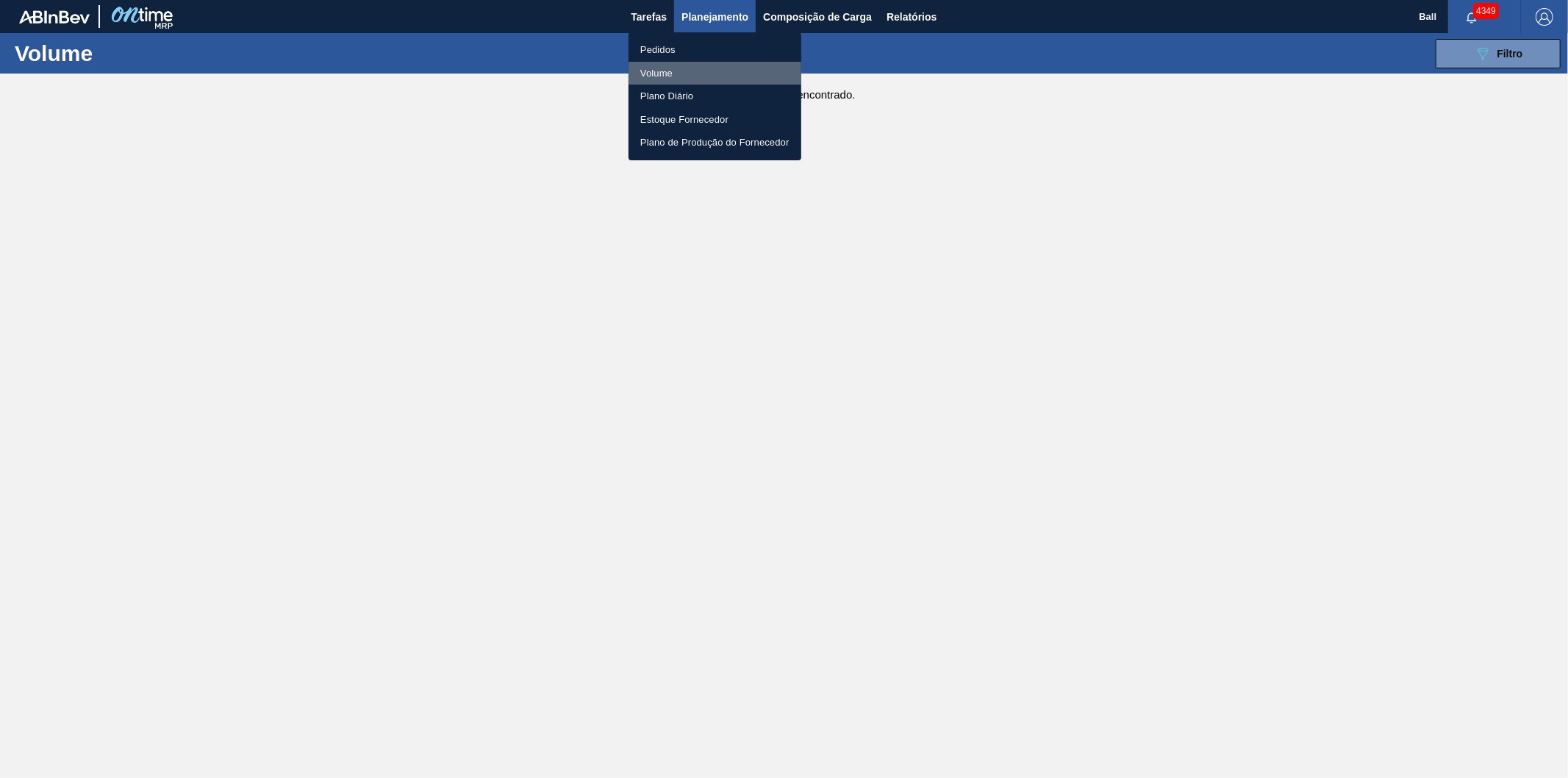
click at [694, 77] on li "Volume" at bounding box center [715, 74] width 173 height 24
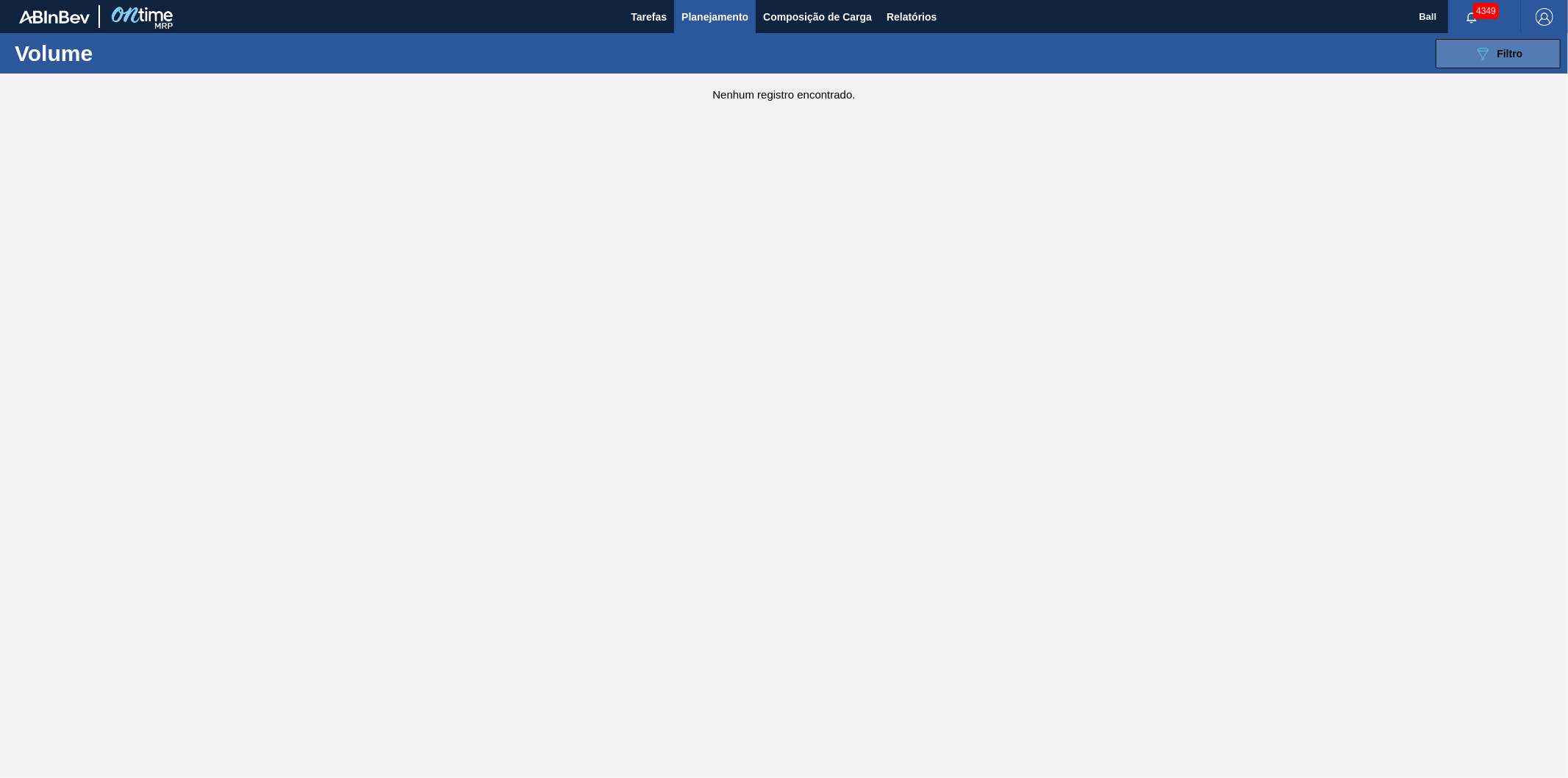
click at [1500, 52] on span "Filtro" at bounding box center [1510, 53] width 26 height 12
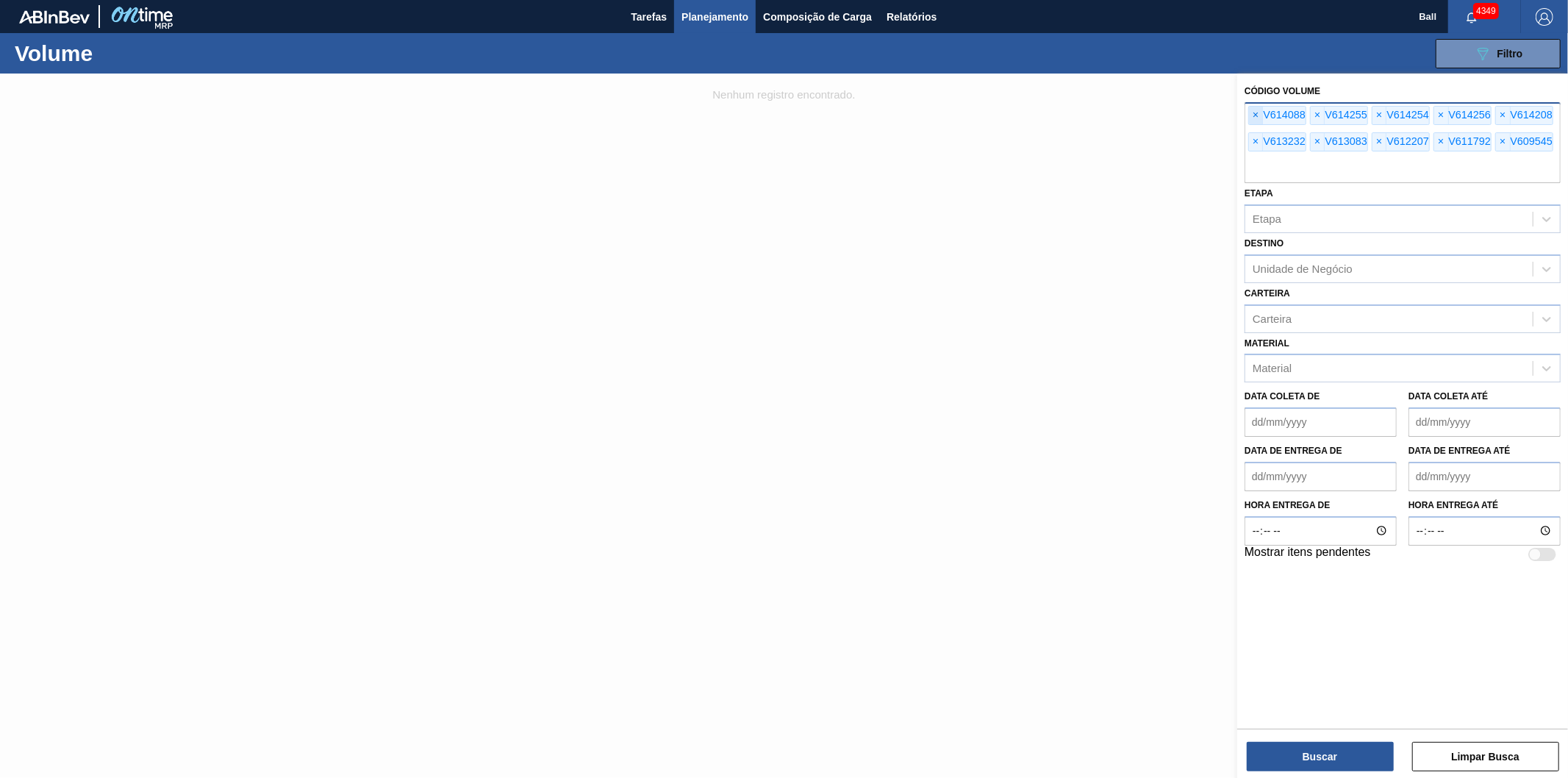
click at [1261, 115] on span "×" at bounding box center [1256, 115] width 14 height 17
click at [1261, 114] on span "×" at bounding box center [1256, 115] width 14 height 17
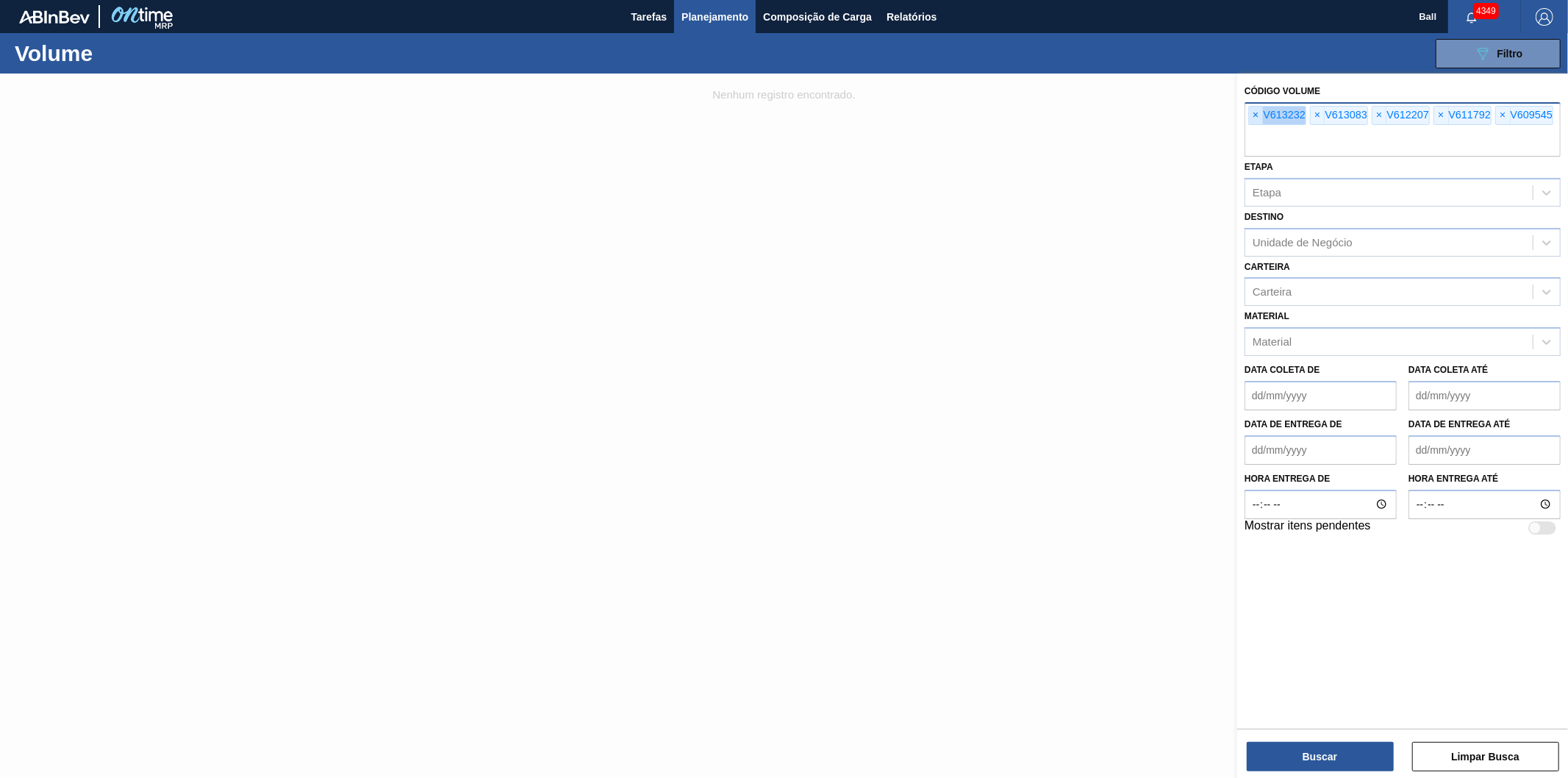
click at [1261, 114] on span "×" at bounding box center [1256, 115] width 14 height 17
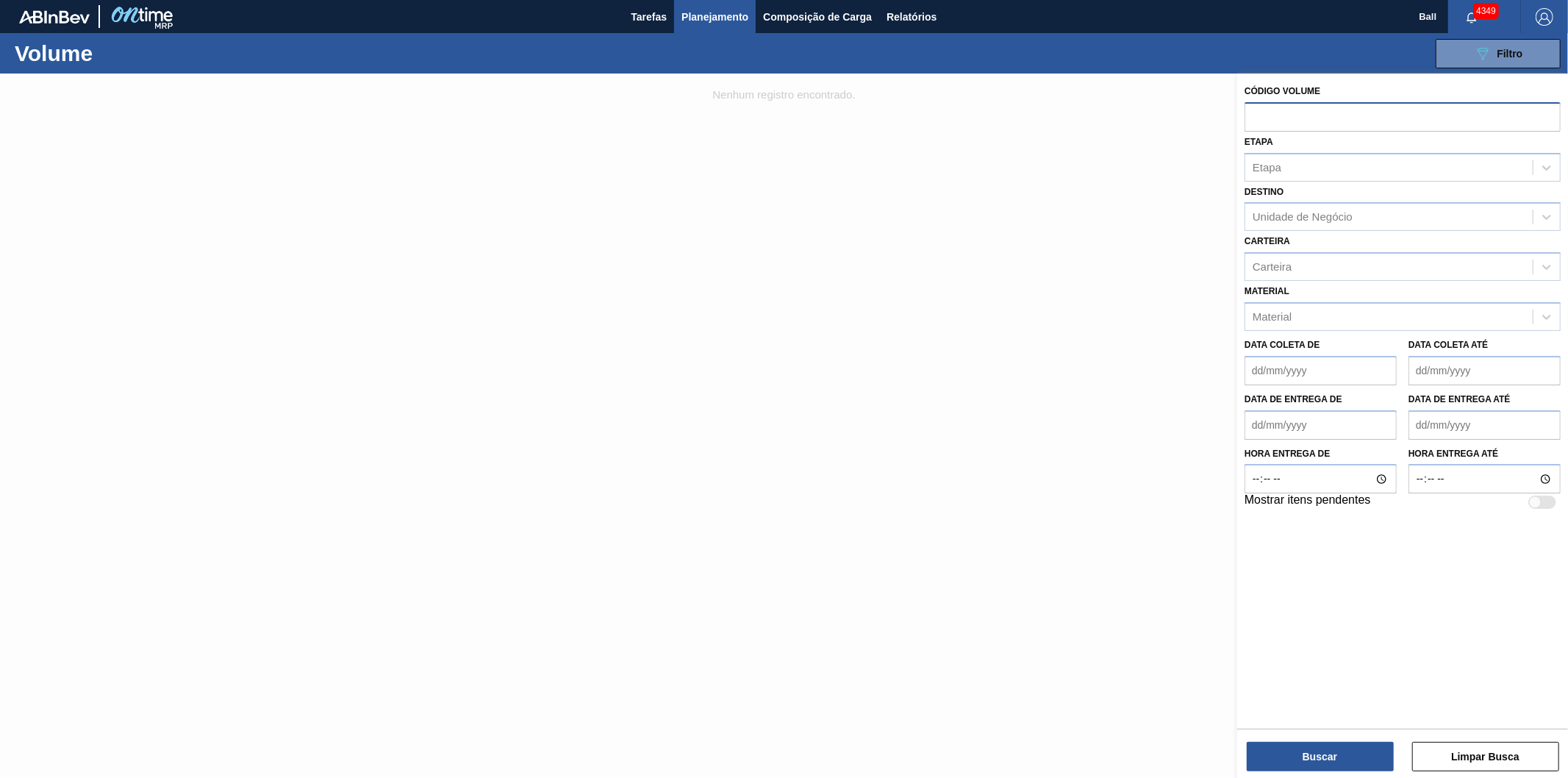
click at [1261, 114] on input "text" at bounding box center [1402, 116] width 316 height 28
click at [735, 15] on span "Planejamento" at bounding box center [714, 16] width 67 height 17
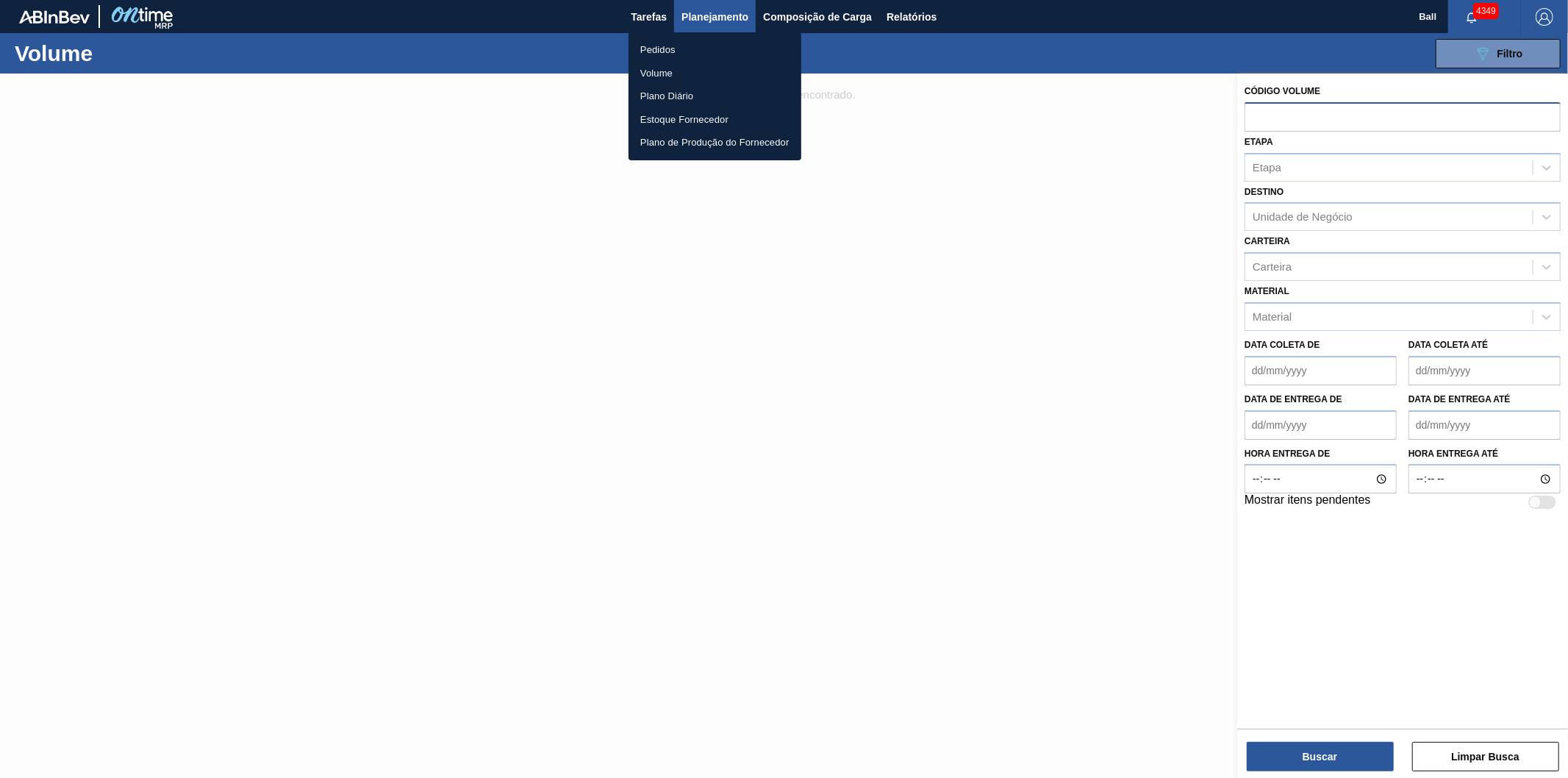
click at [663, 71] on li "Volume" at bounding box center [715, 74] width 173 height 24
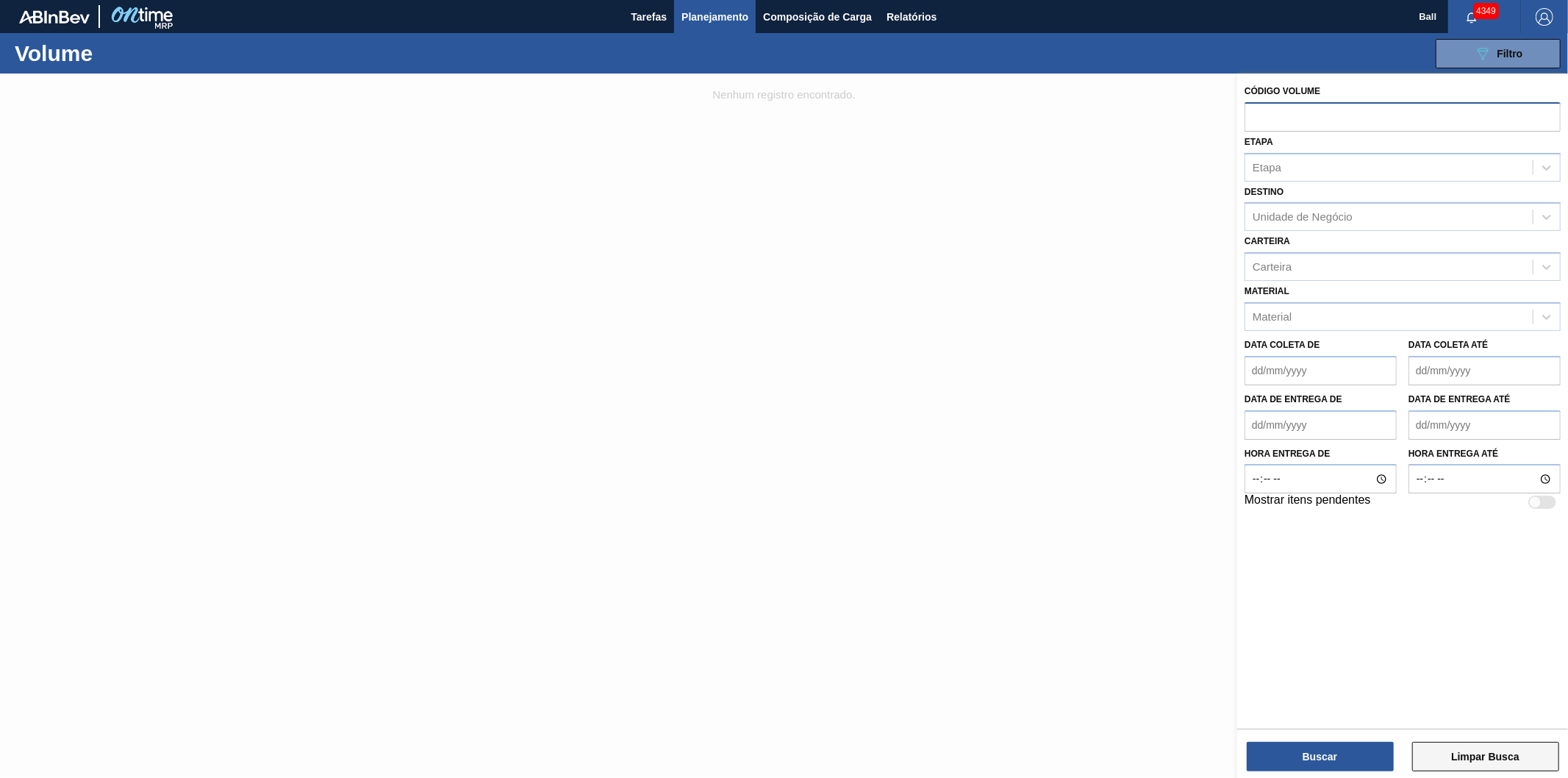
click at [1465, 769] on button "Limpar Busca" at bounding box center [1486, 756] width 147 height 29
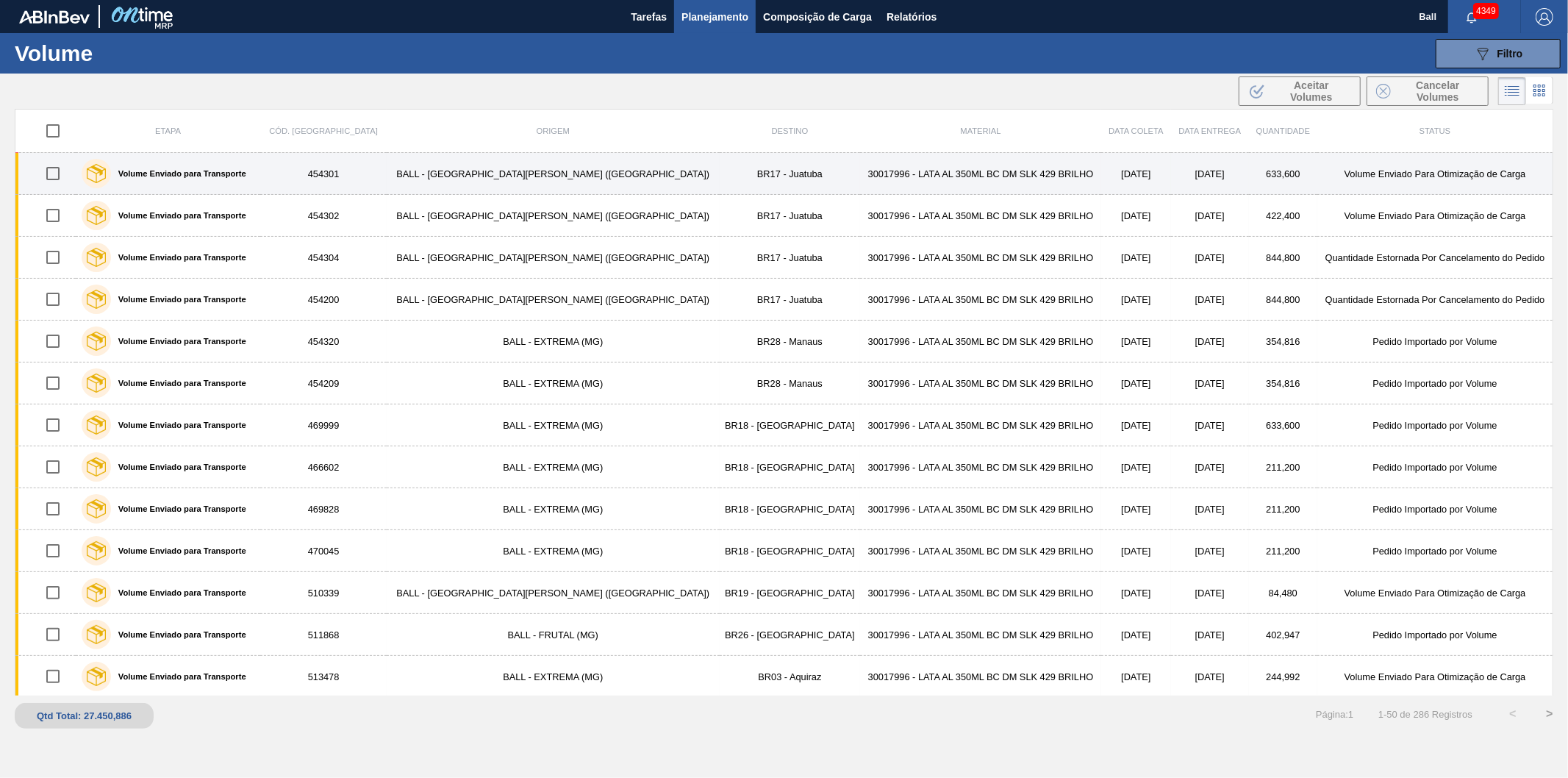
click at [945, 172] on td "30017996 - LATA AL 350ML BC DM SLK 429 BRILHO" at bounding box center [980, 173] width 241 height 42
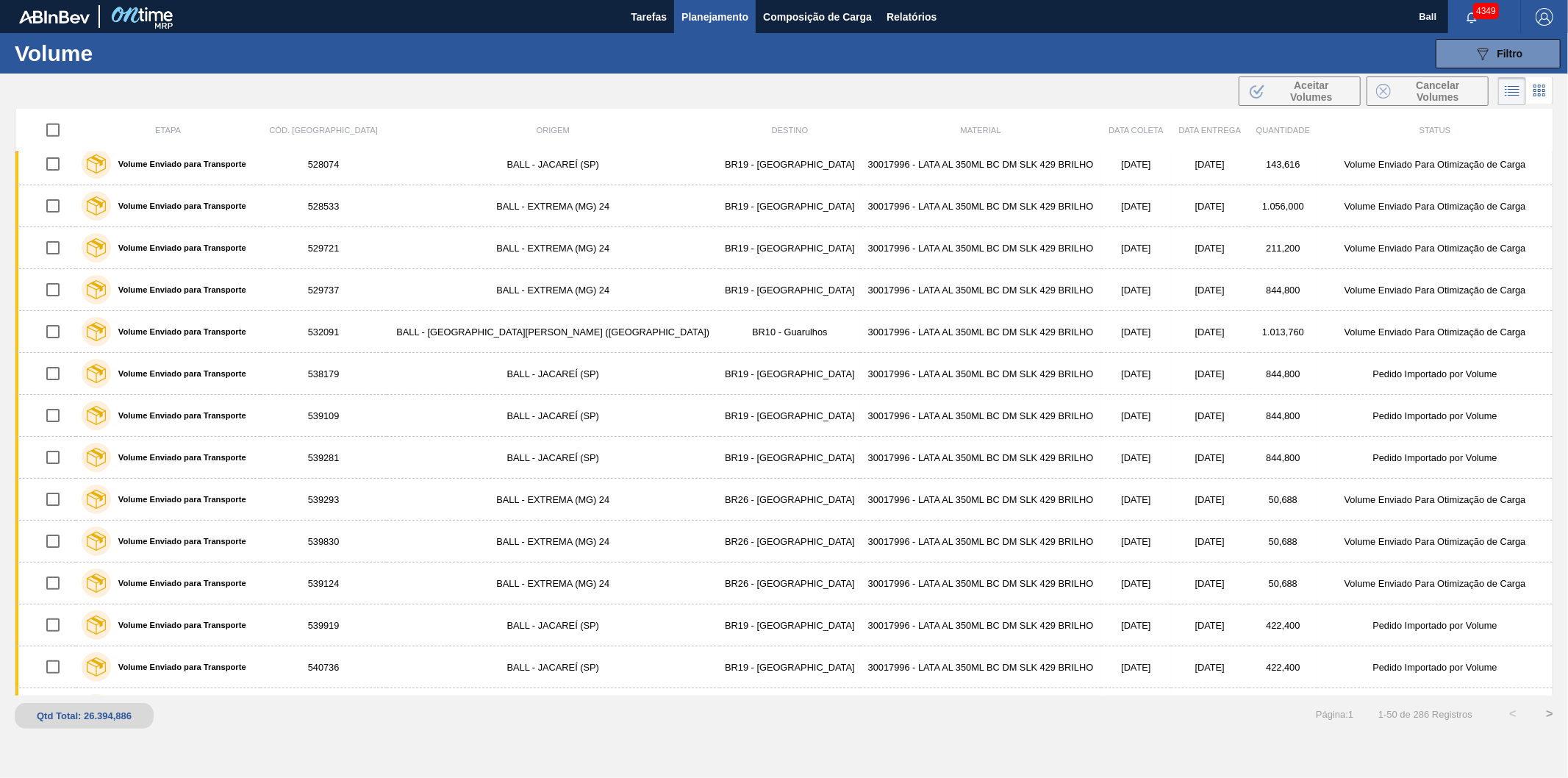
scroll to position [1555, 0]
